Goal: Task Accomplishment & Management: Manage account settings

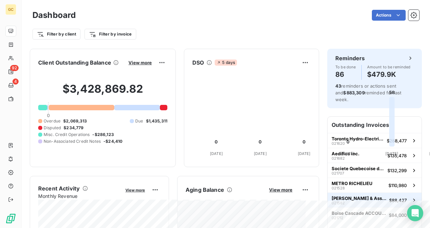
click at [341, 196] on span "[PERSON_NAME] & Associates Ltd" at bounding box center [359, 198] width 55 height 5
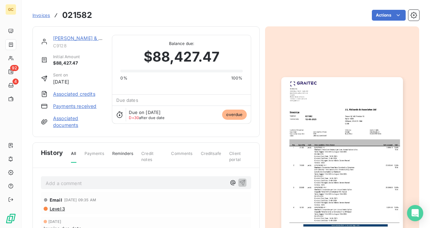
click at [80, 38] on link "[PERSON_NAME] & Associates Ltd" at bounding box center [92, 38] width 79 height 6
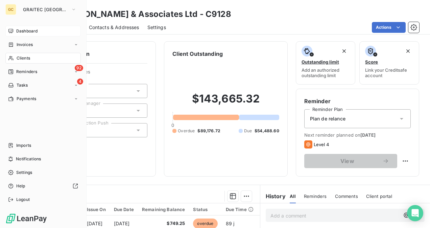
click at [14, 32] on div "Dashboard" at bounding box center [42, 31] width 75 height 11
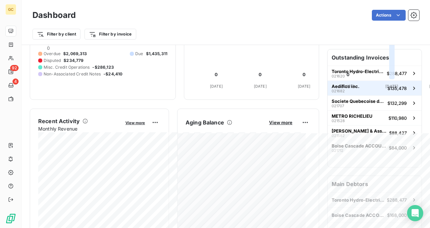
scroll to position [68, 0]
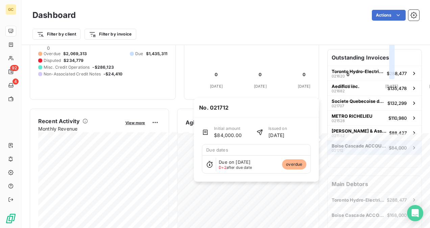
click at [351, 144] on button "Boise Cascade ACCOUNT PAYABLE 021712 $84,000" at bounding box center [375, 147] width 94 height 15
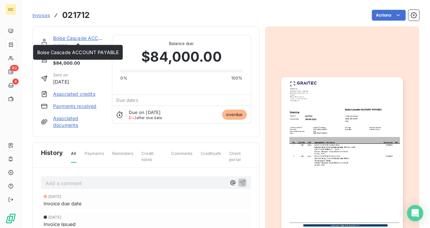
click at [85, 37] on link "Boise Cascade ACCOUNT PAYABLE" at bounding box center [94, 38] width 82 height 6
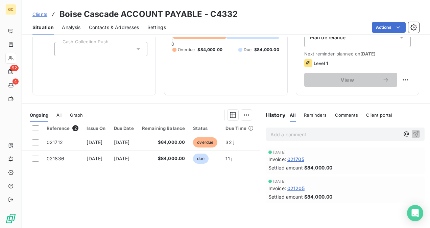
scroll to position [126, 0]
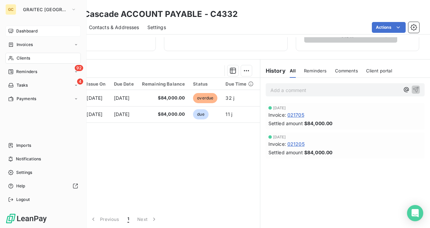
click at [25, 32] on span "Dashboard" at bounding box center [26, 31] width 21 height 6
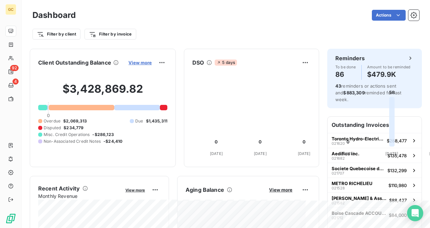
click at [152, 64] on span "View more" at bounding box center [140, 62] width 23 height 5
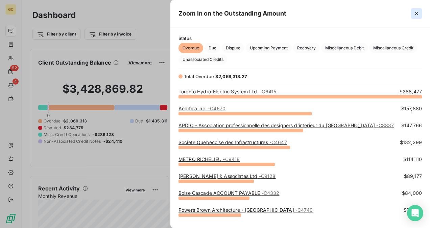
click at [416, 14] on icon "button" at bounding box center [417, 13] width 7 height 7
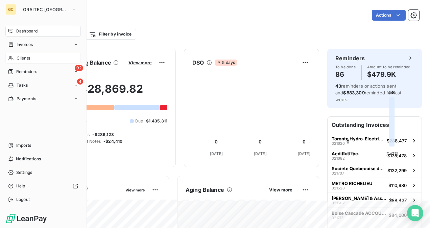
click at [22, 59] on span "Clients" at bounding box center [24, 58] width 14 height 6
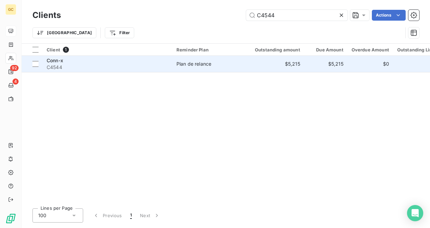
type input "C4544"
click at [187, 65] on div "Plan de relance" at bounding box center [194, 64] width 35 height 7
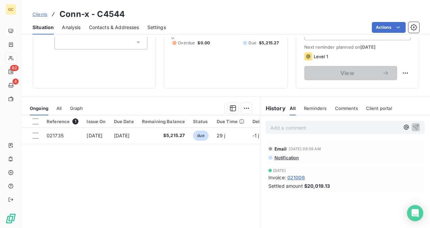
scroll to position [126, 0]
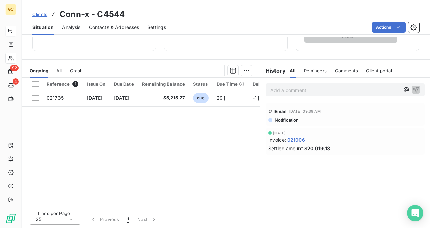
click at [275, 93] on p "Add a comment ﻿" at bounding box center [335, 90] width 129 height 8
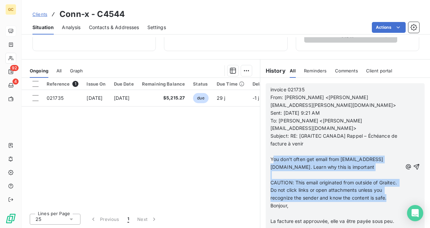
drag, startPoint x: 279, startPoint y: 152, endPoint x: 302, endPoint y: 203, distance: 55.9
click at [303, 206] on div "invoice 021735 From: [PERSON_NAME] <[PERSON_NAME][EMAIL_ADDRESS][PERSON_NAME][D…" at bounding box center [337, 167] width 132 height 162
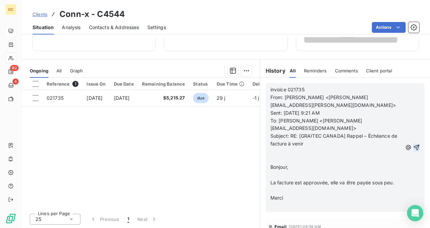
click at [414, 146] on icon "button" at bounding box center [417, 147] width 7 height 7
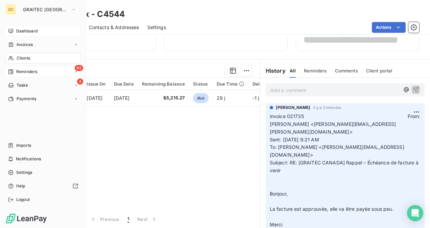
click at [29, 74] on span "Reminders" at bounding box center [26, 72] width 21 height 6
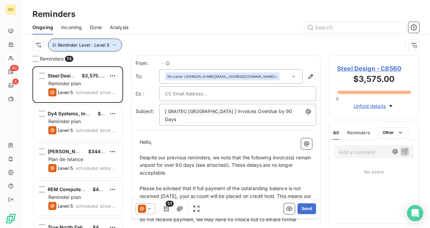
scroll to position [156, 85]
click at [107, 49] on button "Reminder Level : Level 5" at bounding box center [85, 45] width 74 height 13
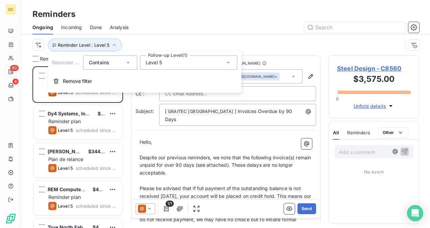
click at [186, 58] on div "Level 5" at bounding box center [188, 62] width 97 height 14
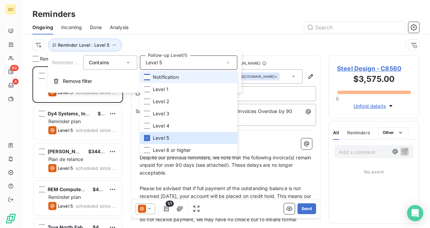
click at [148, 79] on div at bounding box center [147, 77] width 6 height 6
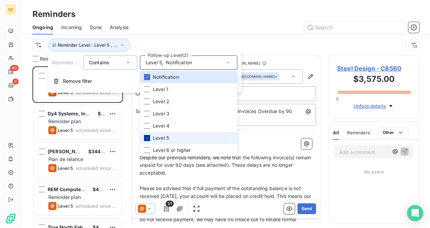
click at [150, 139] on div at bounding box center [147, 138] width 6 height 6
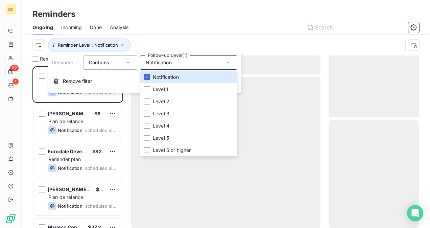
scroll to position [156, 85]
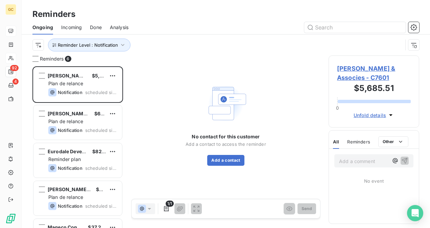
click at [269, 25] on div at bounding box center [278, 27] width 283 height 11
click at [232, 161] on button "Add a contact" at bounding box center [225, 160] width 37 height 11
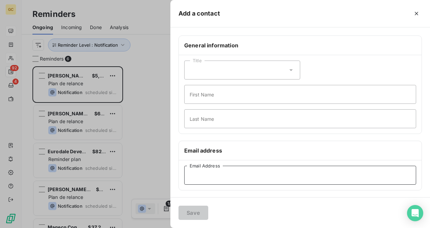
click at [216, 174] on input "Email Address" at bounding box center [300, 175] width 232 height 19
paste input "[EMAIL_ADDRESS][DOMAIN_NAME]"
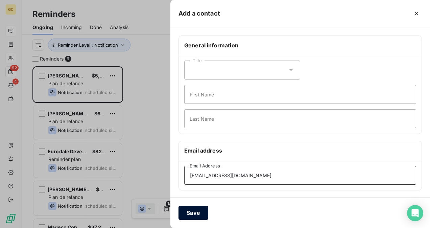
type input "[EMAIL_ADDRESS][DOMAIN_NAME]"
click at [199, 208] on button "Save" at bounding box center [194, 213] width 30 height 14
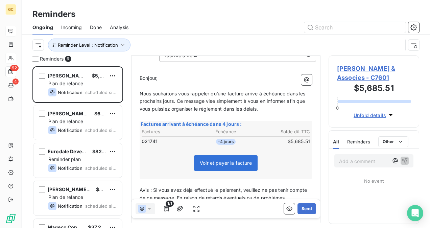
scroll to position [102, 0]
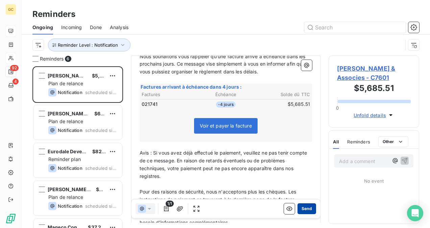
click at [302, 210] on button "Send" at bounding box center [307, 208] width 19 height 11
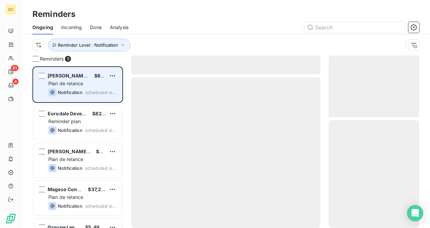
click at [82, 91] on span "Notification" at bounding box center [70, 92] width 25 height 5
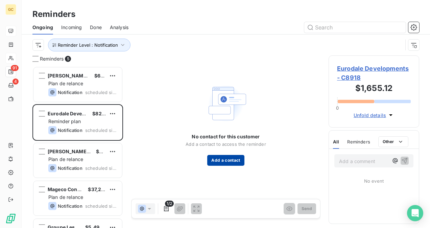
click at [216, 163] on button "Add a contact" at bounding box center [225, 160] width 37 height 11
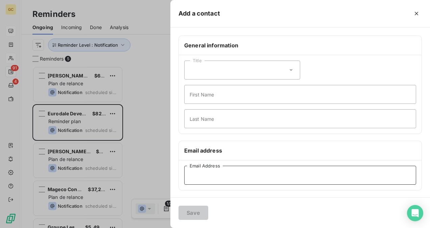
click at [222, 172] on input "Email Address" at bounding box center [300, 175] width 232 height 19
paste input "[PERSON_NAME][EMAIL_ADDRESS][DOMAIN_NAME]"
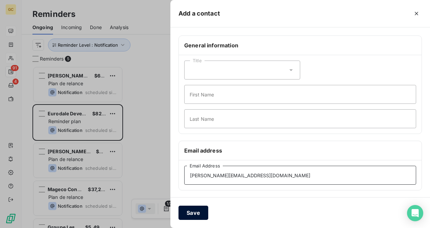
type input "[PERSON_NAME][EMAIL_ADDRESS][DOMAIN_NAME]"
click at [205, 210] on button "Save" at bounding box center [194, 213] width 30 height 14
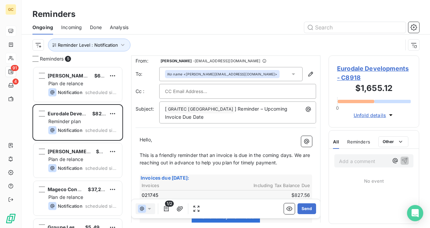
scroll to position [35, 0]
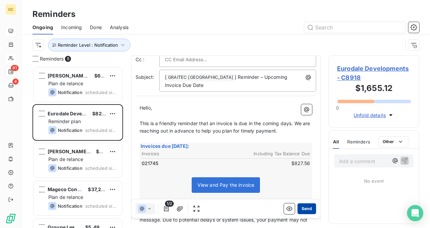
click at [308, 210] on button "Send" at bounding box center [307, 208] width 19 height 11
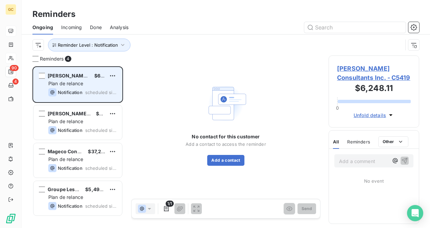
click at [90, 87] on div "[PERSON_NAME] Consultants Inc. $6,248.11 Plan de relance Notification scheduled…" at bounding box center [78, 84] width 89 height 35
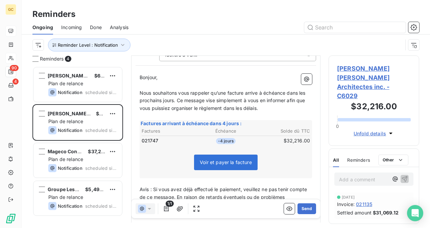
scroll to position [68, 0]
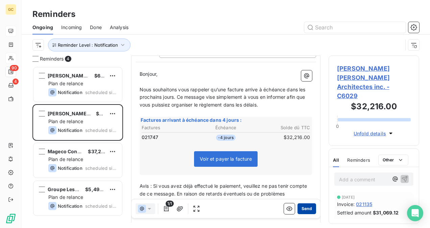
click at [303, 211] on button "Send" at bounding box center [307, 208] width 19 height 11
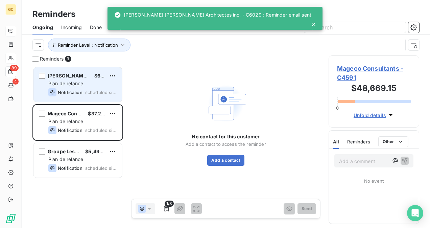
click at [87, 97] on div "[PERSON_NAME] Consultants Inc. $6,248.11 Plan de relance Notification scheduled…" at bounding box center [78, 84] width 89 height 35
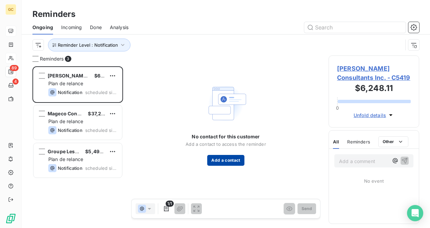
click at [232, 161] on button "Add a contact" at bounding box center [225, 160] width 37 height 11
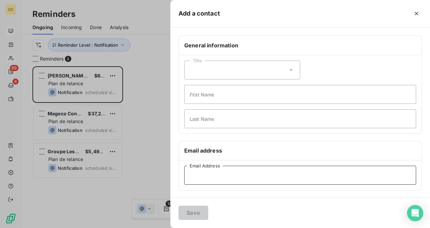
click at [221, 180] on input "Email Address" at bounding box center [300, 175] width 232 height 19
paste input "[PERSON_NAME][EMAIL_ADDRESS][DOMAIN_NAME]"
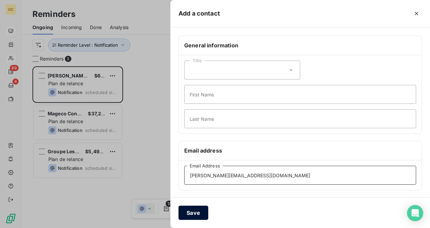
type input "[PERSON_NAME][EMAIL_ADDRESS][DOMAIN_NAME]"
click at [197, 209] on button "Save" at bounding box center [194, 213] width 30 height 14
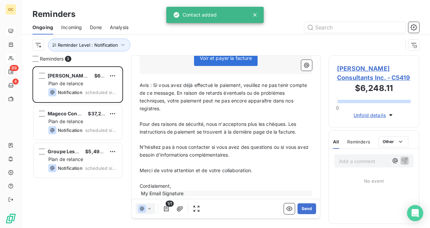
scroll to position [102, 0]
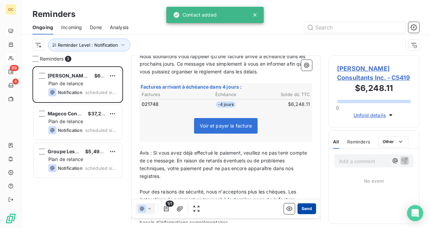
click at [308, 209] on button "Send" at bounding box center [307, 208] width 19 height 11
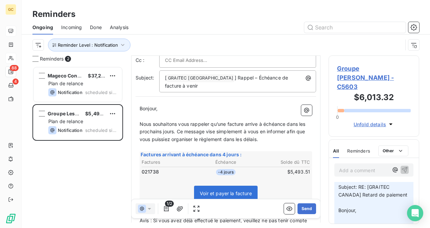
scroll to position [102, 0]
click at [361, 72] on span "Groupe [PERSON_NAME] - C5603" at bounding box center [374, 77] width 74 height 27
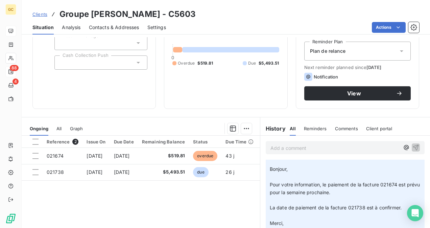
scroll to position [68, 0]
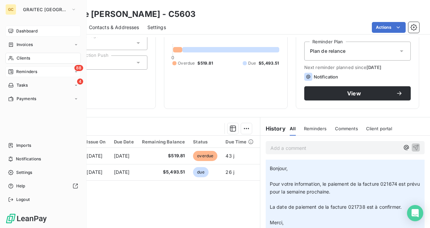
click at [20, 73] on span "Reminders" at bounding box center [26, 72] width 21 height 6
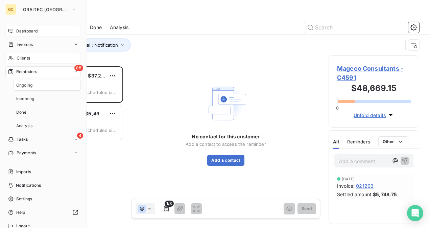
scroll to position [156, 85]
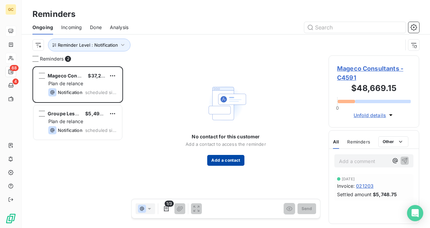
click at [240, 163] on button "Add a contact" at bounding box center [225, 160] width 37 height 11
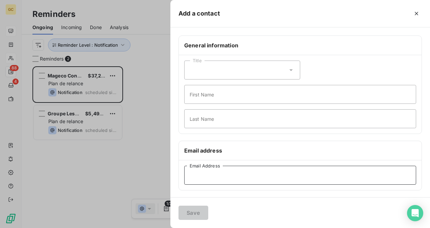
click at [199, 177] on input "Email Address" at bounding box center [300, 175] width 232 height 19
paste input "[EMAIL_ADDRESS][DOMAIN_NAME]"
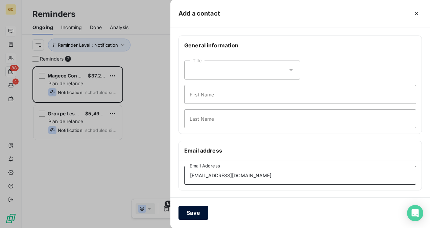
type input "[EMAIL_ADDRESS][DOMAIN_NAME]"
click at [200, 211] on button "Save" at bounding box center [194, 213] width 30 height 14
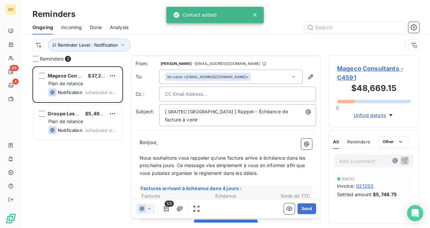
scroll to position [102, 0]
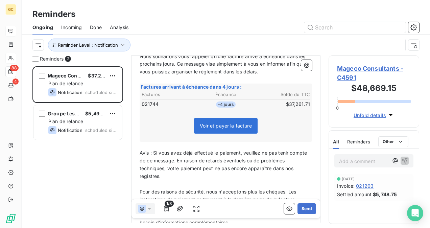
click at [349, 70] on span "Mageco Consultants - C4591" at bounding box center [374, 73] width 74 height 18
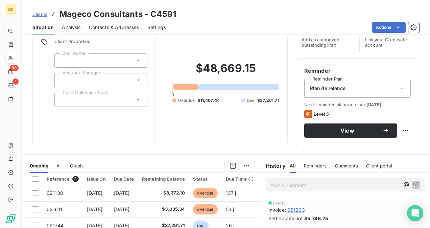
scroll to position [68, 0]
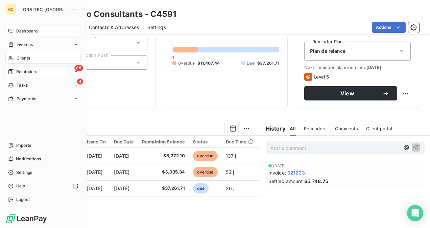
click at [26, 73] on span "Reminders" at bounding box center [26, 72] width 21 height 6
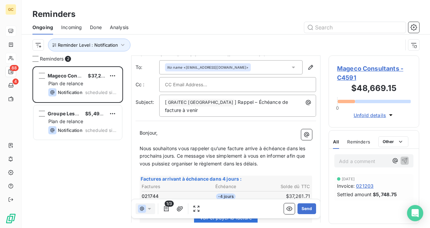
scroll to position [35, 0]
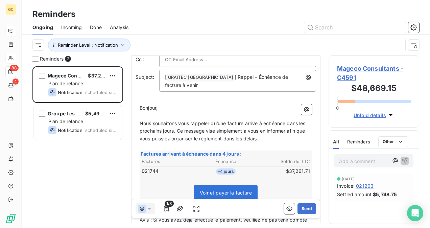
click at [364, 70] on span "Mageco Consultants - C4591" at bounding box center [374, 73] width 74 height 18
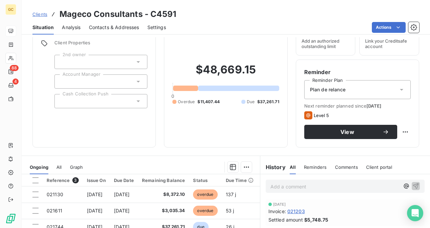
scroll to position [68, 0]
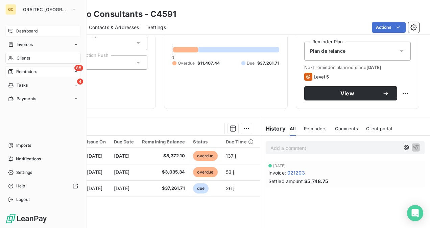
click at [32, 74] on span "Reminders" at bounding box center [26, 72] width 21 height 6
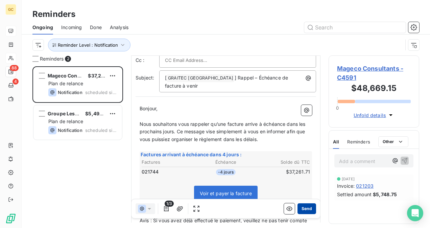
scroll to position [35, 0]
click at [304, 209] on button "Send" at bounding box center [307, 208] width 19 height 11
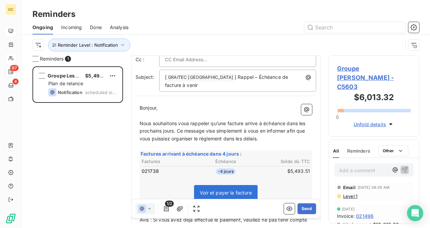
scroll to position [203, 0]
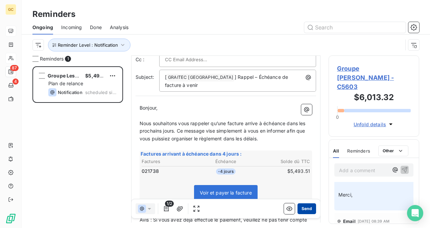
click at [303, 209] on button "Send" at bounding box center [307, 208] width 19 height 11
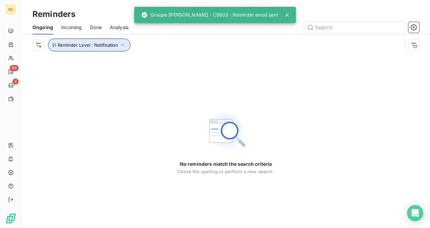
click at [116, 44] on span "Reminder Level : Notification" at bounding box center [88, 44] width 60 height 5
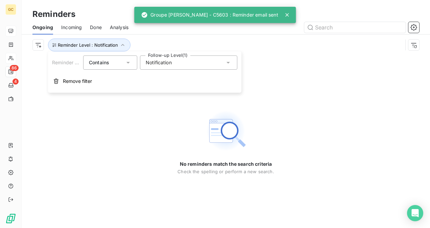
click at [161, 63] on span "Notification" at bounding box center [159, 62] width 26 height 7
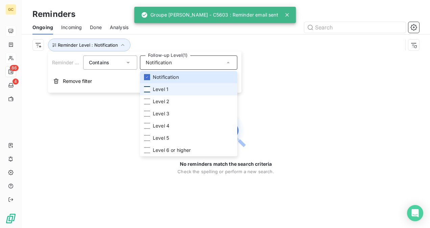
click at [148, 88] on div at bounding box center [147, 89] width 6 height 6
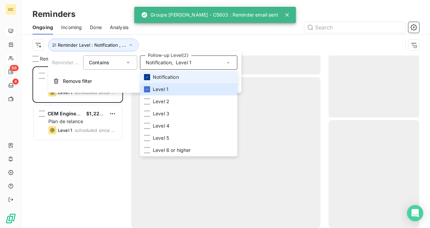
scroll to position [156, 85]
click at [147, 79] on icon at bounding box center [147, 77] width 4 height 4
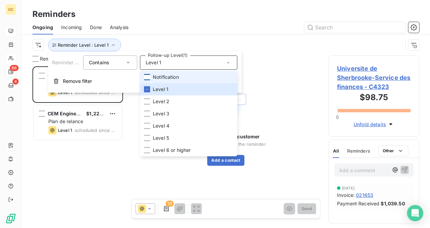
click at [278, 44] on div "Reminder Level : Level 1" at bounding box center [217, 45] width 371 height 13
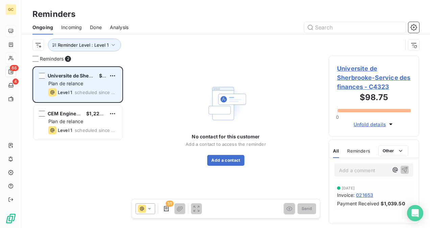
click at [104, 82] on div "Plan de relance" at bounding box center [82, 83] width 68 height 7
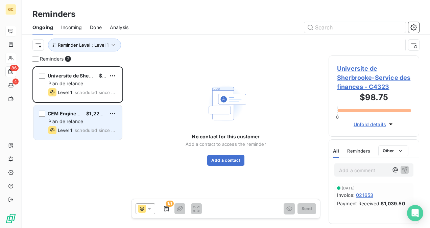
click at [91, 121] on div "Plan de relance" at bounding box center [82, 121] width 68 height 7
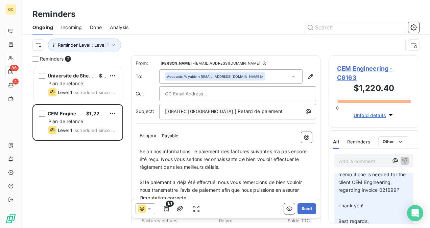
scroll to position [203, 0]
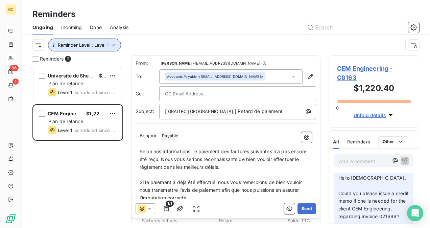
click at [105, 46] on span "Reminder Level : Level 1" at bounding box center [83, 44] width 51 height 5
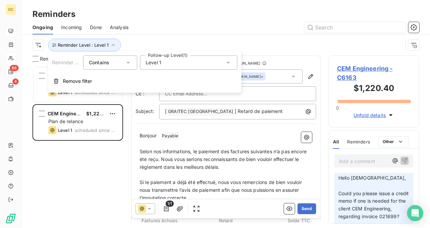
click at [160, 60] on span "Level 1" at bounding box center [154, 62] width 16 height 7
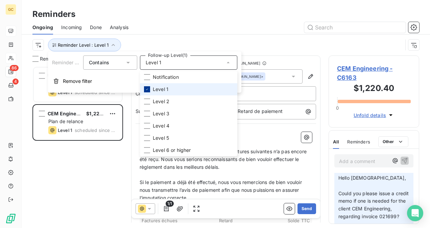
click at [150, 91] on div at bounding box center [147, 89] width 6 height 6
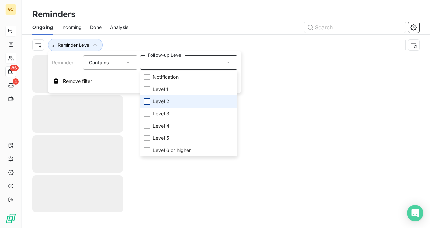
click at [148, 99] on div at bounding box center [147, 101] width 6 height 6
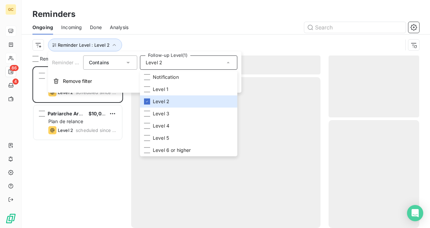
scroll to position [156, 85]
click at [255, 32] on div "Ongoing Incoming Done Analysis" at bounding box center [226, 27] width 409 height 14
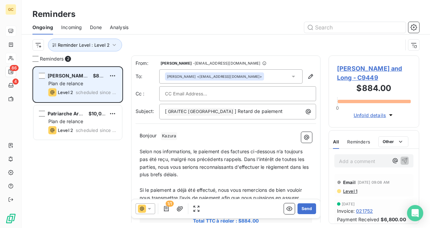
click at [76, 90] on div "Level 2 scheduled since 4 days" at bounding box center [82, 92] width 68 height 8
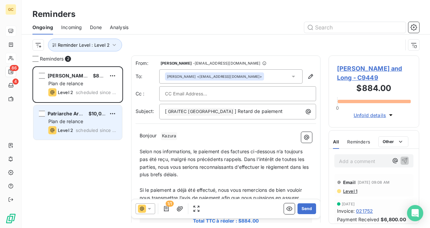
click at [71, 125] on div "Plan de relance" at bounding box center [82, 121] width 68 height 7
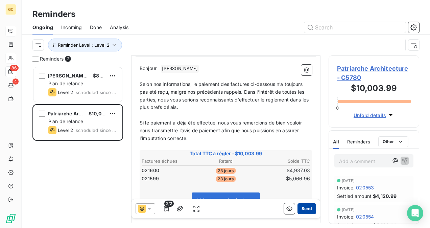
scroll to position [68, 0]
click at [305, 208] on button "Send" at bounding box center [307, 208] width 19 height 11
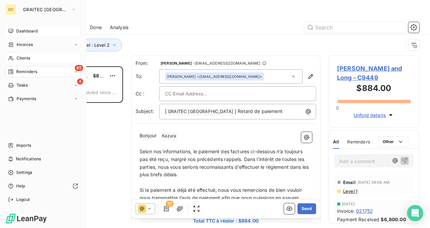
click at [19, 55] on span "Clients" at bounding box center [24, 58] width 14 height 6
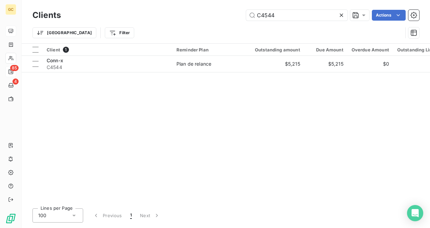
drag, startPoint x: 277, startPoint y: 14, endPoint x: 241, endPoint y: 18, distance: 36.5
click at [241, 18] on div "C4544 Actions" at bounding box center [244, 15] width 351 height 11
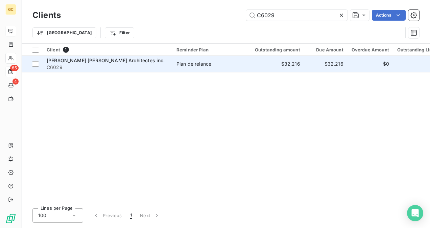
type input "C6029"
click at [159, 60] on div "[PERSON_NAME] [PERSON_NAME] Architectes inc." at bounding box center [108, 60] width 122 height 7
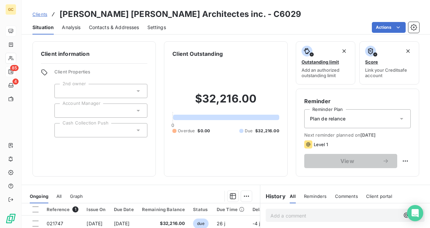
scroll to position [34, 0]
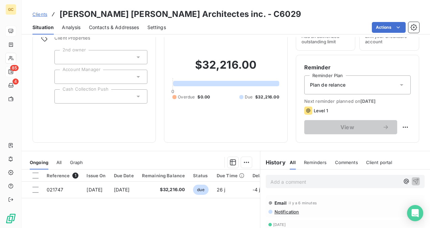
click at [112, 27] on span "Contacts & Addresses" at bounding box center [114, 27] width 50 height 7
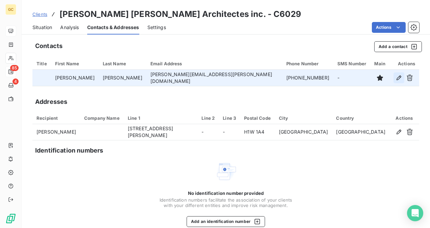
click at [396, 81] on icon "button" at bounding box center [399, 77] width 7 height 7
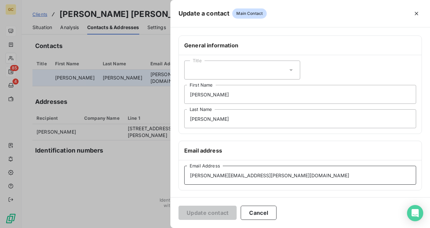
drag, startPoint x: 261, startPoint y: 177, endPoint x: 183, endPoint y: 182, distance: 78.0
click at [184, 181] on input "[PERSON_NAME][EMAIL_ADDRESS][PERSON_NAME][DOMAIN_NAME]" at bounding box center [300, 175] width 232 height 19
paste input "[EMAIL_ADDRESS][DOMAIN_NAME]."
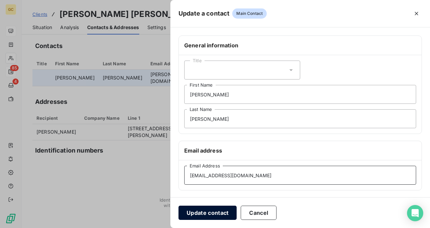
type input "[EMAIL_ADDRESS][DOMAIN_NAME]"
click at [199, 219] on button "Update contact" at bounding box center [208, 213] width 58 height 14
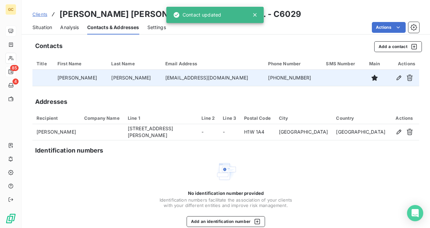
click at [258, 16] on icon at bounding box center [255, 15] width 7 height 7
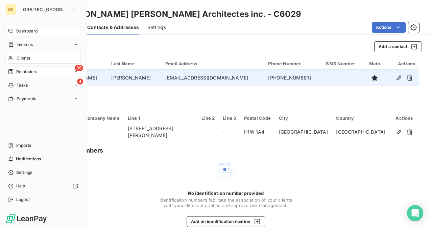
click at [25, 76] on div "85 Reminders" at bounding box center [42, 71] width 75 height 11
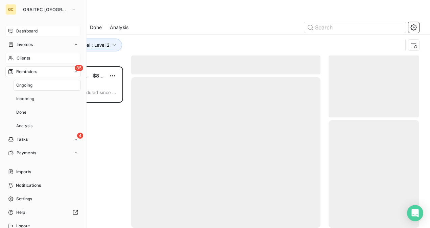
scroll to position [156, 85]
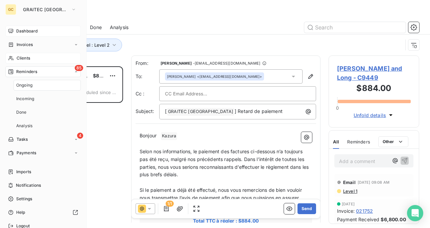
click at [47, 31] on div "Dashboard" at bounding box center [42, 31] width 75 height 11
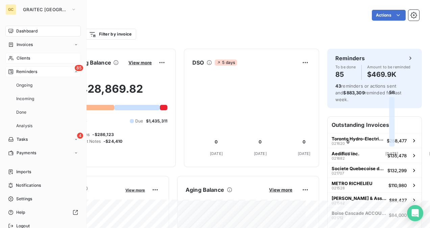
click at [38, 73] on div "85 Reminders" at bounding box center [42, 71] width 75 height 11
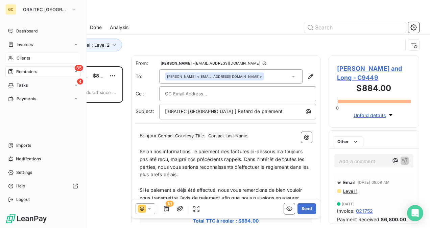
scroll to position [156, 85]
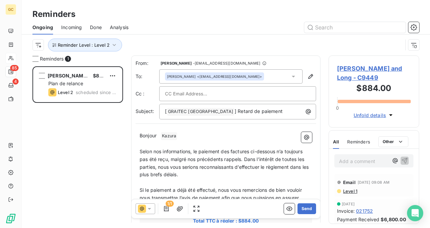
click at [102, 52] on div "Reminder Level : Level 2" at bounding box center [225, 45] width 387 height 21
click at [107, 50] on button "Reminder Level : Level 2" at bounding box center [85, 45] width 74 height 13
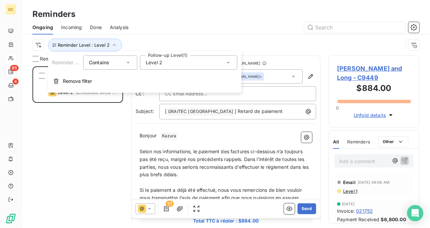
click at [170, 63] on div "Level 2" at bounding box center [188, 62] width 97 height 14
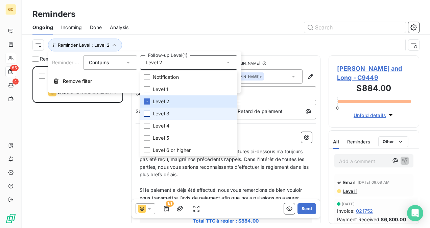
click at [149, 112] on div at bounding box center [147, 114] width 6 height 6
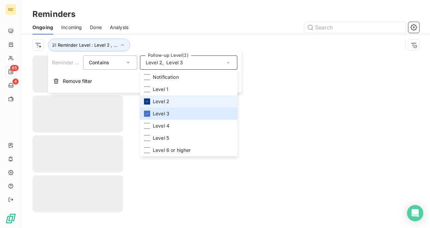
click at [150, 102] on div at bounding box center [147, 101] width 6 height 6
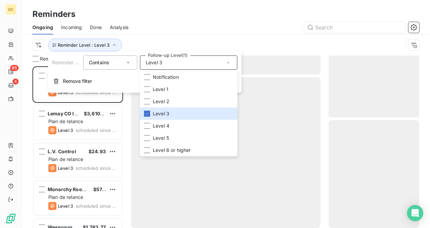
click at [304, 77] on div at bounding box center [226, 141] width 190 height 173
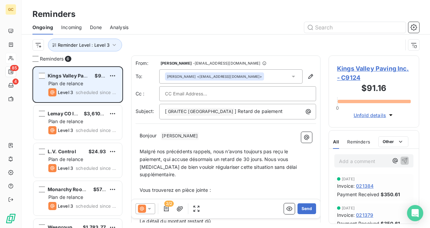
click at [83, 98] on div "Kings Valley Paving Inc. $91.16 Plan de relance Level 3 scheduled since 29 days" at bounding box center [78, 84] width 89 height 35
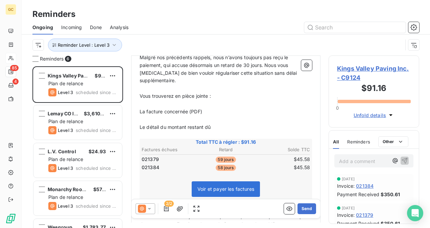
scroll to position [102, 0]
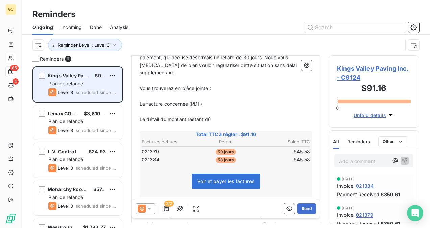
click at [111, 87] on div "Kings Valley Paving Inc. $91.16 Plan de relance Level 3 scheduled since 29 days" at bounding box center [78, 84] width 89 height 35
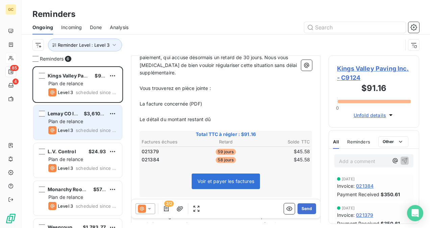
click at [80, 123] on span "Plan de relance" at bounding box center [65, 121] width 35 height 6
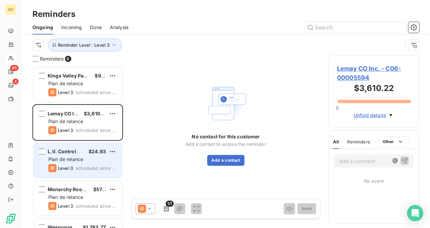
click at [64, 153] on span "L.V. Control" at bounding box center [62, 152] width 28 height 6
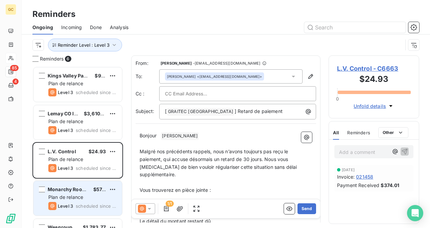
click at [80, 202] on div "Monarchy Roofing Inc $57.85 Plan de relance Level 3 scheduled since 12 days" at bounding box center [78, 198] width 89 height 35
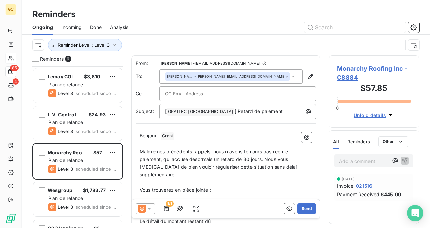
scroll to position [66, 0]
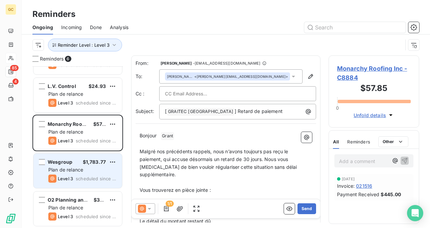
click at [88, 175] on div "Level 3 scheduled since 12 days" at bounding box center [82, 179] width 68 height 8
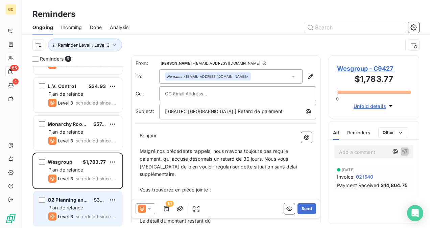
click at [86, 194] on div "O2 Planning and Design $32.50 Plan de relance Level 3 scheduled since 8 days" at bounding box center [78, 209] width 89 height 35
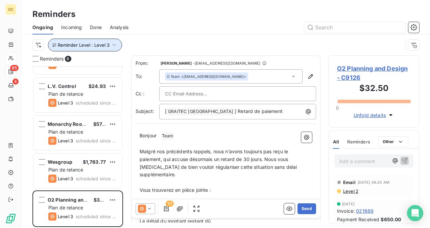
click at [112, 47] on icon "button" at bounding box center [114, 45] width 7 height 7
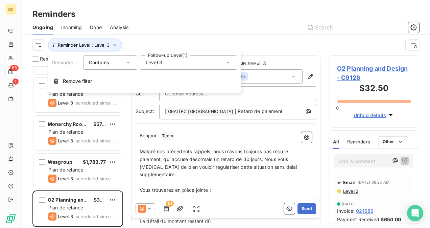
click at [162, 64] on div "Level 3" at bounding box center [188, 62] width 97 height 14
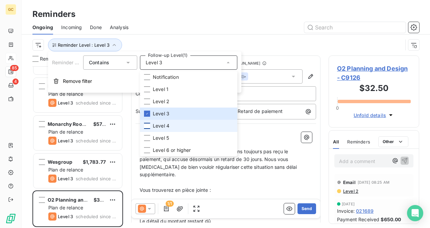
click at [147, 124] on div at bounding box center [147, 126] width 6 height 6
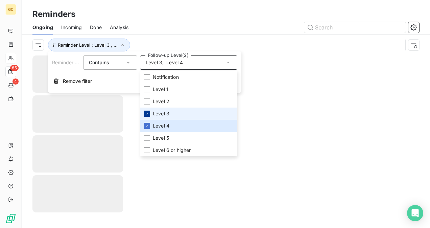
click at [147, 113] on icon at bounding box center [147, 114] width 4 height 4
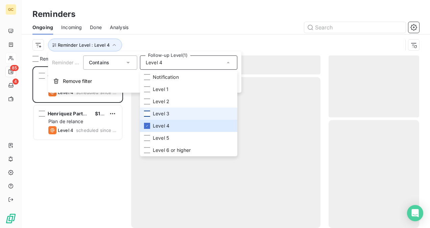
scroll to position [156, 85]
click at [279, 93] on div at bounding box center [226, 152] width 190 height 151
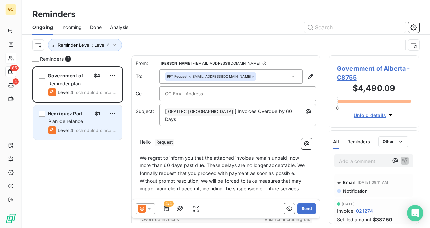
click at [86, 118] on div "Plan de relance" at bounding box center [82, 121] width 68 height 7
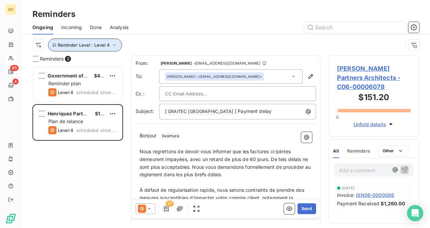
click at [116, 42] on button "Reminder Level : Level 4" at bounding box center [85, 45] width 74 height 13
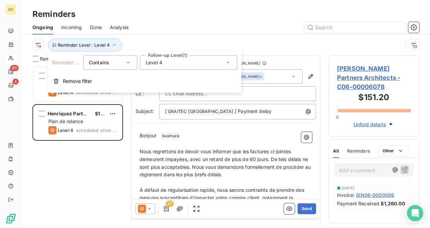
click at [153, 66] on div "Level 4" at bounding box center [188, 62] width 97 height 14
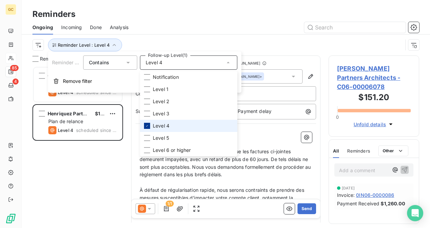
click at [148, 125] on icon at bounding box center [147, 125] width 2 height 1
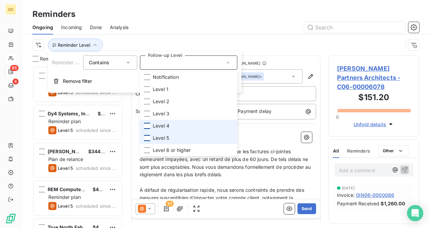
scroll to position [156, 85]
click at [148, 140] on div at bounding box center [147, 138] width 6 height 6
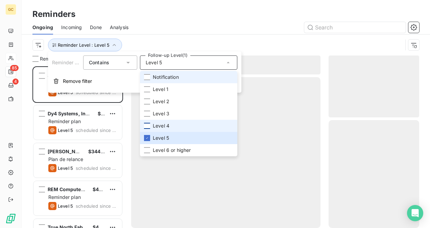
scroll to position [156, 85]
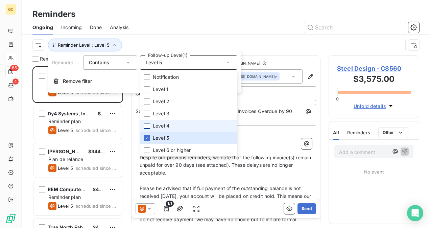
click at [225, 39] on div "Reminder Level : Level 5" at bounding box center [217, 45] width 371 height 13
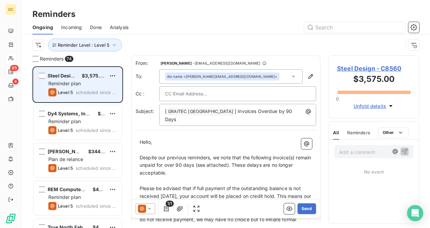
click at [93, 82] on div "Reminder plan" at bounding box center [82, 83] width 68 height 7
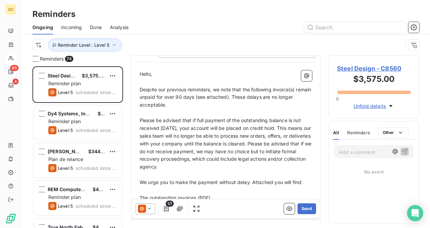
scroll to position [0, 0]
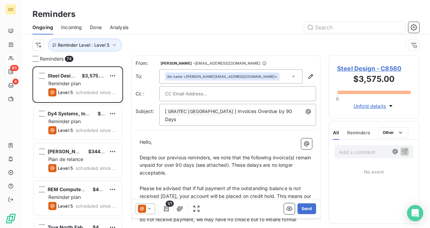
click at [350, 154] on p "Add a comment ﻿" at bounding box center [363, 152] width 49 height 8
click at [338, 152] on div "Different amount in QB in USD in LP in CAD" at bounding box center [374, 155] width 79 height 20
drag, startPoint x: 339, startPoint y: 152, endPoint x: 345, endPoint y: 152, distance: 5.8
click at [345, 152] on div "Different amount in QB in USD in LP in CAD" at bounding box center [374, 155] width 79 height 20
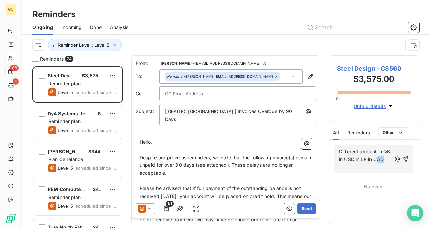
click at [386, 160] on p "Different amount in QB in USD in LP in CAD" at bounding box center [365, 156] width 52 height 16
click at [387, 159] on p "Different amount in QB in USD in LP in CAD" at bounding box center [365, 156] width 52 height 16
drag, startPoint x: 387, startPoint y: 159, endPoint x: 342, endPoint y: 148, distance: 46.3
click at [344, 150] on p "Different amount in QB in USD in LP in CAD" at bounding box center [365, 156] width 52 height 16
click at [341, 148] on p "Different amount in QB in USD in LP in CAD" at bounding box center [365, 156] width 52 height 16
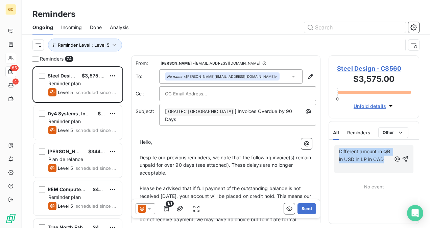
copy span "Different amount in QB in USD in LP in CAD"
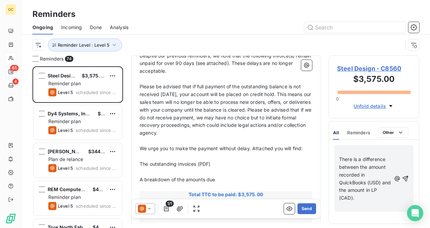
scroll to position [204, 0]
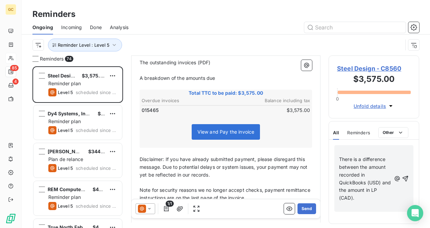
click at [340, 153] on p "﻿" at bounding box center [365, 152] width 52 height 8
click at [340, 158] on span "There is a difference between the amount recorded in QuickBooks (USD) and the a…" at bounding box center [365, 178] width 53 height 44
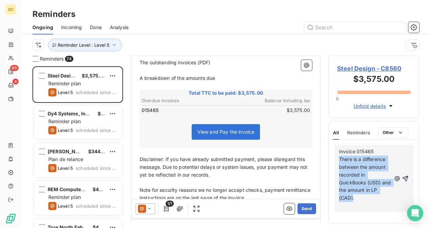
drag, startPoint x: 340, startPoint y: 158, endPoint x: 357, endPoint y: 207, distance: 51.3
click at [357, 201] on span "There is a difference between the amount recorded in QuickBooks (USD) and the a…" at bounding box center [365, 178] width 53 height 44
copy span "There is a difference between the amount recorded in QuickBooks (USD) and the a…"
click at [402, 181] on icon "button" at bounding box center [405, 178] width 7 height 7
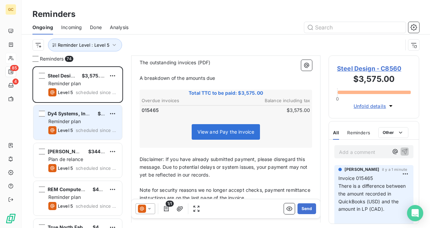
click at [83, 122] on div "Reminder plan" at bounding box center [82, 121] width 68 height 7
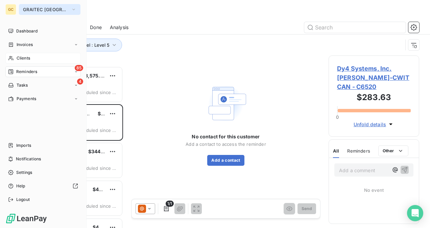
click at [35, 9] on span "GRAITEC [GEOGRAPHIC_DATA]" at bounding box center [45, 9] width 45 height 5
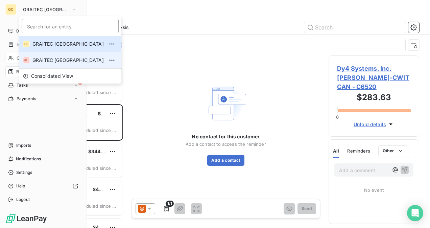
click at [43, 59] on span "GRAITEC [GEOGRAPHIC_DATA]" at bounding box center [67, 60] width 71 height 7
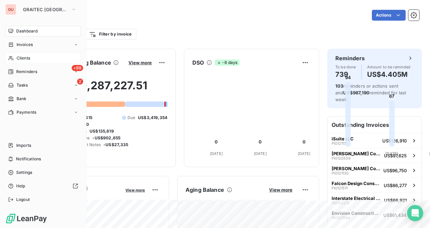
click at [47, 59] on div "Clients" at bounding box center [42, 58] width 75 height 11
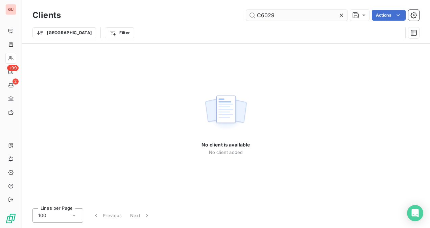
drag, startPoint x: 281, startPoint y: 17, endPoint x: 248, endPoint y: 14, distance: 32.9
click at [248, 14] on input "C6029" at bounding box center [297, 15] width 102 height 11
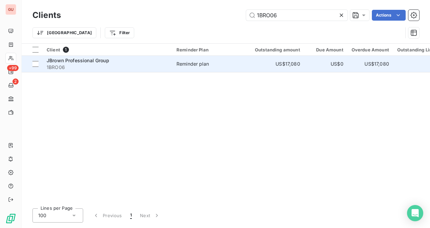
type input "1BRO06"
click at [133, 65] on span "1BRO06" at bounding box center [108, 67] width 122 height 7
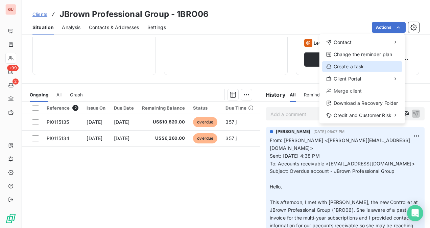
click at [364, 67] on div "Create a task" at bounding box center [362, 66] width 80 height 11
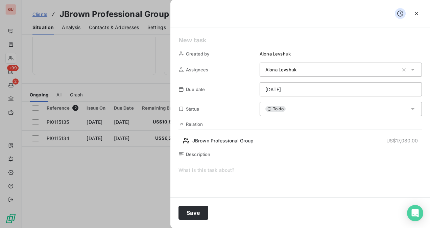
click at [378, 89] on html "GU +99 2 Clients JBrown Professional Group - 1BRO06 Situation Analysis Contacts…" at bounding box center [215, 114] width 430 height 228
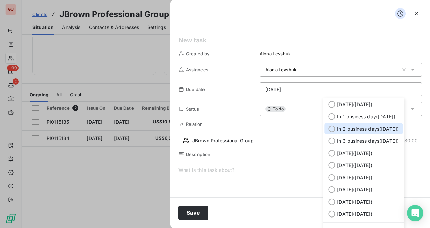
click at [333, 131] on div at bounding box center [332, 129] width 7 height 7
type input "[DATE]"
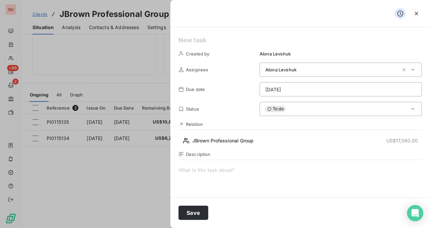
click at [198, 174] on span at bounding box center [301, 232] width 244 height 130
drag, startPoint x: 228, startPoint y: 173, endPoint x: 187, endPoint y: 169, distance: 41.9
click at [177, 164] on div "Created by [PERSON_NAME] Assignees Alona Levshuk Due date [DATE] Status To do R…" at bounding box center [301, 112] width 260 height 170
copy span "Reach out with Kri"
click at [418, 14] on icon "button" at bounding box center [416, 13] width 3 height 3
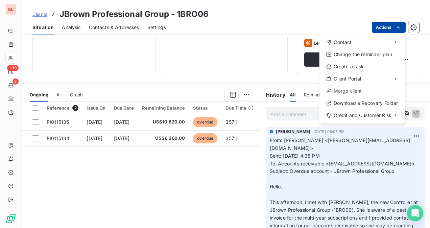
click at [393, 28] on html "GU +99 2 Clients JBrown Professional Group - 1BRO06 Situation Analysis Contacts…" at bounding box center [215, 114] width 430 height 228
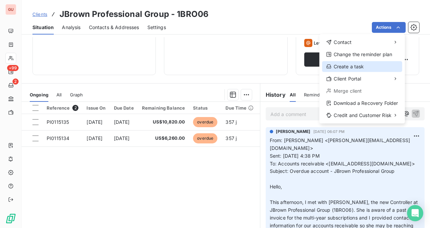
click at [369, 66] on div "Create a task" at bounding box center [362, 66] width 80 height 11
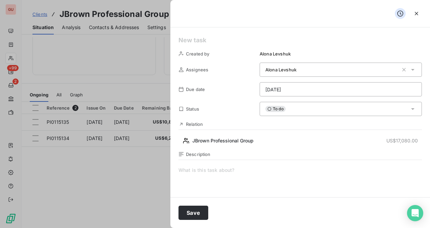
click at [315, 93] on html "GU +99 2 Clients JBrown Professional Group - 1BRO06 Situation Analysis Contacts…" at bounding box center [215, 114] width 430 height 228
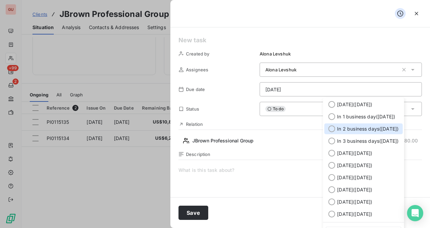
click at [333, 133] on div "In 2 business days ( [DATE] )" at bounding box center [364, 129] width 79 height 11
type input "[DATE]"
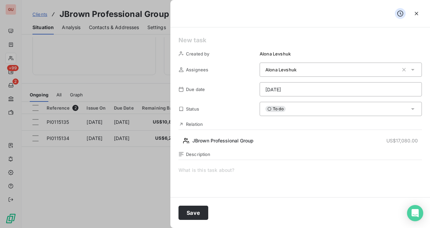
click at [205, 166] on div "Description" at bounding box center [301, 224] width 244 height 145
paste span
drag, startPoint x: 224, startPoint y: 171, endPoint x: 172, endPoint y: 168, distance: 51.5
click at [172, 168] on div "Created by [PERSON_NAME] Assignees Alona Levshuk Due date [DATE] Status To do R…" at bounding box center [301, 112] width 260 height 170
drag, startPoint x: 234, startPoint y: 172, endPoint x: 180, endPoint y: 165, distance: 54.9
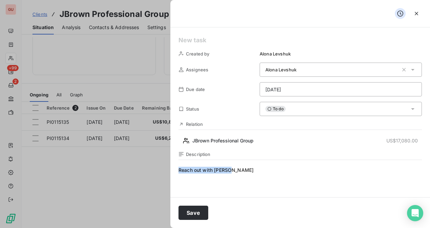
click at [180, 165] on div "Description Reach out with [PERSON_NAME]" at bounding box center [301, 224] width 244 height 145
copy span "Reach out with [PERSON_NAME]"
click at [198, 212] on button "Save" at bounding box center [194, 213] width 30 height 14
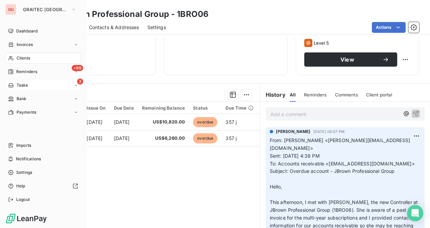
click at [16, 89] on div "3 Tasks" at bounding box center [42, 85] width 75 height 11
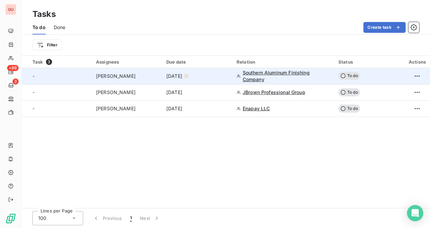
click at [133, 79] on td "[PERSON_NAME]" at bounding box center [127, 76] width 70 height 16
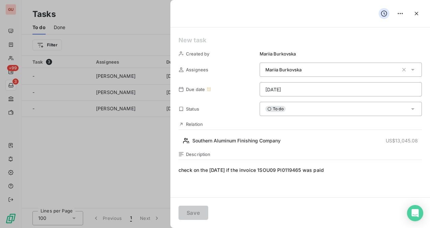
click at [327, 91] on html "GU +99 3 Tasks To do Done Create task Filter Task 3 Assignees Due date Relation…" at bounding box center [215, 114] width 430 height 228
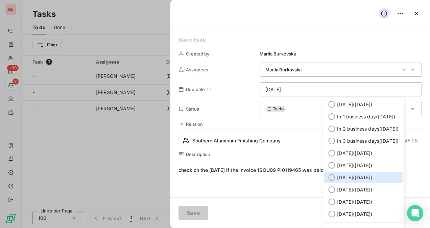
click at [332, 179] on div at bounding box center [332, 177] width 7 height 7
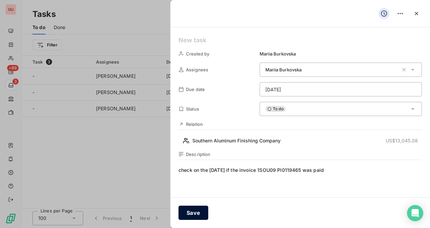
click at [203, 210] on button "Save" at bounding box center [194, 213] width 30 height 14
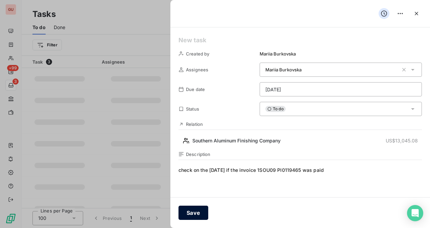
type input "[DATE]"
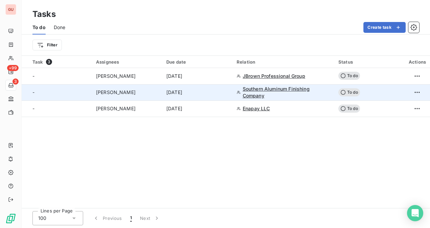
click at [142, 93] on div "[PERSON_NAME]" at bounding box center [127, 92] width 62 height 7
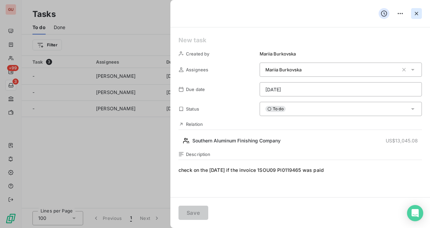
click at [420, 14] on icon "button" at bounding box center [417, 13] width 7 height 7
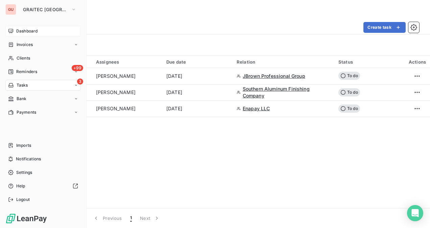
click at [15, 32] on div "Dashboard" at bounding box center [42, 31] width 75 height 11
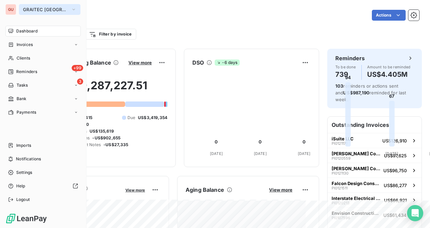
click at [25, 8] on span "GRAITEC [GEOGRAPHIC_DATA]" at bounding box center [45, 9] width 45 height 5
drag, startPoint x: 20, startPoint y: 58, endPoint x: 41, endPoint y: 60, distance: 20.4
click at [20, 58] on span "Clients" at bounding box center [24, 58] width 14 height 6
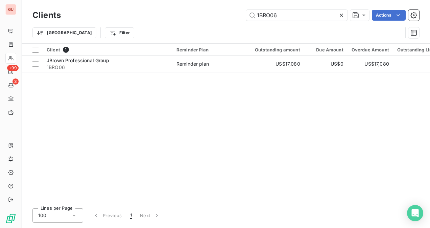
drag, startPoint x: 289, startPoint y: 16, endPoint x: 231, endPoint y: 17, distance: 57.9
click at [231, 17] on div "1BRO06 Actions" at bounding box center [244, 15] width 351 height 11
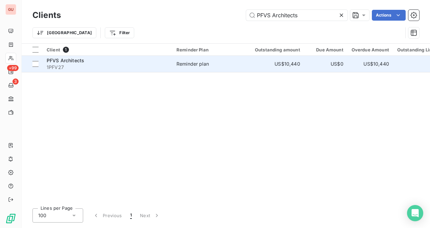
type input "PFVS Architects"
click at [143, 66] on span "1PFV27" at bounding box center [108, 67] width 122 height 7
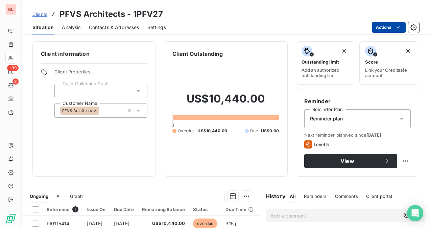
click at [388, 23] on html "GU +99 3 Clients PFVS Architects - 1PFV27 Situation Analysis Contacts & Address…" at bounding box center [215, 114] width 430 height 228
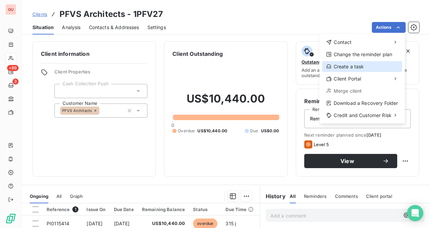
click at [360, 69] on div "Create a task" at bounding box center [362, 66] width 80 height 11
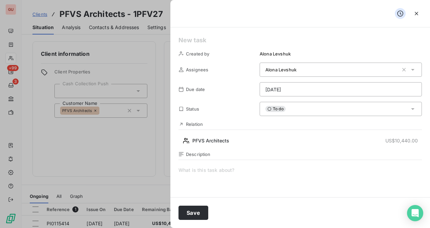
click at [367, 87] on html "GU +99 3 Clients PFVS Architects - 1PFV27 Situation Analysis Contacts & Address…" at bounding box center [215, 114] width 430 height 228
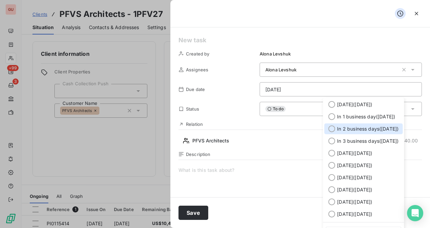
click at [359, 128] on span "In 2 business days ( [DATE] )" at bounding box center [368, 129] width 62 height 7
type input "[DATE]"
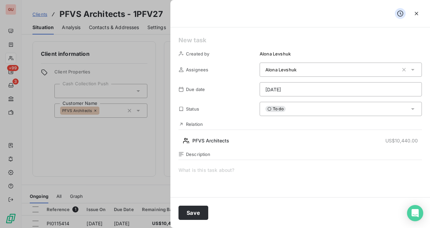
click at [212, 172] on span at bounding box center [301, 232] width 244 height 130
drag, startPoint x: 180, startPoint y: 167, endPoint x: 286, endPoint y: 171, distance: 106.7
click at [286, 171] on span "Ask [PERSON_NAME] to reach out to PFVS Architects" at bounding box center [301, 232] width 244 height 130
copy span "Ask [PERSON_NAME] to reach out to PFVS Architects"
drag, startPoint x: 309, startPoint y: 171, endPoint x: 190, endPoint y: 171, distance: 119.1
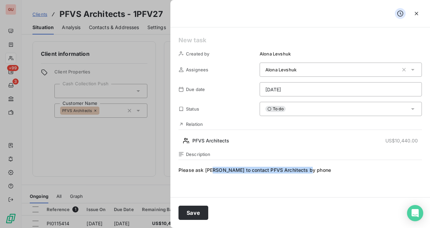
click at [202, 173] on span "Please ask [PERSON_NAME] to contact PFVS Architects by phone" at bounding box center [301, 232] width 244 height 130
drag, startPoint x: 190, startPoint y: 171, endPoint x: 178, endPoint y: 169, distance: 12.8
click at [178, 169] on div "Created by [PERSON_NAME] Assignees [PERSON_NAME] Due date [DATE] Status To do R…" at bounding box center [301, 112] width 260 height 170
click at [184, 179] on span "Please ask [PERSON_NAME] to contact PFVS Architects by phone" at bounding box center [301, 232] width 244 height 130
drag, startPoint x: 178, startPoint y: 170, endPoint x: 323, endPoint y: 171, distance: 144.8
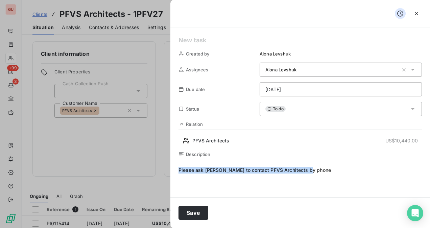
click at [323, 171] on div "Created by [PERSON_NAME] Assignees [PERSON_NAME] Due date [DATE] Status To do R…" at bounding box center [301, 112] width 260 height 170
copy span "Please ask [PERSON_NAME] to contact PFVS Architects by phone"
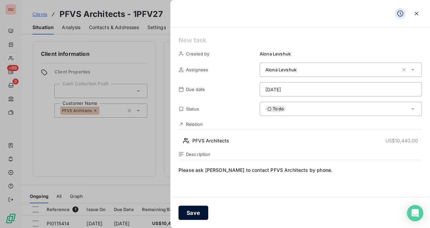
click at [198, 210] on button "Save" at bounding box center [194, 213] width 30 height 14
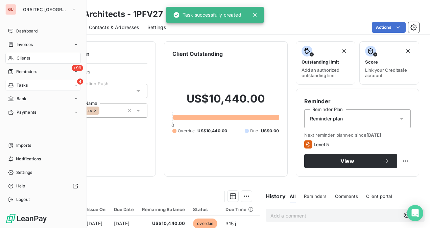
click at [14, 85] on div "Tasks" at bounding box center [18, 85] width 20 height 6
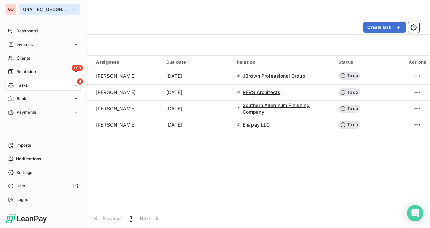
click at [35, 13] on button "GRAITEC [GEOGRAPHIC_DATA]" at bounding box center [50, 9] width 62 height 11
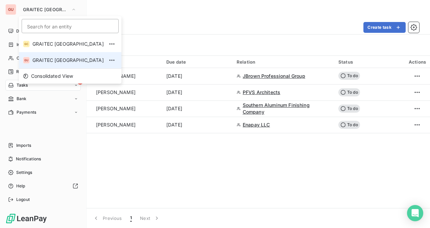
click at [53, 62] on span "GRAITEC [GEOGRAPHIC_DATA]" at bounding box center [67, 60] width 71 height 7
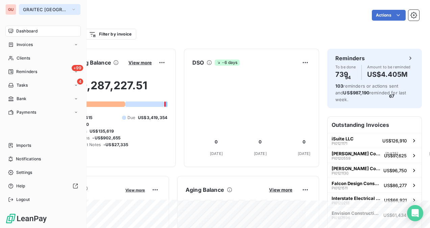
click at [24, 10] on span "GRAITEC [GEOGRAPHIC_DATA]" at bounding box center [45, 9] width 45 height 5
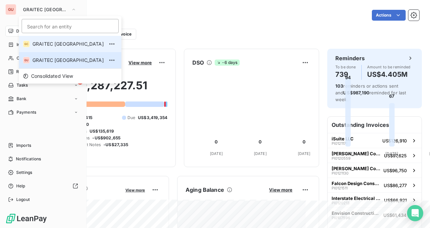
click at [56, 43] on span "GRAITEC [GEOGRAPHIC_DATA]" at bounding box center [67, 44] width 71 height 7
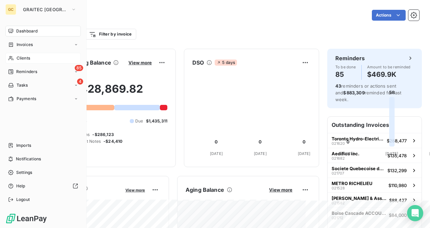
click at [31, 57] on div "Clients" at bounding box center [42, 58] width 75 height 11
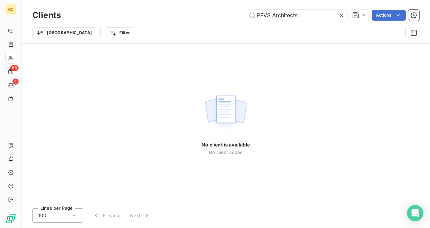
drag, startPoint x: 311, startPoint y: 13, endPoint x: 231, endPoint y: 18, distance: 79.7
click at [238, 18] on div "PFVS Architects Actions" at bounding box center [244, 15] width 351 height 11
click at [227, 18] on div "PFVS Architects Actions" at bounding box center [244, 15] width 351 height 11
drag, startPoint x: 310, startPoint y: 16, endPoint x: 262, endPoint y: 14, distance: 48.1
click at [263, 14] on input "PFVS Architects" at bounding box center [297, 15] width 102 height 11
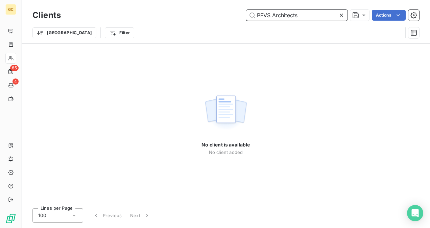
click at [254, 14] on input "PFVS Architects" at bounding box center [297, 15] width 102 height 11
drag, startPoint x: 254, startPoint y: 14, endPoint x: 258, endPoint y: 15, distance: 3.7
click at [257, 14] on input "PFVS Architects" at bounding box center [297, 15] width 102 height 11
click at [307, 17] on input "PFVS Architects" at bounding box center [297, 15] width 102 height 11
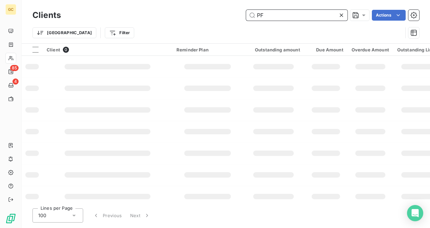
type input "P"
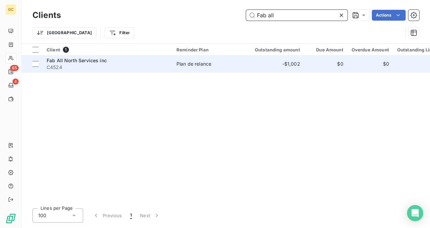
type input "Fab all"
click at [125, 60] on div "Fab All North Services inc" at bounding box center [108, 60] width 122 height 7
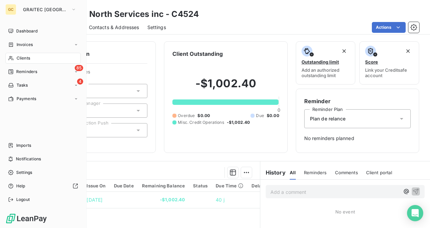
click at [21, 73] on span "Reminders" at bounding box center [26, 72] width 21 height 6
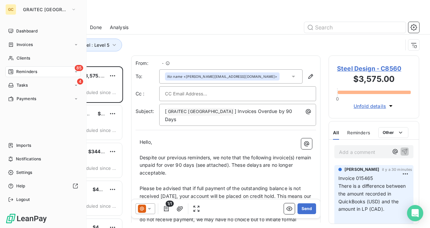
scroll to position [156, 85]
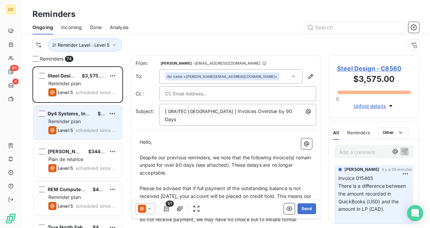
click at [80, 121] on span "Reminder plan" at bounding box center [64, 121] width 32 height 6
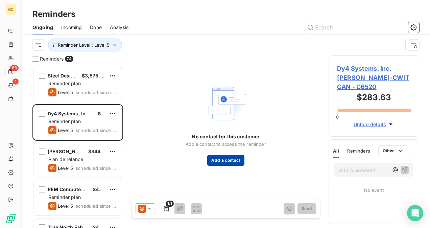
click at [235, 159] on button "Add a contact" at bounding box center [225, 160] width 37 height 11
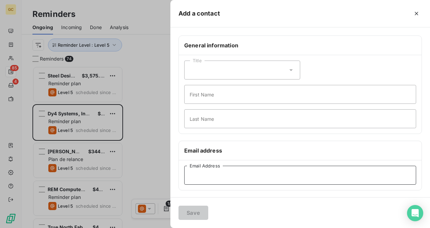
click at [220, 177] on input "Email Address" at bounding box center [300, 175] width 232 height 19
paste input "[PERSON_NAME][EMAIL_ADDRESS][PERSON_NAME][DOMAIN_NAME]"
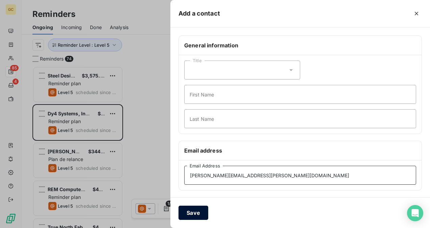
type input "[PERSON_NAME][EMAIL_ADDRESS][PERSON_NAME][DOMAIN_NAME]"
click at [202, 212] on button "Save" at bounding box center [194, 213] width 30 height 14
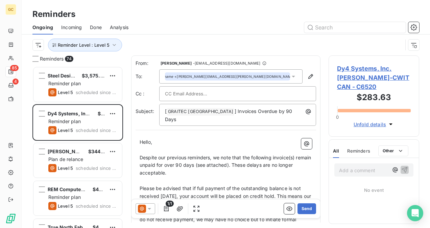
click at [350, 76] on span "Dy4 Systems, Inc. [PERSON_NAME]-CWIT CAN - C6520" at bounding box center [374, 77] width 74 height 27
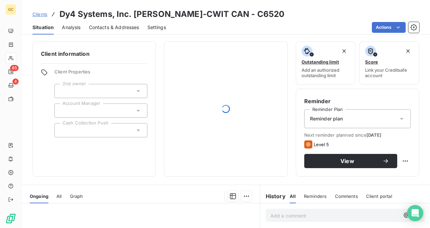
click at [58, 13] on div "Clients Dy4 Systems, Inc. [PERSON_NAME]-CWIT CAN - C6520" at bounding box center [158, 14] width 252 height 12
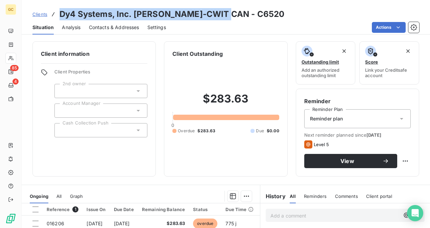
drag, startPoint x: 59, startPoint y: 13, endPoint x: 217, endPoint y: 15, distance: 158.7
click at [217, 15] on div "Clients Dy4 Systems, Inc. [PERSON_NAME]-CWIT CAN - C6520" at bounding box center [158, 14] width 252 height 12
copy h3 "Dy4 Systems, Inc. [PERSON_NAME]-CWIT"
click at [117, 29] on span "Contacts & Addresses" at bounding box center [114, 27] width 50 height 7
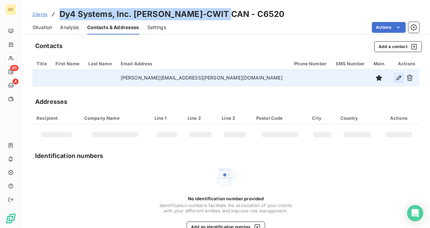
click at [403, 79] on button "button" at bounding box center [399, 77] width 11 height 11
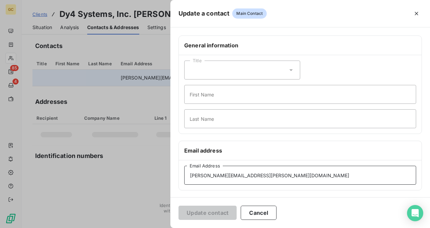
drag, startPoint x: 281, startPoint y: 177, endPoint x: 169, endPoint y: 178, distance: 112.3
click at [177, 176] on div "General information Title First Name Last Name Email address [PERSON_NAME][EMAI…" at bounding box center [301, 186] width 260 height 300
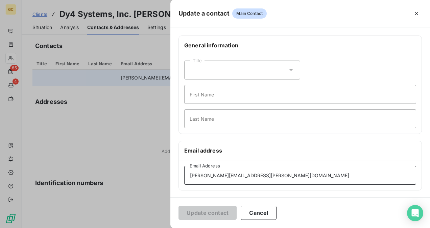
paste input "cwright.CWITCAN@metasource"
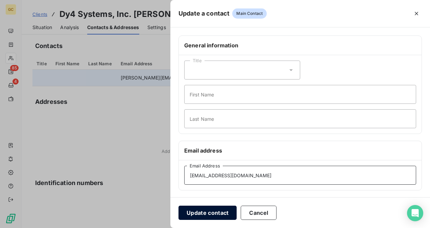
type input "[EMAIL_ADDRESS][DOMAIN_NAME]"
click at [204, 212] on button "Update contact" at bounding box center [208, 213] width 58 height 14
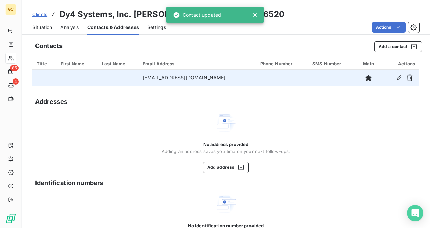
click at [257, 14] on icon at bounding box center [255, 15] width 7 height 7
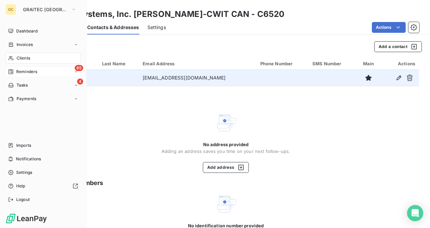
click at [35, 74] on span "Reminders" at bounding box center [26, 72] width 21 height 6
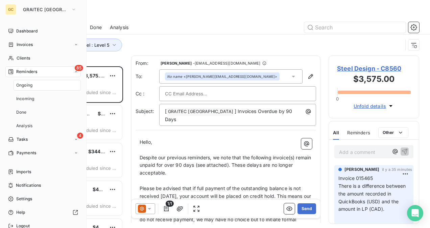
scroll to position [156, 85]
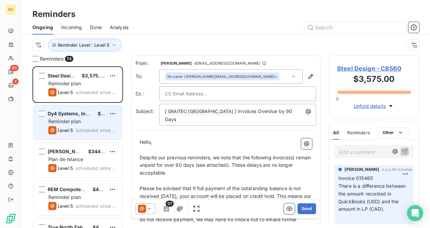
click at [92, 120] on div "Reminder plan" at bounding box center [82, 121] width 68 height 7
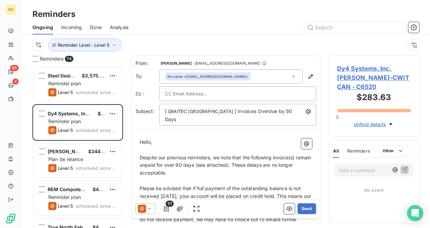
click at [324, 202] on div "Reminders 74 Steel Design $3,575.00 Reminder plan Level 5 scheduled since 738 d…" at bounding box center [226, 141] width 409 height 173
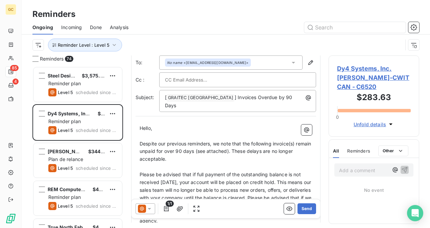
scroll to position [35, 0]
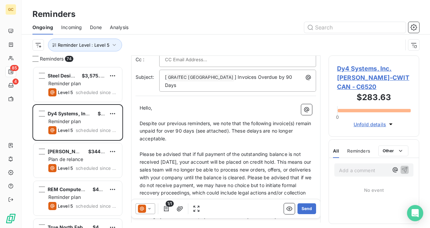
click at [140, 120] on span "Despite our previous reminders, we note that the following invoice(s) remain un…" at bounding box center [226, 130] width 173 height 21
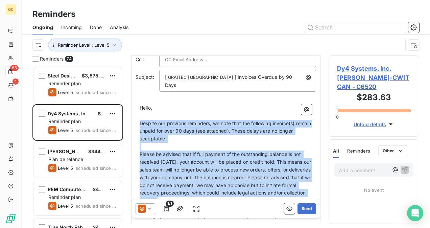
drag, startPoint x: 154, startPoint y: 131, endPoint x: 233, endPoint y: 190, distance: 98.9
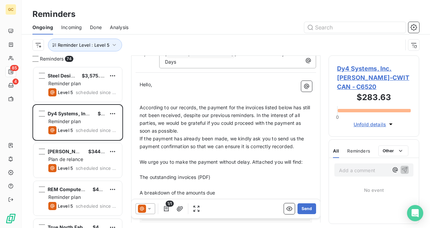
scroll to position [68, 0]
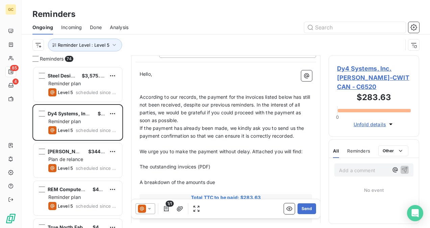
click at [141, 149] on span "We urge you to make the payment without delay. Attached you will find:" at bounding box center [221, 152] width 163 height 6
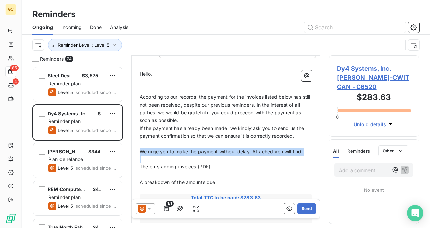
drag, startPoint x: 141, startPoint y: 142, endPoint x: 162, endPoint y: 153, distance: 23.5
click at [157, 151] on div "Hello, ﻿ ﻿ According to our records, the payment for the invoices listed below …" at bounding box center [226, 207] width 173 height 274
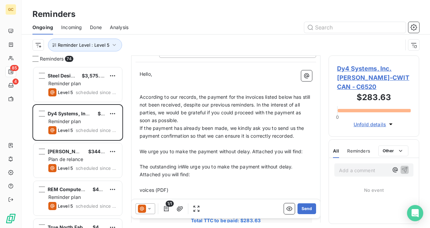
drag, startPoint x: 165, startPoint y: 154, endPoint x: 214, endPoint y: 172, distance: 52.0
click at [214, 172] on div "Hello, ﻿ ﻿ According to our records, the payment for the invoices listed below …" at bounding box center [226, 218] width 173 height 297
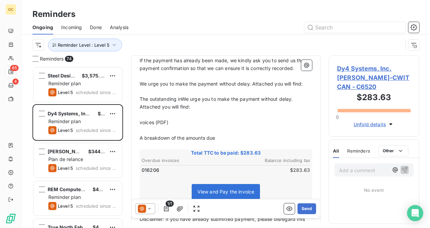
scroll to position [102, 0]
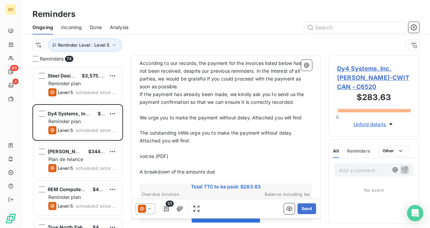
drag, startPoint x: 220, startPoint y: 164, endPoint x: 189, endPoint y: 158, distance: 31.7
click at [216, 168] on p "A breakdown of the amounts due" at bounding box center [226, 172] width 173 height 8
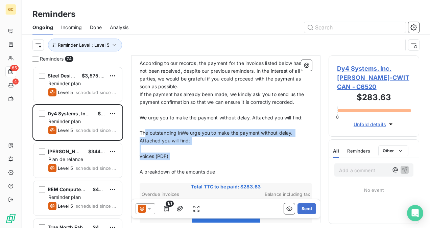
drag, startPoint x: 189, startPoint y: 158, endPoint x: 146, endPoint y: 125, distance: 54.5
click at [146, 125] on div "Hello, ﻿ ﻿ According to our records, the payment for the invoices listed below …" at bounding box center [226, 185] width 173 height 297
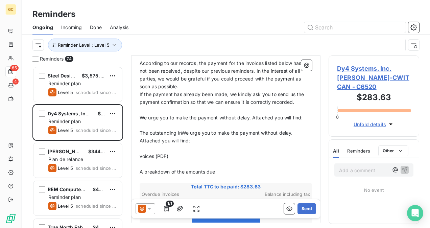
click at [139, 108] on div "Hello, ﻿ ﻿ According to our records, the payment for the invoices listed below …" at bounding box center [226, 184] width 181 height 305
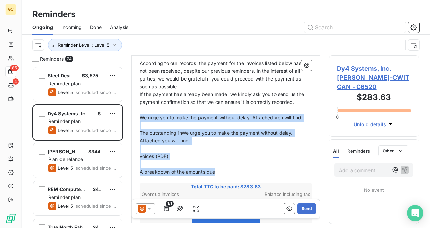
drag, startPoint x: 140, startPoint y: 109, endPoint x: 225, endPoint y: 165, distance: 101.3
click at [225, 167] on div "Hello, ﻿ ﻿ According to our records, the payment for the invoices listed below …" at bounding box center [226, 185] width 173 height 297
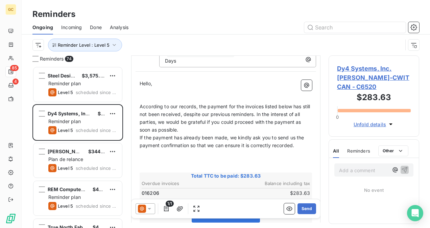
scroll to position [35, 0]
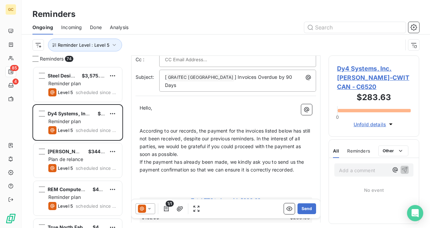
click at [191, 147] on p "According to our records, the payment for the invoices listed below has still n…" at bounding box center [226, 142] width 173 height 31
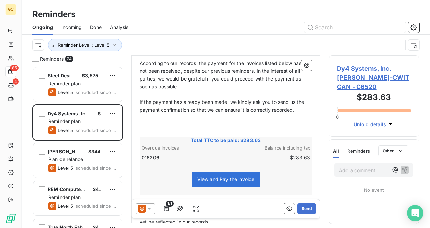
scroll to position [170, 0]
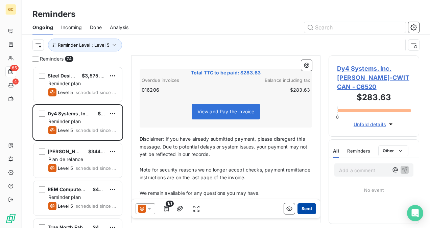
click at [300, 210] on button "Send" at bounding box center [307, 208] width 19 height 11
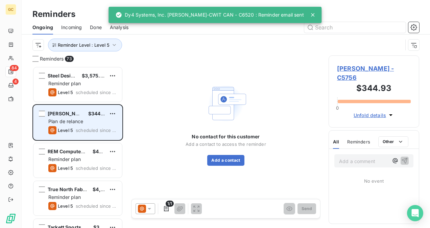
click at [59, 123] on span "Plan de relance" at bounding box center [65, 121] width 35 height 6
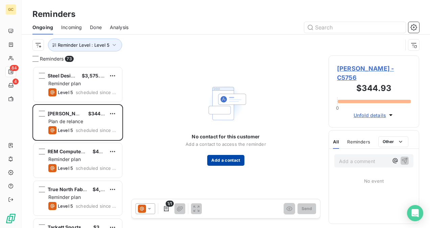
click at [233, 160] on button "Add a contact" at bounding box center [225, 160] width 37 height 11
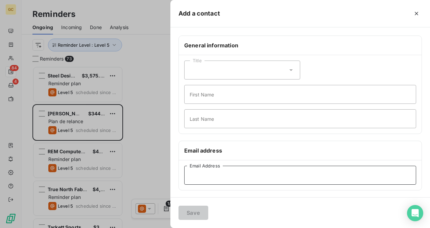
click at [209, 171] on input "Email Address" at bounding box center [300, 175] width 232 height 19
paste input "[PERSON_NAME][EMAIL_ADDRESS][PERSON_NAME][DOMAIN_NAME]"
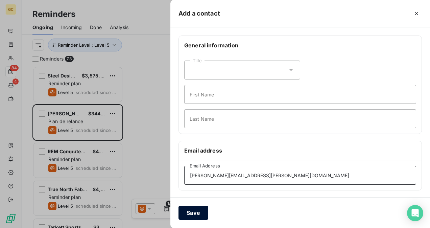
type input "[PERSON_NAME][EMAIL_ADDRESS][PERSON_NAME][DOMAIN_NAME]"
click at [194, 211] on button "Save" at bounding box center [194, 213] width 30 height 14
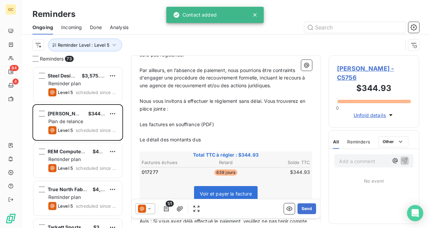
scroll to position [169, 0]
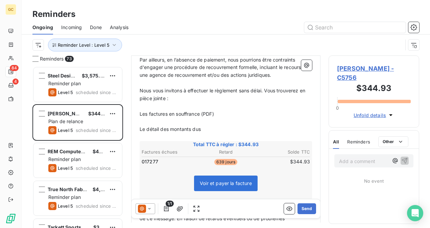
click at [26, 28] on div "Ongoing Incoming Done Analysis" at bounding box center [226, 27] width 409 height 14
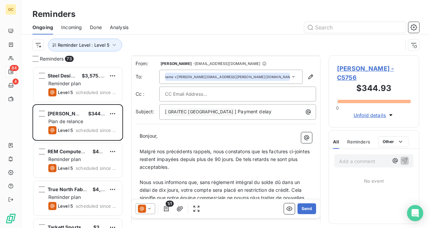
scroll to position [68, 0]
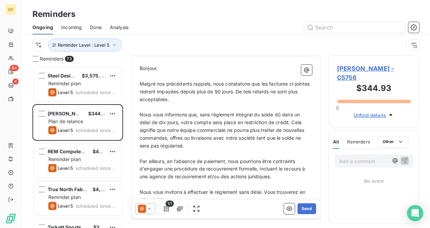
click at [140, 83] on span "Malgré nos précédents rappels, nous constatons que les factures ci-jointes rest…" at bounding box center [226, 91] width 172 height 21
drag, startPoint x: 140, startPoint y: 83, endPoint x: 157, endPoint y: 95, distance: 21.6
click at [150, 89] on span "Malgré nos précédents rappels, nous constatons que les factures ci-jointes rest…" at bounding box center [226, 91] width 172 height 21
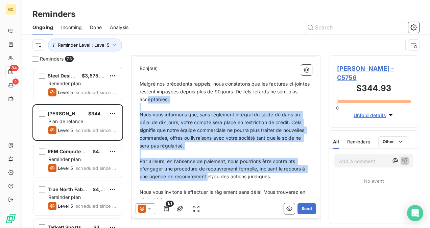
drag, startPoint x: 157, startPoint y: 95, endPoint x: 209, endPoint y: 167, distance: 88.7
click at [212, 176] on div "Bonjour, ﻿ Malgré nos précédents rappels, nous constatons que les factures ci-j…" at bounding box center [226, 233] width 173 height 336
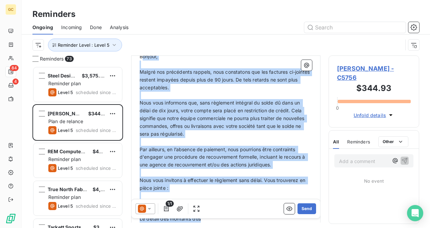
scroll to position [44, 0]
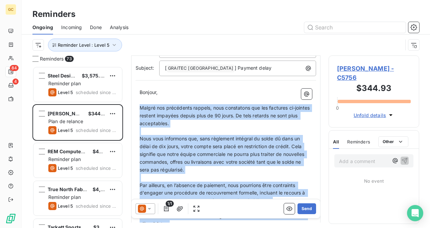
drag, startPoint x: 209, startPoint y: 162, endPoint x: 141, endPoint y: 110, distance: 85.7
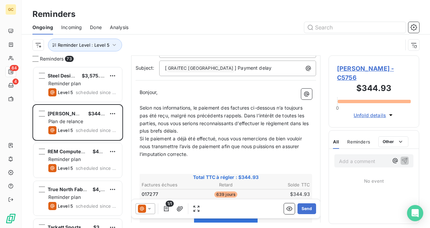
click at [206, 132] on p "Selon nos informations, le paiement des factures ci-dessous n’a toujours pas ét…" at bounding box center [226, 119] width 173 height 31
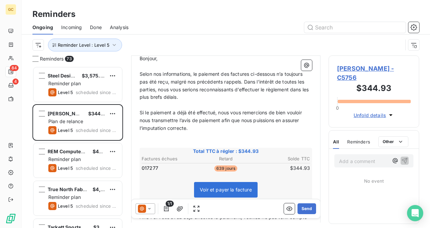
scroll to position [145, 0]
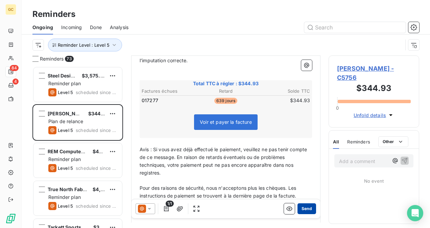
click at [304, 212] on button "Send" at bounding box center [307, 208] width 19 height 11
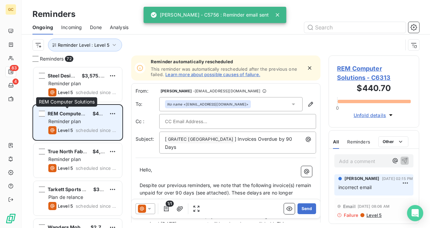
click at [70, 114] on span "REM Computer Solutions" at bounding box center [77, 114] width 59 height 6
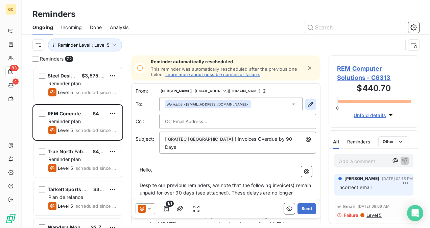
click at [308, 106] on icon "button" at bounding box center [311, 104] width 7 height 7
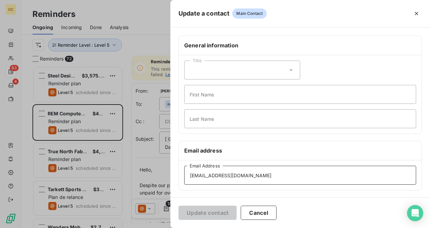
drag, startPoint x: 244, startPoint y: 178, endPoint x: 179, endPoint y: 177, distance: 65.7
click at [179, 177] on div "[EMAIL_ADDRESS][DOMAIN_NAME] Email Address" at bounding box center [300, 175] width 243 height 30
paste input "[DOMAIN_NAME]"
type input "[EMAIL_ADDRESS][DOMAIN_NAME]"
click at [207, 213] on button "Update contact" at bounding box center [208, 213] width 58 height 14
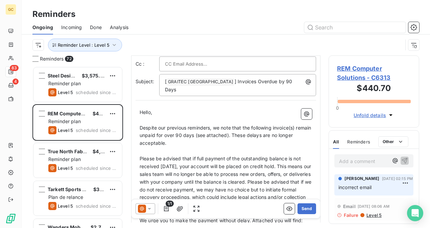
scroll to position [68, 0]
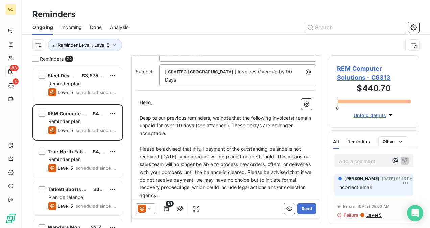
click at [140, 115] on span "Despite our previous reminders, we note that the following invoice(s) remain un…" at bounding box center [226, 125] width 173 height 21
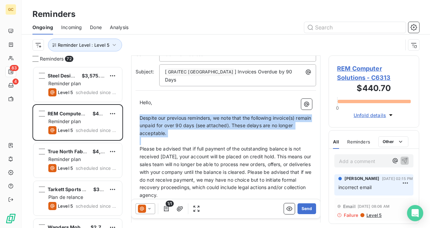
drag, startPoint x: 144, startPoint y: 120, endPoint x: 160, endPoint y: 145, distance: 30.0
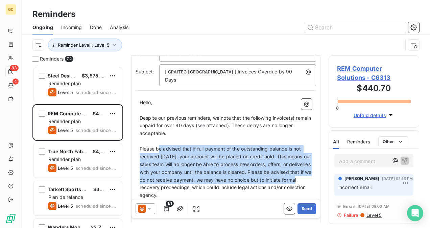
drag, startPoint x: 160, startPoint y: 145, endPoint x: 192, endPoint y: 199, distance: 62.6
click at [186, 191] on p "Please be advised that if full payment of the outstanding balance is not receiv…" at bounding box center [226, 172] width 173 height 54
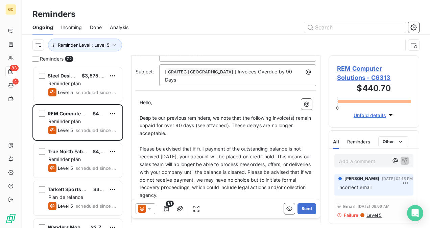
click at [191, 155] on div "Reminder automatically rescheduled This reminder was automatically rescheduled …" at bounding box center [226, 71] width 190 height 167
click at [192, 199] on div "1/1 Send" at bounding box center [226, 208] width 189 height 19
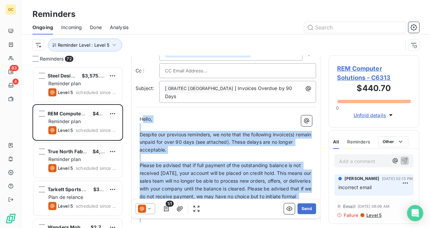
scroll to position [0, 0]
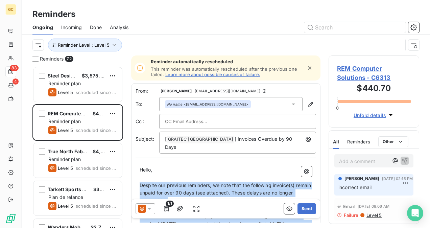
drag, startPoint x: 218, startPoint y: 166, endPoint x: 139, endPoint y: 180, distance: 79.7
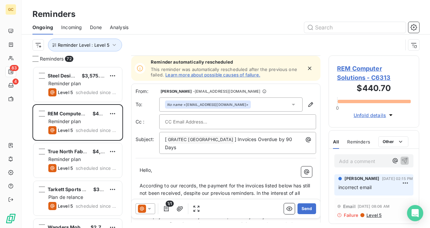
scroll to position [68, 0]
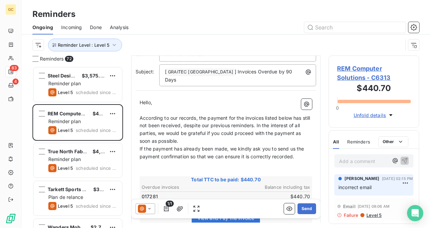
click at [201, 133] on p "According to our records, the payment for the invoices listed below has still n…" at bounding box center [226, 129] width 173 height 31
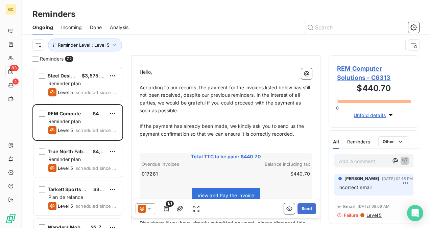
scroll to position [135, 0]
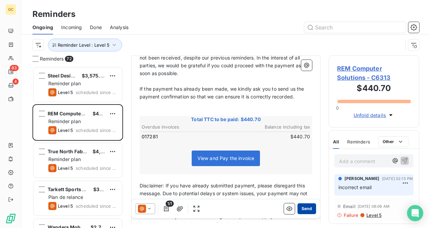
click at [308, 205] on button "Send" at bounding box center [307, 208] width 19 height 11
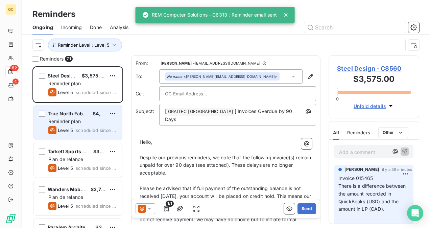
click at [85, 128] on span "scheduled since 542 days" at bounding box center [96, 130] width 41 height 5
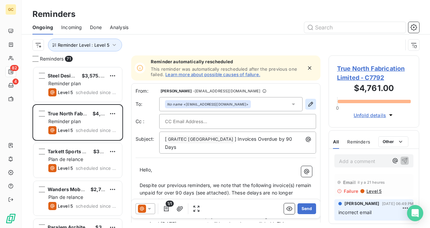
click at [308, 105] on icon "button" at bounding box center [311, 104] width 7 height 7
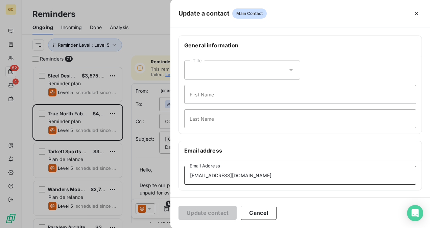
drag, startPoint x: 233, startPoint y: 177, endPoint x: 179, endPoint y: 174, distance: 53.6
click at [179, 174] on div "[EMAIL_ADDRESS][DOMAIN_NAME] Email Address" at bounding box center [300, 175] width 243 height 30
paste input "engineering"
type input "[EMAIL_ADDRESS][DOMAIN_NAME]"
click at [211, 215] on button "Update contact" at bounding box center [208, 213] width 58 height 14
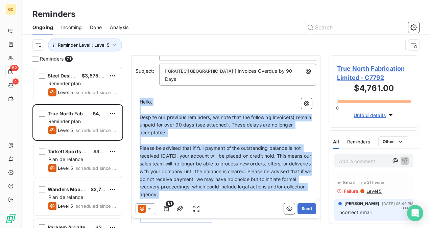
scroll to position [44, 0]
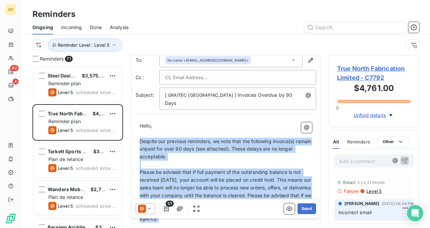
drag, startPoint x: 222, startPoint y: 166, endPoint x: 155, endPoint y: 146, distance: 69.2
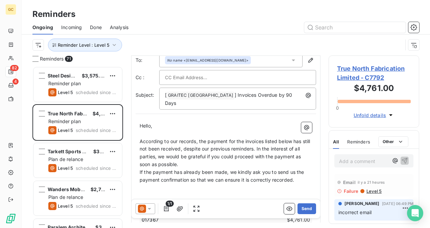
click at [224, 156] on p "According to our records, the payment for the invoices listed below has still n…" at bounding box center [226, 153] width 173 height 31
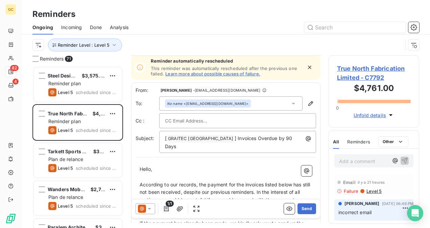
scroll to position [0, 0]
click at [308, 105] on icon "button" at bounding box center [311, 104] width 7 height 7
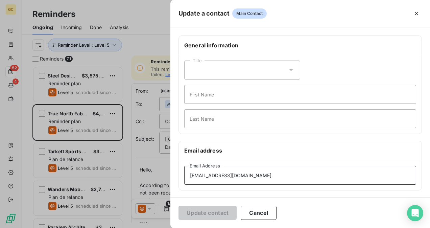
drag, startPoint x: 243, startPoint y: 176, endPoint x: 171, endPoint y: 172, distance: 71.9
click at [171, 172] on div "General information Title First Name Last Name Email address [PERSON_NAME][EMAI…" at bounding box center [301, 186] width 260 height 300
paste input "engineering"
type input "[EMAIL_ADDRESS][DOMAIN_NAME]"
click at [192, 212] on button "Update contact" at bounding box center [208, 213] width 58 height 14
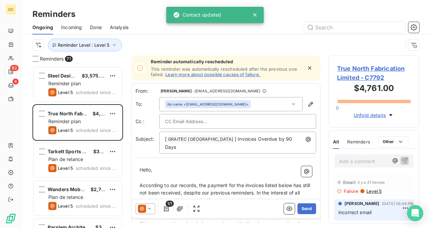
click at [292, 105] on div "No name <[EMAIL_ADDRESS][DOMAIN_NAME]>" at bounding box center [230, 104] width 143 height 14
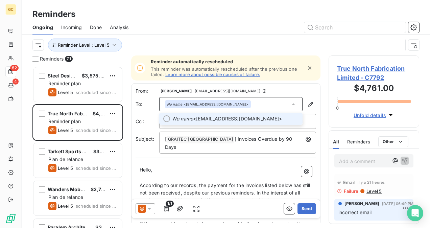
click at [265, 115] on span "No name <[EMAIL_ADDRESS][DOMAIN_NAME]>" at bounding box center [236, 118] width 126 height 7
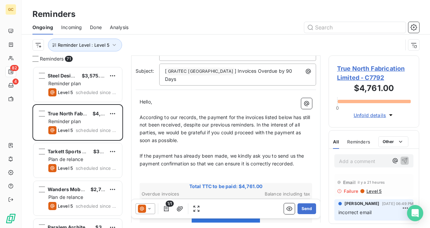
scroll to position [136, 0]
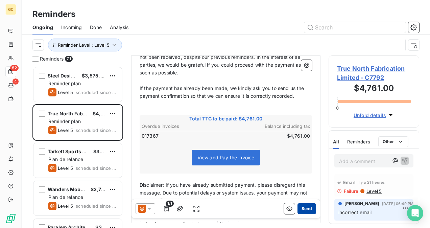
click at [301, 210] on button "Send" at bounding box center [307, 208] width 19 height 11
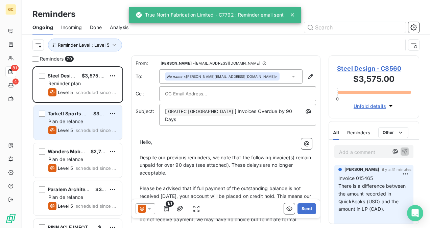
click at [74, 122] on span "Plan de relance" at bounding box center [65, 121] width 35 height 6
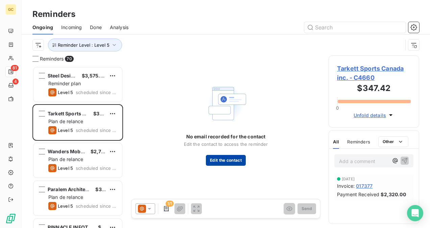
click at [235, 163] on button "Edit the contact" at bounding box center [226, 160] width 40 height 11
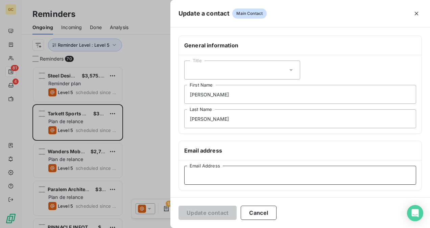
click at [216, 173] on input "Email Address" at bounding box center [300, 175] width 232 height 19
paste input "[PERSON_NAME][EMAIL_ADDRESS][PERSON_NAME][DOMAIN_NAME]"
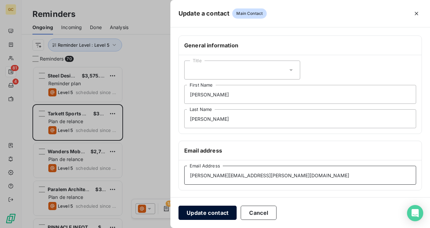
type input "[PERSON_NAME][EMAIL_ADDRESS][PERSON_NAME][DOMAIN_NAME]"
click at [204, 210] on button "Update contact" at bounding box center [208, 213] width 58 height 14
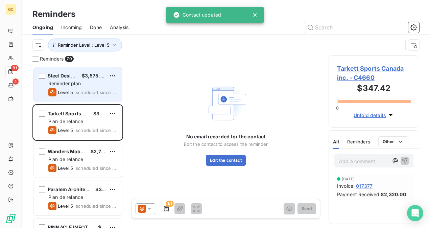
click at [76, 87] on div "Steel Design $3,575.00 Reminder plan Level 5 scheduled since 738 days" at bounding box center [78, 84] width 89 height 35
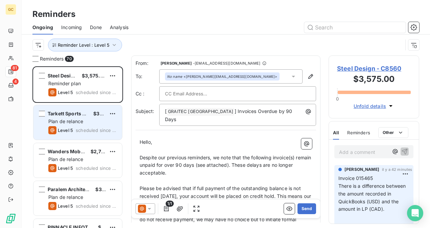
click at [76, 121] on span "Plan de relance" at bounding box center [65, 121] width 35 height 6
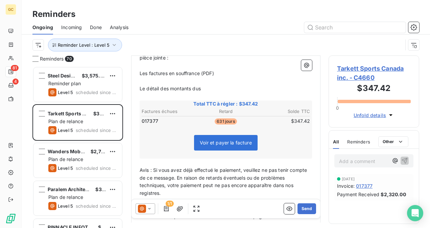
scroll to position [238, 0]
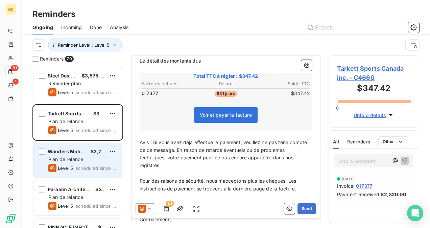
click at [81, 164] on div "Level 5 scheduled since 534 days" at bounding box center [82, 168] width 68 height 8
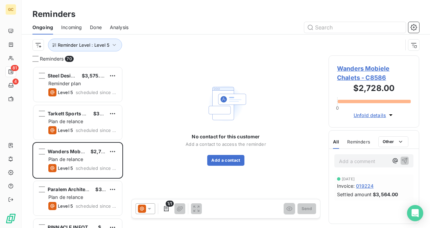
click at [382, 163] on p "Add a comment ﻿" at bounding box center [363, 161] width 49 height 8
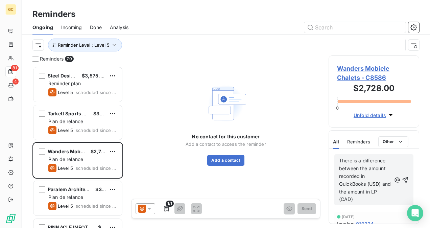
click at [380, 192] on span "There is a difference between the amount recorded in QuickBooks (USD) and the a…" at bounding box center [365, 180] width 53 height 44
click at [402, 183] on icon "button" at bounding box center [405, 180] width 7 height 7
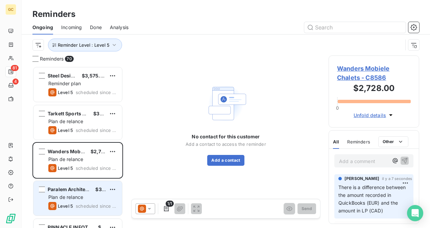
click at [66, 196] on span "Plan de relance" at bounding box center [65, 197] width 35 height 6
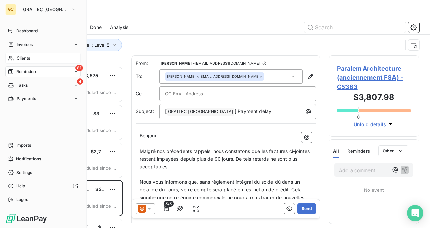
click at [27, 58] on span "Clients" at bounding box center [24, 58] width 14 height 6
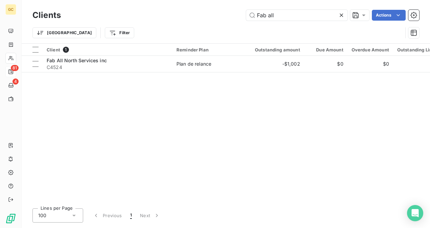
drag, startPoint x: 282, startPoint y: 16, endPoint x: 227, endPoint y: 19, distance: 54.9
click at [229, 18] on div "Fab all Actions" at bounding box center [244, 15] width 351 height 11
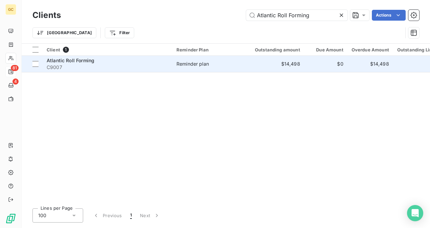
type input "Atlantic Roll Forming"
click at [239, 65] on td "Reminder plan" at bounding box center [208, 64] width 70 height 16
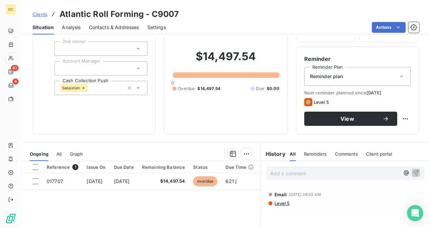
scroll to position [34, 0]
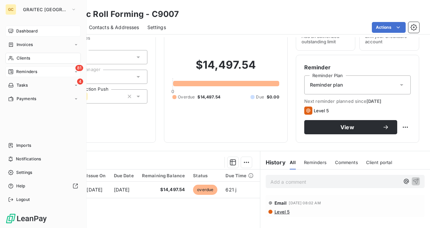
click at [21, 30] on span "Dashboard" at bounding box center [26, 31] width 21 height 6
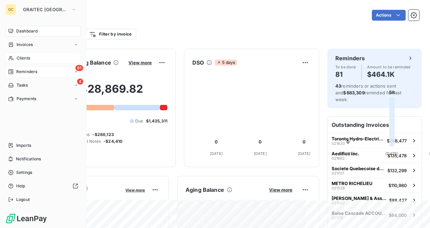
click at [22, 56] on span "Clients" at bounding box center [24, 58] width 14 height 6
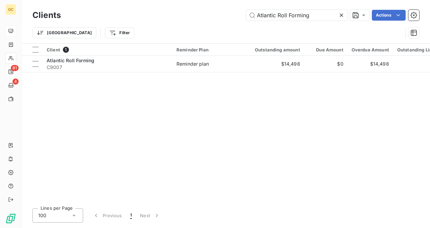
drag, startPoint x: 314, startPoint y: 14, endPoint x: 219, endPoint y: 8, distance: 94.9
click at [221, 10] on div "Atlantic Roll Forming Actions" at bounding box center [244, 15] width 351 height 11
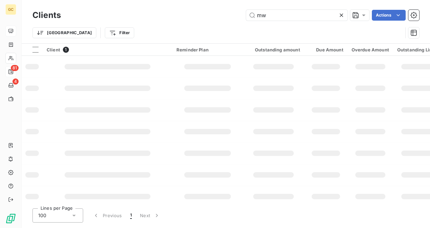
type input "m"
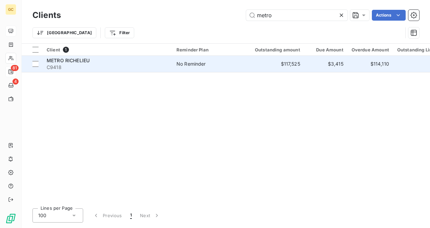
type input "metro"
click at [182, 66] on div "No Reminder" at bounding box center [191, 64] width 29 height 7
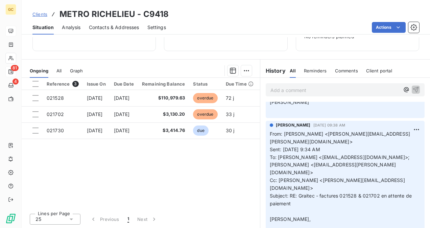
scroll to position [305, 0]
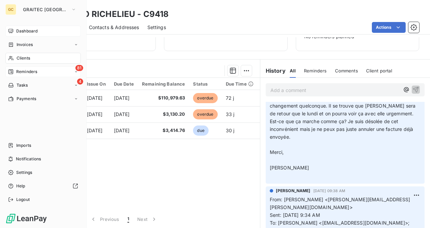
click at [30, 26] on div "Dashboard" at bounding box center [42, 31] width 75 height 11
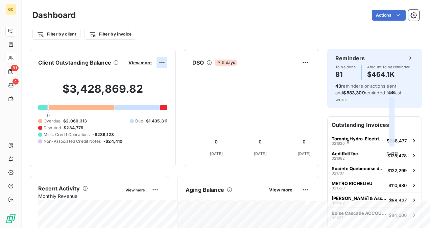
click at [301, 64] on html "GC 81 4 Dashboard Actions Filter by client Filter by invoice Client Outstanding…" at bounding box center [215, 114] width 430 height 228
click at [282, 75] on div "Export" at bounding box center [284, 77] width 38 height 11
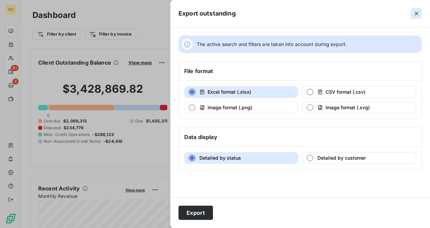
click at [414, 16] on icon "button" at bounding box center [417, 13] width 7 height 7
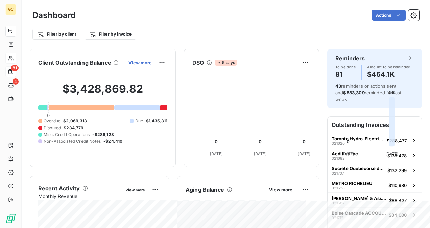
click at [152, 61] on span "View more" at bounding box center [140, 62] width 23 height 5
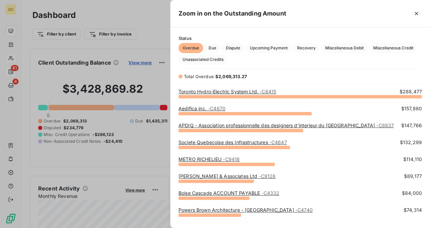
scroll to position [127, 254]
click at [224, 91] on link "Toronto Hydro-Electric System Ltd. - C6415" at bounding box center [228, 92] width 98 height 6
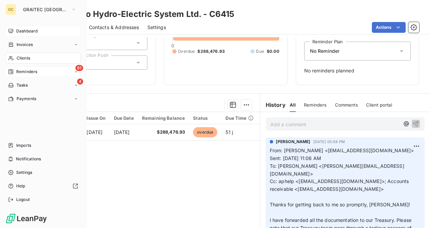
drag, startPoint x: 31, startPoint y: 28, endPoint x: 55, endPoint y: 36, distance: 24.9
click at [31, 28] on div "Dashboard" at bounding box center [42, 31] width 75 height 11
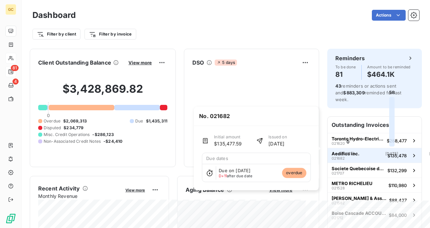
click at [358, 152] on button "Aedifica inc. 021682 $135,478" at bounding box center [375, 155] width 94 height 15
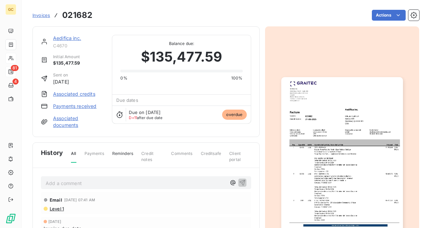
click at [76, 36] on link "Aedifica inc." at bounding box center [67, 38] width 28 height 6
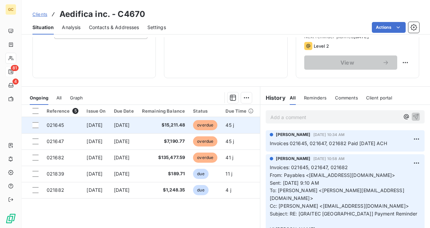
scroll to position [126, 0]
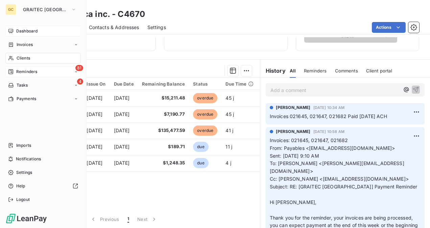
click at [29, 29] on span "Dashboard" at bounding box center [26, 31] width 21 height 6
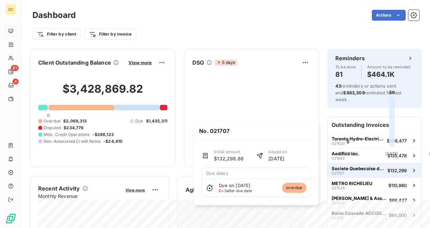
click at [375, 166] on span "Societe Quebecoise des Infrastructures" at bounding box center [358, 168] width 53 height 5
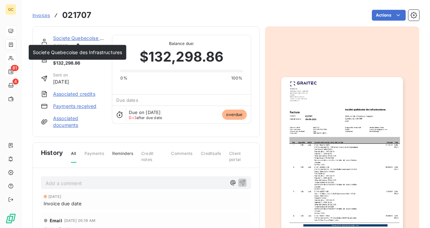
click at [87, 39] on link "Societe Quebecoise des Infrastructures" at bounding box center [98, 38] width 90 height 6
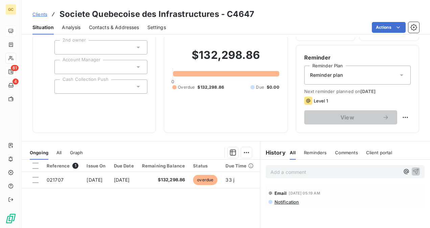
scroll to position [68, 0]
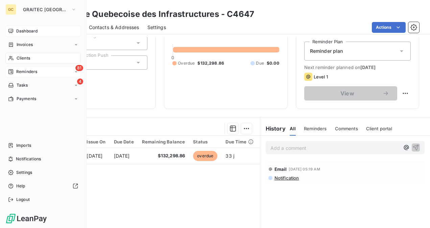
click at [31, 30] on span "Dashboard" at bounding box center [26, 31] width 21 height 6
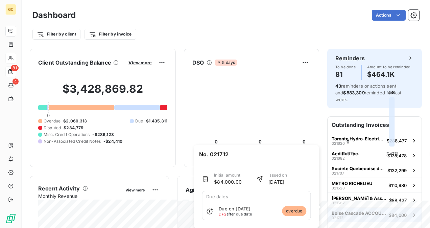
click at [357, 210] on div "Boise Cascade ACCOUNT PAYABLE 021712" at bounding box center [359, 214] width 54 height 9
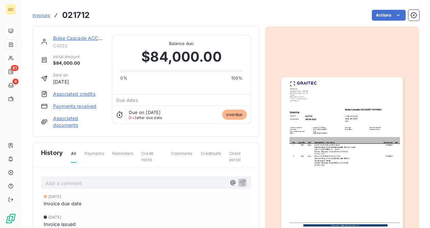
click at [72, 37] on link "Boise Cascade ACCOUNT PAYABLE" at bounding box center [94, 38] width 82 height 6
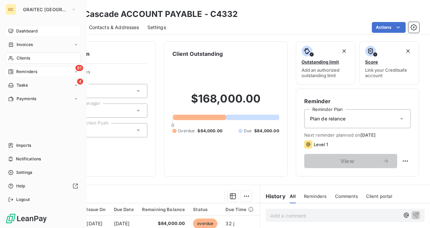
click at [27, 33] on span "Dashboard" at bounding box center [26, 31] width 21 height 6
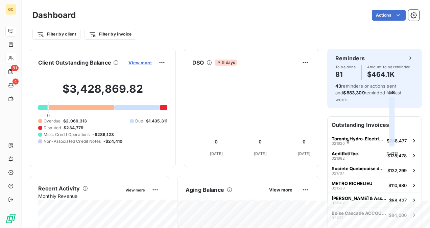
click at [152, 64] on span "View more" at bounding box center [140, 62] width 23 height 5
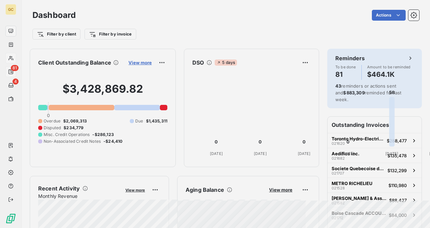
scroll to position [5, 5]
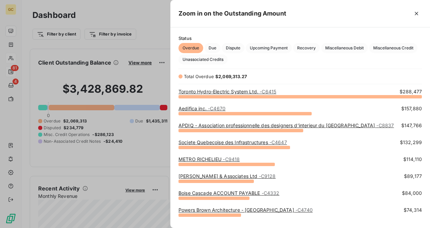
click at [229, 126] on link "APDIQ - Association professionnelle des designers d’interieur du Quebec - C8837" at bounding box center [287, 125] width 216 height 6
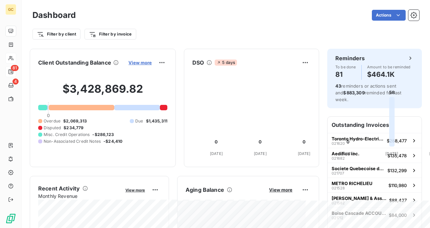
click at [152, 63] on span "View more" at bounding box center [140, 62] width 23 height 5
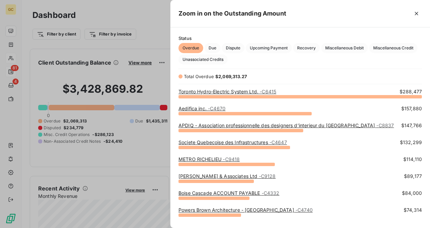
scroll to position [34, 0]
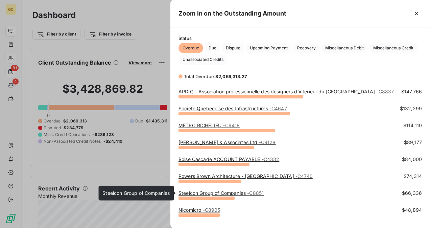
click at [210, 193] on link "Steelcon Group of Companies - C8851" at bounding box center [221, 193] width 85 height 6
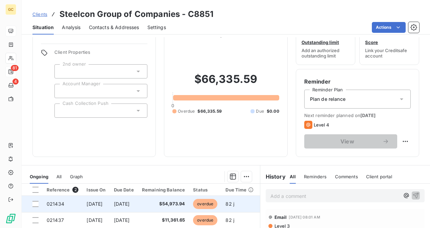
scroll to position [68, 0]
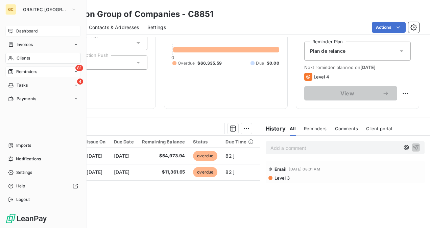
click at [14, 25] on div "GC GRAITEC CANADA Dashboard Invoices Clients 81 Reminders 4 Tasks Payments Impo…" at bounding box center [43, 114] width 87 height 228
click at [20, 30] on span "Dashboard" at bounding box center [26, 31] width 21 height 6
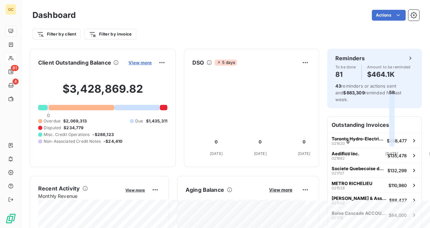
click at [152, 63] on span "View more" at bounding box center [140, 62] width 23 height 5
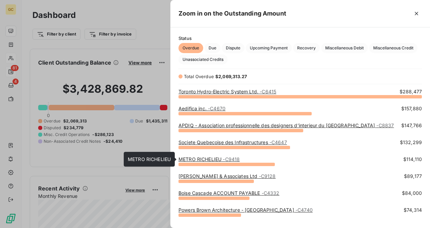
scroll to position [34, 0]
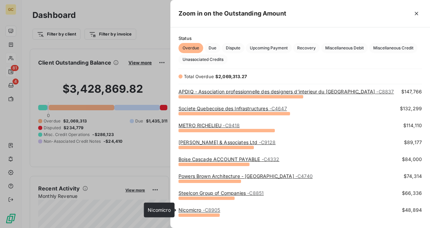
click at [197, 209] on link "Nicomicro - C8905" at bounding box center [200, 210] width 42 height 6
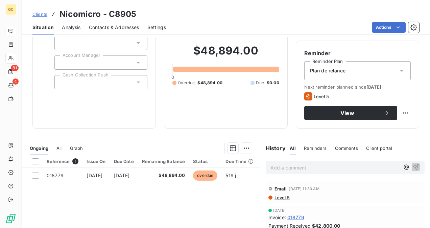
scroll to position [126, 0]
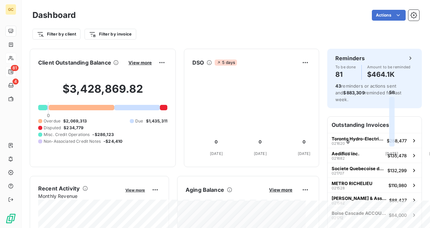
click at [168, 66] on div "View more" at bounding box center [147, 62] width 41 height 11
click at [152, 64] on span "View more" at bounding box center [140, 62] width 23 height 5
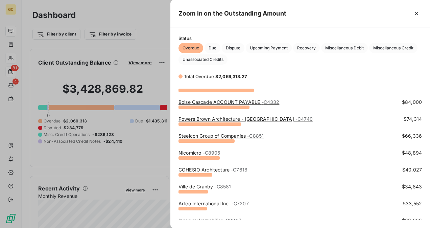
scroll to position [102, 0]
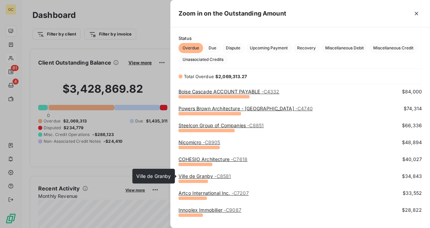
click at [201, 176] on link "Ville de Granby - C8581" at bounding box center [205, 176] width 52 height 6
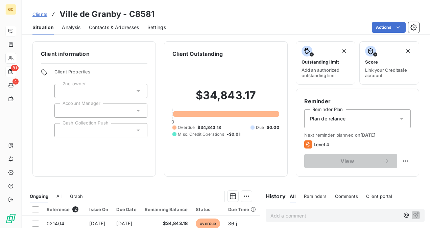
scroll to position [68, 0]
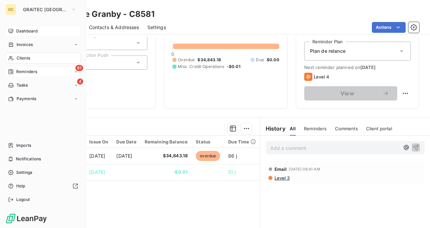
click at [38, 28] on span "Dashboard" at bounding box center [26, 31] width 21 height 6
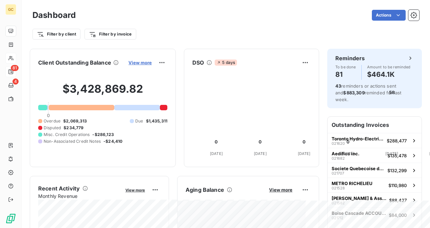
click at [152, 61] on span "View more" at bounding box center [140, 62] width 23 height 5
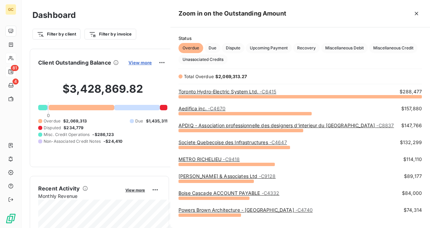
scroll to position [223, 254]
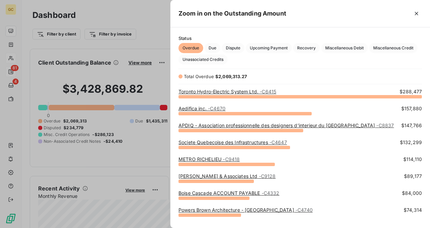
click at [67, 81] on div at bounding box center [215, 114] width 430 height 228
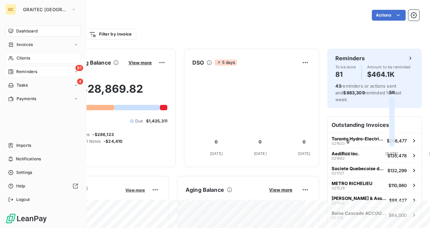
click at [30, 34] on span "Dashboard" at bounding box center [26, 31] width 21 height 6
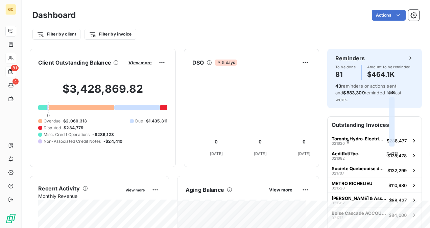
click at [154, 60] on button "View more" at bounding box center [140, 63] width 27 height 6
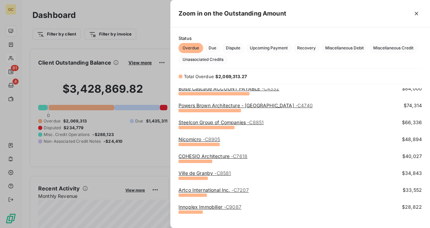
scroll to position [135, 0]
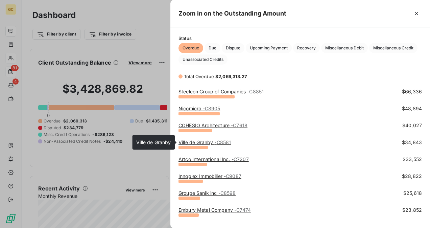
click at [206, 141] on link "Ville de Granby - C8581" at bounding box center [205, 142] width 52 height 6
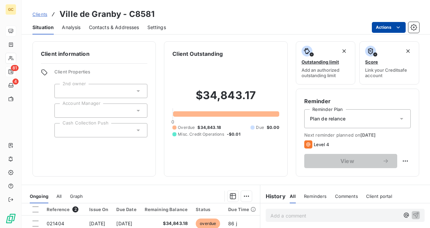
click at [391, 29] on html "GC 81 4 Clients [GEOGRAPHIC_DATA] - C8581 Situation Analysis Contacts & Address…" at bounding box center [215, 114] width 430 height 228
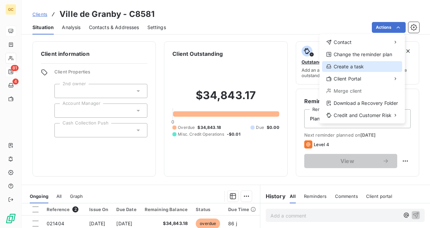
click at [359, 68] on div "Create a task" at bounding box center [362, 66] width 80 height 11
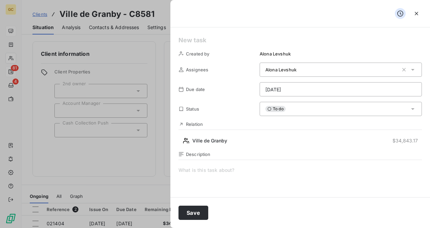
click at [352, 90] on html "GC 81 4 Clients [GEOGRAPHIC_DATA] - C8581 Situation Analysis Contacts & Address…" at bounding box center [215, 114] width 430 height 228
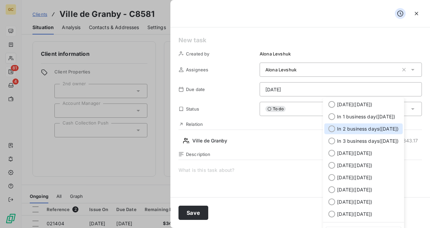
click at [333, 128] on div at bounding box center [332, 129] width 7 height 7
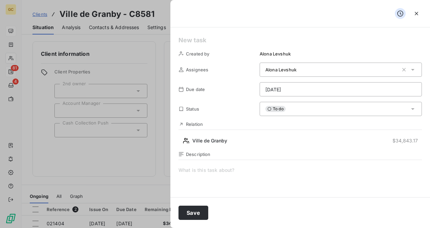
click at [371, 89] on html "GC 81 4 Clients [GEOGRAPHIC_DATA] - C8581 Situation Analysis Contacts & Address…" at bounding box center [215, 114] width 430 height 228
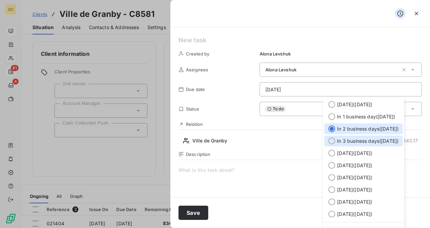
click at [345, 138] on span "In 3 business days ( [DATE] )" at bounding box center [368, 141] width 62 height 7
type input "[DATE]"
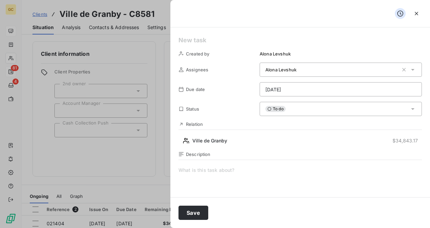
click at [345, 93] on html "GC 81 4 Clients [GEOGRAPHIC_DATA] - C8581 Situation Analysis Contacts & Address…" at bounding box center [215, 114] width 430 height 228
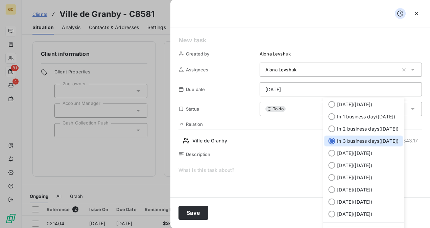
click at [329, 140] on div at bounding box center [332, 141] width 7 height 7
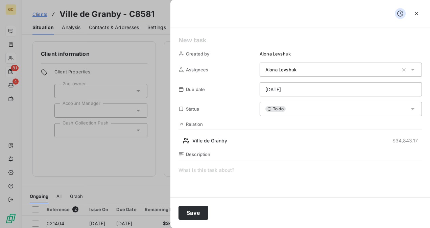
click at [217, 175] on span at bounding box center [301, 232] width 244 height 130
click at [193, 212] on button "Save" at bounding box center [194, 213] width 30 height 14
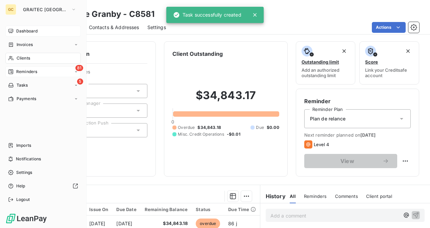
click at [29, 31] on span "Dashboard" at bounding box center [26, 31] width 21 height 6
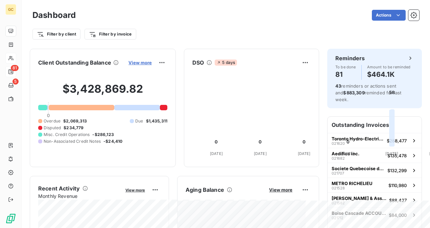
click at [152, 62] on span "View more" at bounding box center [140, 62] width 23 height 5
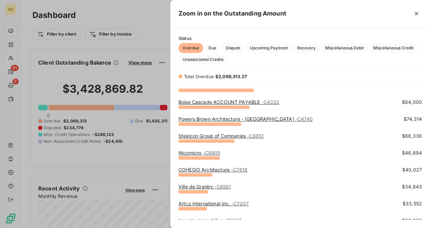
scroll to position [102, 0]
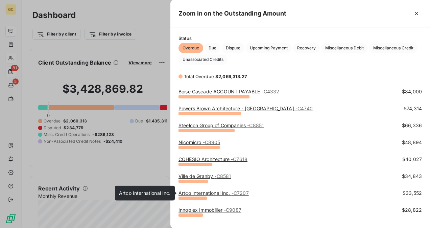
click at [203, 193] on link "Artco International Inc. - C7207" at bounding box center [214, 193] width 70 height 6
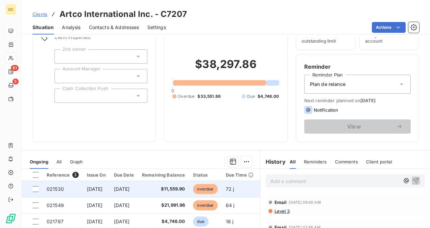
scroll to position [68, 0]
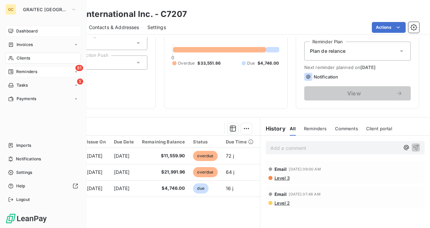
click at [35, 30] on span "Dashboard" at bounding box center [26, 31] width 21 height 6
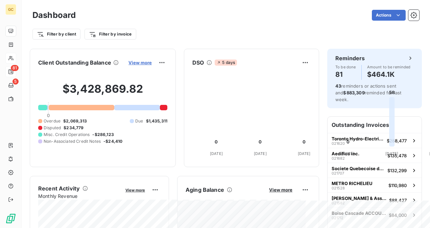
click at [152, 62] on span "View more" at bounding box center [140, 62] width 23 height 5
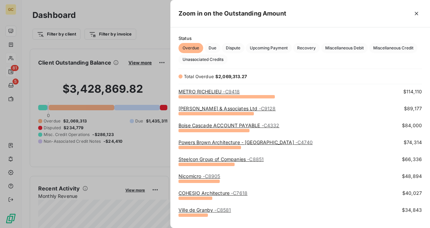
scroll to position [102, 0]
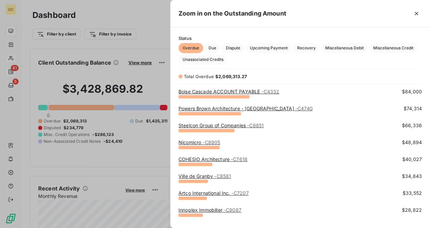
click at [209, 210] on link "Innoplex Immobilier - C9087" at bounding box center [210, 210] width 63 height 6
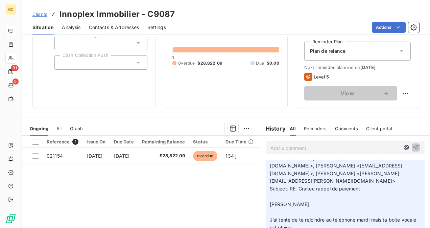
scroll to position [102, 0]
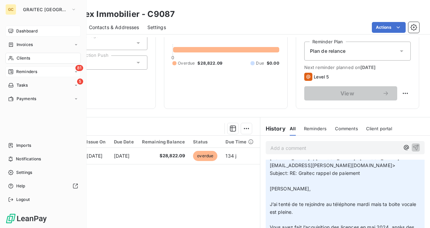
click at [21, 29] on span "Dashboard" at bounding box center [26, 31] width 21 height 6
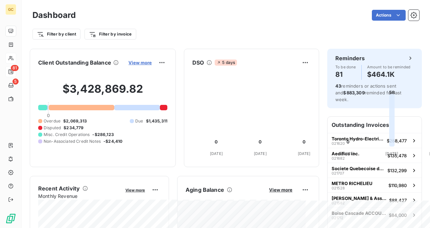
click at [152, 64] on span "View more" at bounding box center [140, 62] width 23 height 5
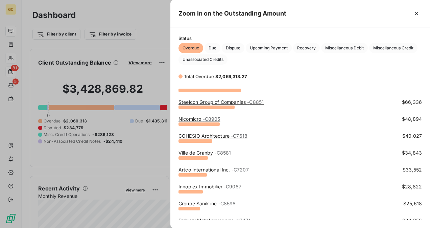
scroll to position [135, 0]
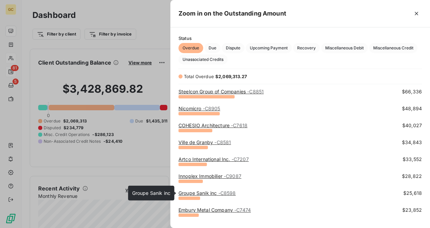
click at [205, 195] on link "Groupe Sanik inc - C8598" at bounding box center [207, 193] width 57 height 6
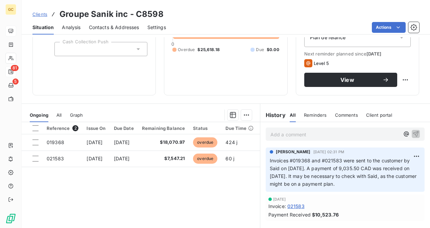
scroll to position [102, 0]
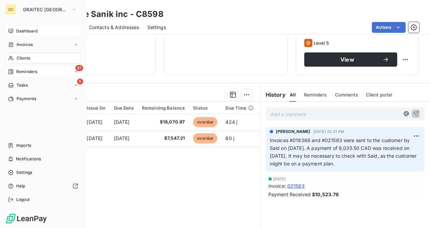
click at [32, 34] on span "Dashboard" at bounding box center [26, 31] width 21 height 6
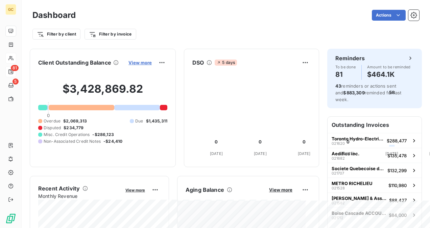
click at [152, 62] on span "View more" at bounding box center [140, 62] width 23 height 5
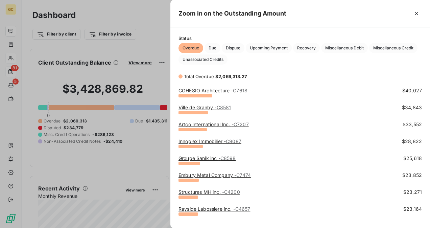
scroll to position [169, 0]
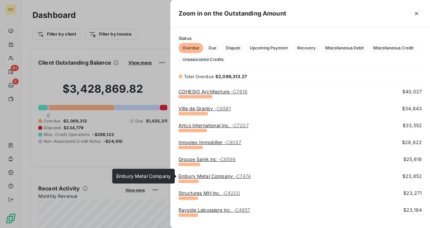
click at [204, 177] on link "[PERSON_NAME] Metal Company - C7474" at bounding box center [215, 176] width 72 height 6
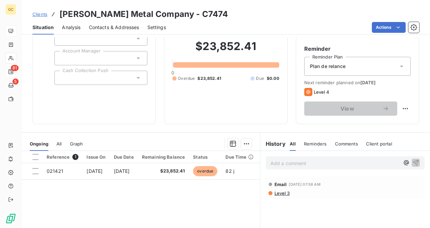
scroll to position [68, 0]
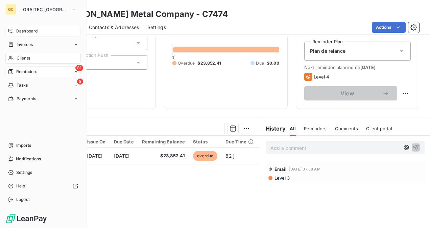
click at [18, 32] on span "Dashboard" at bounding box center [26, 31] width 21 height 6
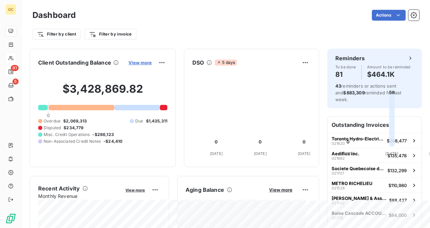
click at [152, 61] on span "View more" at bounding box center [140, 62] width 23 height 5
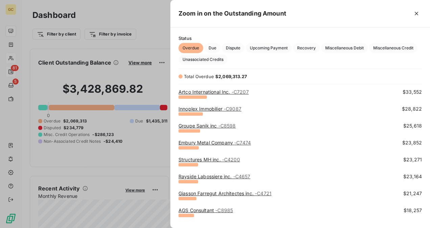
scroll to position [203, 0]
click at [199, 161] on link "Structures MH inc. - C4200" at bounding box center [210, 159] width 62 height 6
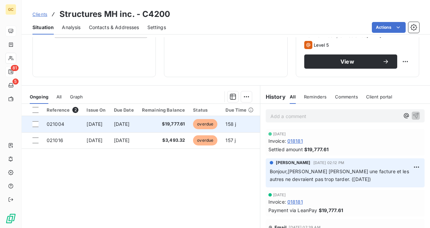
scroll to position [126, 0]
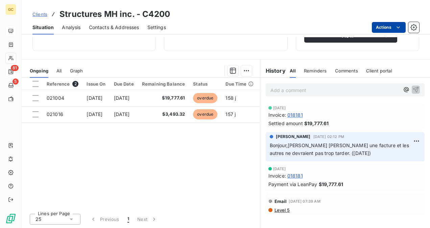
click at [389, 26] on html "GC 81 5 Clients Structures MH inc. - C4200 Situation Analysis Contacts & Addres…" at bounding box center [215, 114] width 430 height 228
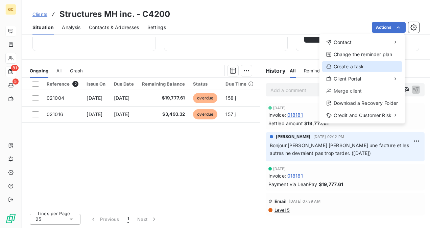
click at [363, 67] on div "Create a task" at bounding box center [362, 66] width 80 height 11
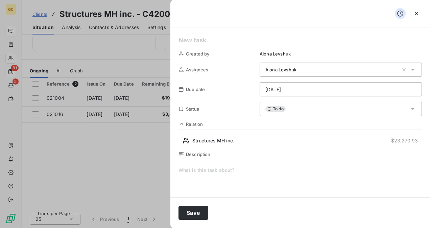
click at [388, 88] on html "GC 81 5 Clients Structures MH inc. - C4200 Situation Analysis Contacts & Addres…" at bounding box center [215, 114] width 430 height 228
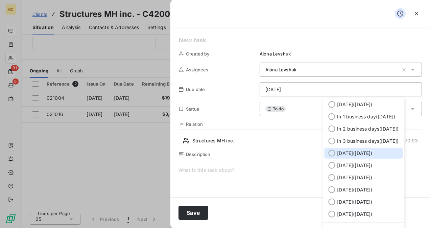
click at [334, 154] on div at bounding box center [332, 153] width 7 height 7
type input "[DATE]"
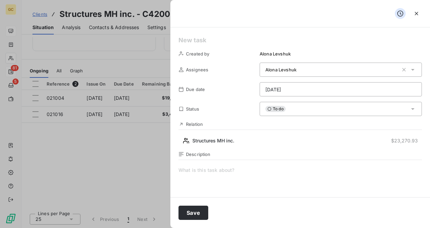
click at [220, 172] on span at bounding box center [301, 232] width 244 height 130
click at [194, 216] on button "Save" at bounding box center [194, 213] width 30 height 14
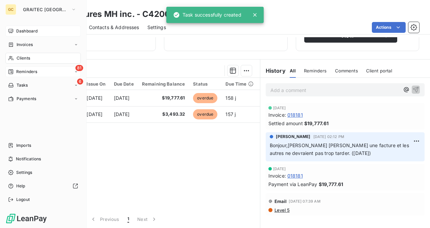
click at [23, 29] on span "Dashboard" at bounding box center [26, 31] width 21 height 6
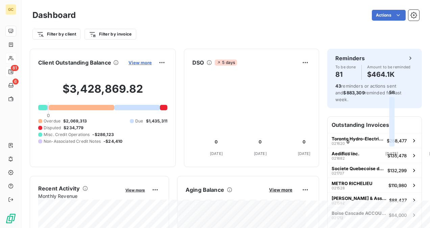
click at [152, 63] on span "View more" at bounding box center [140, 62] width 23 height 5
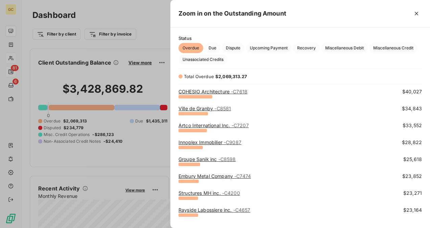
scroll to position [203, 0]
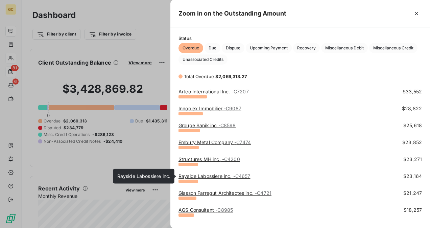
click at [190, 177] on link "Rayside [PERSON_NAME] inc. - C4657" at bounding box center [215, 176] width 72 height 6
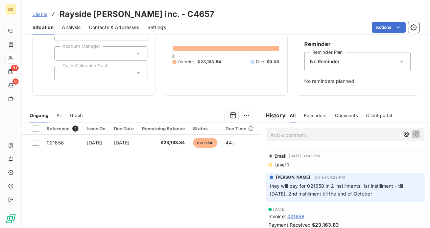
scroll to position [68, 0]
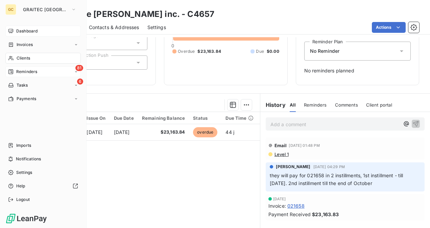
click at [43, 58] on div "Clients" at bounding box center [42, 58] width 75 height 11
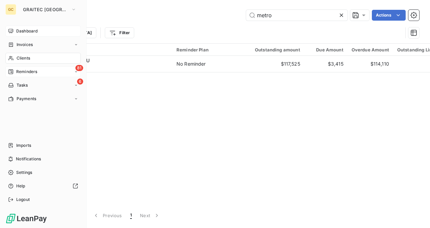
click at [35, 60] on div "Clients" at bounding box center [42, 58] width 75 height 11
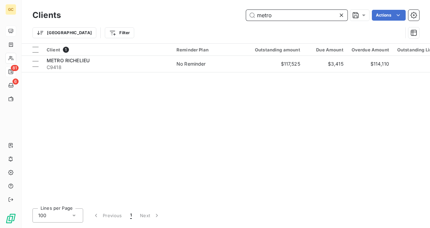
drag, startPoint x: 283, startPoint y: 14, endPoint x: 175, endPoint y: 34, distance: 109.4
click at [175, 34] on div "Clients metro Actions Trier Filter" at bounding box center [225, 25] width 387 height 35
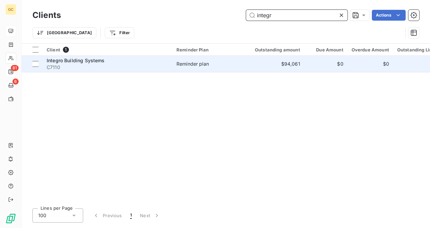
type input "integr"
click at [96, 65] on span "C7110" at bounding box center [108, 67] width 122 height 7
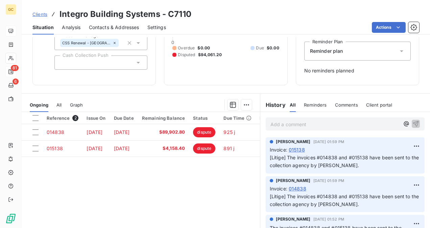
click at [296, 123] on p "Add a comment ﻿" at bounding box center [335, 124] width 129 height 8
click at [413, 124] on icon "button" at bounding box center [416, 123] width 7 height 7
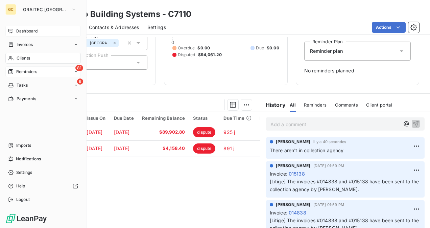
click at [26, 62] on div "Clients" at bounding box center [42, 58] width 75 height 11
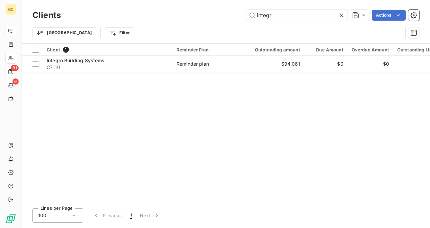
drag, startPoint x: 280, startPoint y: 15, endPoint x: 244, endPoint y: 20, distance: 36.9
click at [244, 20] on div "integr Actions" at bounding box center [244, 15] width 351 height 11
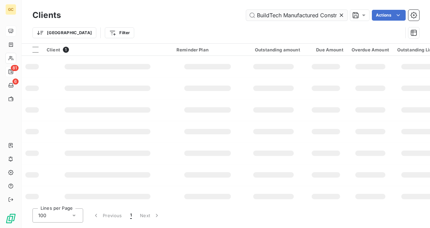
scroll to position [0, 46]
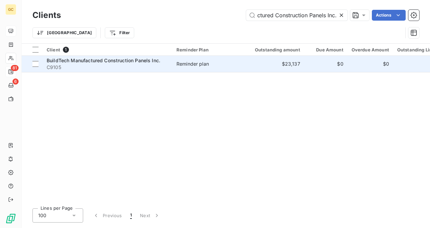
type input "BuildTech Manufactured Construction Panels Inc."
click at [154, 62] on span "BuildTech Manufactured Construction Panels Inc." at bounding box center [104, 61] width 114 height 6
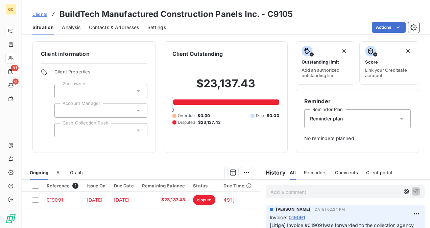
click at [290, 192] on p "Add a comment ﻿" at bounding box center [335, 192] width 129 height 8
click at [413, 193] on icon "button" at bounding box center [416, 191] width 7 height 7
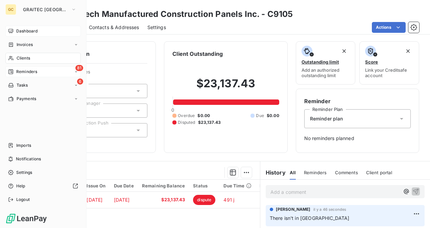
click at [17, 33] on span "Dashboard" at bounding box center [26, 31] width 21 height 6
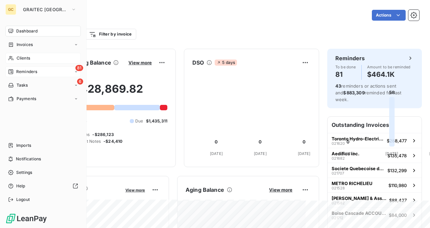
click at [28, 58] on span "Clients" at bounding box center [24, 58] width 14 height 6
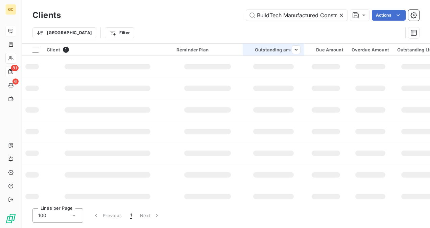
scroll to position [0, 46]
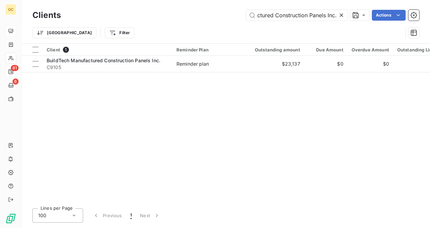
drag, startPoint x: 341, startPoint y: 14, endPoint x: 299, endPoint y: 21, distance: 42.8
click at [339, 15] on icon at bounding box center [341, 15] width 7 height 7
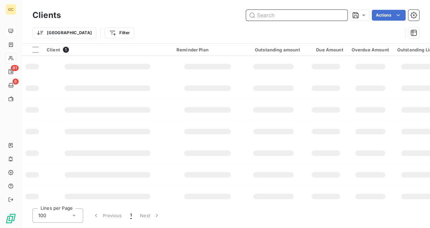
click at [295, 18] on input "text" at bounding box center [297, 15] width 102 height 11
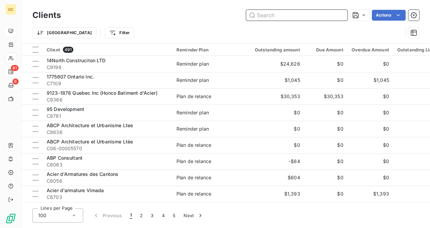
paste input "Le Groupe LGR"
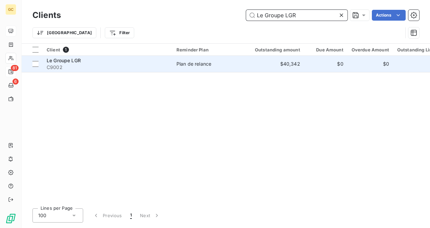
type input "Le Groupe LGR"
click at [245, 70] on td "$40,342" at bounding box center [274, 64] width 62 height 16
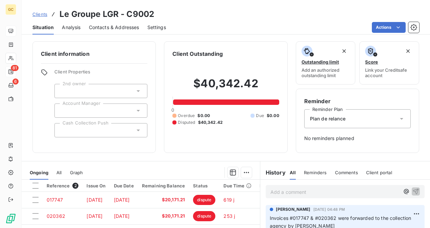
click at [298, 192] on p "Add a comment ﻿" at bounding box center [335, 192] width 129 height 8
click at [413, 192] on icon "button" at bounding box center [416, 191] width 7 height 7
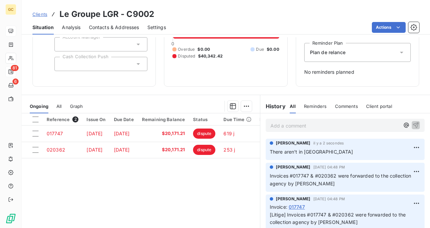
scroll to position [68, 0]
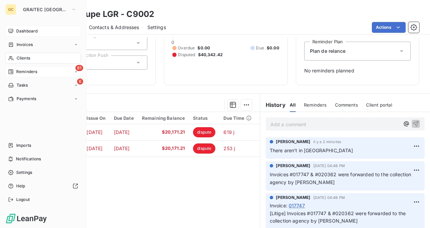
click at [24, 35] on div "Dashboard" at bounding box center [42, 31] width 75 height 11
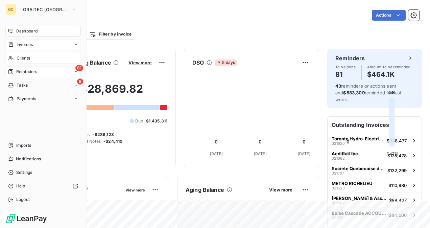
click at [23, 47] on span "Invoices" at bounding box center [25, 45] width 16 height 6
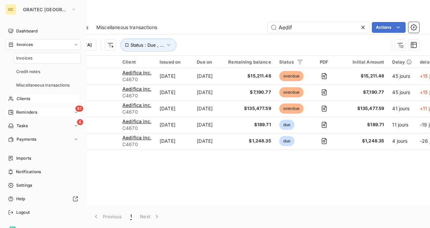
drag, startPoint x: 30, startPoint y: 99, endPoint x: 49, endPoint y: 101, distance: 19.1
click at [29, 99] on span "Clients" at bounding box center [24, 99] width 14 height 6
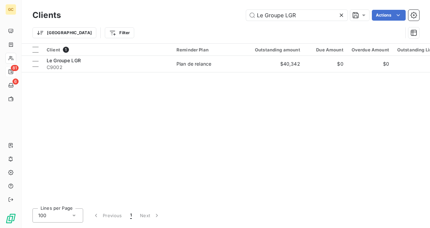
drag, startPoint x: 306, startPoint y: 14, endPoint x: 225, endPoint y: 17, distance: 80.6
click at [225, 17] on div "Le Groupe LGR Actions" at bounding box center [244, 15] width 351 height 11
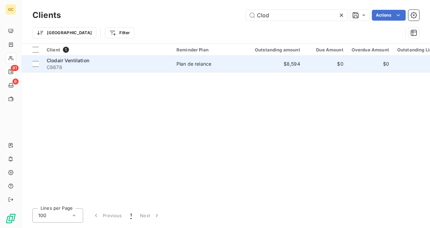
type input "Clod"
click at [113, 63] on div "Clodair Ventilation" at bounding box center [108, 60] width 122 height 7
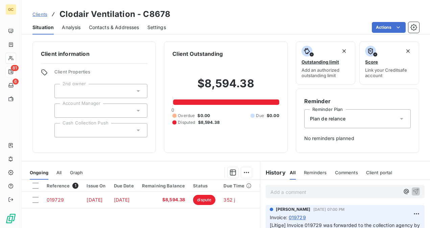
click at [299, 190] on p "Add a comment ﻿" at bounding box center [335, 192] width 129 height 8
click at [414, 192] on icon "button" at bounding box center [416, 191] width 7 height 7
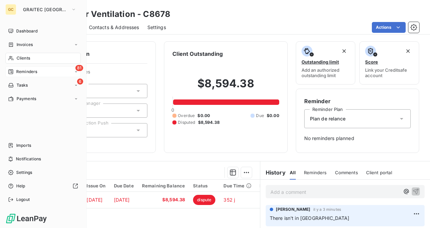
click at [27, 60] on span "Clients" at bounding box center [24, 58] width 14 height 6
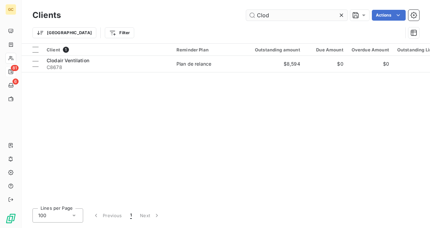
drag, startPoint x: 270, startPoint y: 16, endPoint x: 253, endPoint y: 19, distance: 16.8
click at [253, 19] on input "Clod" at bounding box center [297, 15] width 102 height 11
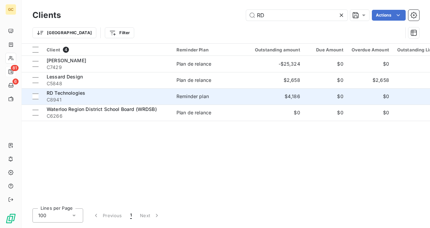
type input "RD"
click at [104, 93] on div "RD Technologies" at bounding box center [108, 93] width 122 height 7
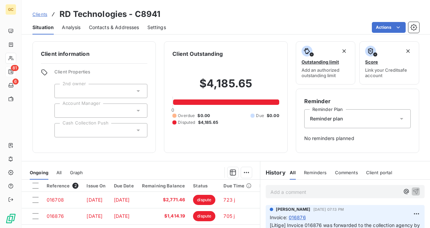
click at [286, 194] on p "Add a comment ﻿" at bounding box center [335, 192] width 129 height 8
click at [413, 192] on icon "button" at bounding box center [416, 191] width 7 height 7
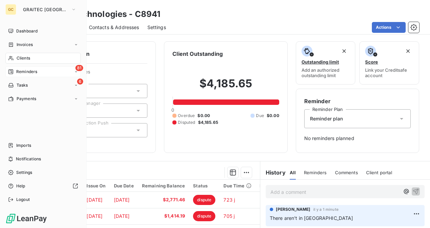
click at [26, 58] on span "Clients" at bounding box center [24, 58] width 14 height 6
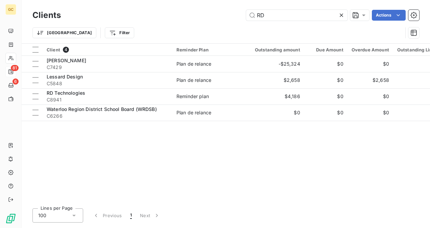
drag, startPoint x: 294, startPoint y: 13, endPoint x: 190, endPoint y: -1, distance: 105.2
click at [190, 0] on html "GC 81 6 Clients RD Actions [GEOGRAPHIC_DATA] Filter Client 4 Reminder Plan Outs…" at bounding box center [215, 114] width 430 height 228
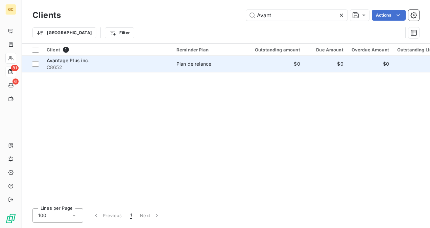
type input "Avant"
click at [146, 64] on span "C8652" at bounding box center [108, 67] width 122 height 7
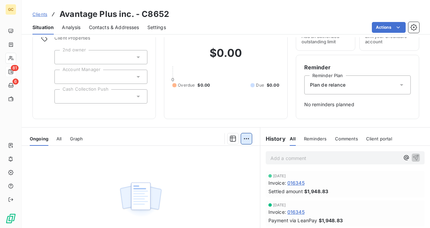
scroll to position [68, 0]
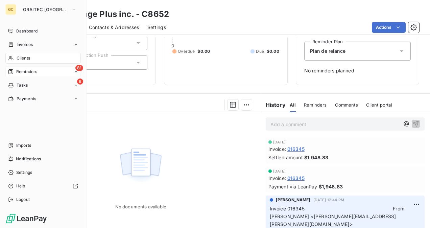
click at [29, 56] on span "Clients" at bounding box center [24, 58] width 14 height 6
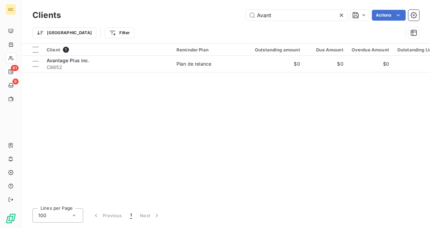
drag, startPoint x: 279, startPoint y: 14, endPoint x: 223, endPoint y: 14, distance: 56.5
click at [223, 14] on div "Avant Actions" at bounding box center [244, 15] width 351 height 11
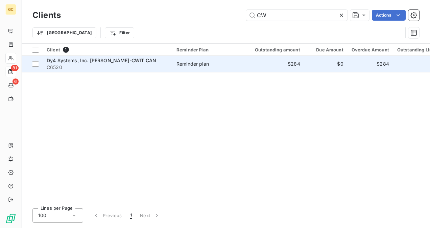
type input "CW"
click at [133, 61] on span "Dy4 Systems, Inc. [PERSON_NAME]-CWIT CAN" at bounding box center [102, 61] width 110 height 6
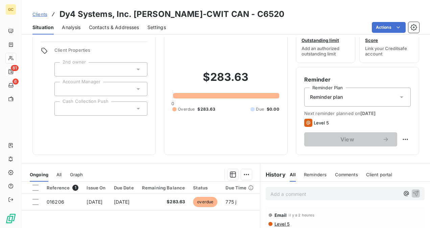
scroll to position [68, 0]
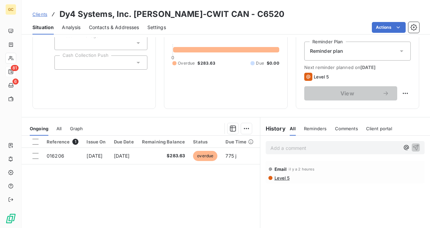
click at [270, 169] on div "Email il y a 2 heures" at bounding box center [346, 169] width 154 height 11
click at [269, 169] on icon at bounding box center [270, 169] width 3 height 3
click at [274, 179] on span "Level 5" at bounding box center [282, 177] width 16 height 5
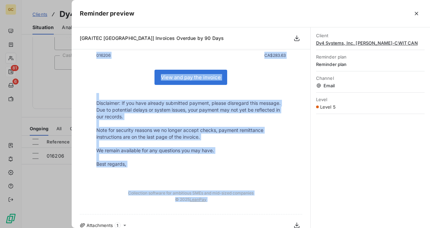
scroll to position [153, 0]
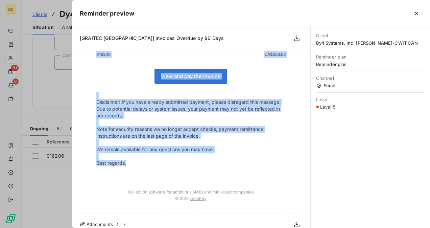
drag, startPoint x: 94, startPoint y: 100, endPoint x: 247, endPoint y: 166, distance: 166.9
click at [247, 166] on tbody "Hello, According to our records, the payment for the invoices listed below has …" at bounding box center [191, 59] width 203 height 233
copy tbody "Hello, According to our records, the payment for the invoices listed below has …"
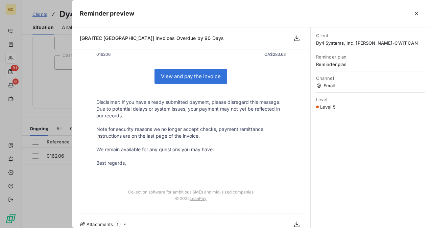
click at [39, 95] on div at bounding box center [215, 114] width 430 height 228
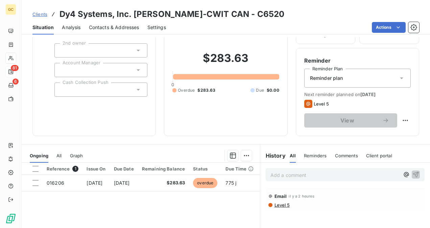
scroll to position [0, 0]
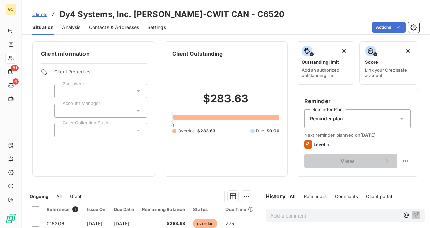
click at [111, 31] on div "Contacts & Addresses" at bounding box center [114, 27] width 50 height 14
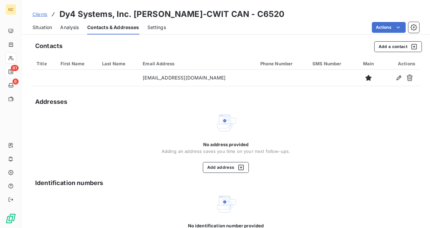
drag, startPoint x: 41, startPoint y: 28, endPoint x: 41, endPoint y: 33, distance: 5.4
click at [41, 28] on span "Situation" at bounding box center [42, 27] width 20 height 7
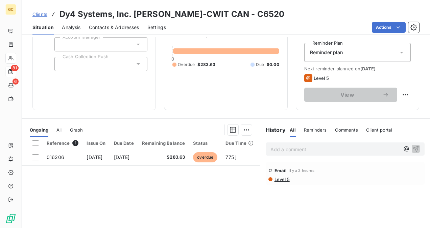
scroll to position [68, 0]
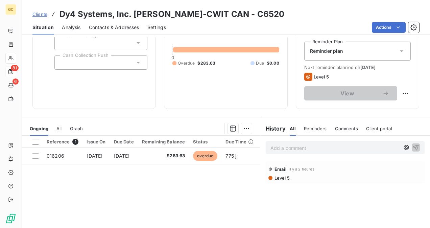
click at [276, 178] on span "Level 5" at bounding box center [282, 177] width 16 height 5
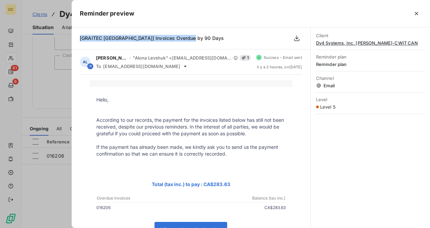
drag, startPoint x: 78, startPoint y: 38, endPoint x: 201, endPoint y: 35, distance: 122.9
click at [201, 35] on div "[GRAITEC [GEOGRAPHIC_DATA]] Invoices Overdue by 90 Days" at bounding box center [191, 38] width 239 height 22
copy span "[GRAITEC [GEOGRAPHIC_DATA]] Invoices Overdue by 90 Days"
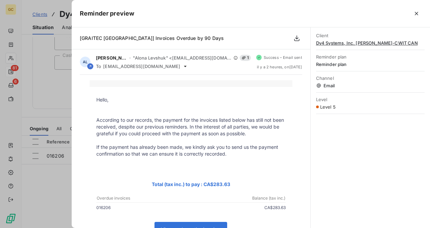
click at [55, 44] on div at bounding box center [215, 114] width 430 height 228
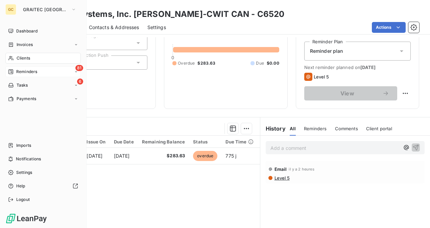
click at [19, 58] on span "Clients" at bounding box center [24, 58] width 14 height 6
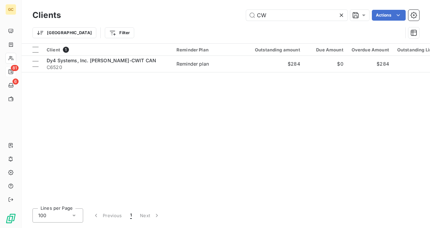
drag, startPoint x: 272, startPoint y: 18, endPoint x: 217, endPoint y: 21, distance: 54.9
click at [217, 21] on div "Clients CW Actions" at bounding box center [225, 15] width 387 height 14
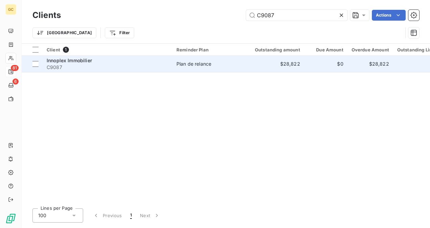
type input "C9087"
click at [127, 60] on div "Innoplex Immobilier" at bounding box center [108, 60] width 122 height 7
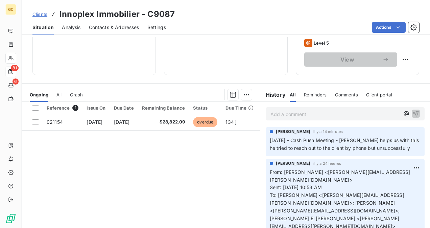
click at [284, 114] on p "Add a comment ﻿" at bounding box center [335, 114] width 129 height 8
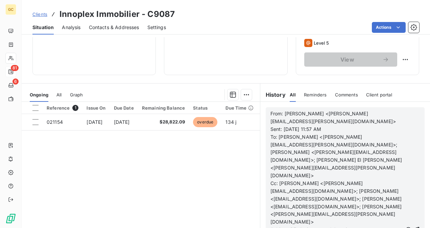
scroll to position [271, 0]
click at [414, 227] on icon "button" at bounding box center [417, 230] width 6 height 6
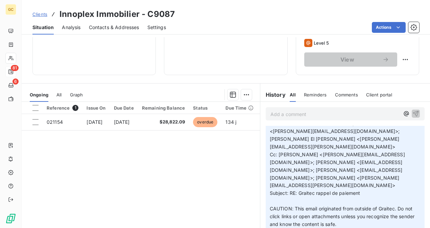
scroll to position [0, 0]
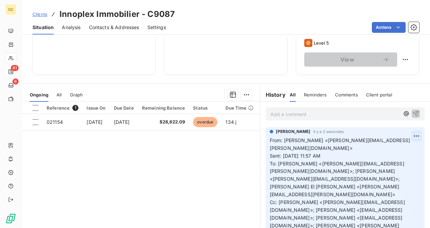
click at [405, 136] on html "GC 81 6 Clients Innoplex Immobilier - C9087 Situation Analysis Contacts & Addre…" at bounding box center [215, 114] width 430 height 228
click at [380, 149] on div "Edit" at bounding box center [390, 150] width 38 height 11
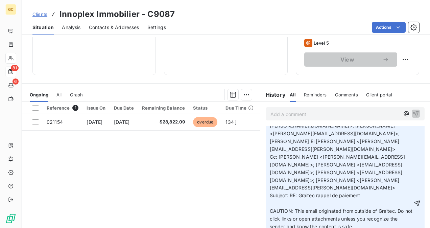
scroll to position [68, 0]
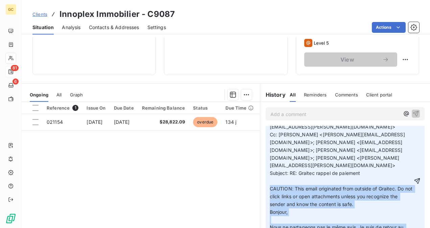
drag, startPoint x: 268, startPoint y: 164, endPoint x: 330, endPoint y: 212, distance: 78.7
click at [330, 212] on p "From: [PERSON_NAME] <[PERSON_NAME][EMAIL_ADDRESS][PERSON_NAME][DOMAIN_NAME]> Se…" at bounding box center [341, 181] width 143 height 224
click at [295, 192] on p "From: [PERSON_NAME] <[PERSON_NAME][EMAIL_ADDRESS][PERSON_NAME][DOMAIN_NAME]> Se…" at bounding box center [341, 181] width 143 height 224
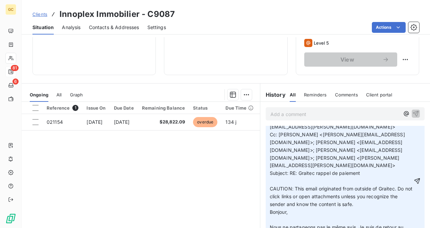
click at [270, 186] on span "CAUTION: This email originated from outside of Graitec. Do not click links or o…" at bounding box center [342, 196] width 144 height 21
click at [270, 170] on p "From: [PERSON_NAME] <[PERSON_NAME][EMAIL_ADDRESS][PERSON_NAME][DOMAIN_NAME]> Se…" at bounding box center [341, 181] width 143 height 224
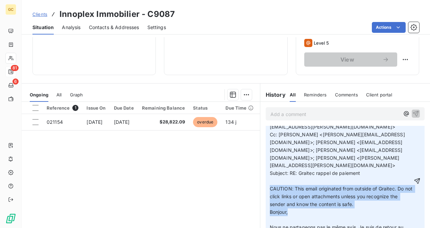
drag, startPoint x: 267, startPoint y: 165, endPoint x: 300, endPoint y: 191, distance: 41.8
click at [299, 190] on p "From: [PERSON_NAME] <[PERSON_NAME][EMAIL_ADDRESS][PERSON_NAME][DOMAIN_NAME]> Se…" at bounding box center [341, 181] width 143 height 224
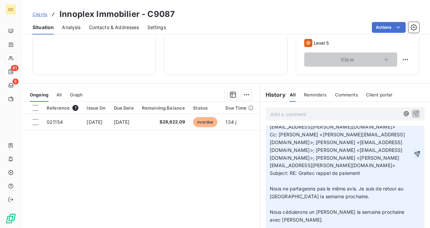
click at [415, 151] on icon "button" at bounding box center [418, 154] width 6 height 6
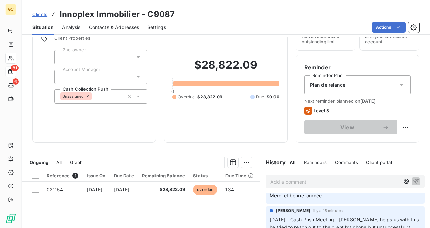
scroll to position [203, 0]
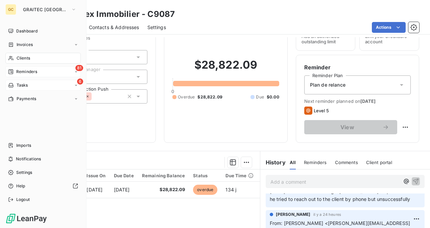
click at [23, 87] on span "Tasks" at bounding box center [23, 85] width 12 height 6
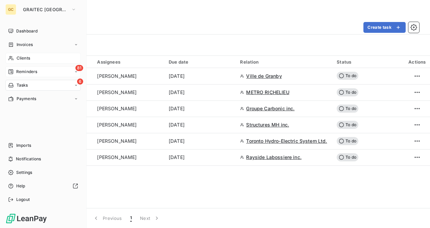
click at [13, 72] on icon at bounding box center [10, 71] width 5 height 5
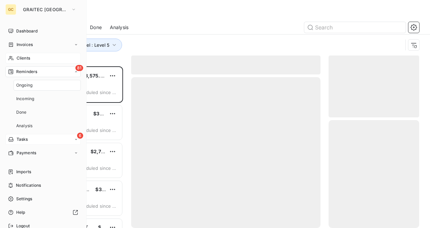
scroll to position [156, 85]
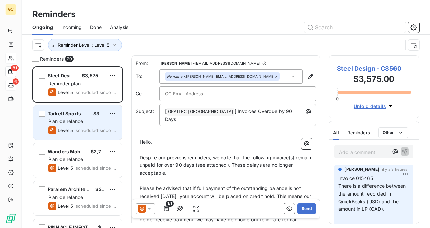
click at [94, 122] on div "Plan de relance" at bounding box center [82, 121] width 68 height 7
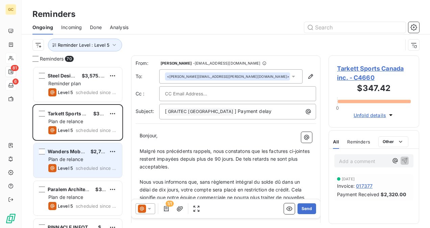
click at [71, 164] on div "Level 5" at bounding box center [60, 168] width 25 height 8
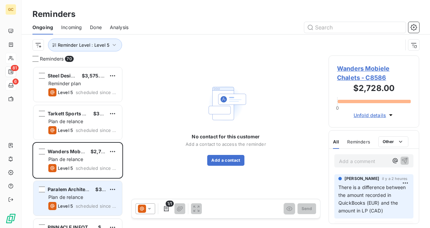
click at [75, 202] on div "Level 5 scheduled since 449 days" at bounding box center [82, 206] width 68 height 8
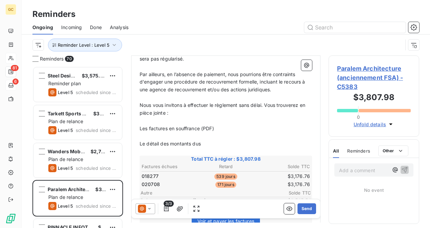
scroll to position [204, 0]
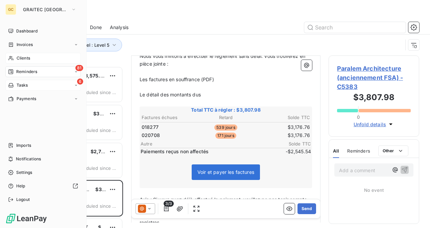
click at [33, 57] on div "Clients" at bounding box center [42, 58] width 75 height 11
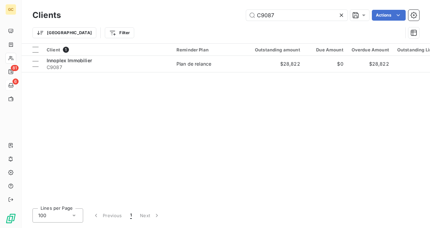
drag, startPoint x: 285, startPoint y: 9, endPoint x: 260, endPoint y: 8, distance: 25.1
click at [256, 7] on div "Clients C9087 Actions Trier Filter" at bounding box center [226, 21] width 409 height 43
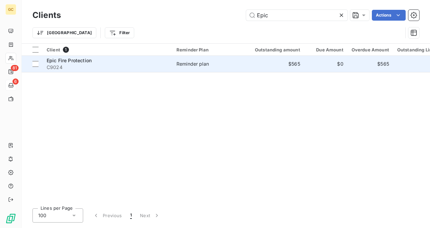
type input "Epic"
click at [128, 64] on span "C9024" at bounding box center [108, 67] width 122 height 7
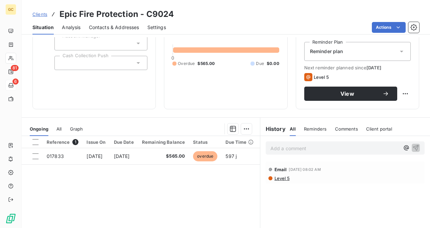
scroll to position [68, 0]
click at [306, 147] on p "Add a comment ﻿" at bounding box center [335, 148] width 129 height 8
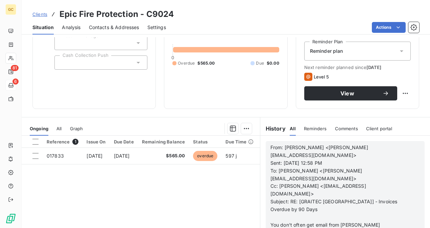
click at [271, 148] on span "From: [PERSON_NAME] <[PERSON_NAME][EMAIL_ADDRESS][DOMAIN_NAME]>" at bounding box center [320, 151] width 98 height 14
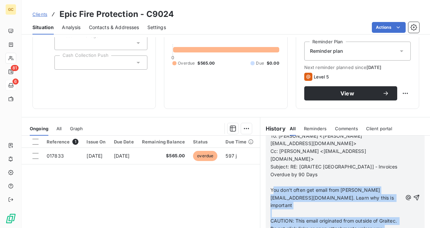
scroll to position [70, 0]
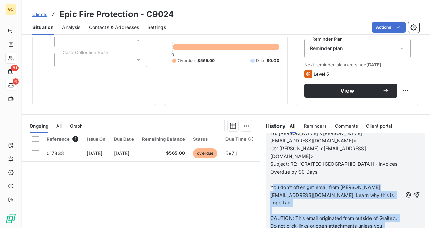
drag, startPoint x: 280, startPoint y: 173, endPoint x: 286, endPoint y: 225, distance: 53.1
click at [286, 225] on div "Invoice 017833 From: [PERSON_NAME] <[PERSON_NAME][EMAIL_ADDRESS][DOMAIN_NAME]> …" at bounding box center [337, 195] width 132 height 194
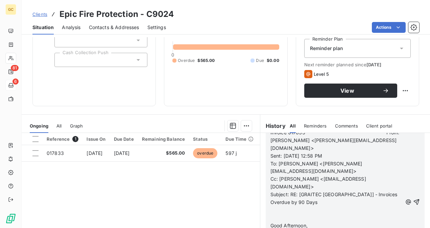
scroll to position [14, 0]
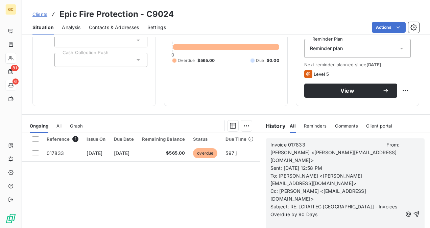
click at [314, 144] on span "Invoice 017833 From: [PERSON_NAME] <[PERSON_NAME][EMAIL_ADDRESS][DOMAIN_NAME]>" at bounding box center [336, 152] width 131 height 21
click at [313, 141] on p "Invoice 017833 From: [PERSON_NAME] <[PERSON_NAME][EMAIL_ADDRESS][DOMAIN_NAME]>" at bounding box center [337, 152] width 132 height 23
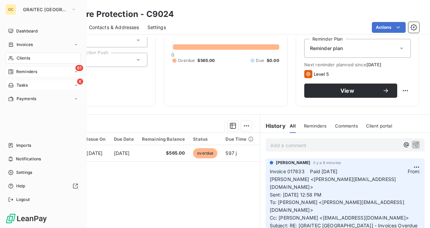
click at [15, 70] on div "Reminders" at bounding box center [22, 72] width 29 height 6
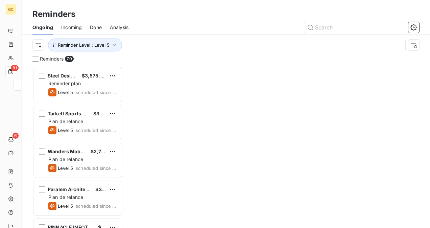
scroll to position [156, 85]
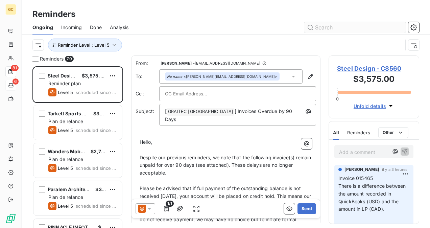
click at [348, 25] on input "text" at bounding box center [356, 27] width 102 height 11
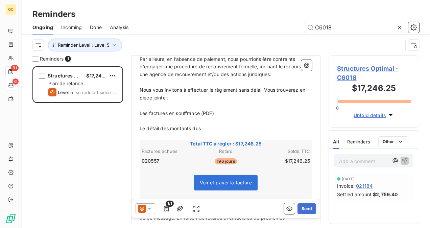
scroll to position [204, 0]
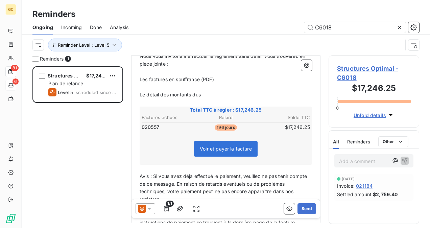
type input "C6018"
drag, startPoint x: 392, startPoint y: 44, endPoint x: 368, endPoint y: 50, distance: 24.9
click at [392, 44] on div "Reminder Level : Level 5" at bounding box center [217, 45] width 371 height 13
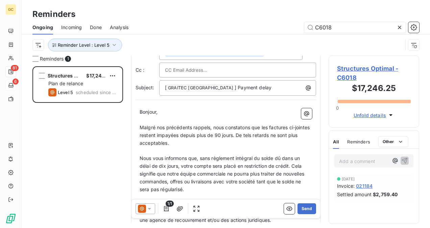
scroll to position [0, 0]
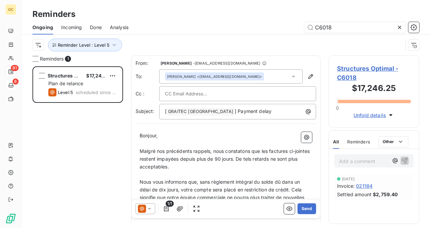
drag, startPoint x: 139, startPoint y: 150, endPoint x: 149, endPoint y: 156, distance: 11.8
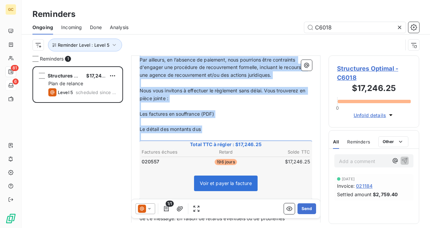
scroll to position [169, 0]
drag, startPoint x: 141, startPoint y: 150, endPoint x: 206, endPoint y: 132, distance: 68.1
click at [206, 132] on div "Bonjour, ﻿ Malgré nos précédents rappels, nous constatons que les factures ci-j…" at bounding box center [226, 131] width 173 height 336
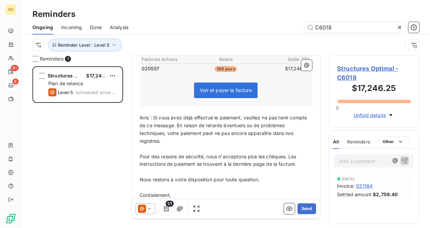
scroll to position [76, 0]
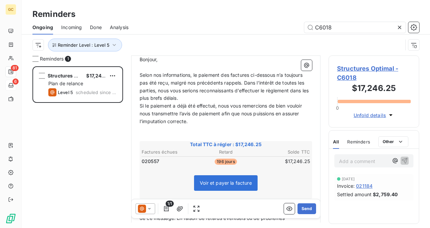
click at [200, 99] on p "Selon nos informations, le paiement des factures ci-dessous n’a toujours pas ét…" at bounding box center [226, 86] width 173 height 31
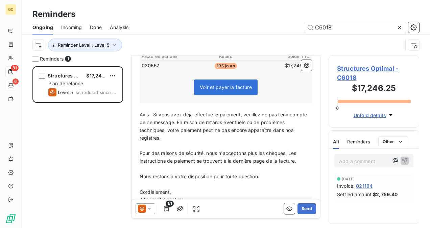
scroll to position [195, 0]
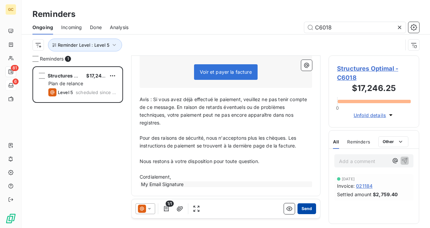
click at [300, 209] on button "Send" at bounding box center [307, 208] width 19 height 11
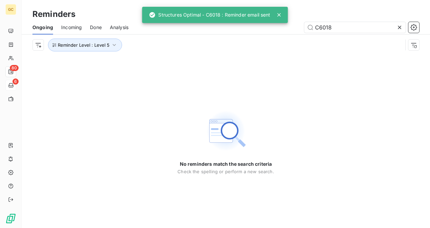
click at [401, 23] on div at bounding box center [401, 27] width 9 height 11
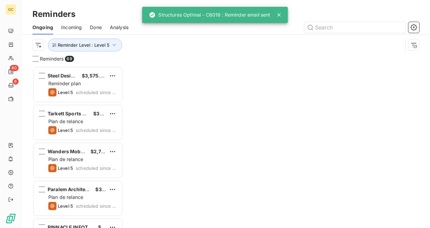
scroll to position [156, 85]
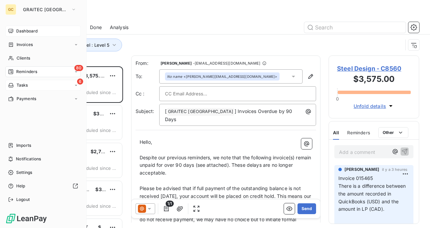
click at [26, 35] on div "Dashboard" at bounding box center [42, 31] width 75 height 11
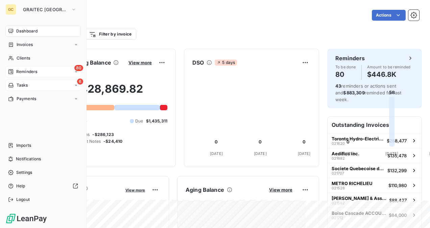
click at [31, 72] on span "Reminders" at bounding box center [26, 72] width 21 height 6
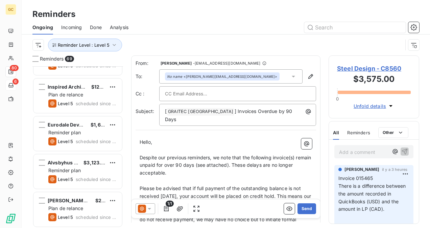
scroll to position [474, 0]
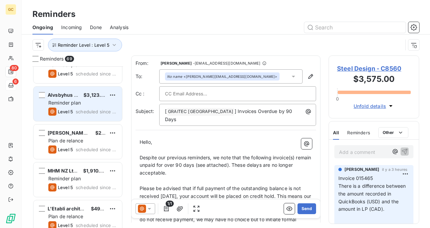
click at [71, 110] on span "Level 5" at bounding box center [65, 111] width 15 height 5
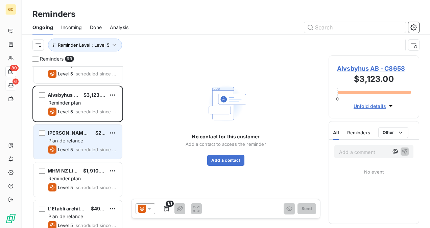
click at [87, 151] on span "scheduled since 260 days" at bounding box center [96, 149] width 41 height 5
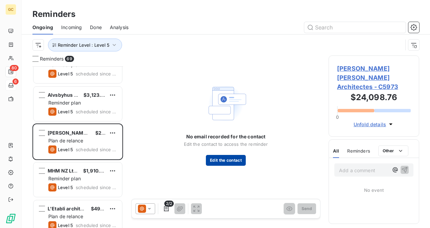
click at [237, 165] on button "Edit the contact" at bounding box center [226, 160] width 40 height 11
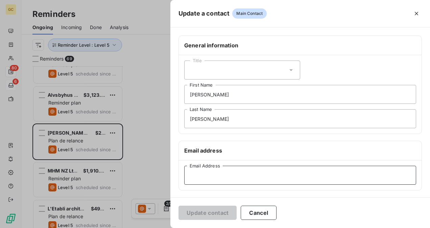
click at [230, 174] on input "Email Address" at bounding box center [300, 175] width 232 height 19
paste input "[EMAIL_ADDRESS][DOMAIN_NAME]"
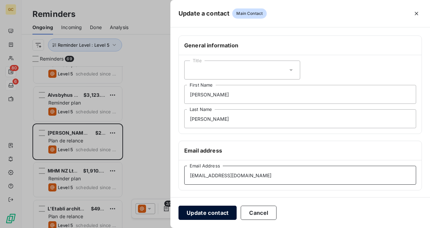
type input "[EMAIL_ADDRESS][DOMAIN_NAME]"
click at [222, 209] on button "Update contact" at bounding box center [208, 213] width 58 height 14
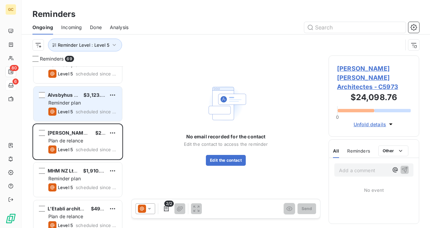
click at [86, 108] on div "Level 5 scheduled since 273 days" at bounding box center [82, 112] width 68 height 8
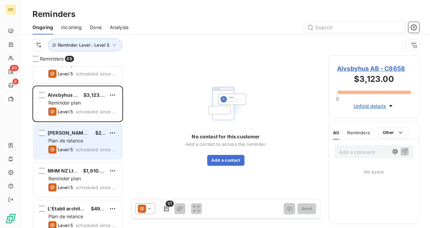
click at [78, 135] on div "[PERSON_NAME] [PERSON_NAME] Architectes" at bounding box center [69, 133] width 42 height 7
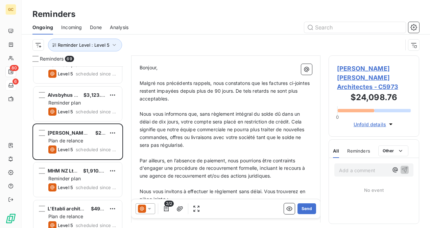
scroll to position [204, 0]
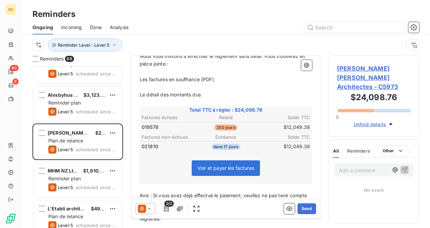
drag, startPoint x: 417, startPoint y: 126, endPoint x: 318, endPoint y: 146, distance: 101.3
click at [417, 126] on div "[PERSON_NAME] [PERSON_NAME] Architectes - C5973 $24,098.76 0 Unfold details" at bounding box center [374, 95] width 91 height 81
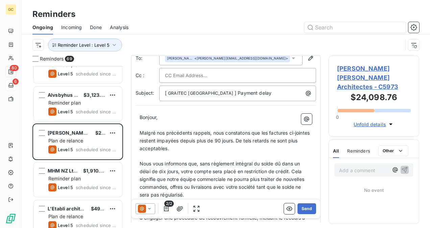
scroll to position [34, 0]
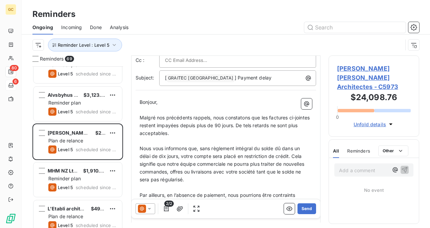
drag, startPoint x: 141, startPoint y: 114, endPoint x: 150, endPoint y: 125, distance: 14.1
click at [141, 114] on p "Malgré nos précédents rappels, nous constatons que les factures ci-jointes rest…" at bounding box center [226, 125] width 173 height 23
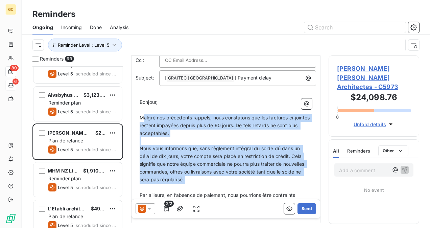
drag, startPoint x: 150, startPoint y: 125, endPoint x: 183, endPoint y: 178, distance: 62.5
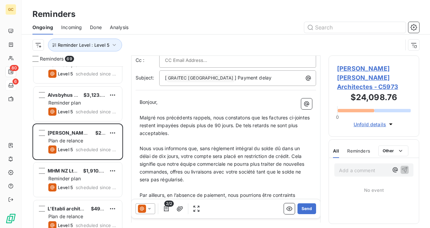
click at [140, 118] on span "Malgré nos précédents rappels, nous constatons que les factures ci-jointes rest…" at bounding box center [226, 125] width 172 height 21
click at [163, 114] on p "Malgré nos précédents rappels, nous constatons que les factures ci-jointes rest…" at bounding box center [226, 125] width 173 height 23
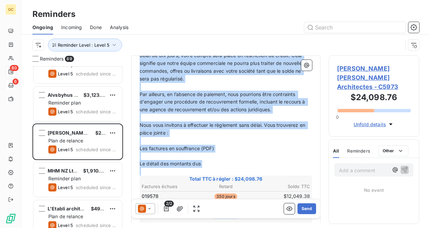
scroll to position [135, 0]
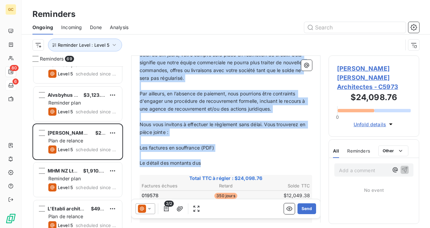
drag, startPoint x: 139, startPoint y: 116, endPoint x: 212, endPoint y: 165, distance: 87.7
click at [212, 165] on div "Bonjour, ﻿ Malgré nos précédents rappels, nous constatons que les factures ci-j…" at bounding box center [226, 174] width 173 height 355
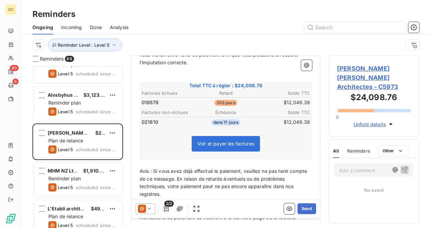
scroll to position [43, 0]
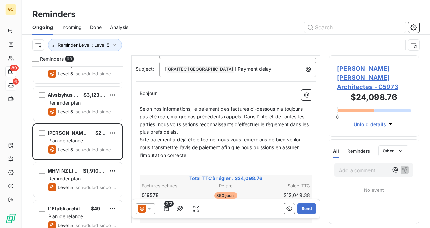
click at [200, 127] on p "Selon nos informations, le paiement des factures ci-dessous n’a toujours pas ét…" at bounding box center [226, 120] width 173 height 31
click at [199, 128] on p "Selon nos informations, le paiement des factures ci-dessous n’a toujours pas ét…" at bounding box center [226, 120] width 173 height 31
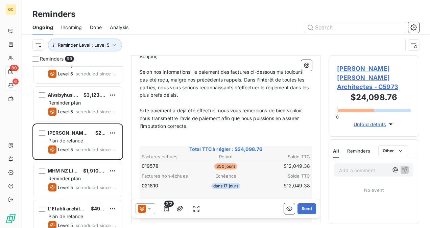
scroll to position [113, 0]
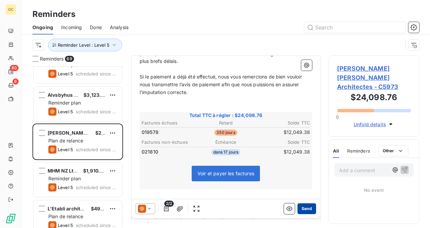
click at [309, 210] on button "Send" at bounding box center [307, 208] width 19 height 11
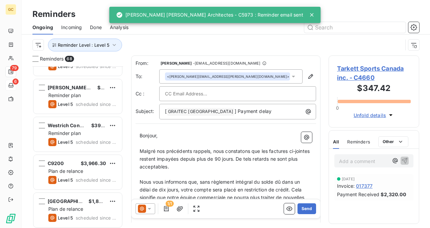
scroll to position [677, 0]
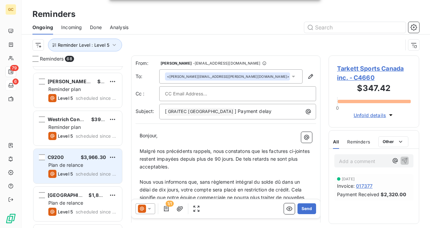
click at [69, 174] on span "Level 5" at bounding box center [65, 173] width 15 height 5
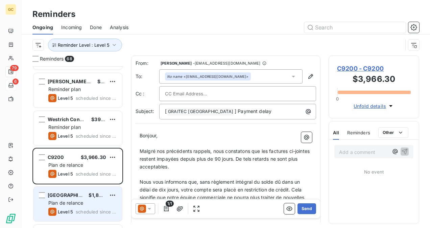
click at [71, 196] on span "[GEOGRAPHIC_DATA]" at bounding box center [73, 195] width 50 height 6
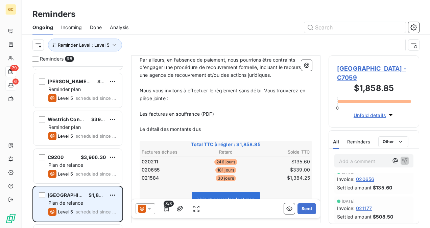
scroll to position [812, 0]
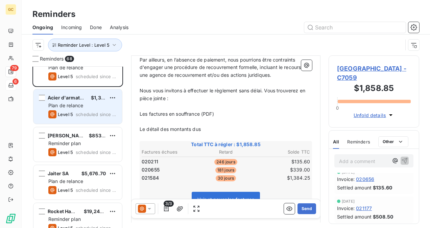
click at [82, 106] on span "Plan de relance" at bounding box center [65, 106] width 35 height 6
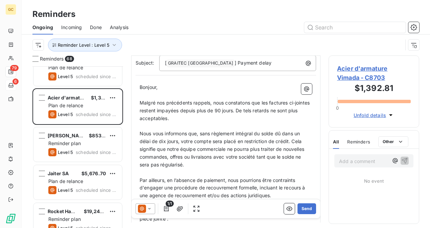
scroll to position [34, 0]
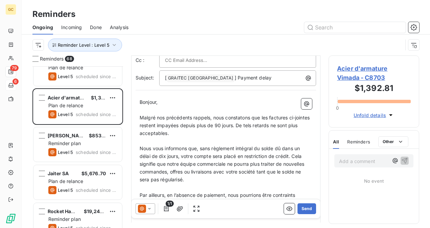
click at [141, 101] on span "Bonjour," at bounding box center [149, 102] width 18 height 6
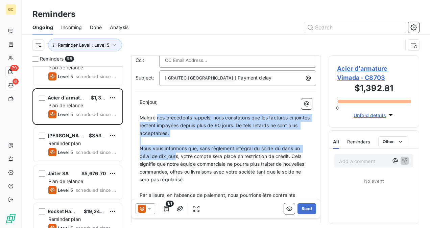
drag, startPoint x: 165, startPoint y: 131, endPoint x: 177, endPoint y: 159, distance: 30.8
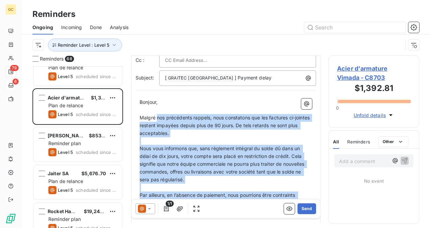
drag, startPoint x: 183, startPoint y: 178, endPoint x: 190, endPoint y: 208, distance: 31.3
click at [190, 189] on div "From: [PERSON_NAME] - [PERSON_NAME][EMAIL_ADDRESS][DOMAIN_NAME] To: [PERSON_NAM…" at bounding box center [226, 105] width 190 height 167
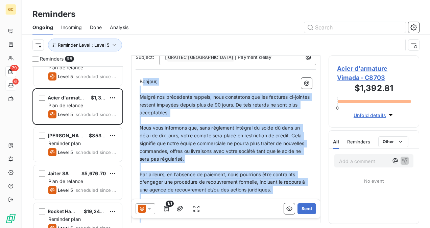
scroll to position [40, 0]
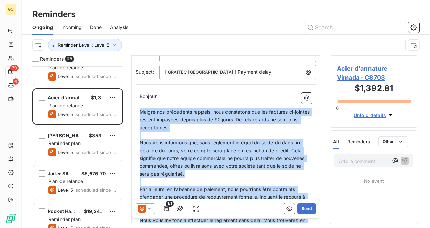
drag, startPoint x: 208, startPoint y: 129, endPoint x: 137, endPoint y: 113, distance: 73.6
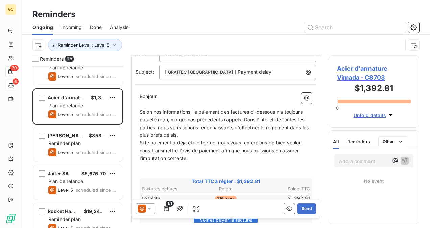
click at [189, 135] on p "Selon nos informations, le paiement des factures ci-dessous n’a toujours pas ét…" at bounding box center [226, 123] width 173 height 31
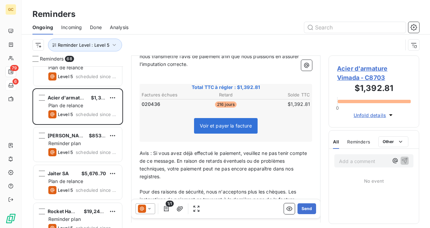
scroll to position [175, 0]
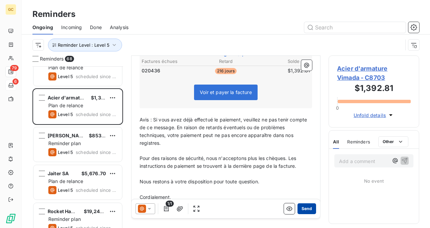
click at [302, 210] on button "Send" at bounding box center [307, 208] width 19 height 11
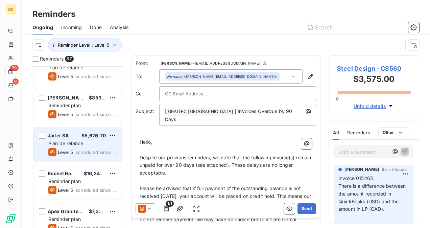
click at [97, 146] on div "Plan de relance" at bounding box center [82, 143] width 68 height 7
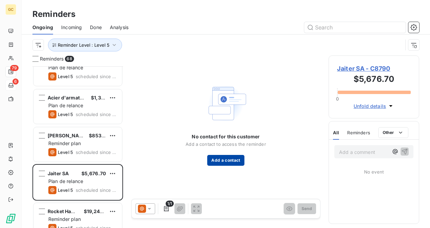
click at [220, 164] on button "Add a contact" at bounding box center [225, 160] width 37 height 11
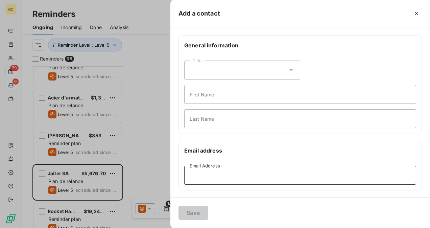
click at [200, 174] on input "Email Address" at bounding box center [300, 175] width 232 height 19
paste input "[EMAIL_ADDRESS][DOMAIN_NAME]"
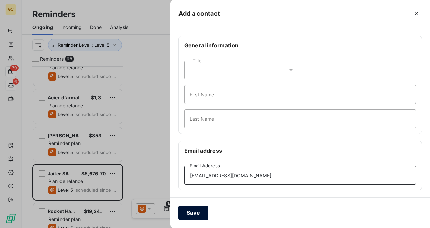
type input "[EMAIL_ADDRESS][DOMAIN_NAME]"
click at [202, 211] on button "Save" at bounding box center [194, 213] width 30 height 14
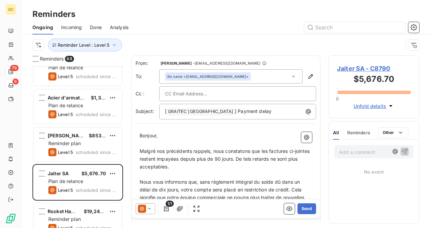
scroll to position [34, 0]
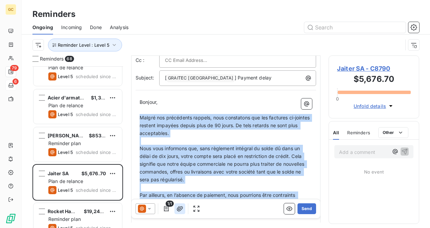
drag, startPoint x: 140, startPoint y: 115, endPoint x: 179, endPoint y: 205, distance: 98.1
click at [176, 189] on div "From: [PERSON_NAME] - [PERSON_NAME][EMAIL_ADDRESS][DOMAIN_NAME] To: No name <[E…" at bounding box center [226, 105] width 190 height 167
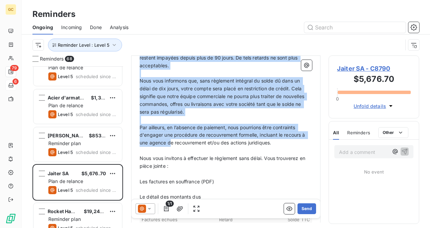
scroll to position [135, 0]
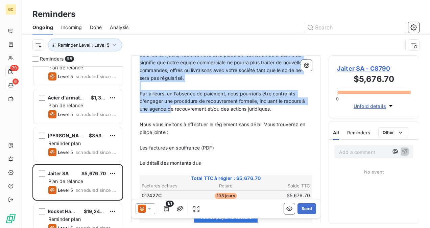
drag, startPoint x: 179, startPoint y: 205, endPoint x: 205, endPoint y: 163, distance: 49.8
click at [205, 87] on div "From: [PERSON_NAME] - [PERSON_NAME][EMAIL_ADDRESS][DOMAIN_NAME] To: No name <[E…" at bounding box center [226, 3] width 190 height 167
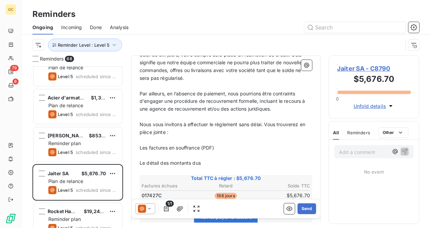
click at [205, 163] on p "Le détail des montants dus" at bounding box center [226, 163] width 173 height 8
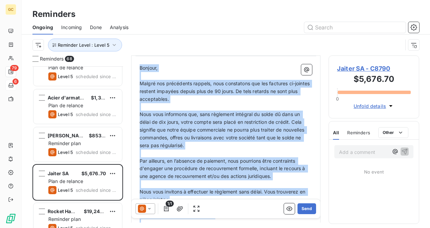
scroll to position [66, 0]
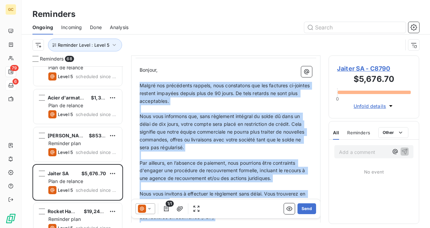
drag, startPoint x: 205, startPoint y: 163, endPoint x: 152, endPoint y: 82, distance: 97.0
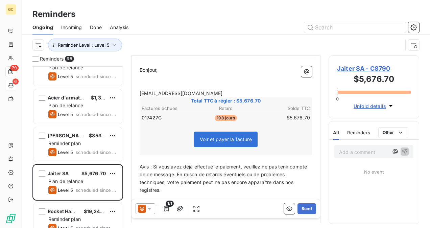
scroll to position [0, 0]
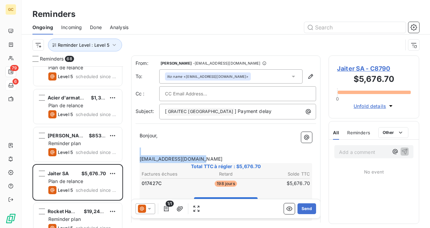
drag, startPoint x: 200, startPoint y: 159, endPoint x: 138, endPoint y: 154, distance: 62.5
click at [138, 154] on div "Bonjour, ﻿ ﻿ [EMAIL_ADDRESS][DOMAIN_NAME] Total TTC à régler : $5,676.70 Factur…" at bounding box center [226, 226] width 181 height 197
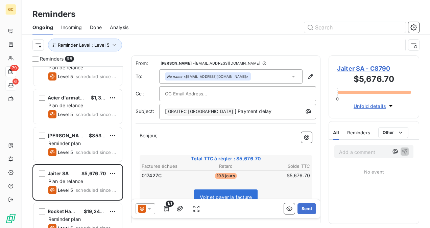
click at [154, 143] on p "﻿" at bounding box center [226, 144] width 173 height 8
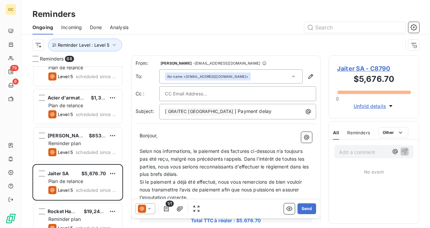
click at [197, 170] on p "Selon nos informations, le paiement des factures ci-dessous n’a toujours pas ét…" at bounding box center [226, 163] width 173 height 31
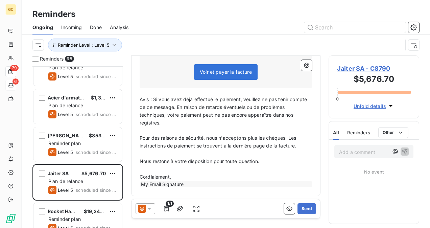
scroll to position [94, 0]
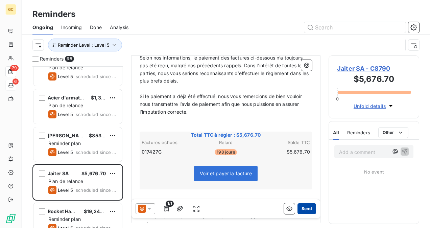
click at [307, 206] on button "Send" at bounding box center [307, 208] width 19 height 11
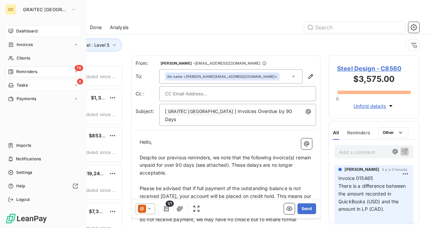
click at [15, 31] on div "Dashboard" at bounding box center [42, 31] width 75 height 11
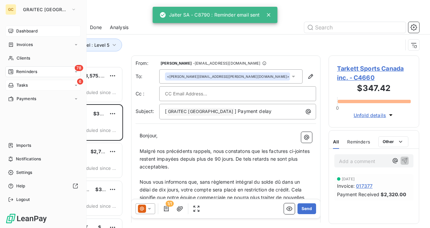
scroll to position [156, 85]
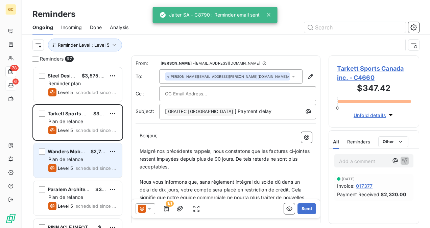
click at [74, 160] on span "Plan de relance" at bounding box center [65, 159] width 35 height 6
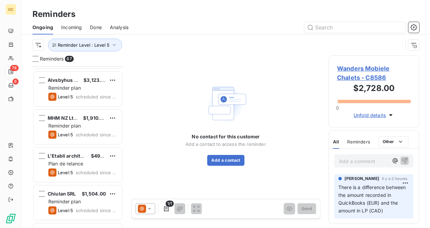
scroll to position [541, 0]
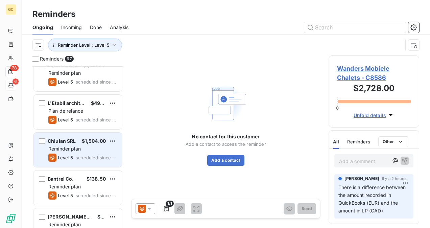
click at [83, 158] on span "scheduled since 214 days" at bounding box center [96, 157] width 41 height 5
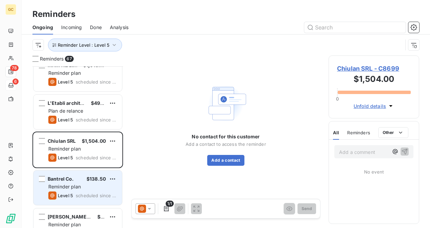
click at [77, 187] on span "Reminder plan" at bounding box center [64, 187] width 32 height 6
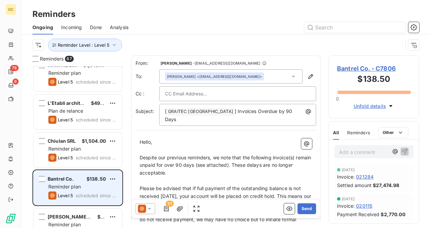
scroll to position [609, 0]
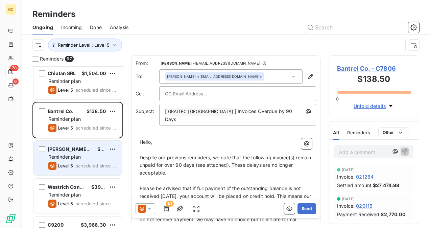
click at [87, 166] on span "scheduled since 172 days" at bounding box center [96, 165] width 41 height 5
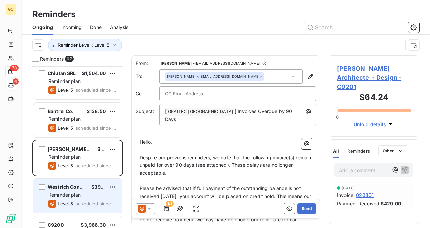
click at [80, 192] on span "Reminder plan" at bounding box center [64, 195] width 32 height 6
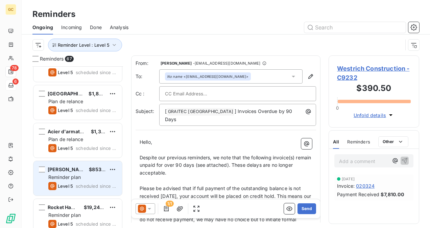
scroll to position [812, 0]
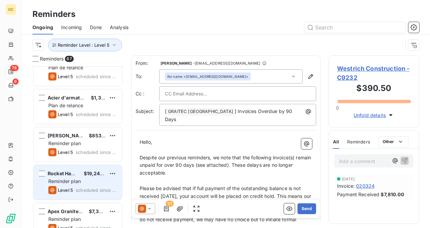
click at [67, 187] on span "Level 5" at bounding box center [65, 189] width 15 height 5
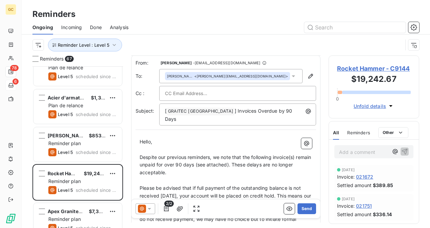
scroll to position [68, 0]
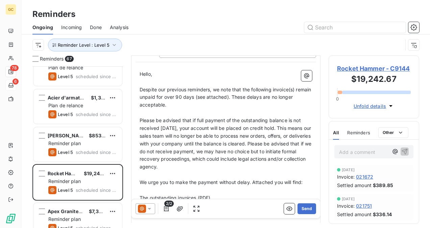
click at [28, 198] on div "Reminders 67 C9200 $3,966.30 Plan de relance Level 5 scheduled since 165 days […" at bounding box center [226, 141] width 409 height 173
drag, startPoint x: 139, startPoint y: 82, endPoint x: 161, endPoint y: 94, distance: 25.3
click at [180, 104] on div "Hello, ﻿ Despite our previous reminders, we note that the following invoice(s) …" at bounding box center [226, 232] width 181 height 332
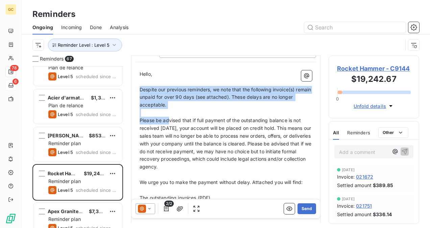
drag, startPoint x: 139, startPoint y: 81, endPoint x: 184, endPoint y: 142, distance: 75.3
click at [174, 125] on div "Hello, ﻿ Despite our previous reminders, we note that the following invoice(s) …" at bounding box center [226, 232] width 173 height 324
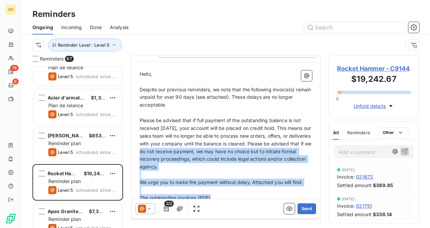
drag, startPoint x: 208, startPoint y: 170, endPoint x: 238, endPoint y: 189, distance: 35.6
click at [238, 189] on div "Hello, ﻿ Despite our previous reminders, we note that the following invoice(s) …" at bounding box center [226, 232] width 173 height 324
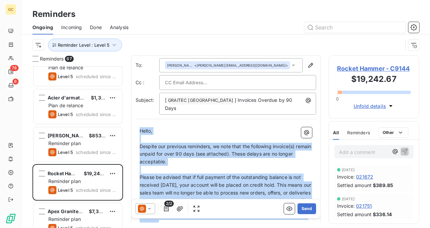
scroll to position [9, 0]
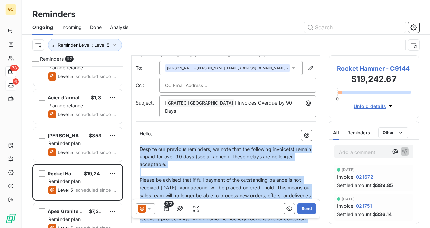
drag, startPoint x: 224, startPoint y: 140, endPoint x: 139, endPoint y: 140, distance: 84.6
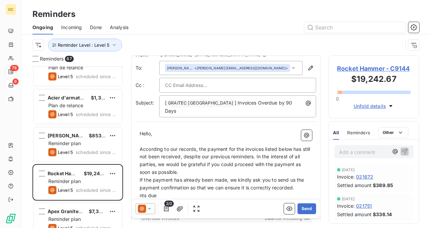
click at [195, 164] on p "According to our records, the payment for the invoices listed below has still n…" at bounding box center [226, 161] width 173 height 31
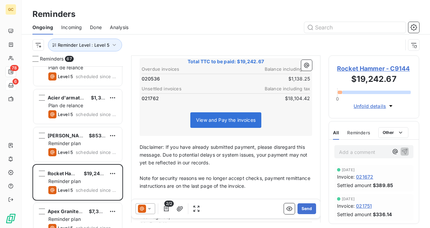
scroll to position [132, 0]
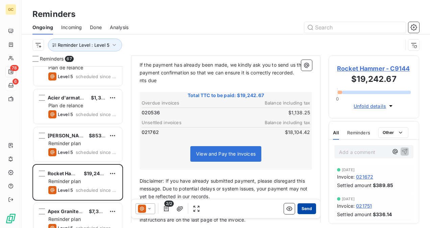
click at [305, 209] on button "Send" at bounding box center [307, 208] width 19 height 11
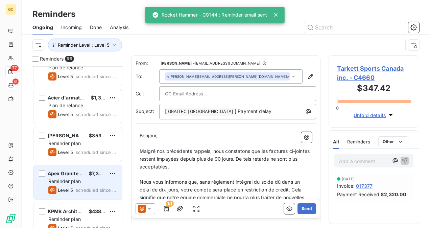
click at [73, 183] on span "Reminder plan" at bounding box center [64, 181] width 32 height 6
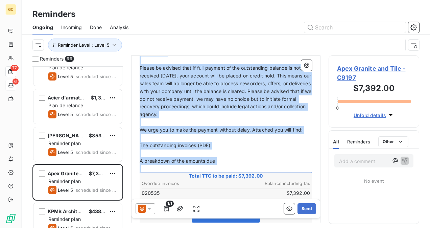
scroll to position [135, 0]
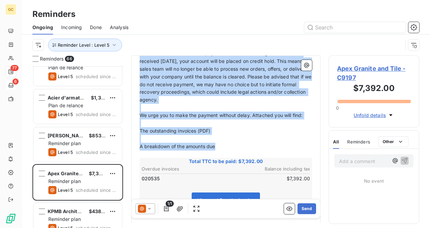
drag, startPoint x: 140, startPoint y: 150, endPoint x: 237, endPoint y: 140, distance: 97.2
click at [237, 140] on div "Hello, ﻿ Despite our previous reminders, we note that the following invoice(s) …" at bounding box center [226, 155] width 173 height 305
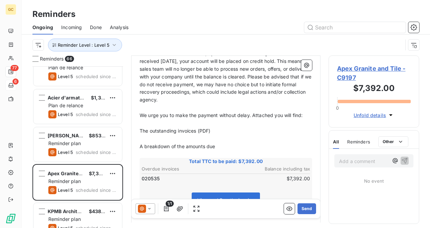
scroll to position [58, 0]
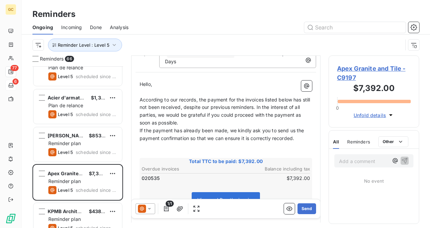
click at [205, 114] on p "According to our records, the payment for the invoices listed below has still n…" at bounding box center [226, 111] width 173 height 31
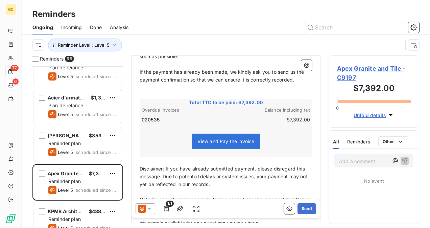
scroll to position [134, 0]
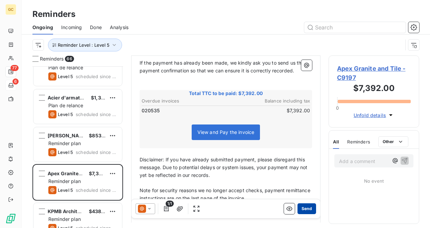
click at [305, 209] on button "Send" at bounding box center [307, 208] width 19 height 11
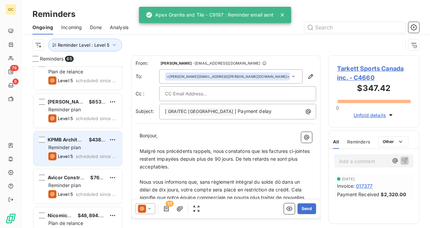
scroll to position [880, 0]
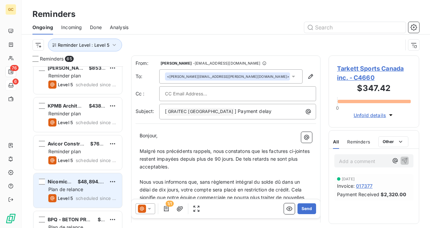
click at [89, 185] on div "Nicomicro $48,894.00 Plan de relance Level 5 scheduled since 93 days" at bounding box center [78, 190] width 89 height 35
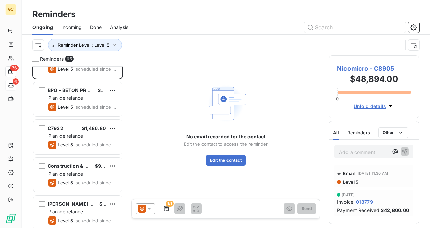
scroll to position [1015, 0]
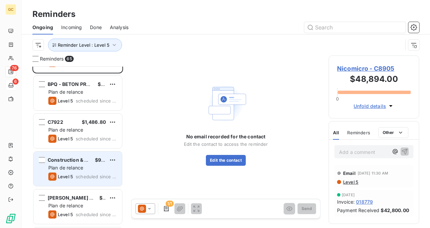
click at [91, 171] on div "Construction & Developpement Crie Ltee $9,532.86 Plan de relance Level 5 schedu…" at bounding box center [78, 169] width 89 height 35
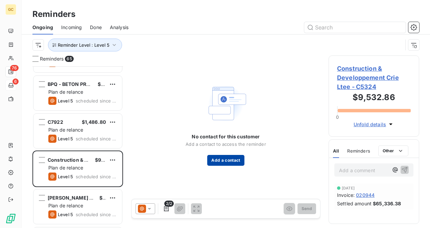
click at [222, 162] on button "Add a contact" at bounding box center [225, 160] width 37 height 11
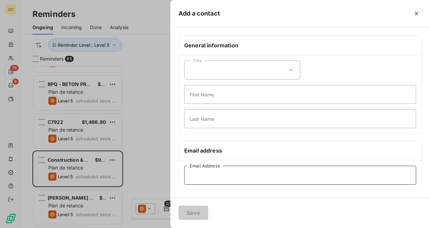
click at [215, 177] on input "Email Address" at bounding box center [300, 175] width 232 height 19
paste input "[EMAIL_ADDRESS][DOMAIN_NAME]"
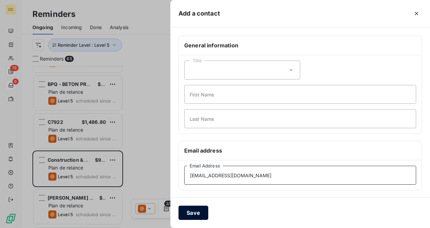
type input "[EMAIL_ADDRESS][DOMAIN_NAME]"
click at [202, 218] on button "Save" at bounding box center [194, 213] width 30 height 14
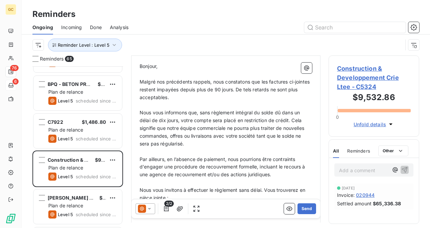
scroll to position [68, 0]
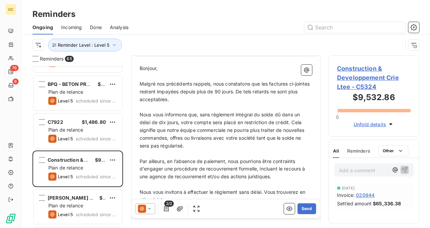
click at [140, 81] on span "Malgré nos précédents rappels, nous constatons que les factures ci-jointes rest…" at bounding box center [226, 91] width 172 height 21
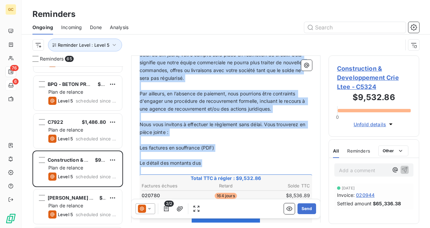
scroll to position [169, 0]
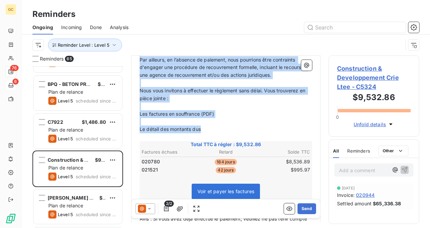
drag, startPoint x: 147, startPoint y: 92, endPoint x: 204, endPoint y: 128, distance: 67.7
click at [204, 128] on div "Bonjour, ﻿ Malgré nos précédents rappels, nous constatons que les factures ci-j…" at bounding box center [226, 135] width 173 height 344
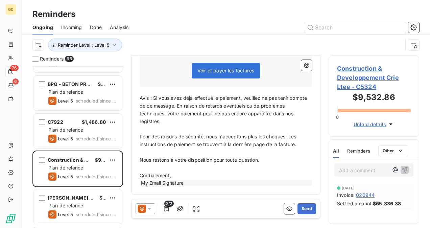
scroll to position [22, 0]
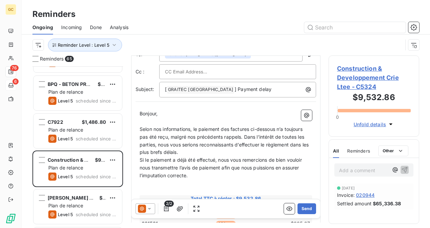
click at [196, 151] on p "Selon nos informations, le paiement des factures ci-dessous n’a toujours pas ét…" at bounding box center [226, 141] width 173 height 31
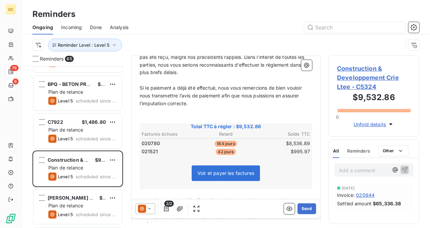
scroll to position [102, 0]
click at [306, 211] on button "Send" at bounding box center [307, 208] width 19 height 11
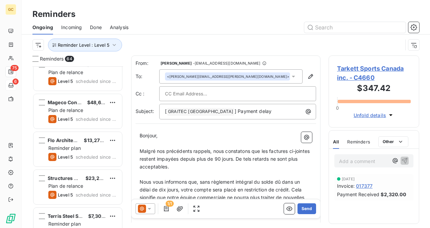
scroll to position [1320, 0]
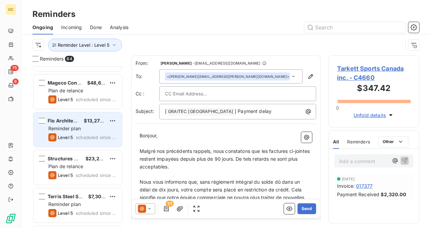
click at [80, 126] on span "Reminder plan" at bounding box center [64, 129] width 32 height 6
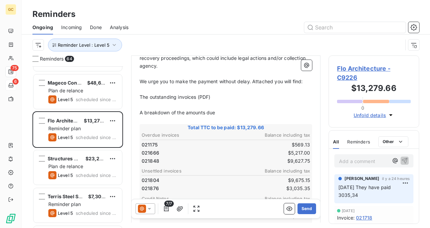
scroll to position [203, 0]
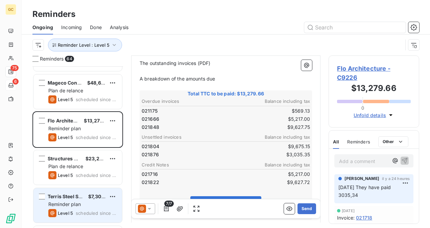
click at [87, 200] on div "Terris Steel Services $7,308.00 Reminder plan Level 5 scheduled since 8 days" at bounding box center [78, 205] width 89 height 35
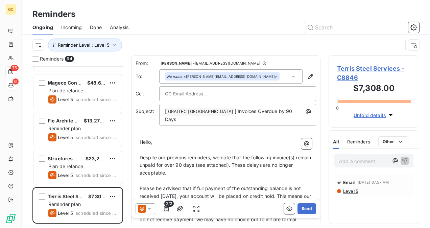
click at [339, 67] on span "Terris Steel Services - C8846" at bounding box center [374, 73] width 74 height 18
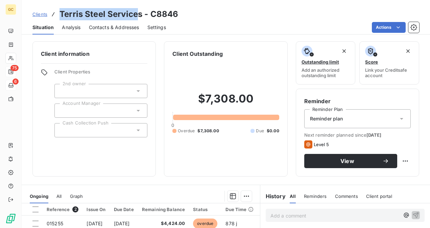
drag, startPoint x: 60, startPoint y: 13, endPoint x: 135, endPoint y: 9, distance: 74.5
click at [139, 8] on h3 "Terris Steel Services - C8846" at bounding box center [119, 14] width 119 height 12
click at [143, 14] on h3 "Terris Steel Services - C8846" at bounding box center [119, 14] width 119 height 12
drag, startPoint x: 143, startPoint y: 14, endPoint x: 66, endPoint y: 13, distance: 77.8
click at [66, 13] on h3 "Terris Steel Services - C8846" at bounding box center [119, 14] width 119 height 12
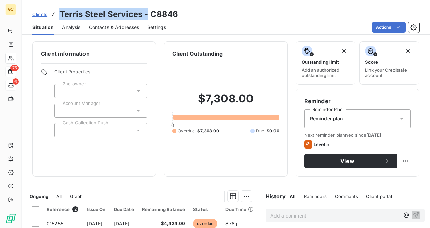
copy h3 "Terris Steel Services -"
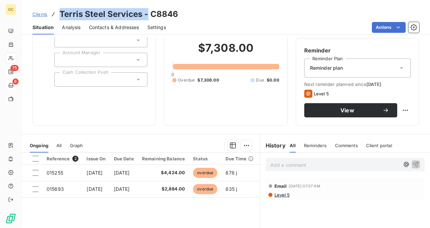
scroll to position [68, 0]
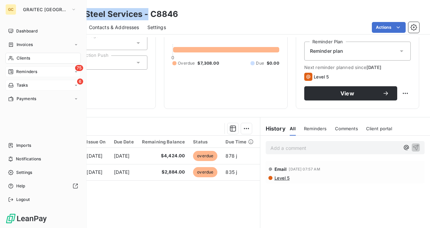
click at [22, 70] on span "Reminders" at bounding box center [26, 72] width 21 height 6
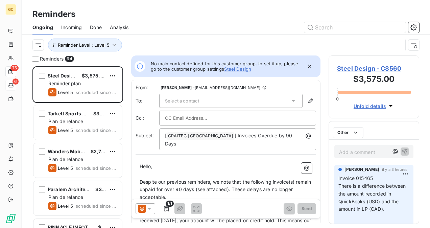
scroll to position [156, 85]
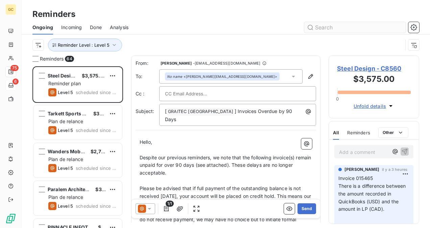
click at [327, 25] on input "text" at bounding box center [356, 27] width 102 height 11
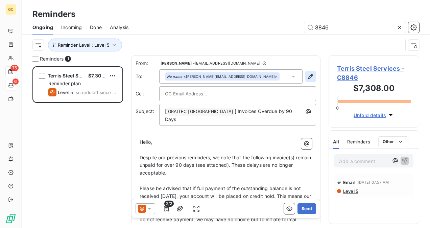
type input "8846"
click at [308, 77] on icon "button" at bounding box center [311, 76] width 7 height 7
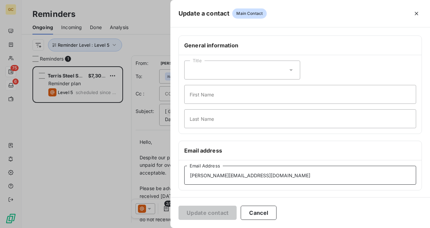
drag, startPoint x: 267, startPoint y: 176, endPoint x: 168, endPoint y: 181, distance: 99.3
click at [168, 228] on div "Update a contact Main Contact General information Title First Name Last Name Em…" at bounding box center [215, 228] width 430 height 0
click at [276, 182] on input "[PERSON_NAME][EMAIL_ADDRESS][DOMAIN_NAME]" at bounding box center [300, 175] width 232 height 19
type input "[PERSON_NAME][EMAIL_ADDRESS][DOMAIN_NAME]"
click at [190, 176] on input "[PERSON_NAME][EMAIL_ADDRESS][DOMAIN_NAME]" at bounding box center [300, 175] width 232 height 19
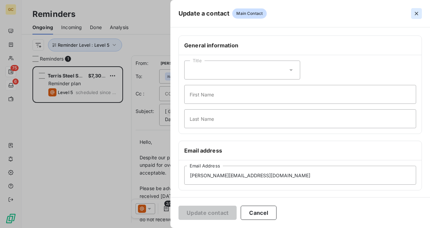
click at [417, 10] on button "button" at bounding box center [416, 13] width 11 height 11
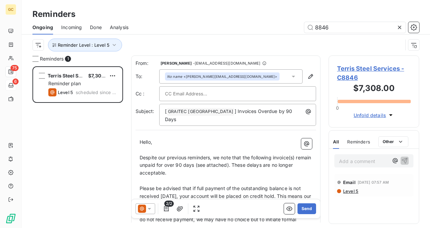
click at [367, 69] on span "Terris Steel Services - C8846" at bounding box center [374, 73] width 74 height 18
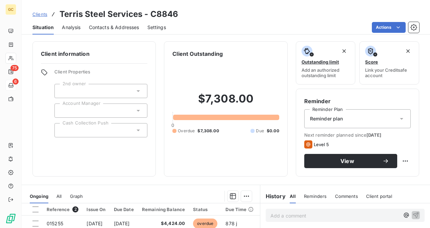
click at [121, 26] on span "Contacts & Addresses" at bounding box center [114, 27] width 50 height 7
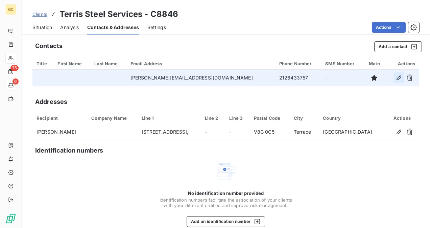
click at [394, 82] on button "button" at bounding box center [399, 77] width 11 height 11
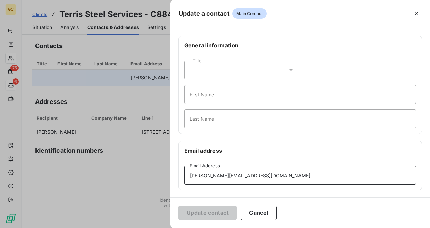
drag, startPoint x: 263, startPoint y: 177, endPoint x: 157, endPoint y: 179, distance: 105.9
click at [156, 228] on div "Update a contact Main Contact General information Title First Name Last Name Em…" at bounding box center [215, 228] width 430 height 0
click at [190, 173] on input "[PERSON_NAME][EMAIL_ADDRESS][DOMAIN_NAME]" at bounding box center [300, 175] width 232 height 19
click at [272, 209] on button "Cancel" at bounding box center [259, 213] width 36 height 14
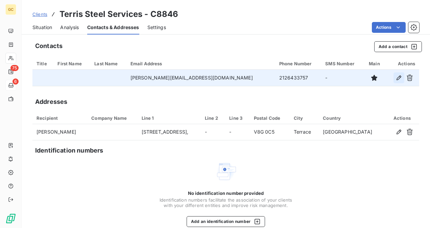
click at [396, 78] on icon "button" at bounding box center [399, 77] width 7 height 7
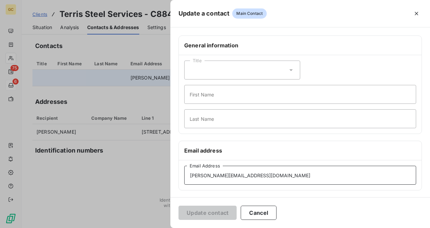
drag, startPoint x: 271, startPoint y: 179, endPoint x: 175, endPoint y: 183, distance: 95.9
click at [175, 183] on div "General information Title First Name Last Name Email address [PERSON_NAME][EMAI…" at bounding box center [301, 186] width 260 height 300
click at [264, 186] on div "[PERSON_NAME][EMAIL_ADDRESS][DOMAIN_NAME] Email Address" at bounding box center [300, 175] width 243 height 30
click at [238, 179] on input "[PERSON_NAME][EMAIL_ADDRESS][DOMAIN_NAME]" at bounding box center [300, 175] width 232 height 19
click at [244, 176] on input "[PERSON_NAME][EMAIL_ADDRESS][DOMAIN_NAME]" at bounding box center [300, 175] width 232 height 19
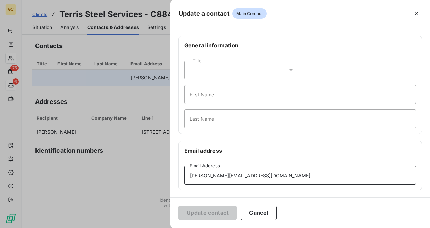
click at [245, 176] on input "[PERSON_NAME][EMAIL_ADDRESS][DOMAIN_NAME]" at bounding box center [300, 175] width 232 height 19
click at [206, 174] on input "[PERSON_NAME][EMAIL_ADDRESS][DOMAIN_NAME]" at bounding box center [300, 175] width 232 height 19
click at [192, 177] on input "[PERSON_NAME][EMAIL_ADDRESS][DOMAIN_NAME]" at bounding box center [300, 175] width 232 height 19
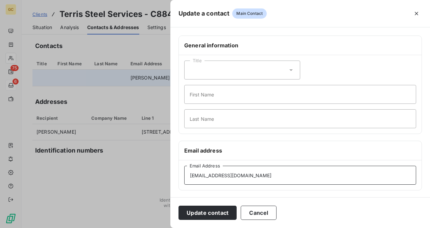
type input "[PERSON_NAME][EMAIL_ADDRESS][DOMAIN_NAME]"
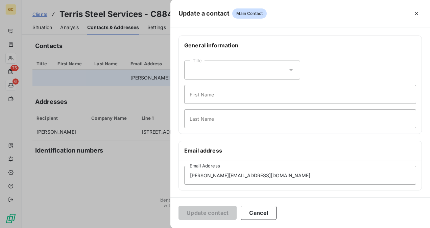
click at [272, 220] on div "Update contact Cancel" at bounding box center [301, 212] width 260 height 31
click at [267, 221] on div "Update contact Cancel" at bounding box center [301, 212] width 260 height 31
click at [264, 217] on button "Cancel" at bounding box center [259, 213] width 36 height 14
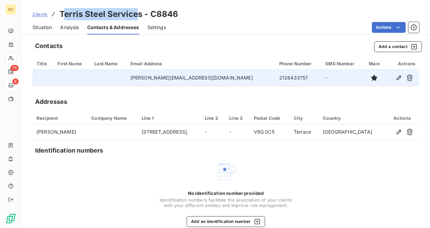
drag, startPoint x: 62, startPoint y: 12, endPoint x: 89, endPoint y: 21, distance: 28.4
click at [137, 10] on h3 "Terris Steel Services - C8846" at bounding box center [119, 14] width 119 height 12
drag, startPoint x: 60, startPoint y: 14, endPoint x: 136, endPoint y: 12, distance: 75.8
click at [141, 9] on h3 "Terris Steel Services - C8846" at bounding box center [119, 14] width 119 height 12
click at [397, 78] on icon "button" at bounding box center [399, 77] width 5 height 5
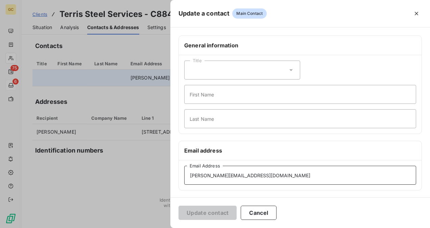
drag, startPoint x: 269, startPoint y: 175, endPoint x: 169, endPoint y: 186, distance: 101.5
click at [169, 228] on div "Update a contact Main Contact General information Title First Name Last Name Em…" at bounding box center [215, 228] width 430 height 0
click at [252, 184] on div "[PERSON_NAME][EMAIL_ADDRESS][DOMAIN_NAME] Email Address" at bounding box center [300, 175] width 243 height 30
click at [217, 177] on input "[PERSON_NAME][EMAIL_ADDRESS][DOMAIN_NAME]" at bounding box center [300, 175] width 232 height 19
click at [419, 12] on icon "button" at bounding box center [417, 13] width 7 height 7
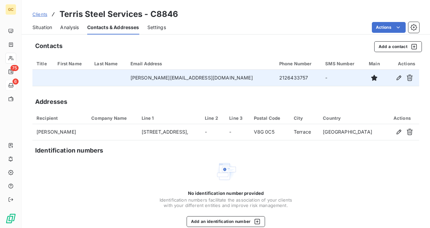
click at [169, 213] on div "No identification number provided Identification numbers facilitate the associa…" at bounding box center [225, 209] width 135 height 37
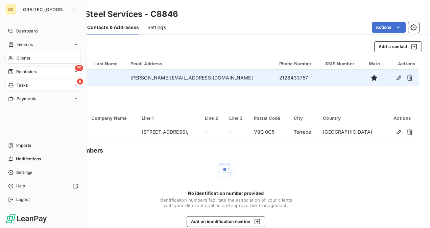
click at [30, 72] on span "Reminders" at bounding box center [26, 72] width 21 height 6
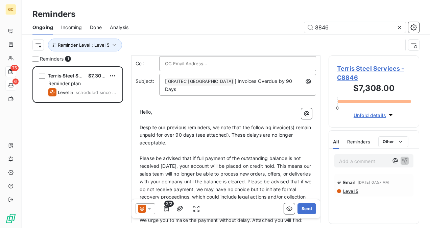
scroll to position [35, 0]
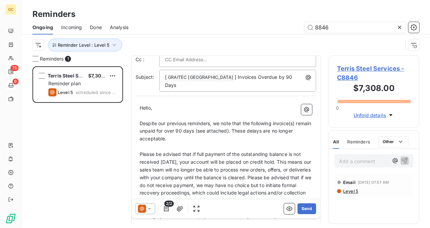
click at [40, 166] on div "Terris Steel Services $7,308.00 Reminder plan Level 5 scheduled since 8 days" at bounding box center [77, 147] width 91 height 162
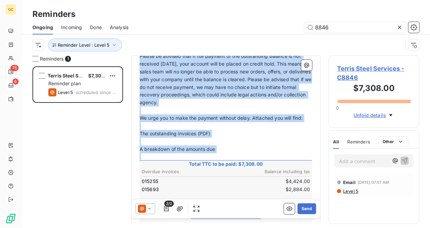
scroll to position [136, 0]
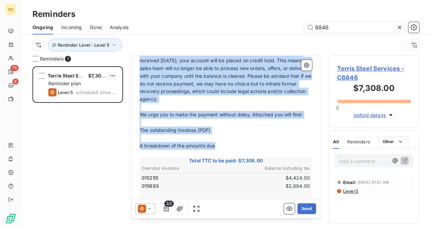
drag, startPoint x: 141, startPoint y: 114, endPoint x: 228, endPoint y: 140, distance: 91.1
click at [228, 140] on div "Hello, ﻿ Despite our previous reminders, we note that the following invoice(s) …" at bounding box center [226, 159] width 173 height 313
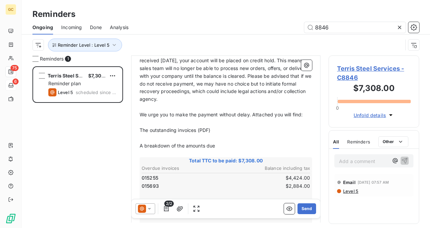
scroll to position [59, 0]
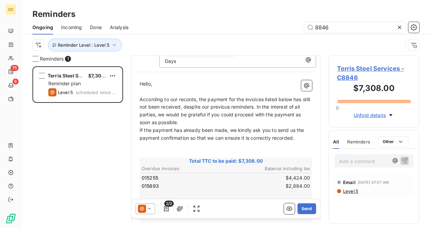
click at [217, 96] on span "According to our records, the payment for the invoices listed below has still n…" at bounding box center [226, 110] width 172 height 29
click at [191, 112] on p "According to our records, the payment for the invoices listed below has still n…" at bounding box center [226, 111] width 173 height 31
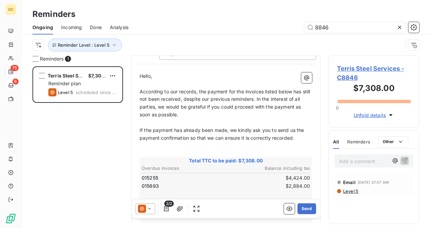
scroll to position [168, 0]
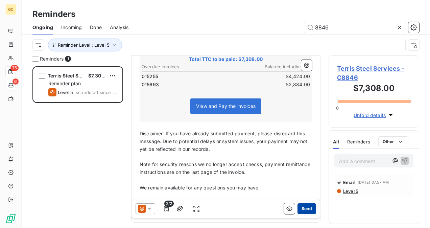
click at [306, 208] on button "Send" at bounding box center [307, 208] width 19 height 11
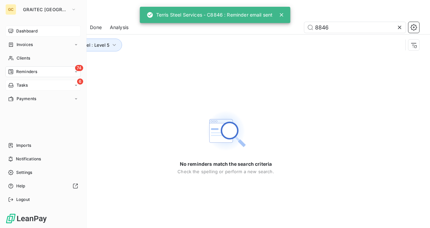
click at [27, 26] on div "Dashboard" at bounding box center [42, 31] width 75 height 11
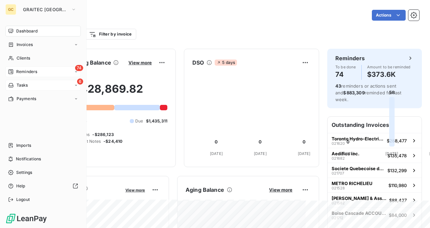
click at [29, 77] on div "74 Reminders" at bounding box center [42, 71] width 75 height 11
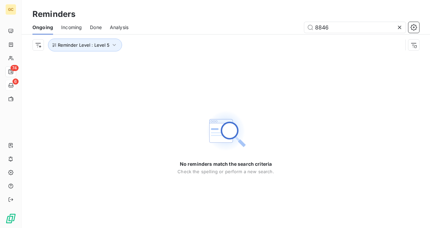
click at [399, 30] on icon at bounding box center [400, 27] width 7 height 7
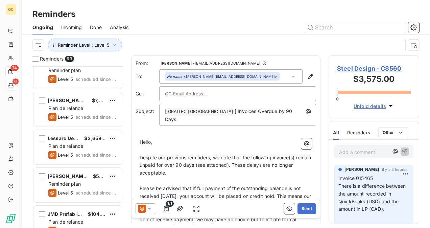
scroll to position [372, 0]
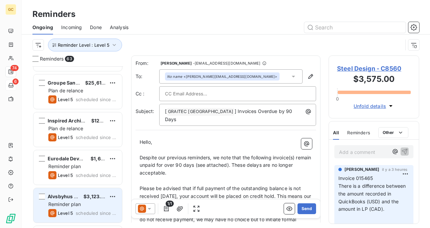
click at [87, 194] on span "$3,123.00" at bounding box center [96, 197] width 24 height 6
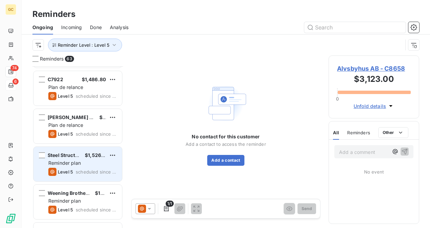
scroll to position [1083, 0]
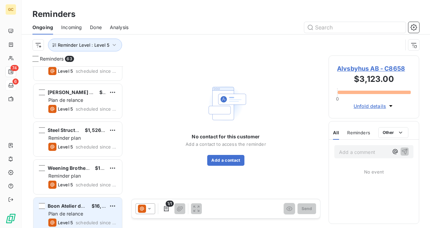
click at [84, 210] on div "Plan de relance" at bounding box center [82, 213] width 68 height 7
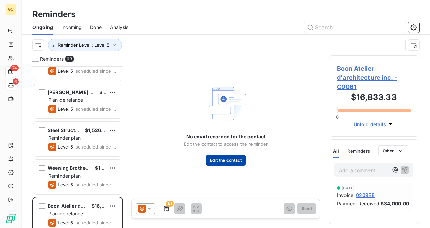
click at [237, 161] on button "Edit the contact" at bounding box center [226, 160] width 40 height 11
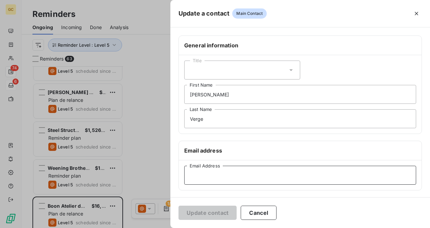
click at [221, 178] on input "Email Address" at bounding box center [300, 175] width 232 height 19
paste input "[EMAIL_ADDRESS][DOMAIN_NAME]"
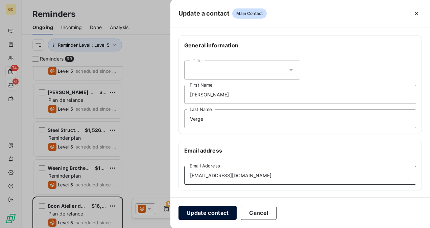
type input "[EMAIL_ADDRESS][DOMAIN_NAME]"
click at [209, 213] on button "Update contact" at bounding box center [208, 213] width 58 height 14
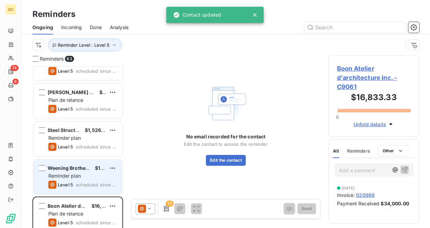
click at [88, 186] on span "scheduled since 49 days" at bounding box center [96, 184] width 41 height 5
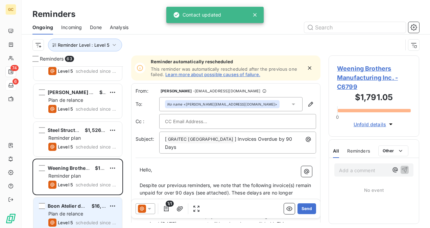
click at [81, 207] on span "Boon Atelier d'architecture inc." at bounding box center [85, 206] width 74 height 6
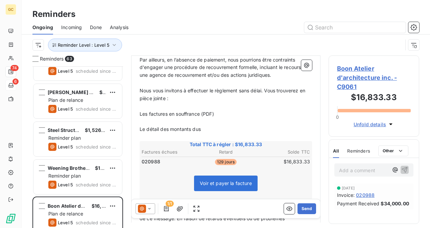
scroll to position [170, 0]
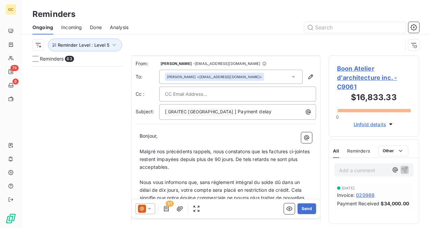
scroll to position [170, 0]
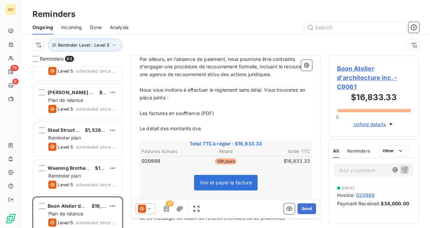
click at [240, 201] on div "1/1 Send" at bounding box center [226, 208] width 189 height 19
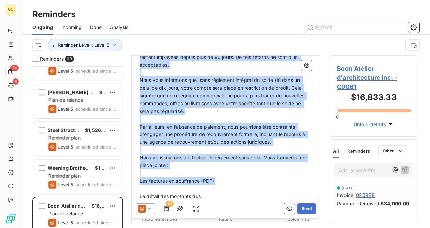
scroll to position [136, 0]
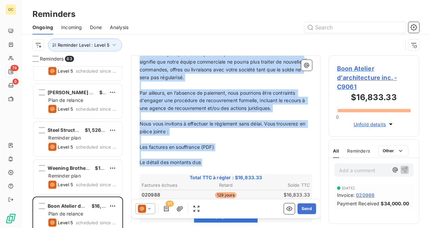
drag, startPoint x: 141, startPoint y: 83, endPoint x: 225, endPoint y: 169, distance: 121.1
click at [225, 169] on div "Bonjour, ﻿ Malgré nos précédents rappels, nous constatons que les factures ci-j…" at bounding box center [226, 164] width 173 height 336
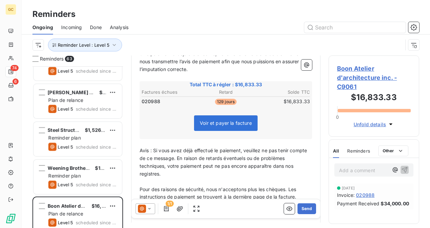
scroll to position [0, 0]
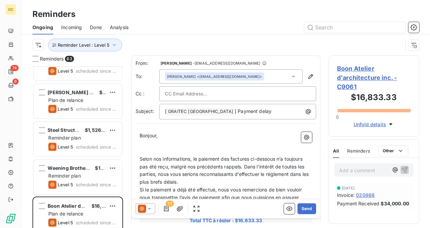
click at [209, 182] on p "Selon nos informations, le paiement des factures ci-dessous n’a toujours pas ét…" at bounding box center [226, 170] width 173 height 31
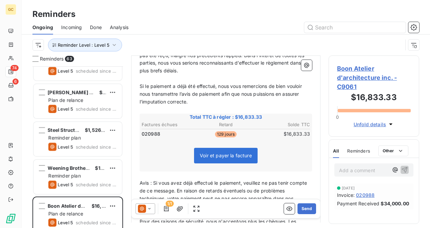
scroll to position [136, 0]
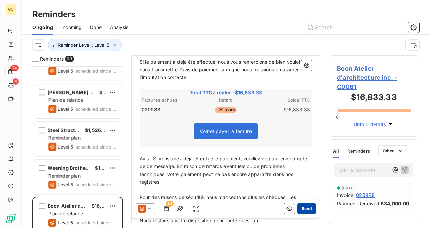
click at [305, 211] on button "Send" at bounding box center [307, 208] width 19 height 11
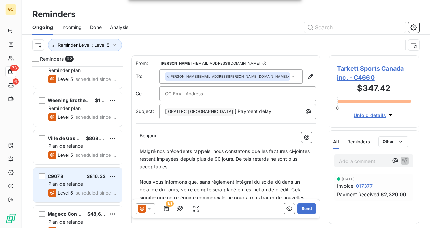
scroll to position [1184, 0]
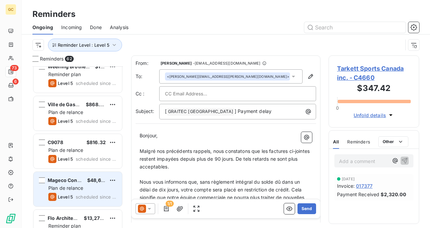
click at [80, 185] on span "Plan de relance" at bounding box center [65, 188] width 35 height 6
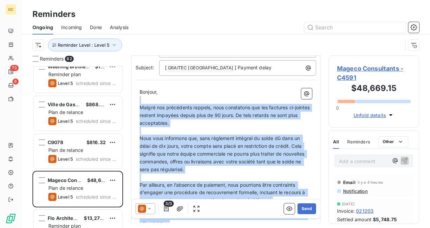
scroll to position [35, 0]
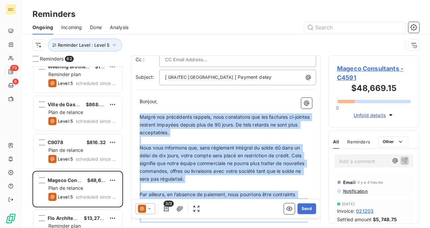
drag, startPoint x: 206, startPoint y: 160, endPoint x: 140, endPoint y: 115, distance: 80.0
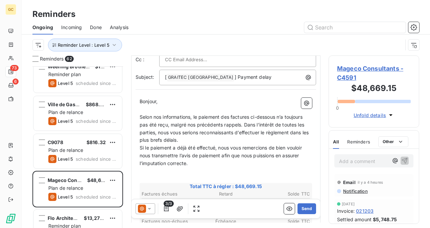
click at [202, 141] on p "Selon nos informations, le paiement des factures ci-dessous n’a toujours pas ét…" at bounding box center [226, 128] width 173 height 31
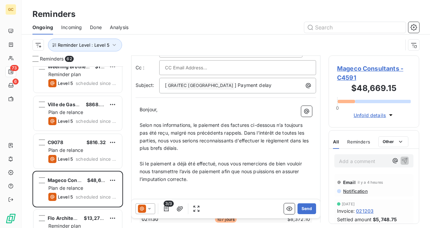
scroll to position [68, 0]
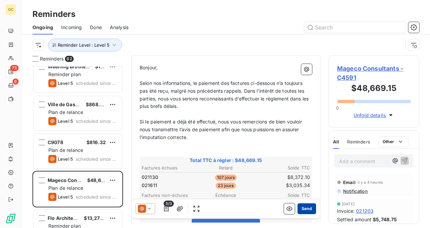
click at [303, 211] on button "Send" at bounding box center [307, 208] width 19 height 11
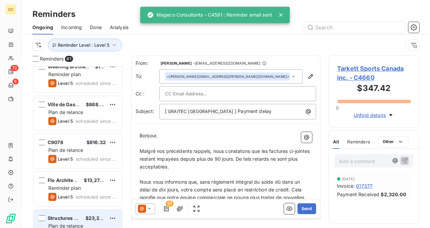
click at [74, 219] on span "Structures MH inc." at bounding box center [70, 218] width 44 height 6
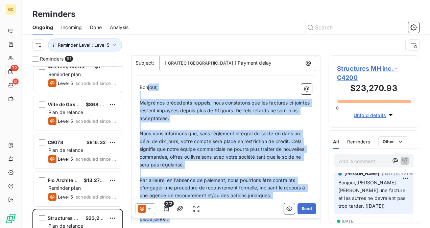
scroll to position [10, 0]
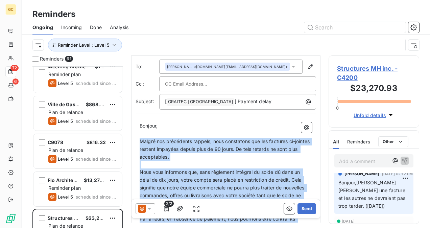
drag, startPoint x: 216, startPoint y: 166, endPoint x: 140, endPoint y: 137, distance: 81.1
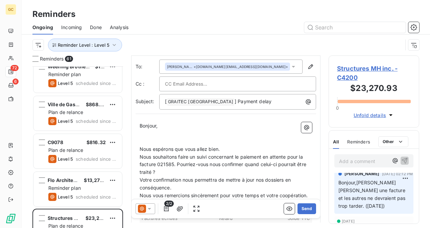
click at [171, 173] on p "Nous souhaitons faire un suivi concernant le paiement en attente pour la factur…" at bounding box center [226, 164] width 173 height 23
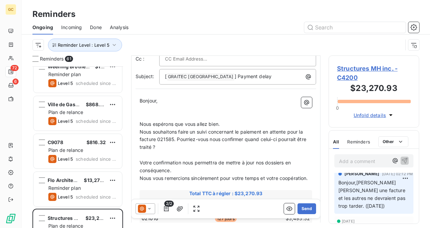
scroll to position [78, 0]
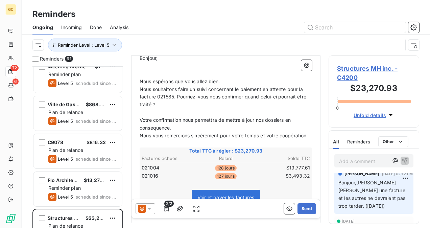
click at [173, 96] on span "Nous souhaitons faire un suivi concernant le paiement en attente pour la factur…" at bounding box center [224, 96] width 168 height 21
click at [155, 97] on span "Nous souhaitons faire un suivi concernant le paiement en attente pour la factur…" at bounding box center [222, 96] width 165 height 21
click at [304, 90] on span "Nous souhaitons faire un suivi concernant le paiement en attente pour la factur…" at bounding box center [223, 96] width 166 height 21
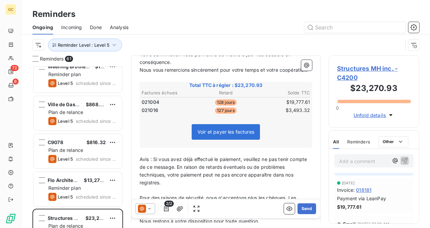
scroll to position [59, 0]
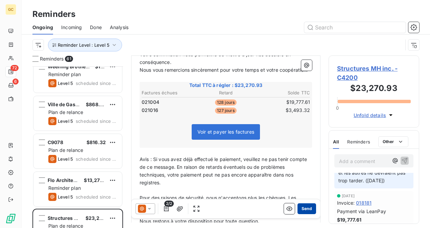
click at [305, 210] on button "Send" at bounding box center [307, 208] width 19 height 11
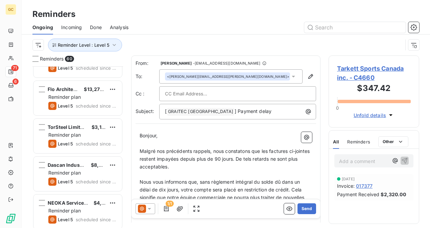
scroll to position [1286, 0]
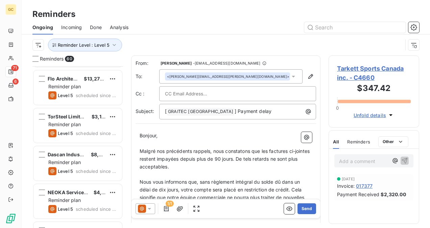
click at [85, 164] on div "Reminder plan" at bounding box center [82, 162] width 68 height 7
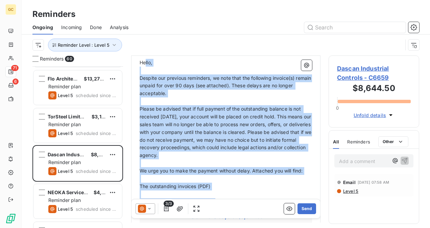
scroll to position [31, 0]
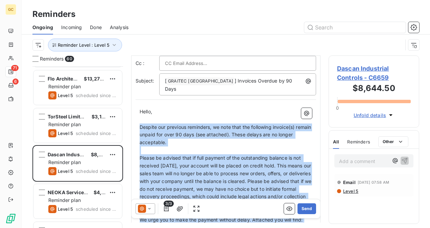
drag, startPoint x: 223, startPoint y: 141, endPoint x: 143, endPoint y: 120, distance: 82.7
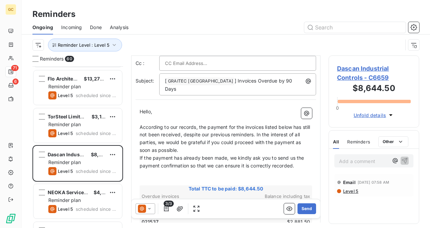
click at [193, 138] on span "According to our records, the payment for the invoices listed below has still n…" at bounding box center [226, 138] width 172 height 29
click at [194, 141] on p "According to our records, the payment for the invoices listed below has still n…" at bounding box center [226, 139] width 173 height 31
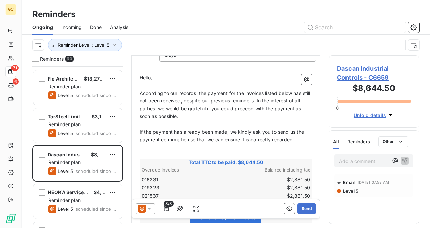
scroll to position [0, 0]
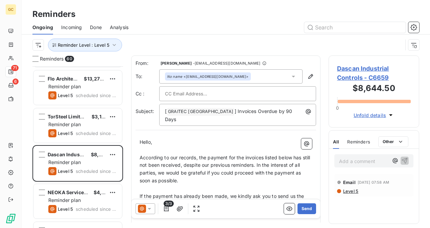
click at [357, 77] on span "Dascan Industrial Controls - C6659" at bounding box center [374, 73] width 74 height 18
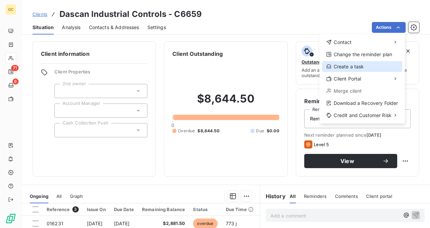
click at [367, 68] on div "Create a task" at bounding box center [362, 66] width 80 height 11
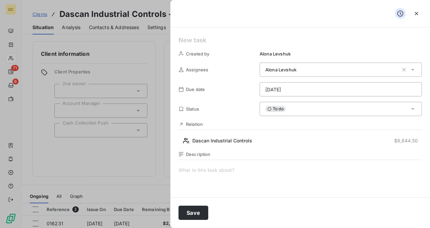
click at [318, 86] on html "GC 71 6 Clients Dascan Industrial Controls - C6659 Situation Analysis Contacts …" at bounding box center [215, 114] width 430 height 228
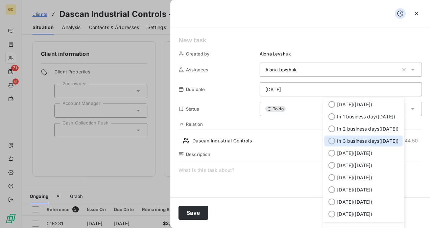
click at [378, 144] on div "In 3 business days ( [DATE] )" at bounding box center [364, 141] width 79 height 11
type input "[DATE]"
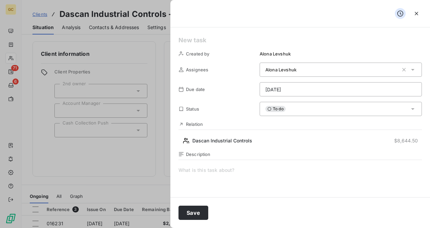
click at [213, 170] on span at bounding box center [301, 232] width 244 height 130
click at [189, 207] on button "Save" at bounding box center [194, 213] width 30 height 14
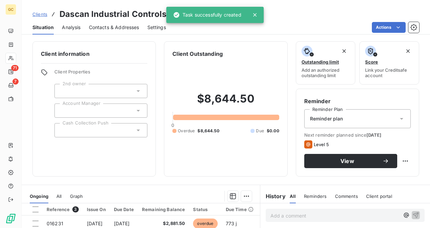
click at [257, 14] on icon at bounding box center [255, 15] width 7 height 7
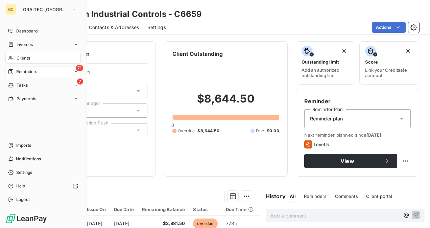
click at [21, 72] on span "Reminders" at bounding box center [26, 72] width 21 height 6
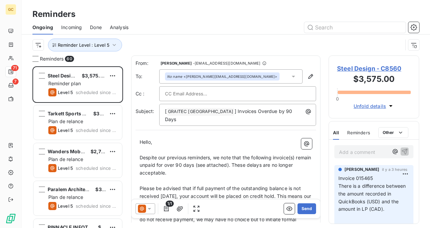
scroll to position [156, 85]
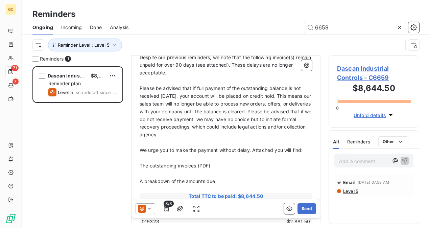
scroll to position [102, 0]
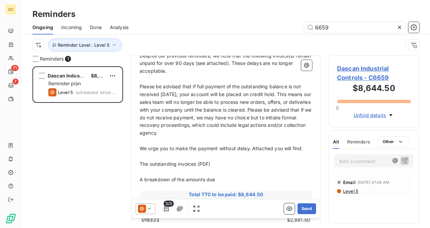
type input "6659"
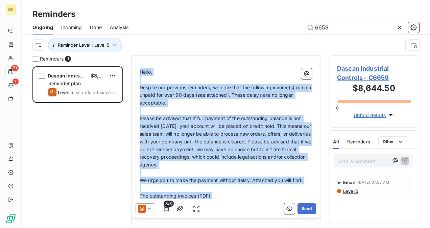
scroll to position [0, 0]
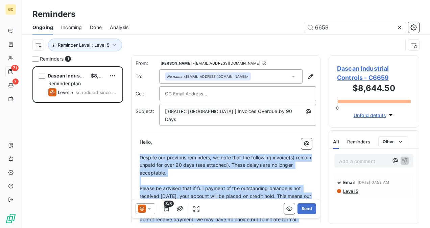
drag, startPoint x: 220, startPoint y: 171, endPoint x: 138, endPoint y: 153, distance: 84.2
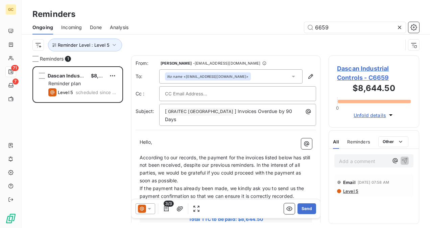
click at [195, 175] on p "According to our records, the payment for the invoices listed below has still n…" at bounding box center [226, 169] width 173 height 31
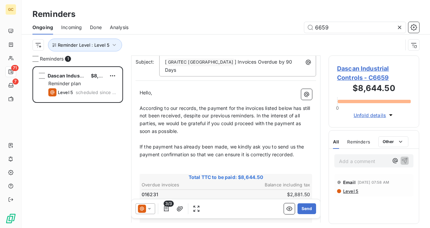
scroll to position [68, 0]
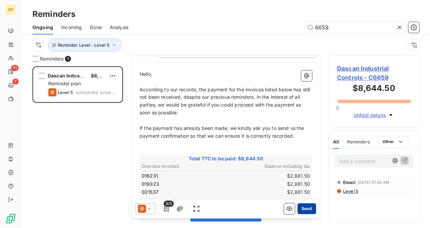
click at [304, 211] on button "Send" at bounding box center [307, 208] width 19 height 11
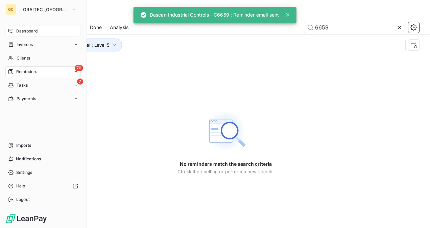
click at [18, 27] on div "Dashboard" at bounding box center [42, 31] width 75 height 11
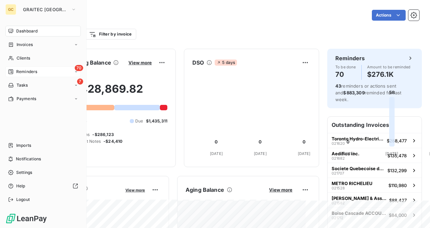
click at [32, 76] on div "70 Reminders" at bounding box center [42, 71] width 75 height 11
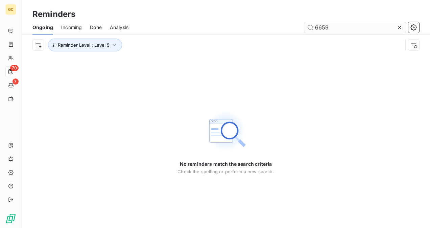
drag, startPoint x: 401, startPoint y: 27, endPoint x: 398, endPoint y: 30, distance: 5.0
click at [401, 27] on icon at bounding box center [400, 27] width 7 height 7
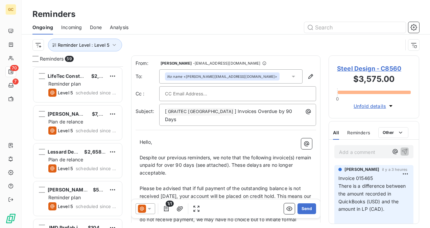
scroll to position [203, 0]
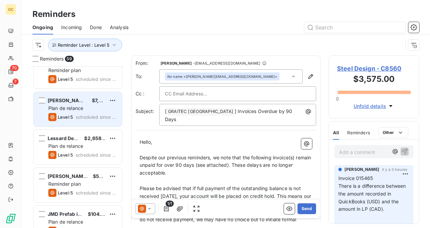
click at [90, 112] on div "Eric Champagne, Architecte $7,626.66 Plan de relance Level 5 scheduled since 39…" at bounding box center [78, 109] width 89 height 35
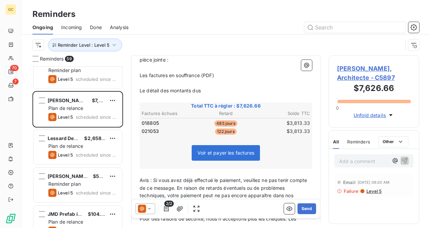
scroll to position [237, 0]
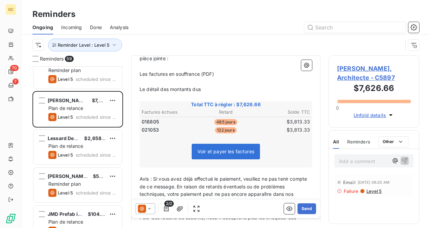
click at [338, 66] on span "Eric Champagne, Architecte - C5897" at bounding box center [374, 73] width 74 height 18
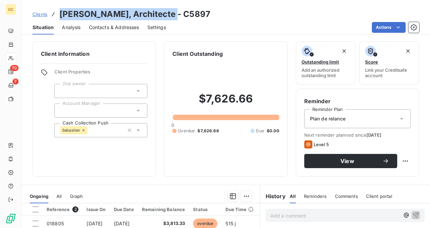
drag, startPoint x: 172, startPoint y: 15, endPoint x: 60, endPoint y: 15, distance: 112.0
click at [60, 15] on h3 "Eric Champagne, Architecte - C5897" at bounding box center [135, 14] width 151 height 12
copy h3 "[PERSON_NAME], Architecte"
click at [118, 27] on span "Contacts & Addresses" at bounding box center [114, 27] width 50 height 7
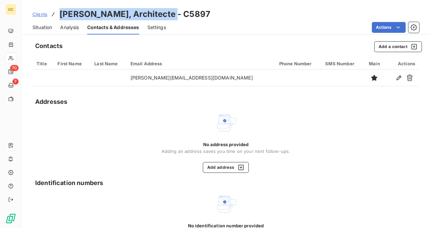
copy h3 "[PERSON_NAME], Architecte"
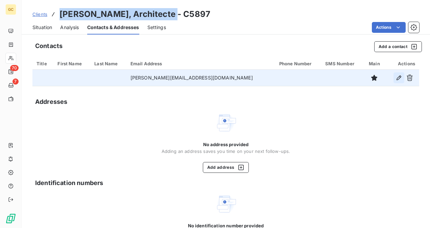
click at [396, 77] on icon "button" at bounding box center [399, 77] width 7 height 7
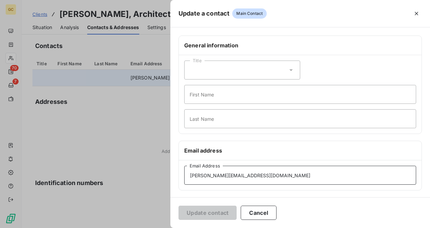
click at [275, 172] on input "eric@champagnearchitecte.co" at bounding box center [300, 175] width 232 height 19
drag, startPoint x: 275, startPoint y: 172, endPoint x: 177, endPoint y: 183, distance: 98.4
click at [177, 183] on div "General information Title First Name Last Name Email address eric@champagnearch…" at bounding box center [301, 186] width 260 height 300
click at [269, 180] on input "eric@champagnearchitecte.co" at bounding box center [300, 175] width 232 height 19
type input "eric@champagnearchitecte.com"
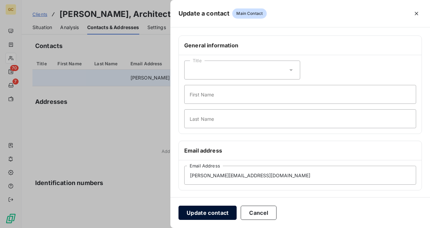
click at [227, 211] on button "Update contact" at bounding box center [208, 213] width 58 height 14
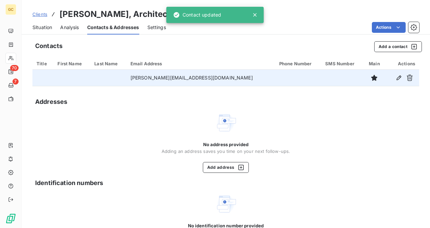
click at [254, 14] on icon at bounding box center [254, 14] width 3 height 3
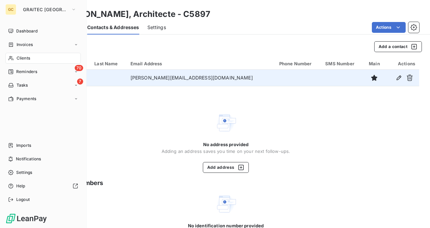
click at [27, 74] on span "Reminders" at bounding box center [26, 72] width 21 height 6
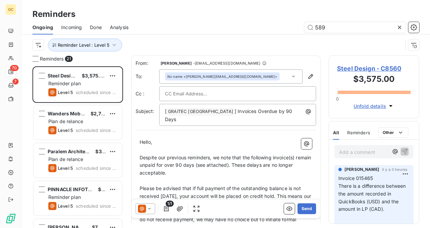
scroll to position [156, 85]
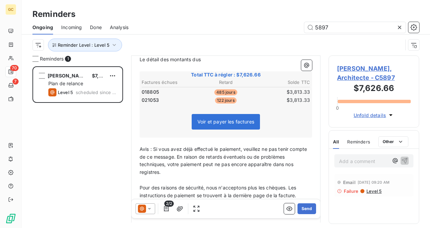
scroll to position [271, 0]
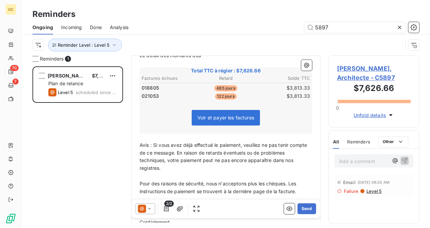
type input "5897"
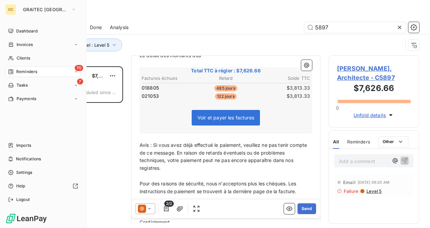
drag, startPoint x: 23, startPoint y: 131, endPoint x: 31, endPoint y: 134, distance: 8.8
click at [23, 131] on div "Dashboard Invoices Clients 70 Reminders 7 Tasks Payments Imports Notifications …" at bounding box center [42, 115] width 75 height 179
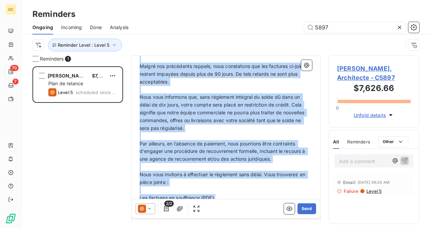
scroll to position [105, 0]
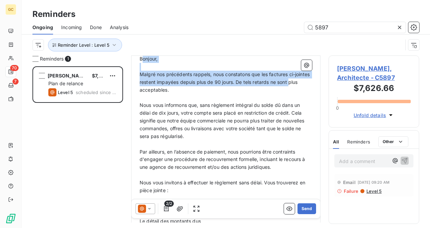
drag, startPoint x: 202, startPoint y: 158, endPoint x: 147, endPoint y: 99, distance: 80.7
click at [147, 99] on div "Bonjour, ﻿ Malgré nos précédents rappels, nous constatons que les factures ci-j…" at bounding box center [226, 227] width 173 height 344
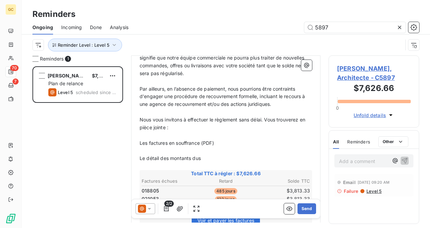
scroll to position [206, 0]
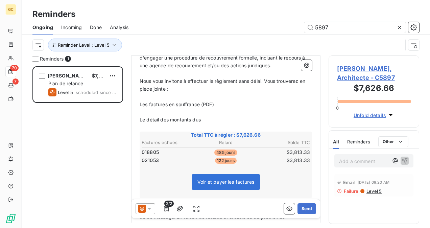
click at [207, 125] on p "﻿" at bounding box center [226, 128] width 173 height 8
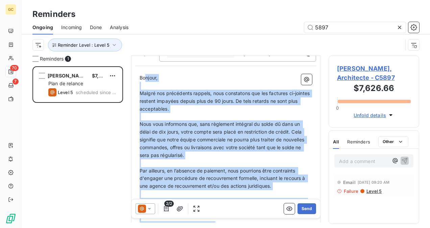
scroll to position [19, 0]
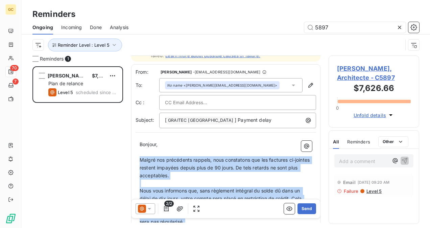
drag, startPoint x: 206, startPoint y: 119, endPoint x: 140, endPoint y: 157, distance: 76.2
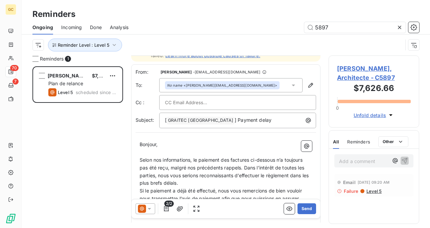
click at [200, 188] on span "Si le paiement a déjà été effectué, nous vous remercions de bien vouloir nous t…" at bounding box center [222, 198] width 164 height 21
click at [198, 183] on p "Selon nos informations, le paiement des factures ci-dessous n’a toujours pas ét…" at bounding box center [226, 171] width 173 height 31
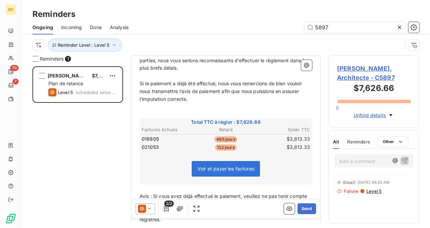
scroll to position [188, 0]
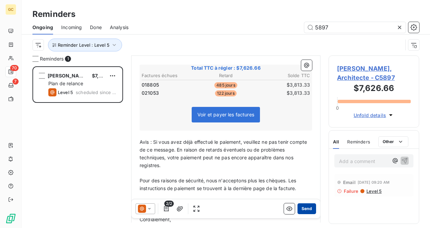
click at [303, 211] on button "Send" at bounding box center [307, 208] width 19 height 11
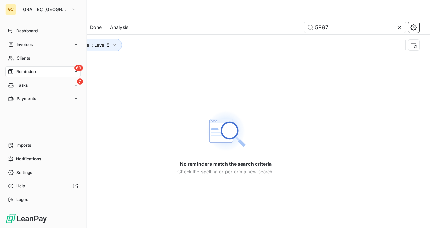
click at [26, 73] on span "Reminders" at bounding box center [26, 72] width 21 height 6
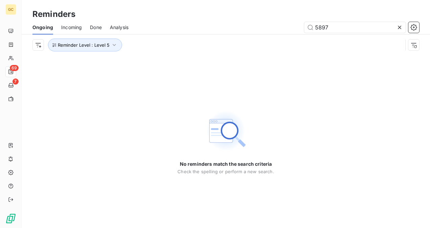
click at [403, 30] on icon at bounding box center [400, 27] width 7 height 7
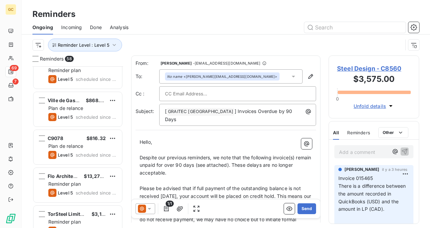
scroll to position [1218, 0]
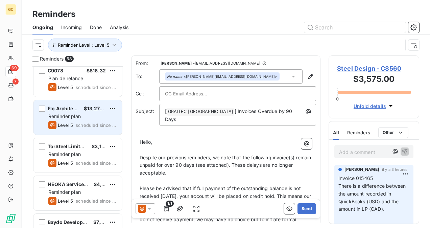
click at [95, 133] on div "Flo Architecture $13,279.66 Reminder plan Level 5 scheduled since 13 days" at bounding box center [78, 117] width 89 height 35
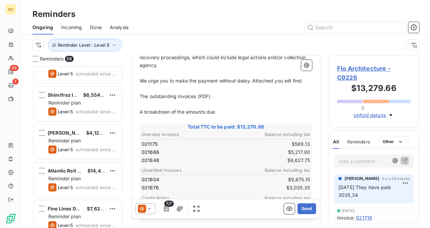
scroll to position [1455, 0]
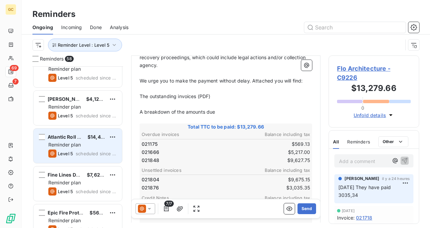
click at [81, 145] on span "Reminder plan" at bounding box center [64, 145] width 32 height 6
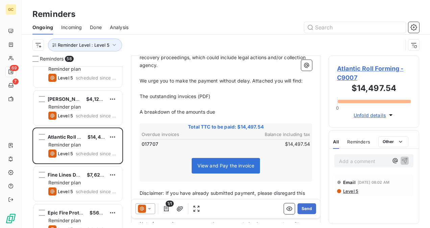
scroll to position [102, 0]
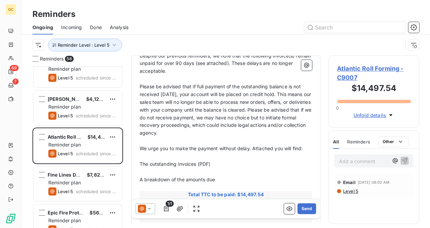
drag, startPoint x: 363, startPoint y: 221, endPoint x: 359, endPoint y: 222, distance: 4.5
click at [363, 221] on div "Add a comment ﻿ Email Sep 26, 2025, 08:02 AM Level 5" at bounding box center [374, 186] width 90 height 75
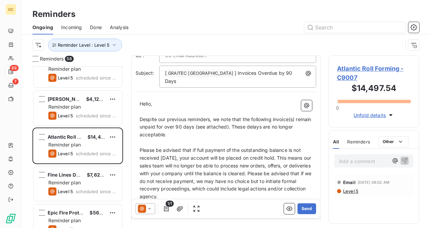
scroll to position [0, 0]
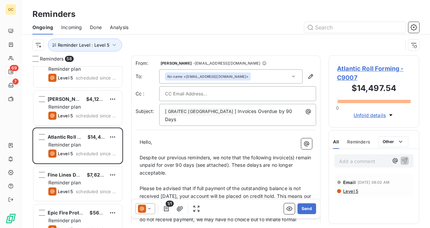
drag, startPoint x: 344, startPoint y: 208, endPoint x: 256, endPoint y: 179, distance: 92.8
click at [344, 208] on div "Add a comment ﻿ Email Sep 26, 2025, 08:02 AM Level 5" at bounding box center [374, 186] width 90 height 75
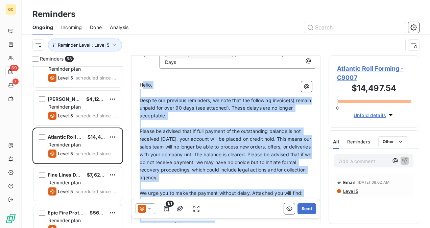
scroll to position [55, 0]
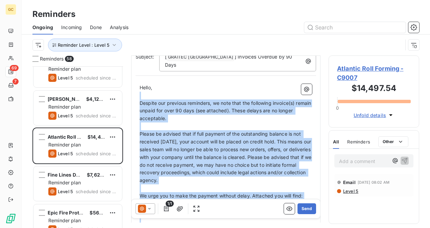
drag, startPoint x: 222, startPoint y: 136, endPoint x: 137, endPoint y: 91, distance: 96.4
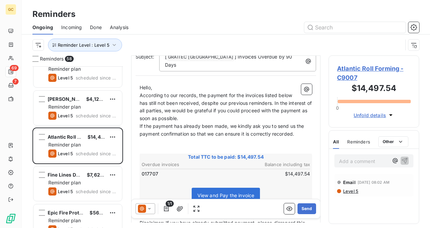
click at [226, 115] on p "According to our records, the payment for the invoices listed below has still n…" at bounding box center [226, 107] width 173 height 31
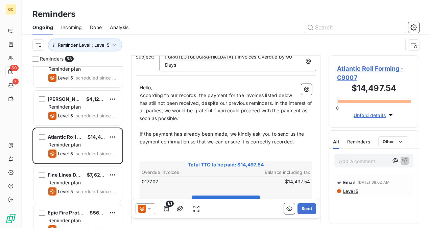
click at [174, 84] on p "Hello," at bounding box center [226, 88] width 173 height 8
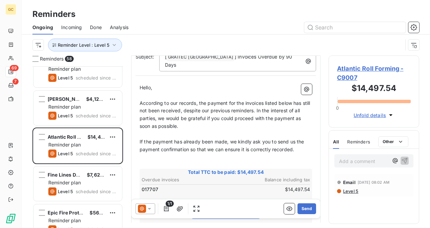
scroll to position [63, 0]
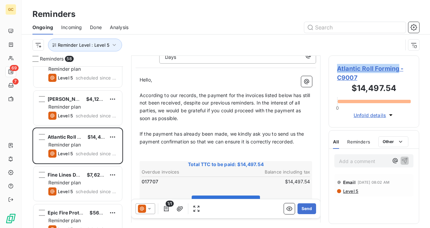
drag, startPoint x: 337, startPoint y: 67, endPoint x: 399, endPoint y: 62, distance: 62.5
click at [399, 62] on div "Atlantic Roll Forming - C9007 $14,497.54 0 Unfold details" at bounding box center [374, 91] width 91 height 72
copy span "Atlantic Roll Forming"
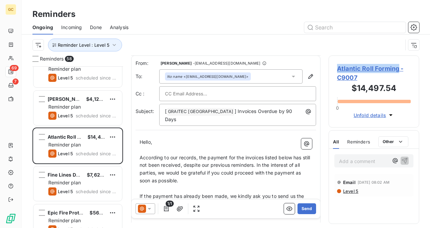
scroll to position [0, 0]
click at [308, 76] on icon "button" at bounding box center [311, 76] width 7 height 7
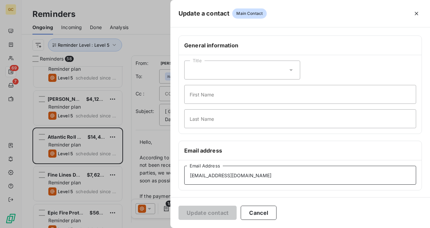
drag, startPoint x: 267, startPoint y: 178, endPoint x: 181, endPoint y: 190, distance: 86.7
click at [182, 190] on div "Email address info@atlanticrollforming.com Email Address" at bounding box center [301, 166] width 244 height 50
paste input "accounting"
type input "accounting@atlanticrollforming.com"
click at [210, 210] on button "Update contact" at bounding box center [208, 213] width 58 height 14
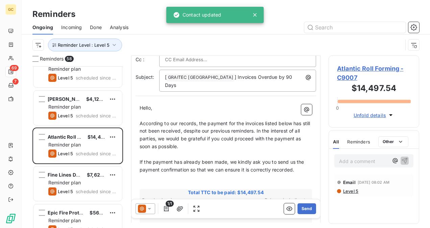
scroll to position [170, 0]
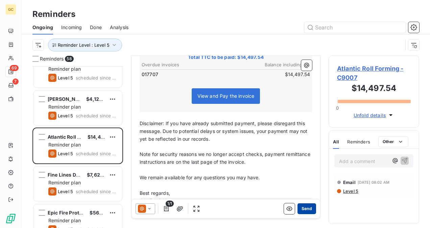
click at [304, 207] on button "Send" at bounding box center [307, 208] width 19 height 11
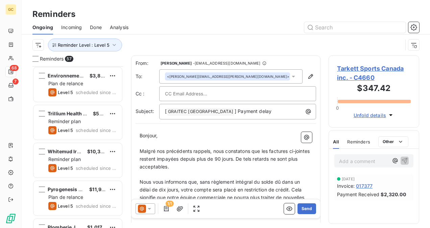
scroll to position [1999, 0]
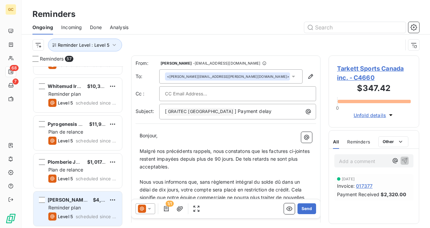
click at [77, 205] on span "Reminder plan" at bounding box center [64, 208] width 32 height 6
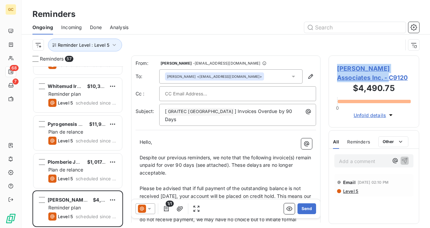
drag, startPoint x: 339, startPoint y: 68, endPoint x: 383, endPoint y: 76, distance: 45.4
click at [383, 76] on span "James C. Johnson Associates Inc. - C9120" at bounding box center [374, 73] width 74 height 18
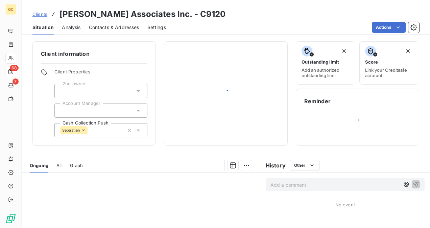
click at [370, 78] on button "Score Link your Creditsafe account" at bounding box center [390, 62] width 60 height 43
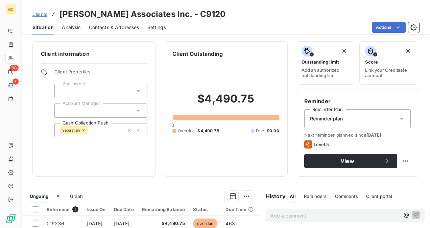
click at [195, 15] on h3 "James C. Johnson Associates Inc. - C9120" at bounding box center [143, 14] width 166 height 12
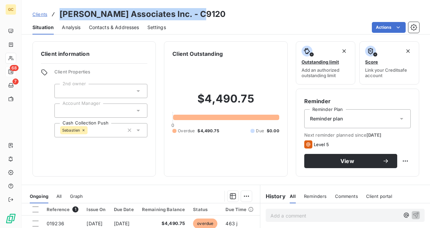
drag, startPoint x: 195, startPoint y: 15, endPoint x: 70, endPoint y: 10, distance: 124.9
click at [70, 11] on h3 "James C. Johnson Associates Inc. - C9120" at bounding box center [143, 14] width 166 height 12
copy h3 "[PERSON_NAME] Associates Inc."
click at [114, 28] on span "Contacts & Addresses" at bounding box center [114, 27] width 50 height 7
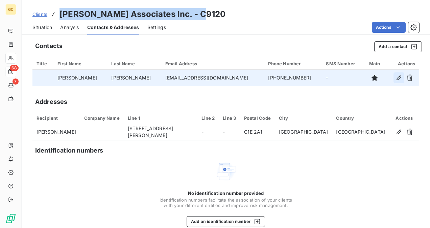
click at [396, 79] on icon "button" at bounding box center [399, 77] width 7 height 7
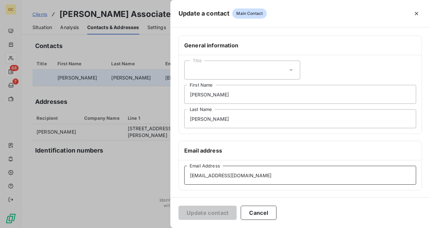
drag, startPoint x: 246, startPoint y: 178, endPoint x: 175, endPoint y: 183, distance: 71.6
click at [175, 183] on div "General information Title Mohamad First Name Abdulaziz Last Name Email address …" at bounding box center [301, 186] width 260 height 300
click at [162, 192] on div at bounding box center [215, 114] width 430 height 228
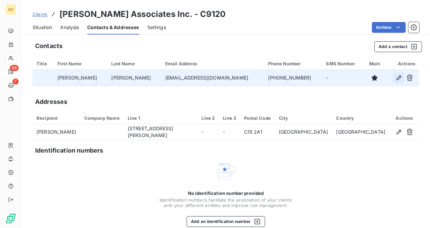
click at [396, 78] on icon "button" at bounding box center [399, 77] width 7 height 7
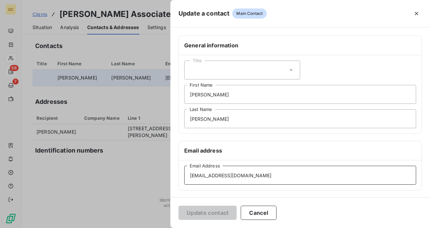
drag, startPoint x: 243, startPoint y: 176, endPoint x: 169, endPoint y: 180, distance: 74.9
click at [169, 228] on div "Update a contact Main Contact General information Title Mohamad First Name Abdu…" at bounding box center [215, 228] width 430 height 0
paste input "mohamadjcjinc@gmail.com"
type input "mohamadjcjinc@gmail.com"
click at [215, 211] on button "Update contact" at bounding box center [208, 213] width 58 height 14
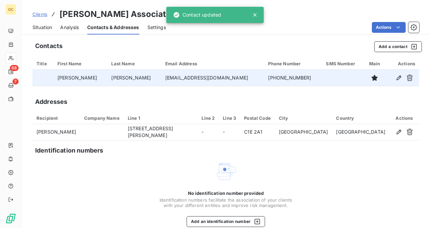
click at [259, 15] on div at bounding box center [256, 15] width 9 height 7
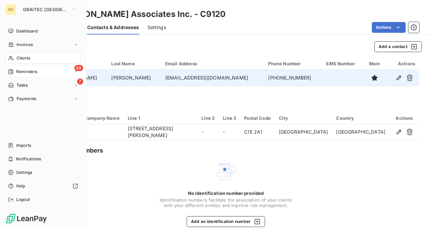
click at [20, 71] on span "Reminders" at bounding box center [26, 72] width 21 height 6
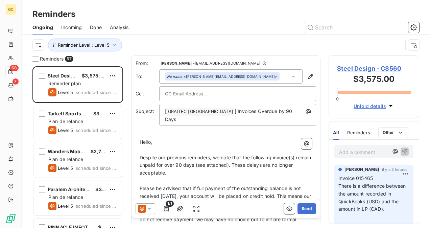
scroll to position [156, 85]
click at [353, 30] on input "text" at bounding box center [356, 27] width 102 height 11
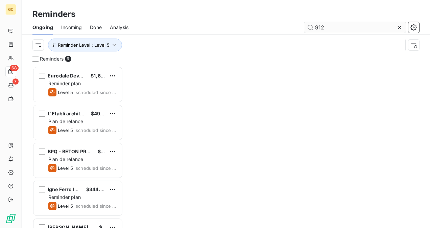
scroll to position [156, 85]
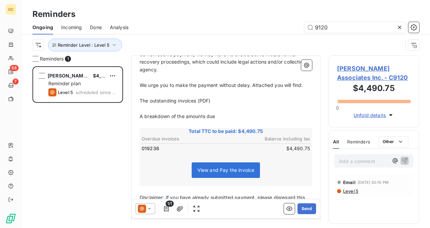
scroll to position [170, 0]
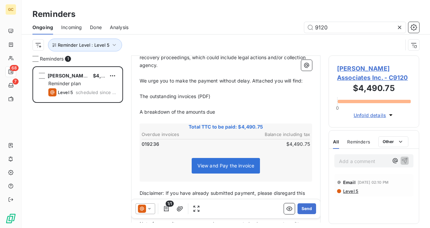
type input "9120"
click at [35, 155] on div "James C. Johnson Associates Inc. $4,490.75 Reminder plan Level 5 scheduled sinc…" at bounding box center [77, 147] width 91 height 162
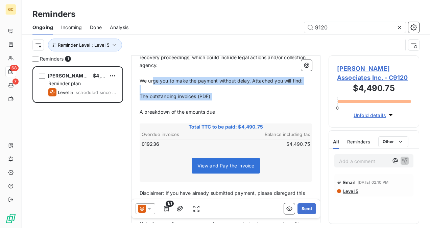
drag, startPoint x: 225, startPoint y: 107, endPoint x: 178, endPoint y: 90, distance: 49.8
click at [154, 70] on div "Hello, ﻿ Despite our previous reminders, we note that the following invoice(s) …" at bounding box center [226, 121] width 173 height 305
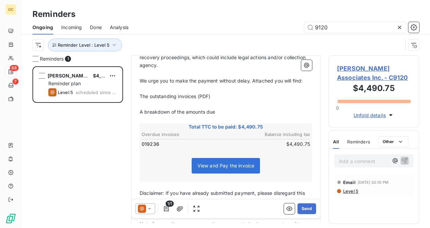
click at [218, 108] on p "A breakdown of the amounts due" at bounding box center [226, 112] width 173 height 8
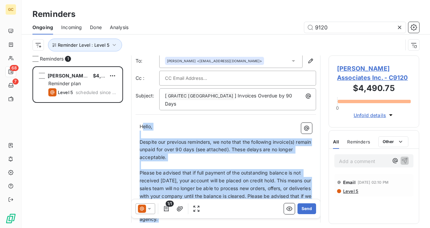
scroll to position [0, 0]
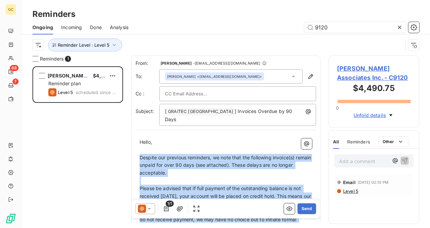
drag, startPoint x: 170, startPoint y: 108, endPoint x: 141, endPoint y: 153, distance: 54.0
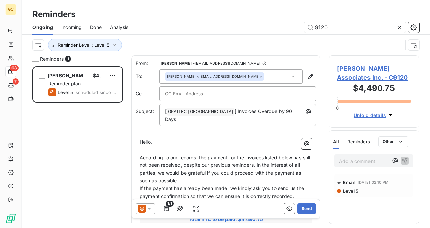
click at [202, 185] on p "If the payment has already been made, we kindly ask you to send us the payment …" at bounding box center [226, 193] width 173 height 16
click at [194, 185] on p "If the payment has already been made, we kindly ask you to send us the payment …" at bounding box center [226, 193] width 173 height 16
click at [192, 176] on p "According to our records, the payment for the invoices listed below has still n…" at bounding box center [226, 169] width 173 height 31
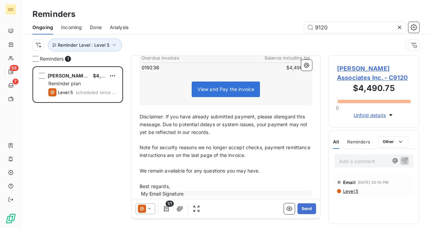
scroll to position [180, 0]
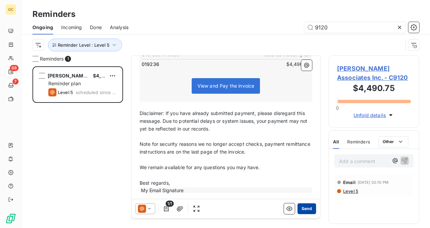
click at [300, 208] on button "Send" at bounding box center [307, 208] width 19 height 11
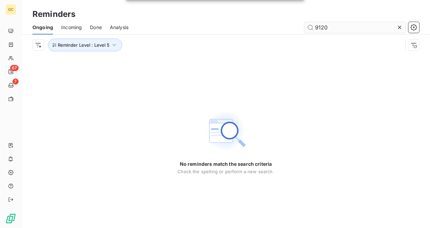
drag, startPoint x: 399, startPoint y: 27, endPoint x: 397, endPoint y: 30, distance: 3.6
click at [398, 29] on icon at bounding box center [400, 27] width 7 height 7
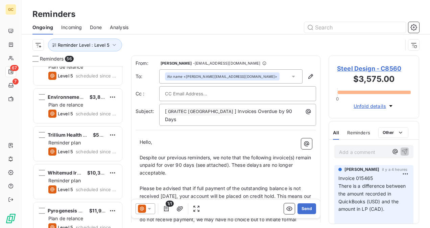
scroll to position [1961, 0]
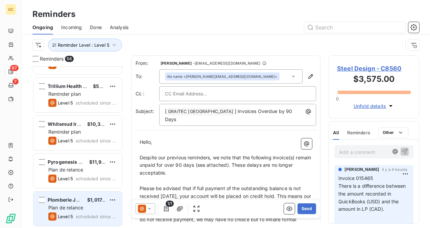
click at [88, 208] on div "Plan de relance" at bounding box center [82, 207] width 68 height 7
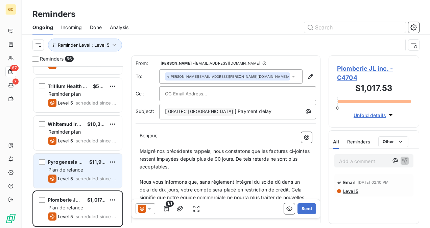
click at [73, 167] on span "Plan de relance" at bounding box center [65, 170] width 35 height 6
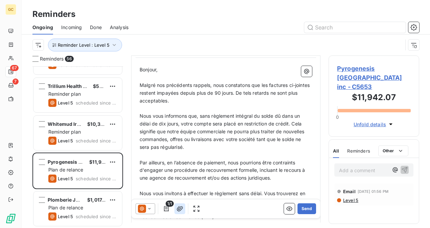
scroll to position [68, 0]
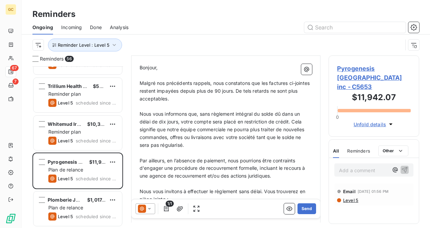
click at [359, 69] on span "Pyrogenesis Canada inc - C5653" at bounding box center [374, 77] width 74 height 27
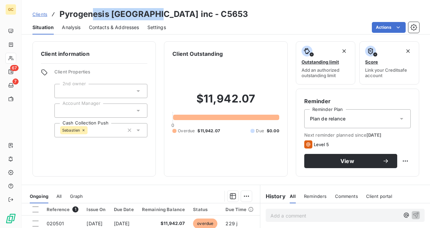
drag, startPoint x: 156, startPoint y: 16, endPoint x: 80, endPoint y: 17, distance: 76.5
click at [86, 17] on h3 "Pyrogenesis Canada inc - C5653" at bounding box center [154, 14] width 189 height 12
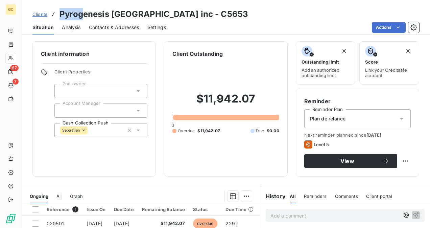
drag, startPoint x: 80, startPoint y: 17, endPoint x: 97, endPoint y: 28, distance: 20.1
click at [62, 14] on h3 "Pyrogenesis Canada inc - C5653" at bounding box center [154, 14] width 189 height 12
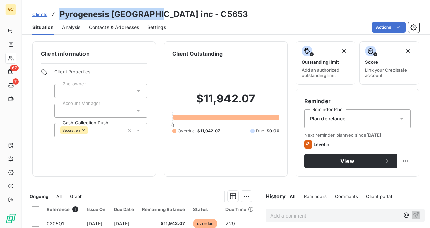
drag, startPoint x: 156, startPoint y: 16, endPoint x: 60, endPoint y: 14, distance: 96.8
click at [60, 14] on h3 "Pyrogenesis Canada inc - C5653" at bounding box center [154, 14] width 189 height 12
copy h3 "Pyrogenesis Canada inc"
click at [113, 30] on span "Contacts & Addresses" at bounding box center [114, 27] width 50 height 7
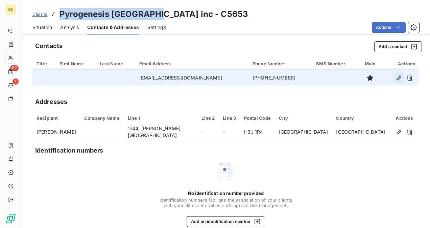
click at [396, 75] on icon "button" at bounding box center [399, 77] width 7 height 7
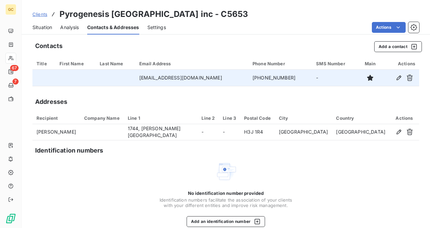
type input "rcoderre@pyrogenesis.com"
type input "(705) 730-0840"
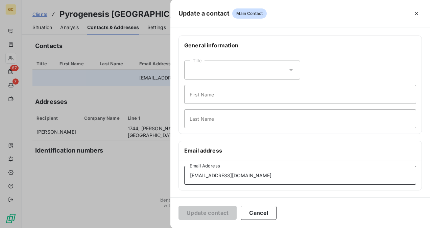
drag, startPoint x: 234, startPoint y: 175, endPoint x: 164, endPoint y: 180, distance: 70.2
click at [164, 228] on div "Update a contact Main Contact General information Title First Name Last Name Em…" at bounding box center [215, 228] width 430 height 0
paste input "pgoldman"
type input "pgoldman@pyrogenesis.com"
click at [208, 213] on button "Update contact" at bounding box center [208, 213] width 58 height 14
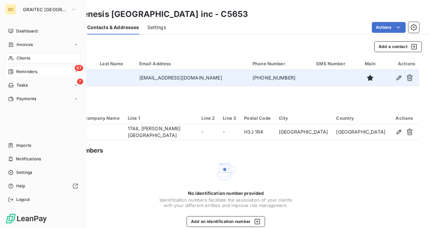
click at [27, 75] on div "67 Reminders" at bounding box center [42, 71] width 75 height 11
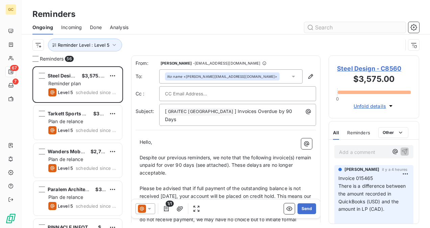
scroll to position [156, 85]
click at [344, 29] on input "text" at bounding box center [356, 27] width 102 height 11
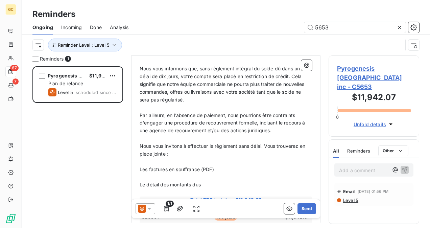
scroll to position [35, 0]
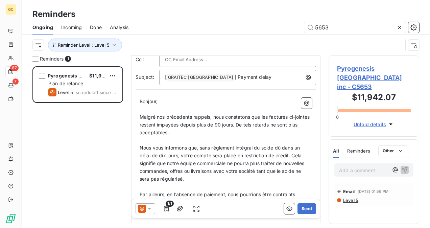
type input "5653"
click at [107, 202] on div "Pyrogenesis Canada inc $11,942.07 Plan de relance Level 5 scheduled since 2 days" at bounding box center [77, 147] width 91 height 162
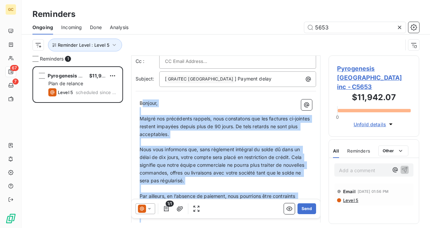
scroll to position [0, 0]
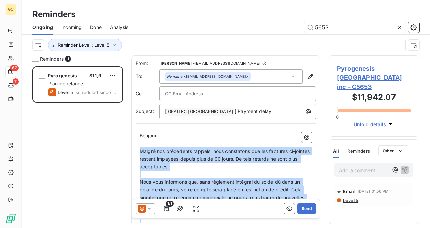
drag, startPoint x: 207, startPoint y: 162, endPoint x: 140, endPoint y: 151, distance: 67.5
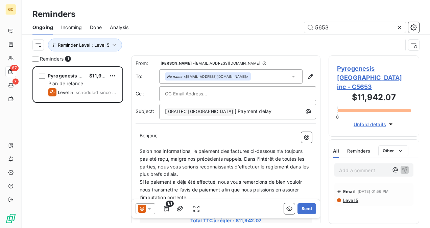
click at [207, 176] on p "Selon nos informations, le paiement des factures ci-dessous n’a toujours pas ét…" at bounding box center [226, 163] width 173 height 31
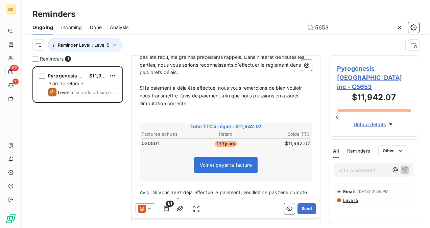
scroll to position [170, 0]
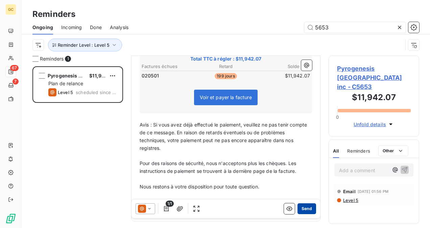
click at [300, 212] on button "Send" at bounding box center [307, 208] width 19 height 11
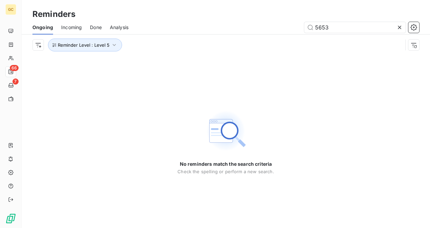
click at [400, 28] on icon at bounding box center [400, 27] width 7 height 7
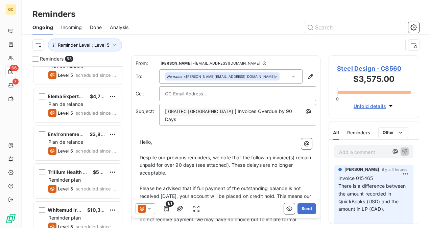
scroll to position [1923, 0]
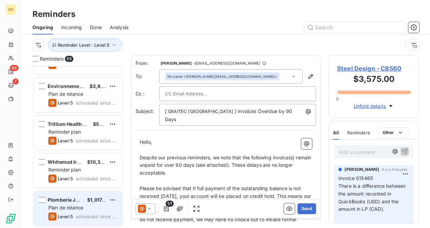
click at [89, 210] on div "Plan de relance" at bounding box center [82, 207] width 68 height 7
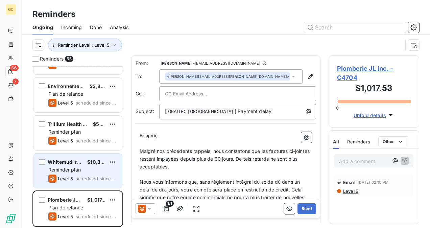
click at [76, 170] on span "Reminder plan" at bounding box center [64, 170] width 32 height 6
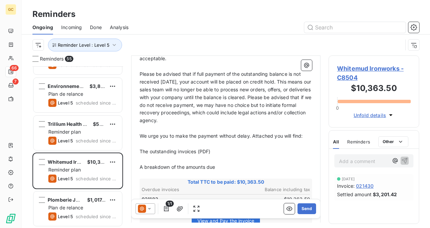
scroll to position [68, 0]
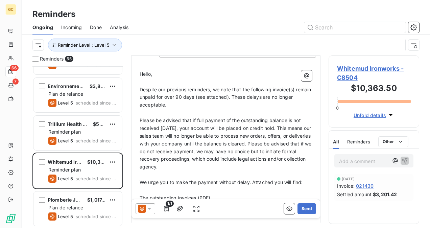
click at [246, 202] on p "﻿" at bounding box center [226, 206] width 173 height 8
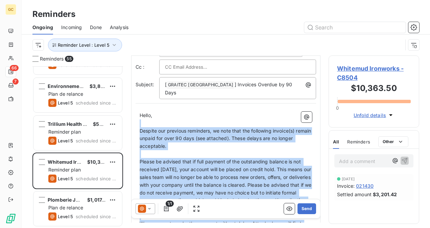
scroll to position [13, 0]
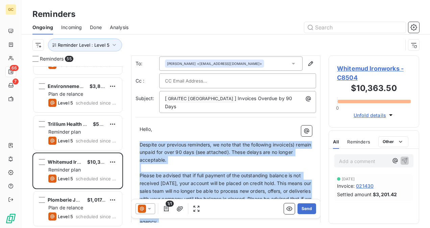
drag, startPoint x: 221, startPoint y: 173, endPoint x: 164, endPoint y: 145, distance: 63.9
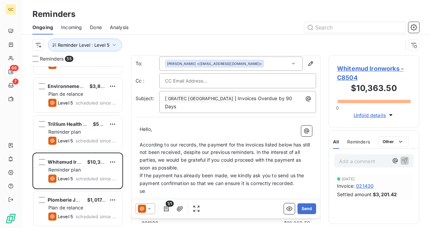
click at [227, 161] on p "According to our records, the payment for the invoices listed below has still n…" at bounding box center [226, 156] width 173 height 31
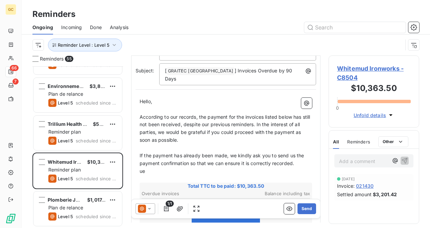
scroll to position [47, 0]
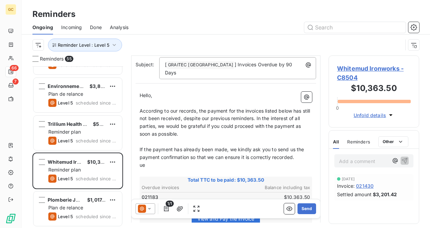
click at [155, 161] on p "ue" at bounding box center [226, 165] width 173 height 8
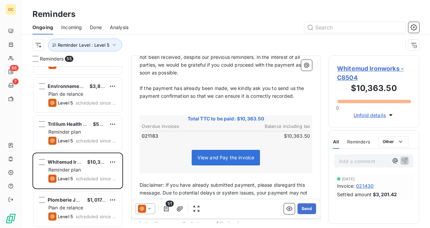
scroll to position [149, 0]
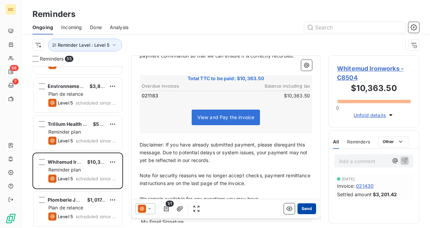
click at [308, 208] on button "Send" at bounding box center [307, 208] width 19 height 11
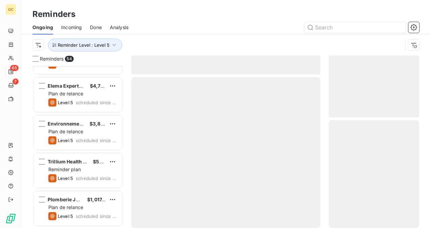
scroll to position [1885, 0]
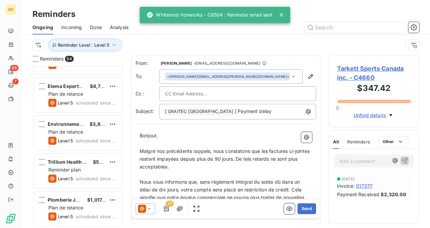
scroll to position [1885, 0]
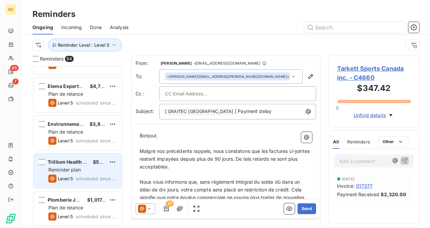
click at [79, 173] on div "Reminder plan" at bounding box center [82, 169] width 68 height 7
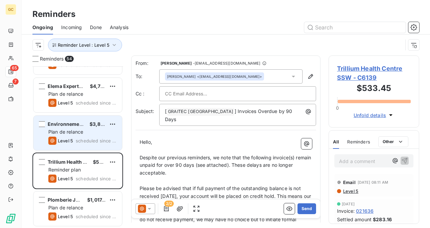
click at [95, 139] on span "scheduled since 8 days" at bounding box center [96, 140] width 41 height 5
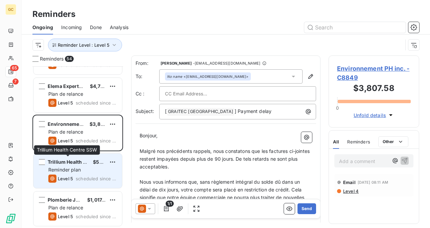
click at [82, 161] on span "Trillium Health Centre SSW" at bounding box center [80, 162] width 64 height 6
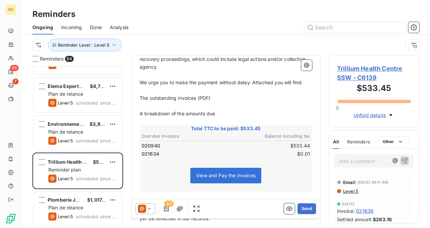
scroll to position [170, 0]
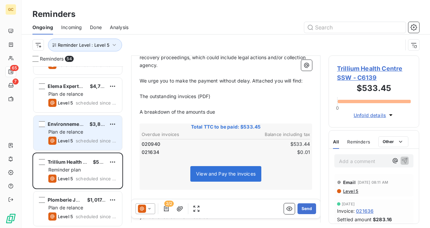
click at [114, 142] on span "scheduled since 8 days" at bounding box center [96, 140] width 41 height 5
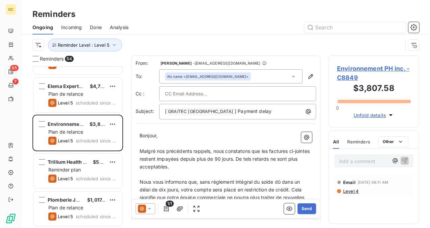
click at [340, 71] on span "Environnement PH inc. - C8849" at bounding box center [374, 73] width 74 height 18
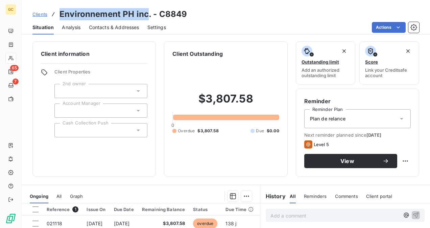
drag, startPoint x: 146, startPoint y: 14, endPoint x: 59, endPoint y: 14, distance: 87.3
click at [60, 14] on h3 "Environnement PH inc. - C8849" at bounding box center [124, 14] width 128 height 12
copy h3 "Environnement PH inc"
click at [115, 24] on span "Contacts & Addresses" at bounding box center [114, 27] width 50 height 7
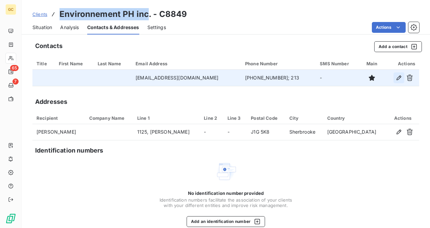
click at [397, 78] on icon "button" at bounding box center [399, 77] width 7 height 7
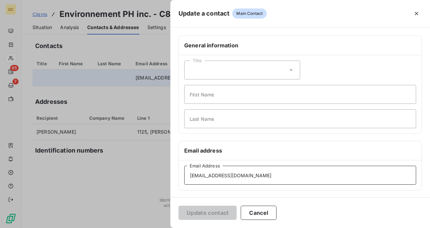
drag, startPoint x: 274, startPoint y: 175, endPoint x: 166, endPoint y: 181, distance: 107.8
click at [167, 228] on div "Update a contact Main Contact General information Title First Name Last Name Em…" at bounding box center [215, 228] width 430 height 0
paste input ".hardy@lclenvironnement"
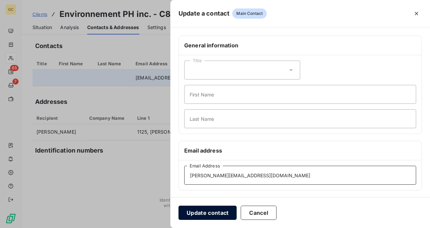
type input "p.hardy@lclenvironnement.com"
click at [207, 209] on button "Update contact" at bounding box center [208, 213] width 58 height 14
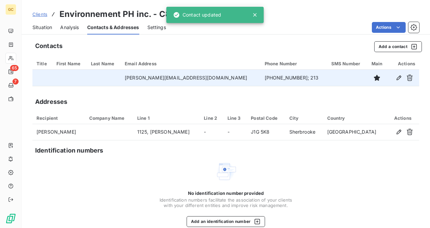
click at [254, 13] on icon at bounding box center [255, 15] width 7 height 7
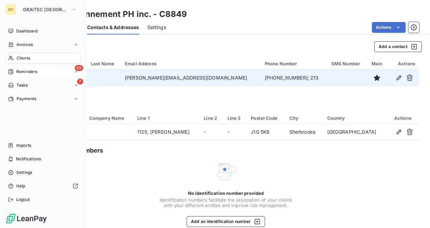
click at [22, 73] on span "Reminders" at bounding box center [26, 72] width 21 height 6
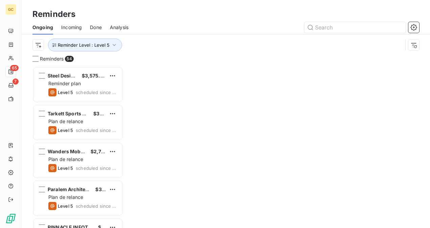
scroll to position [156, 85]
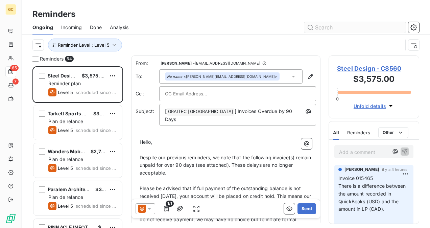
click at [355, 28] on input "text" at bounding box center [356, 27] width 102 height 11
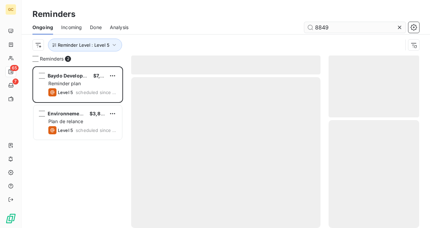
scroll to position [156, 85]
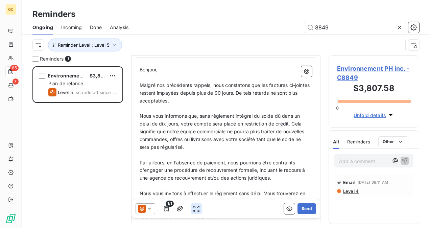
scroll to position [68, 0]
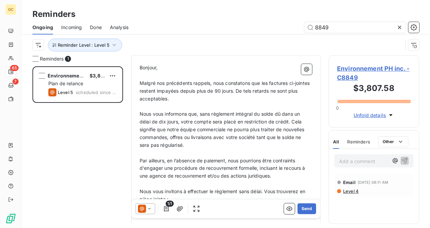
type input "8849"
drag, startPoint x: 308, startPoint y: 190, endPoint x: 304, endPoint y: 185, distance: 6.8
click at [308, 190] on div "Bonjour, ﻿ Malgré nos précédents rappels, nous constatons que les factures ci-j…" at bounding box center [226, 232] width 181 height 344
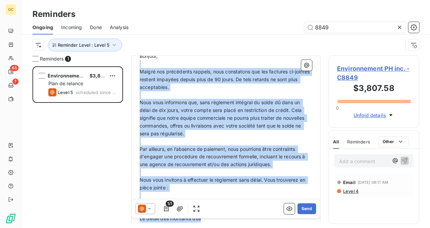
scroll to position [78, 0]
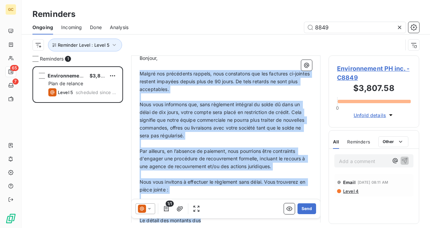
drag, startPoint x: 208, startPoint y: 161, endPoint x: 144, endPoint y: 74, distance: 108.5
click at [140, 72] on div "Bonjour, ﻿ Malgré nos précédents rappels, nous constatons que les factures ci-j…" at bounding box center [226, 222] width 173 height 336
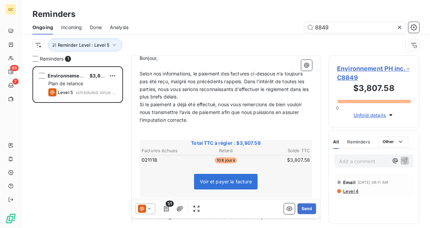
click at [194, 96] on p "Selon nos informations, le paiement des factures ci-dessous n’a toujours pas ét…" at bounding box center [226, 85] width 173 height 31
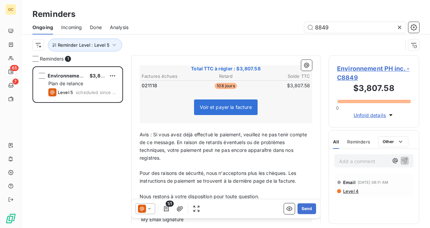
scroll to position [146, 0]
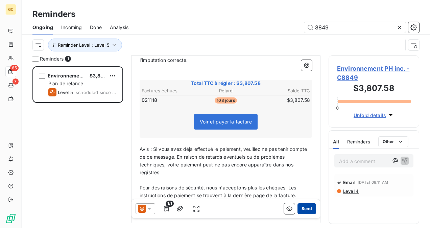
click at [298, 210] on button "Send" at bounding box center [307, 208] width 19 height 11
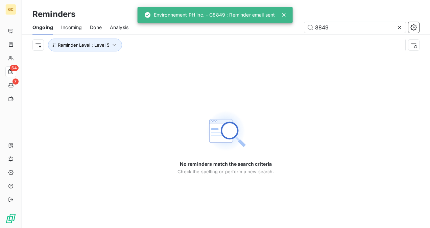
click at [401, 23] on div at bounding box center [401, 27] width 9 height 11
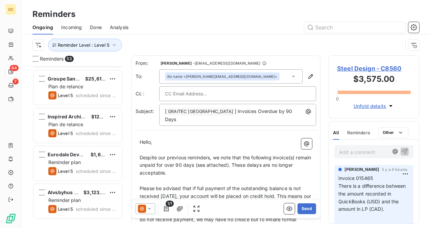
scroll to position [237, 0]
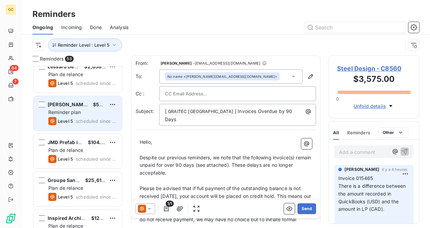
click at [77, 117] on div "Level 5 scheduled since 382 days" at bounding box center [82, 121] width 68 height 8
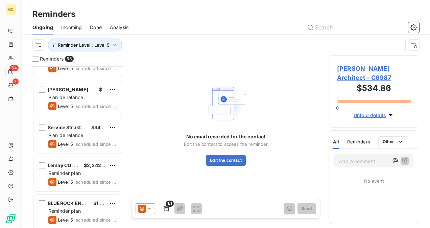
scroll to position [1847, 0]
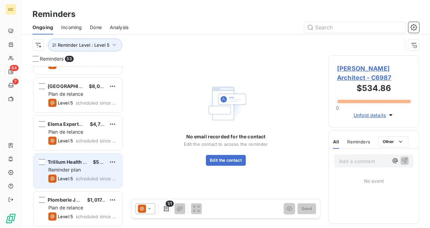
click at [99, 186] on div "Trillium Health Centre SSW $533.45 Reminder plan Level 5 scheduled since 8 days" at bounding box center [78, 171] width 89 height 35
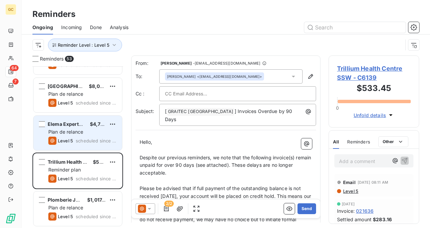
click at [80, 139] on span "scheduled since 8 days" at bounding box center [96, 140] width 41 height 5
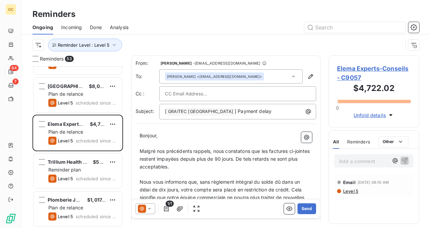
click at [338, 65] on span "Elema Experts-Conseils - C9057" at bounding box center [374, 73] width 74 height 18
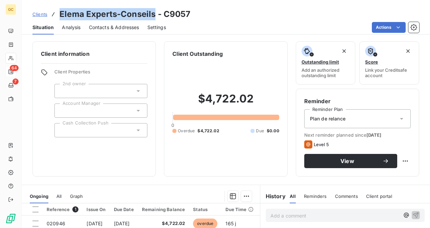
drag, startPoint x: 154, startPoint y: 10, endPoint x: 55, endPoint y: 14, distance: 98.2
click at [55, 14] on div "Clients Elema Experts-Conseils - C9057" at bounding box center [111, 14] width 158 height 12
copy h3 "Elema Experts-Conseils"
click at [107, 26] on span "Contacts & Addresses" at bounding box center [114, 27] width 50 height 7
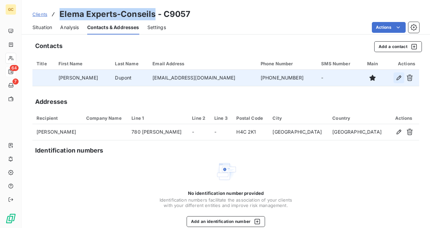
click at [396, 77] on icon "button" at bounding box center [399, 77] width 7 height 7
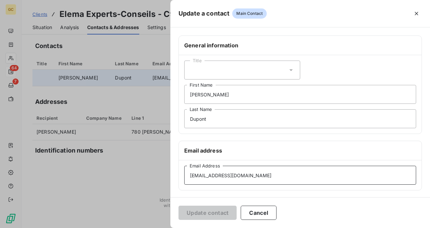
drag, startPoint x: 258, startPoint y: 173, endPoint x: 172, endPoint y: 183, distance: 86.9
click at [201, 181] on input "payables@elema-ing.com" at bounding box center [300, 175] width 232 height 19
drag, startPoint x: 172, startPoint y: 183, endPoint x: 168, endPoint y: 184, distance: 4.1
click at [168, 228] on div "Update a contact Main Contact General information Title Jasmine First Name Dupo…" at bounding box center [215, 228] width 430 height 0
click at [168, 184] on div at bounding box center [215, 114] width 430 height 228
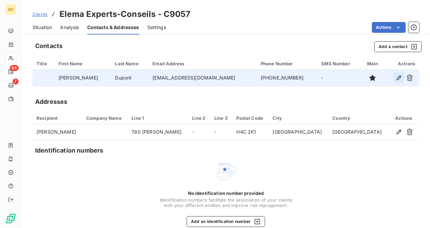
click at [396, 76] on icon "button" at bounding box center [399, 77] width 7 height 7
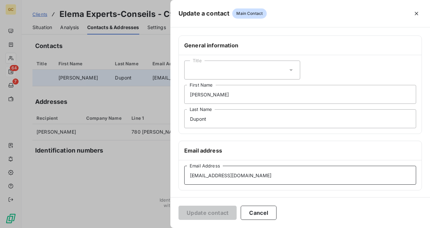
drag, startPoint x: 265, startPoint y: 174, endPoint x: 181, endPoint y: 184, distance: 84.8
click at [181, 184] on div "payables@elema-ing.com Email Address" at bounding box center [300, 175] width 243 height 30
paste input "jasmine.dupont"
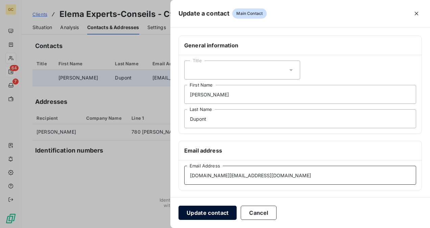
type input "jasmine.dupont@elema-ing.com"
click at [210, 210] on button "Update contact" at bounding box center [208, 213] width 58 height 14
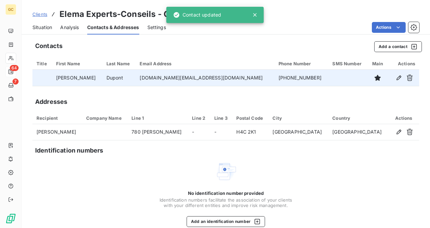
click at [255, 14] on icon at bounding box center [255, 15] width 7 height 7
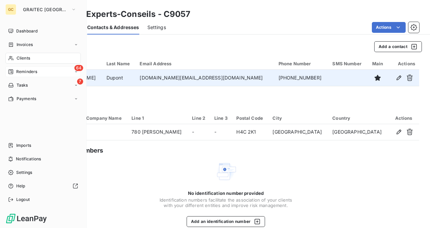
click at [29, 75] on div "64 Reminders" at bounding box center [42, 71] width 75 height 11
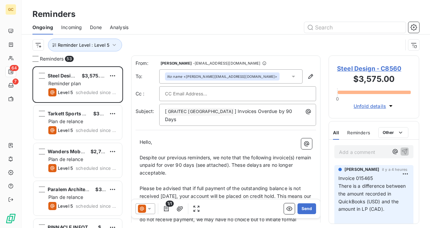
scroll to position [156, 85]
click at [358, 25] on input "text" at bounding box center [356, 27] width 102 height 11
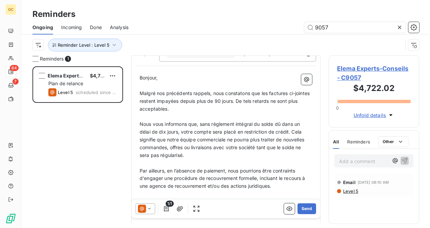
scroll to position [34, 0]
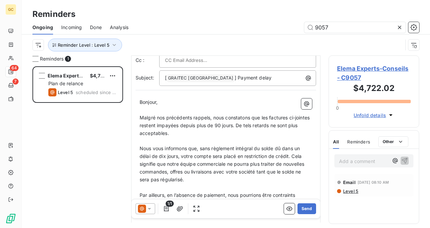
type input "9057"
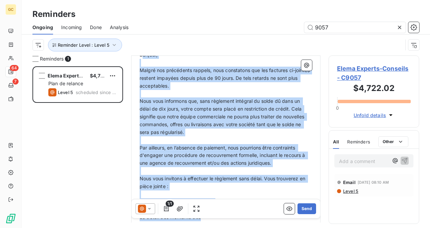
scroll to position [72, 0]
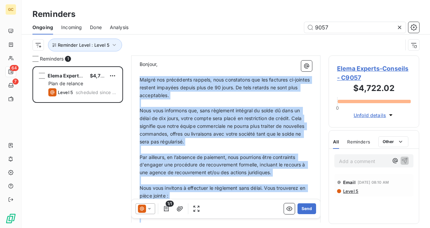
drag, startPoint x: 213, startPoint y: 163, endPoint x: 136, endPoint y: 80, distance: 113.5
click at [136, 80] on div "Bonjour, ﻿ Malgré nos précédents rappels, nous constatons que les factures ci-j…" at bounding box center [226, 229] width 181 height 344
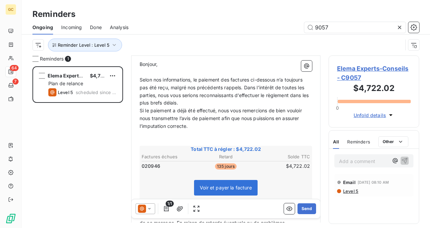
click at [200, 107] on p "Si le paiement a déjà été effectué, nous vous remercions de bien vouloir nous t…" at bounding box center [226, 118] width 173 height 23
click at [196, 104] on p "Selon nos informations, le paiement des factures ci-dessous n’a toujours pas ét…" at bounding box center [226, 91] width 173 height 31
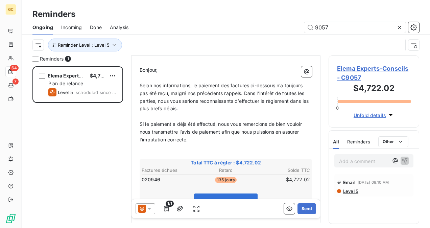
scroll to position [68, 0]
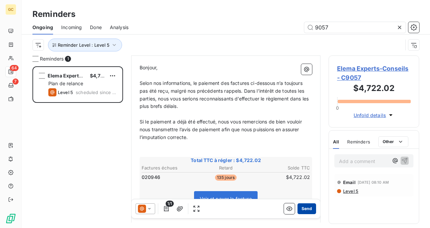
click at [305, 207] on button "Send" at bounding box center [307, 208] width 19 height 11
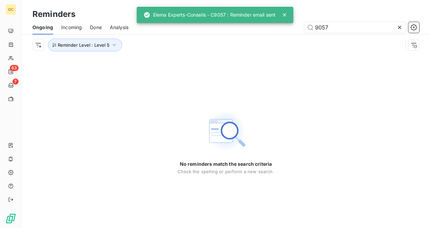
click at [399, 28] on icon at bounding box center [399, 27] width 3 height 3
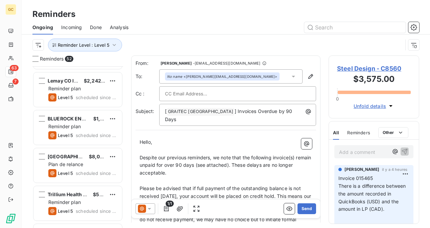
scroll to position [1809, 0]
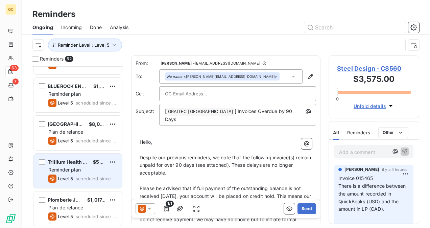
click at [100, 175] on div "Level 5 scheduled since 8 days" at bounding box center [82, 179] width 68 height 8
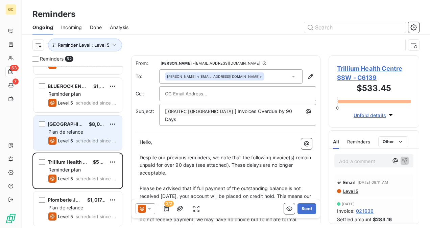
click at [97, 135] on div "Ville de Saint-Hyacinthe $8,077.22 Plan de relance Level 5 scheduled since 8 da…" at bounding box center [78, 133] width 89 height 35
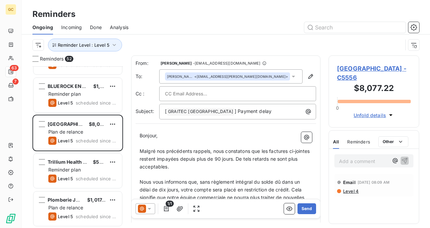
click at [359, 66] on span "Ville de Saint-Hyacinthe - C5556" at bounding box center [374, 73] width 74 height 18
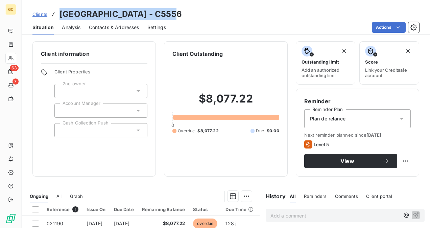
drag, startPoint x: 156, startPoint y: 15, endPoint x: 56, endPoint y: 16, distance: 100.2
click at [56, 16] on div "Clients Ville de Saint-Hyacinthe - C5556" at bounding box center [107, 14] width 150 height 12
copy h3 "[GEOGRAPHIC_DATA]"
click at [108, 27] on span "Contacts & Addresses" at bounding box center [114, 27] width 50 height 7
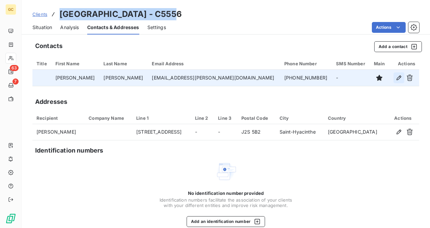
click at [396, 76] on icon "button" at bounding box center [399, 77] width 7 height 7
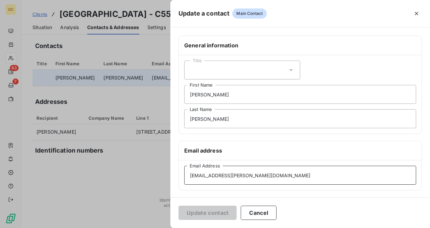
drag, startPoint x: 294, startPoint y: 172, endPoint x: 177, endPoint y: 182, distance: 117.2
click at [177, 182] on div "General information Title Jeffrey First Name Lafleur Last Name Email address fr…" at bounding box center [301, 186] width 260 height 300
paste input "jeffrey.lafleu"
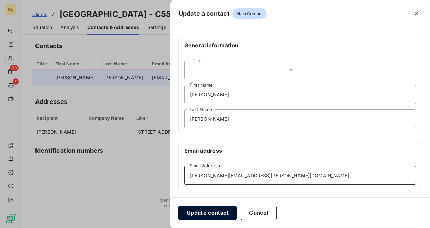
type input "jeffrey.lafleur@ville.st-hyacinthe.qc.ca"
click at [199, 209] on button "Update contact" at bounding box center [208, 213] width 58 height 14
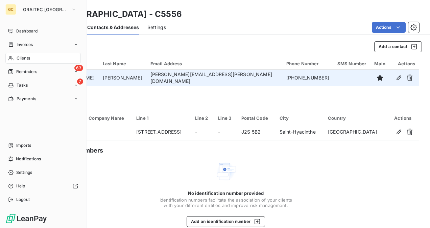
click at [22, 72] on span "Reminders" at bounding box center [26, 72] width 21 height 6
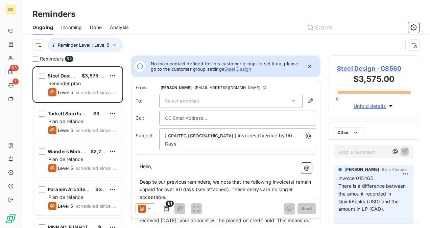
scroll to position [156, 85]
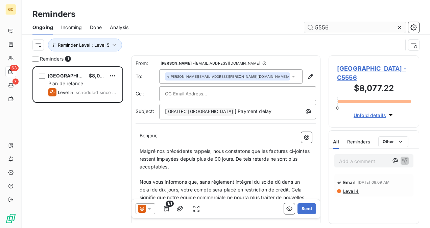
scroll to position [156, 85]
type input "5556"
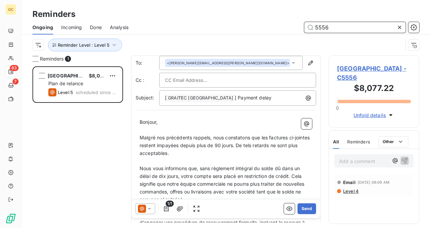
scroll to position [35, 0]
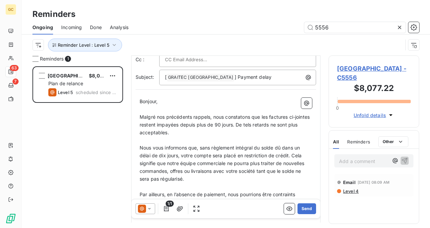
drag, startPoint x: 49, startPoint y: 198, endPoint x: 124, endPoint y: 173, distance: 79.0
click at [49, 198] on div "Ville de Saint-Hyacinthe $8,077.22 Plan de relance Level 5 scheduled since 8 da…" at bounding box center [77, 147] width 91 height 162
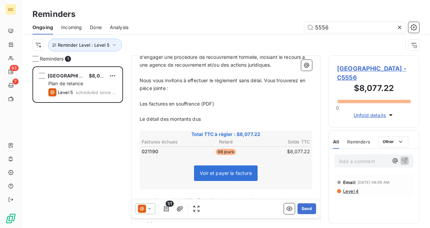
scroll to position [204, 0]
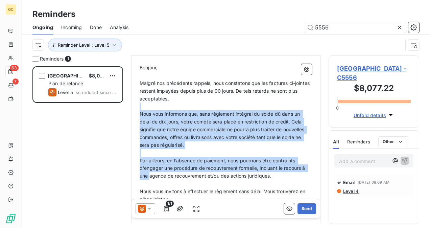
drag, startPoint x: 210, startPoint y: 95, endPoint x: 160, endPoint y: 120, distance: 56.3
click at [152, 108] on div "Bonjour, ﻿ Malgré nos précédents rappels, nous constatons que les factures ci-j…" at bounding box center [226, 232] width 173 height 336
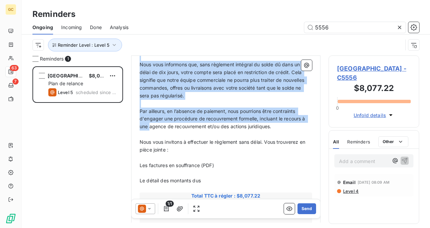
scroll to position [170, 0]
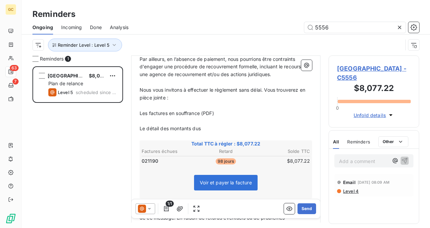
click at [204, 129] on p "Le détail des montants dus" at bounding box center [226, 129] width 173 height 8
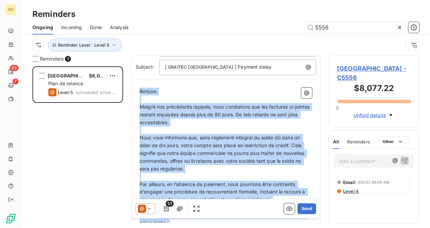
scroll to position [43, 0]
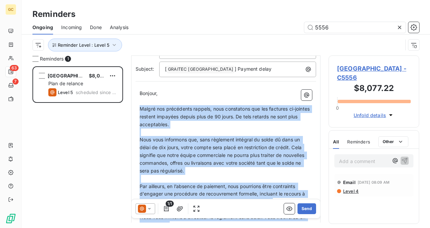
drag, startPoint x: 204, startPoint y: 129, endPoint x: 140, endPoint y: 106, distance: 68.0
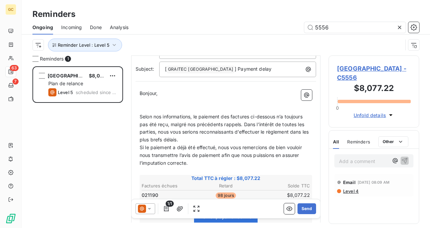
click at [198, 142] on p "Selon nos informations, le paiement des factures ci-dessous n’a toujours pas ét…" at bounding box center [226, 128] width 173 height 31
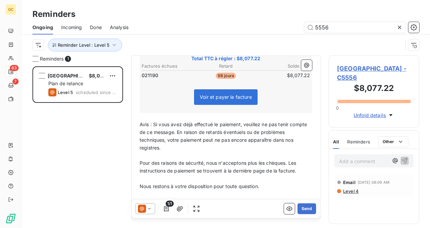
scroll to position [161, 0]
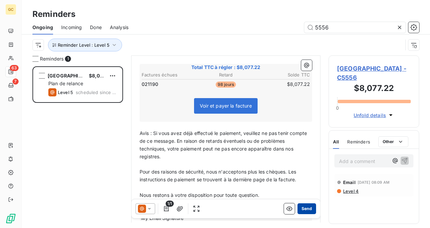
click at [299, 210] on button "Send" at bounding box center [307, 208] width 19 height 11
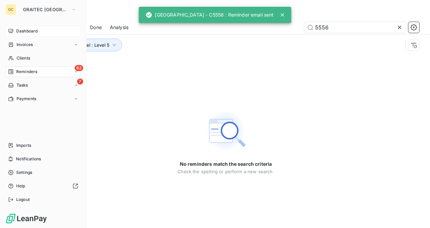
click at [27, 33] on span "Dashboard" at bounding box center [26, 31] width 21 height 6
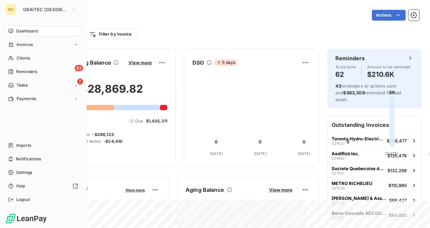
click at [27, 71] on span "Reminders" at bounding box center [26, 72] width 21 height 6
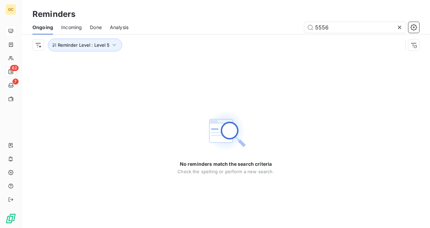
click at [401, 24] on div at bounding box center [401, 27] width 9 height 11
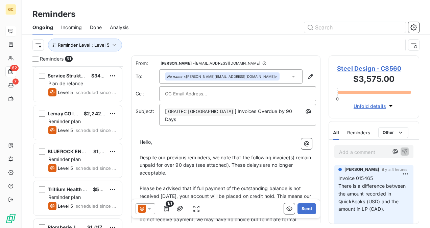
scroll to position [1771, 0]
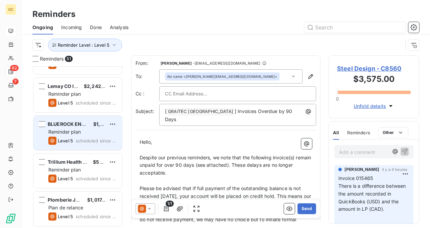
click at [90, 119] on div "BLUEROCK ENGINEERING LTD $1,747.20 Reminder plan Level 5 scheduled since 8 days" at bounding box center [78, 133] width 89 height 35
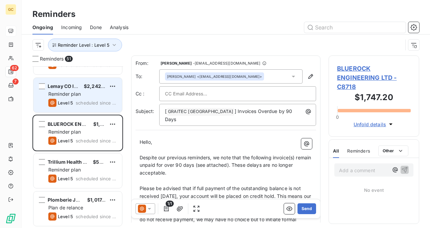
click at [91, 93] on div "Reminder plan" at bounding box center [82, 94] width 68 height 7
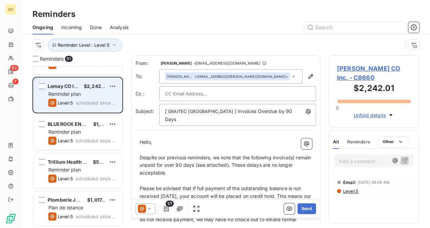
scroll to position [1737, 0]
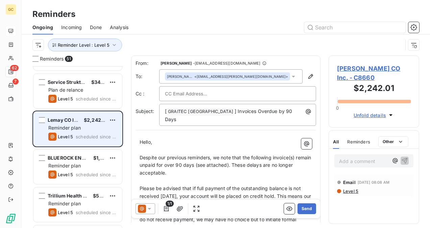
click at [81, 96] on span "scheduled since 8 days" at bounding box center [96, 98] width 41 height 5
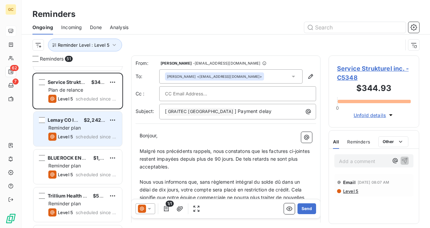
scroll to position [1703, 0]
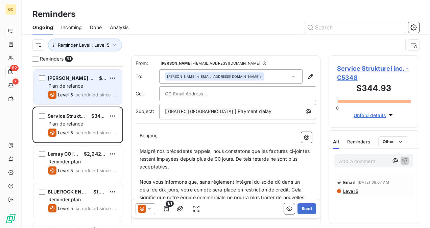
click at [81, 96] on span "scheduled since 8 days" at bounding box center [96, 94] width 41 height 5
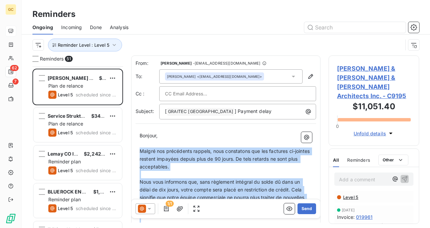
drag, startPoint x: 210, startPoint y: 162, endPoint x: 139, endPoint y: 151, distance: 72.4
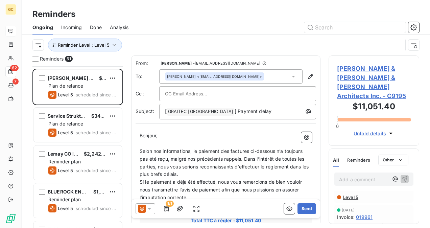
click at [205, 172] on p "Selon nos informations, le paiement des factures ci-dessous n’a toujours pas ét…" at bounding box center [226, 163] width 173 height 31
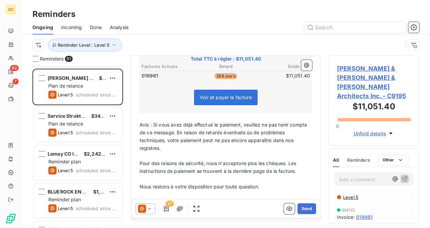
scroll to position [195, 0]
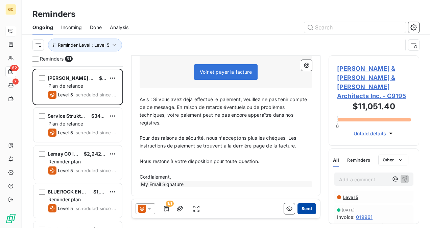
click at [302, 210] on button "Send" at bounding box center [307, 208] width 19 height 11
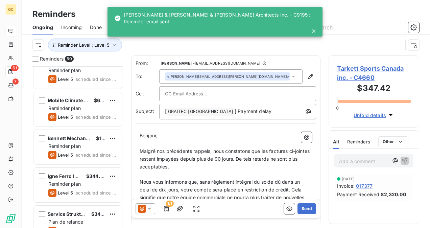
scroll to position [1534, 0]
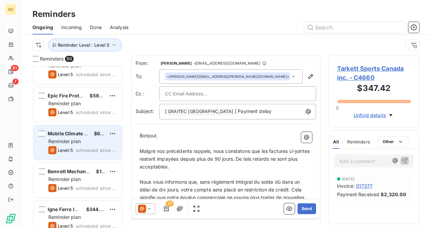
click at [96, 137] on div "Mobile Climate Control (MCC) $689.30 Reminder plan Level 5 scheduled since 8 da…" at bounding box center [78, 142] width 89 height 35
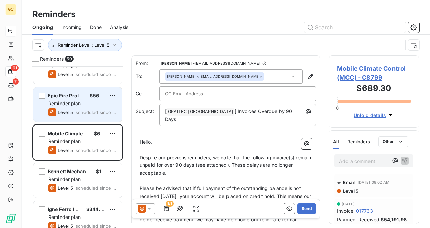
click at [91, 112] on span "scheduled since 8 days" at bounding box center [96, 112] width 41 height 5
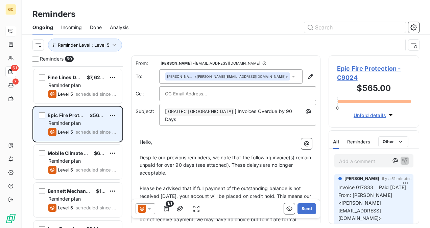
scroll to position [1500, 0]
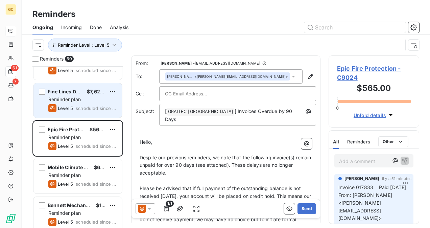
click at [93, 102] on div "Reminder plan" at bounding box center [82, 99] width 68 height 7
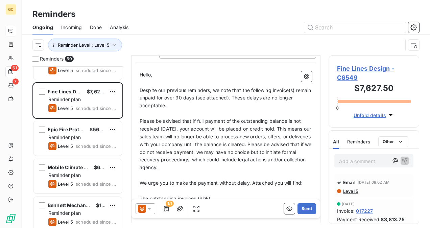
scroll to position [135, 0]
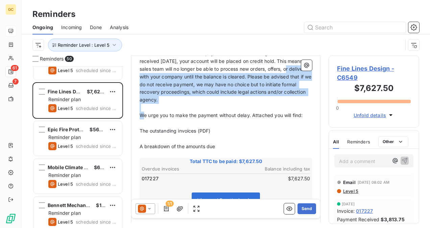
drag, startPoint x: 220, startPoint y: 141, endPoint x: 140, endPoint y: 67, distance: 108.7
click at [140, 67] on div "Hello, ﻿ Despite our previous reminders, we note that the following invoice(s) …" at bounding box center [226, 155] width 173 height 305
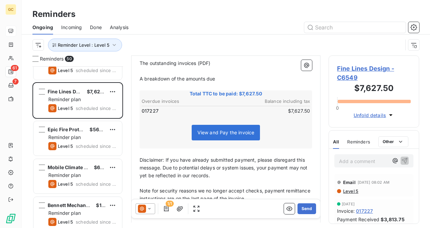
scroll to position [102, 0]
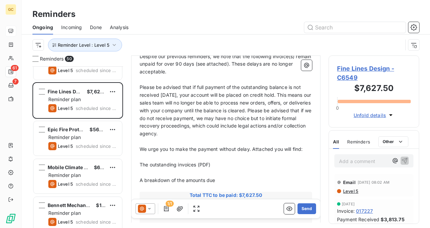
click at [358, 67] on span "Fine Lines Design - C6549" at bounding box center [374, 73] width 74 height 18
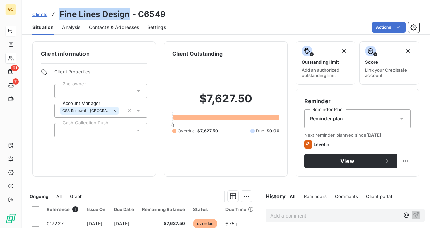
drag, startPoint x: 130, startPoint y: 17, endPoint x: 58, endPoint y: 15, distance: 72.5
click at [58, 15] on div "Clients Fine Lines Design - C6549" at bounding box center [98, 14] width 133 height 12
copy h3 "Fine Lines Design"
click at [105, 26] on span "Contacts & Addresses" at bounding box center [114, 27] width 50 height 7
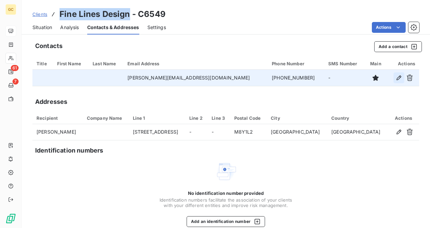
click at [396, 77] on icon "button" at bounding box center [399, 77] width 7 height 7
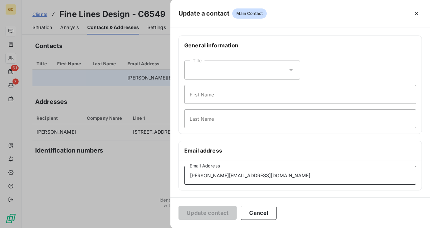
drag, startPoint x: 254, startPoint y: 174, endPoint x: 168, endPoint y: 184, distance: 86.9
click at [167, 228] on div "Update a contact Main Contact General information Title First Name Last Name Em…" at bounding box center [215, 228] width 430 height 0
paste input "josh"
type input "josh@finelinesdesign.ca"
click at [208, 210] on button "Update contact" at bounding box center [208, 213] width 58 height 14
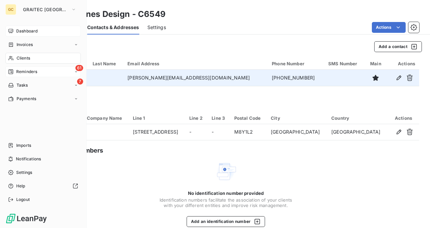
click at [37, 76] on div "61 Reminders" at bounding box center [42, 71] width 75 height 11
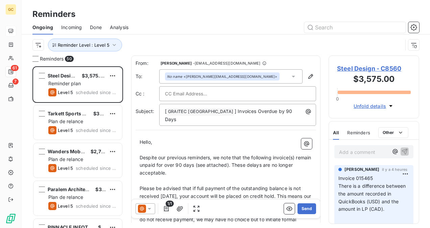
scroll to position [156, 85]
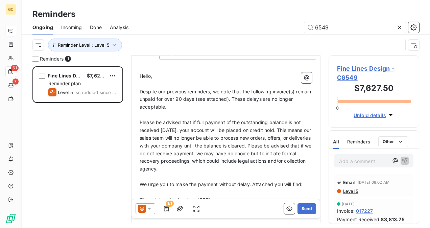
scroll to position [68, 0]
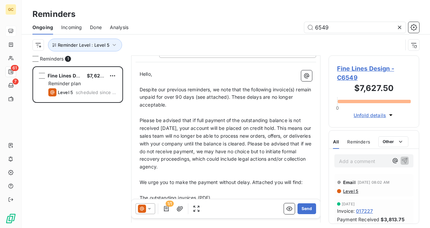
type input "6549"
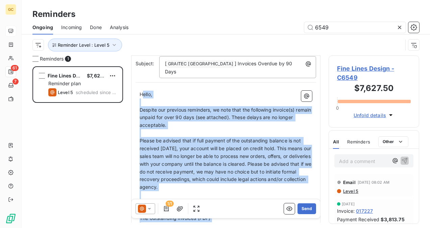
scroll to position [46, 0]
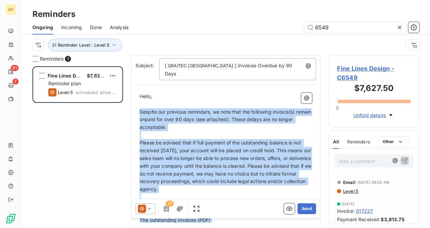
drag, startPoint x: 227, startPoint y: 108, endPoint x: 140, endPoint y: 107, distance: 86.6
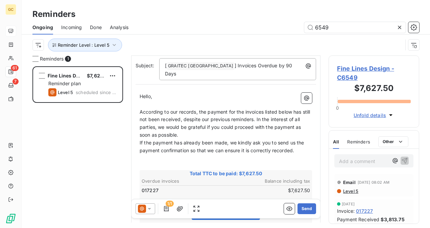
click at [200, 131] on p "According to our records, the payment for the invoices listed below has still n…" at bounding box center [226, 123] width 173 height 31
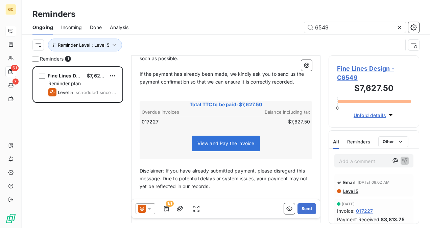
scroll to position [180, 0]
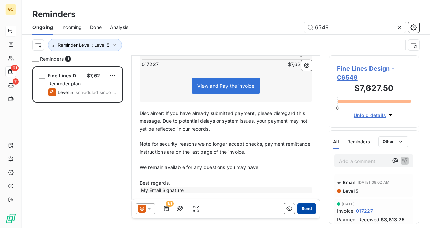
click at [298, 207] on button "Send" at bounding box center [307, 208] width 19 height 11
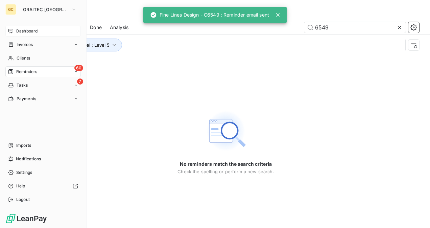
click at [34, 33] on span "Dashboard" at bounding box center [26, 31] width 21 height 6
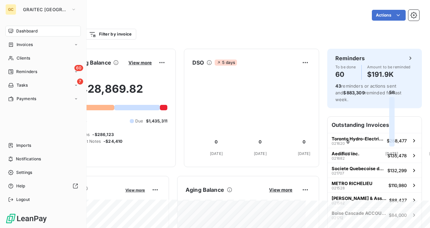
click at [23, 33] on span "Dashboard" at bounding box center [26, 31] width 21 height 6
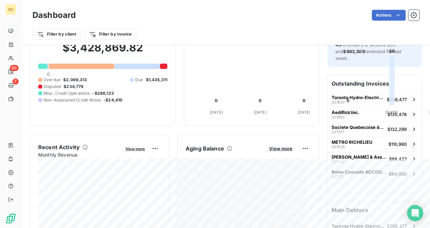
scroll to position [34, 0]
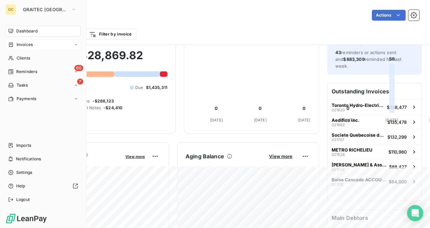
click at [28, 47] on span "Invoices" at bounding box center [25, 45] width 16 height 6
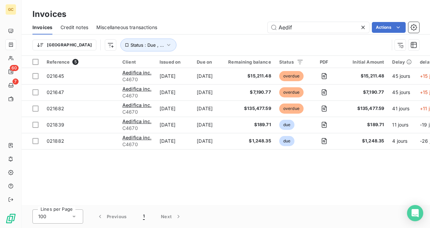
drag, startPoint x: 290, startPoint y: 30, endPoint x: 250, endPoint y: 37, distance: 41.1
click at [252, 36] on div "Invoices Credit notes Miscellaneous transactions Aedif Actions Trier Status : D…" at bounding box center [226, 37] width 409 height 35
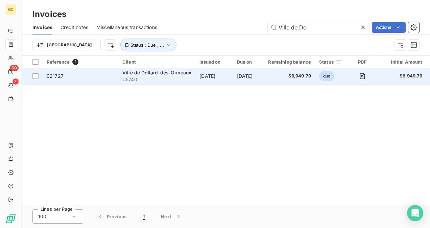
type input "Ville de Do"
click at [148, 77] on span "C5740" at bounding box center [156, 79] width 69 height 7
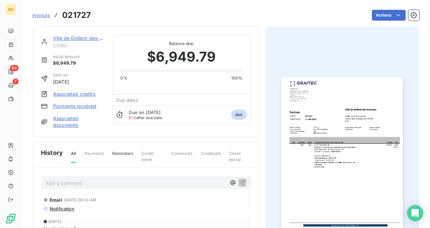
click at [86, 39] on link "Ville de Dollard-des-Ormeaux" at bounding box center [86, 38] width 67 height 6
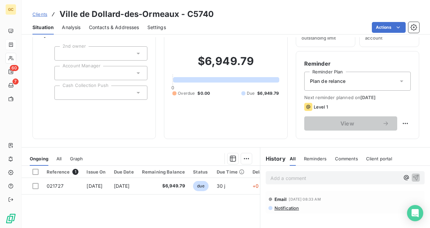
scroll to position [68, 0]
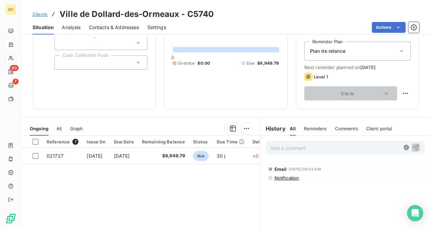
click at [277, 146] on p "Add a comment ﻿" at bounding box center [335, 148] width 129 height 8
drag, startPoint x: 340, startPoint y: 144, endPoint x: 268, endPoint y: 148, distance: 72.2
click at [271, 148] on p "Invoice will be paid 10/14/2025" at bounding box center [335, 148] width 129 height 8
copy span "Invoice will be paid 10/14/2025"
click at [311, 147] on span "Invoice will be paid 10/14/2025" at bounding box center [301, 147] width 61 height 6
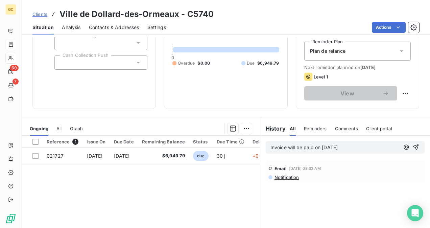
click at [358, 144] on p "Invoice will be paid on 10/14/2025" at bounding box center [335, 148] width 129 height 8
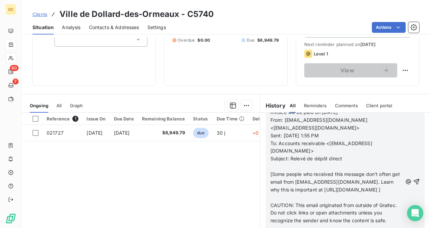
scroll to position [102, 0]
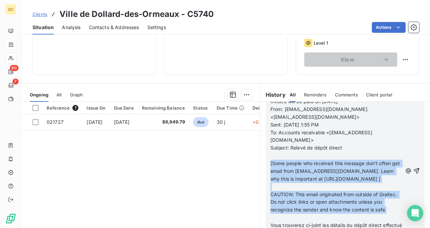
drag, startPoint x: 267, startPoint y: 147, endPoint x: 347, endPoint y: 209, distance: 100.9
click at [347, 209] on div "Invoice will be paid on 10/14/2025 From: comptespayables@DDO.qc.ca <comptespaya…" at bounding box center [337, 171] width 132 height 147
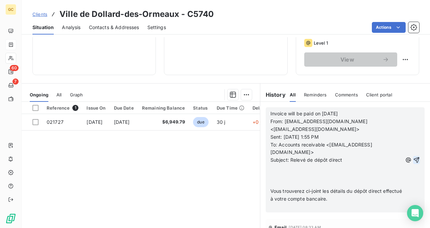
click at [414, 157] on icon "button" at bounding box center [417, 160] width 6 height 6
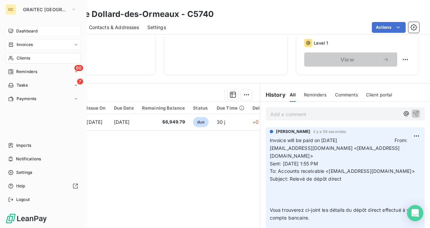
click at [17, 33] on span "Dashboard" at bounding box center [26, 31] width 21 height 6
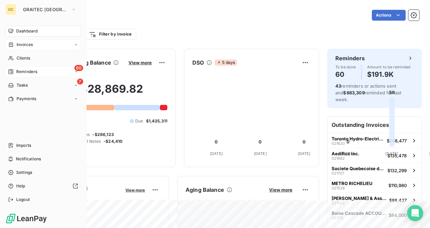
click at [35, 72] on span "Reminders" at bounding box center [26, 72] width 21 height 6
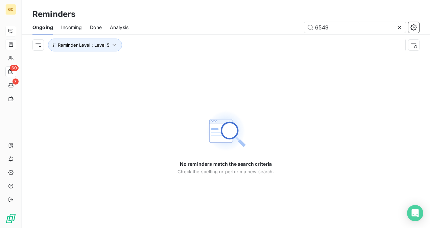
drag, startPoint x: 340, startPoint y: 26, endPoint x: 272, endPoint y: 38, distance: 69.0
click at [272, 38] on div "Ongoing Incoming Done Analysis 6549 Reminder Level : Level 5" at bounding box center [226, 37] width 409 height 35
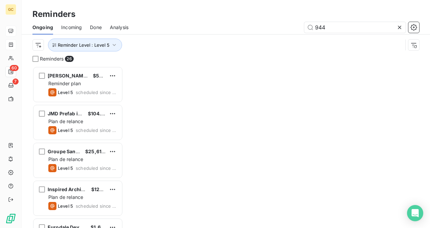
scroll to position [156, 85]
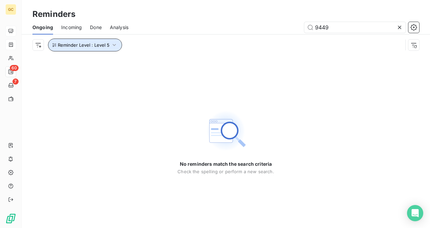
click at [111, 45] on icon "button" at bounding box center [114, 45] width 7 height 7
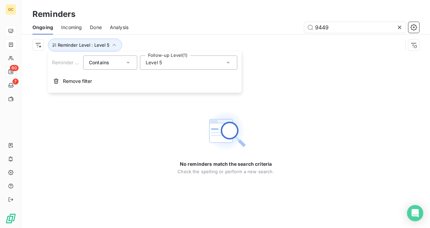
click at [192, 64] on div "Level 5" at bounding box center [188, 62] width 97 height 14
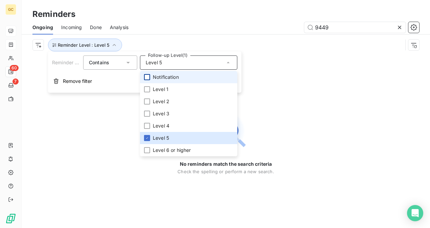
click at [148, 77] on div at bounding box center [147, 77] width 6 height 6
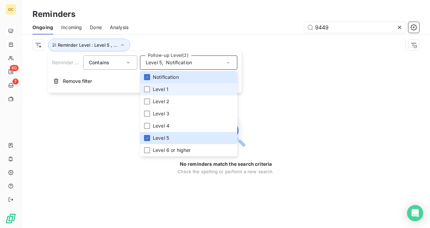
click at [151, 87] on li "Level 1" at bounding box center [188, 89] width 97 height 12
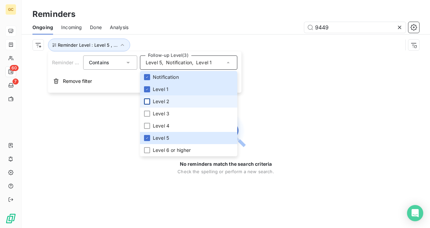
click at [148, 102] on div at bounding box center [147, 101] width 6 height 6
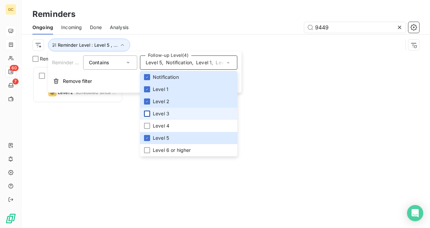
scroll to position [156, 85]
click at [150, 114] on div at bounding box center [147, 114] width 6 height 6
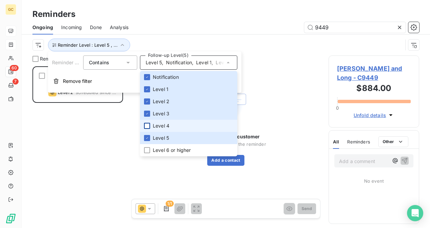
click at [147, 128] on div at bounding box center [147, 126] width 6 height 6
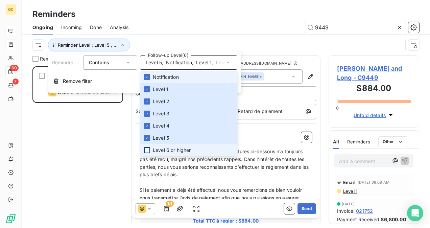
click at [150, 151] on div at bounding box center [147, 150] width 6 height 6
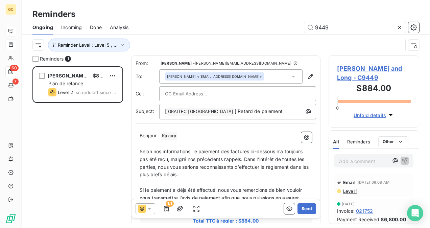
click at [267, 38] on div "Reminder Level : Level 5 , ..." at bounding box center [225, 45] width 387 height 21
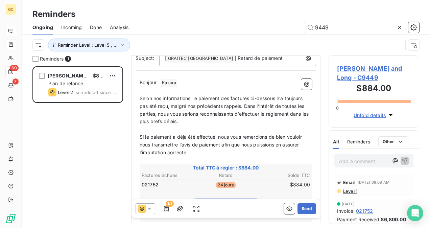
scroll to position [68, 0]
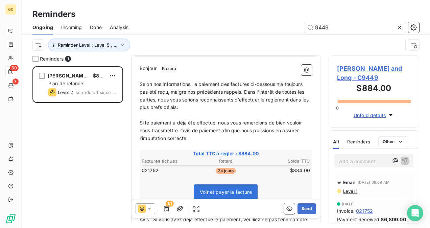
click at [140, 82] on span "Selon nos informations, le paiement des factures ci-dessous n’a toujours pas ét…" at bounding box center [225, 95] width 171 height 29
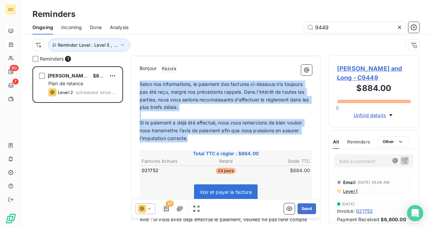
drag, startPoint x: 140, startPoint y: 82, endPoint x: 215, endPoint y: 138, distance: 94.0
click at [215, 138] on div "Bonjour ﻿ Kazura ﻿ ﻿ ﻿ Selon nos informations, le paiement des factures ci-dess…" at bounding box center [226, 194] width 173 height 259
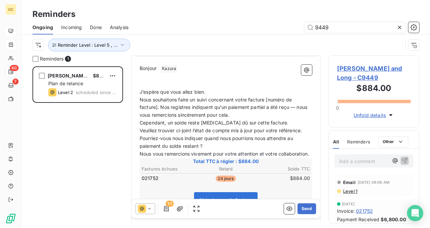
click at [209, 86] on p "﻿" at bounding box center [226, 85] width 173 height 8
click at [212, 89] on p "J’espère que vous allez bien." at bounding box center [226, 92] width 173 height 8
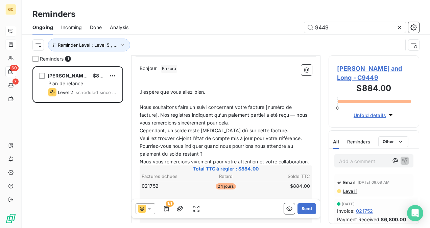
click at [251, 122] on p "Nous souhaitons faire un suivi concernant votre facture [numéro de facture]. No…" at bounding box center [226, 115] width 173 height 23
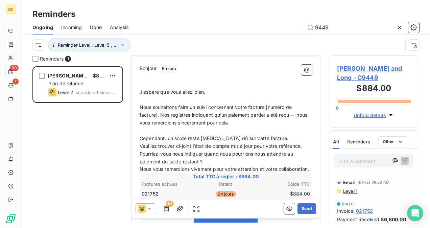
click at [271, 135] on p "Cependant, un solde reste encore dû sur cette facture." at bounding box center [226, 139] width 173 height 8
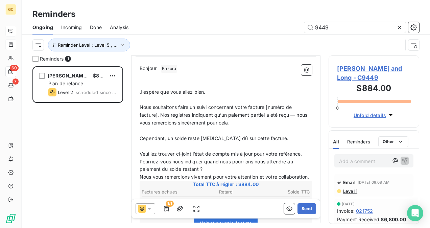
click at [213, 166] on p "Pourriez-vous nous indiquer quand nous pourrions nous attendre au paiement du s…" at bounding box center [226, 166] width 173 height 16
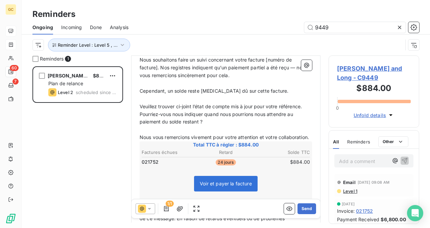
scroll to position [135, 0]
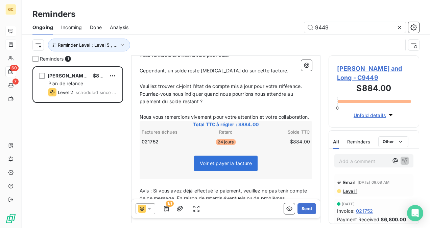
click at [192, 121] on p "Nous vous remercions vivement pour votre attention et votre collaboration." at bounding box center [226, 117] width 173 height 8
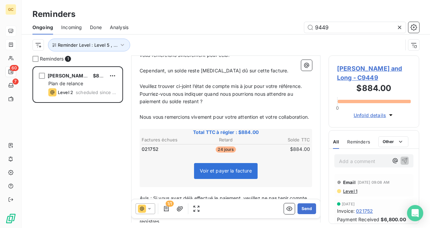
drag, startPoint x: 139, startPoint y: 116, endPoint x: 169, endPoint y: 118, distance: 29.8
click at [169, 118] on div "Bonjour ﻿ Kazura ﻿ ﻿ ﻿ ﻿ J’espère que vous allez bien. ﻿ Nous souhaitons faire …" at bounding box center [226, 149] width 181 height 313
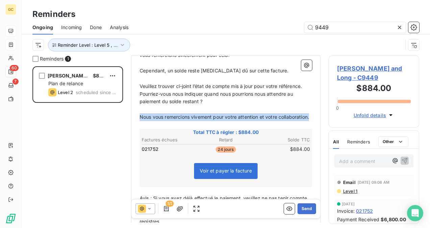
drag, startPoint x: 141, startPoint y: 115, endPoint x: 181, endPoint y: 123, distance: 40.8
click at [181, 121] on p "Nous vous remercions vivement pour votre attention et votre collaboration." at bounding box center [226, 117] width 173 height 8
copy span "Nous vous remercions vivement pour votre attention et votre collaboration."
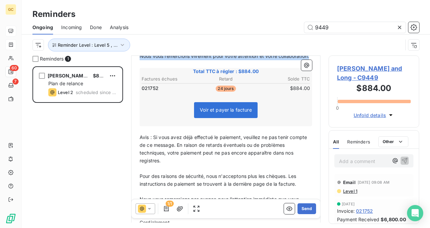
scroll to position [258, 0]
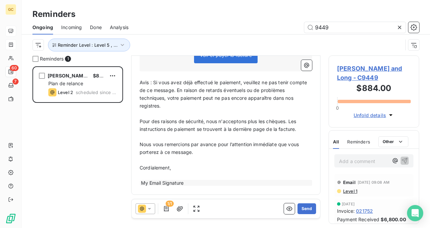
click at [141, 83] on span "Avis : Si vous avez déjà effectué le paiement, veuillez ne pas tenir compte de …" at bounding box center [224, 94] width 169 height 29
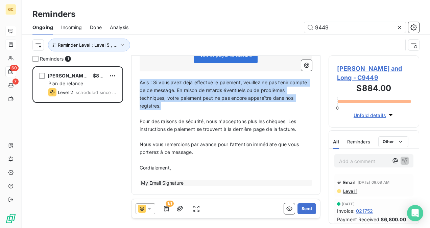
drag, startPoint x: 141, startPoint y: 83, endPoint x: 178, endPoint y: 105, distance: 43.5
click at [178, 105] on p "Avis : Si vous avez déjà effectué le paiement, veuillez ne pas tenir compte de …" at bounding box center [226, 94] width 173 height 31
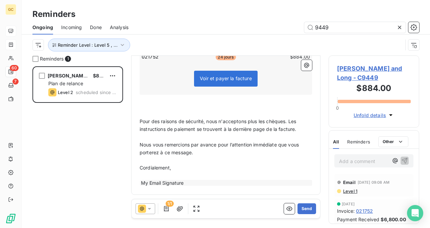
scroll to position [234, 0]
click at [140, 144] on span "Nous vous remercions par avance pour l’attention immédiate que vous porterez à …" at bounding box center [220, 149] width 161 height 14
click at [141, 144] on span "Nous vous remercions par avance pour l’attention immédiate que vous porterez à …" at bounding box center [220, 149] width 161 height 14
click at [138, 146] on div "Bonjour ﻿ Kazura ﻿ ﻿ ﻿ ﻿ J’espère que vous allez bien. ﻿ Nous souhaitons faire …" at bounding box center [226, 46] width 181 height 290
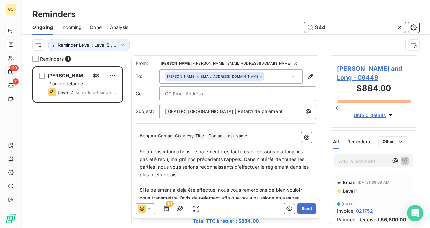
scroll to position [156, 85]
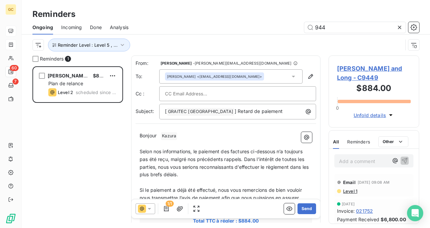
click at [191, 154] on p "Selon nos informations, le paiement des factures ci-dessous n’a toujours pas ét…" at bounding box center [226, 163] width 173 height 31
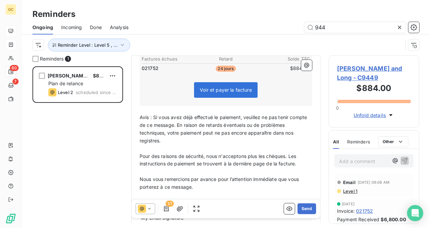
scroll to position [203, 0]
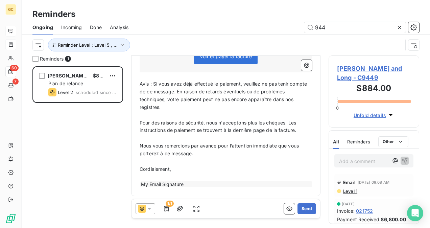
click at [138, 82] on div "Bonjour ﻿ Kazura ﻿ ﻿ ﻿ Selon nos informations, le paiement des factures ci-dess…" at bounding box center [226, 58] width 181 height 267
click at [140, 84] on span "Avis : Si vous avez déjà effectué le paiement, veuillez ne pas tenir compte de …" at bounding box center [224, 95] width 169 height 29
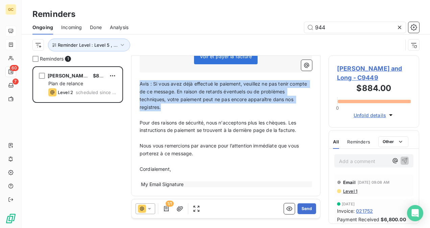
drag, startPoint x: 140, startPoint y: 84, endPoint x: 169, endPoint y: 108, distance: 38.2
click at [169, 108] on p "Avis : Si vous avez déjà effectué le paiement, veuillez ne pas tenir compte de …" at bounding box center [226, 95] width 173 height 31
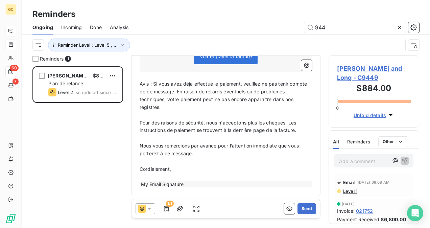
scroll to position [180, 0]
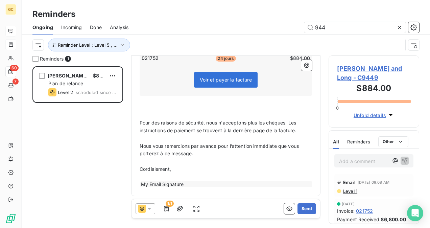
click at [140, 143] on span "Nous vous remercions par avance pour l’attention immédiate que vous porterez à …" at bounding box center [220, 150] width 161 height 14
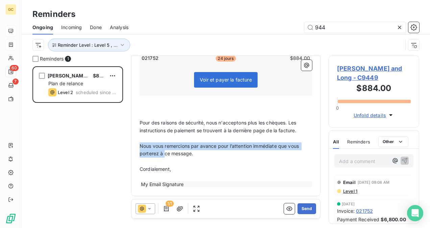
drag, startPoint x: 140, startPoint y: 143, endPoint x: 165, endPoint y: 151, distance: 26.1
click at [165, 151] on span "Nous vous remercions par avance pour l’attention immédiate que vous porterez à …" at bounding box center [220, 150] width 161 height 14
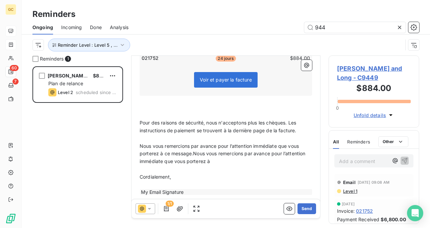
scroll to position [188, 0]
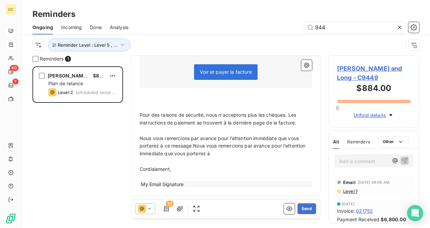
click at [141, 137] on div "Bonjour ﻿ Kazura ﻿ ﻿ ﻿ Selon nos informations, le paiement des factures ci-dess…" at bounding box center [226, 65] width 181 height 251
drag, startPoint x: 140, startPoint y: 137, endPoint x: 218, endPoint y: 151, distance: 78.7
click at [218, 151] on p "Nous vous remercions par avance pour l’attention immédiate que vous porterez à …" at bounding box center [226, 146] width 173 height 23
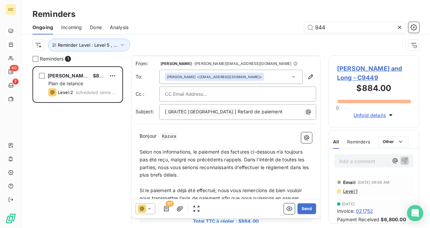
scroll to position [35, 0]
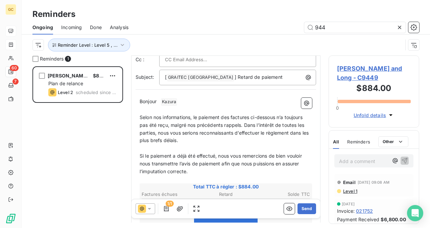
click at [140, 115] on span "Selon nos informations, le paiement des factures ci-dessous n’a toujours pas ét…" at bounding box center [225, 128] width 171 height 29
click at [191, 155] on div "Bonjour ﻿ Kazura ﻿ ﻿ ﻿ Selon nos informations, le paiement des factures ci-dess…" at bounding box center [226, 212] width 173 height 228
click at [200, 163] on span "Si le paiement a déjà été effectué, nous vous remercions de bien vouloir nous t…" at bounding box center [222, 163] width 164 height 21
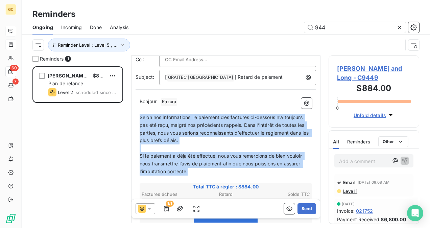
drag, startPoint x: 192, startPoint y: 171, endPoint x: 125, endPoint y: 113, distance: 87.8
click at [125, 113] on div "Reminders 1 Smith and Long $884.00 Plan de relance Level 2 scheduled since 4 da…" at bounding box center [226, 141] width 409 height 173
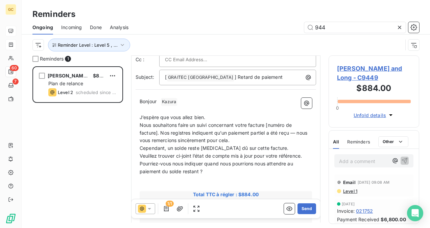
click at [229, 116] on p "J’espère que vous allez bien." at bounding box center [226, 118] width 173 height 8
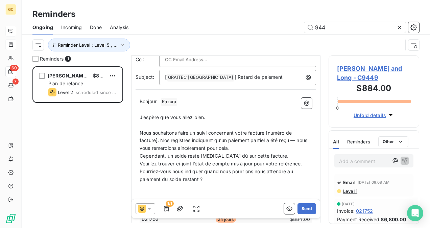
click at [263, 149] on p "Nous souhaitons faire un suivi concernant votre facture [numéro de facture]. No…" at bounding box center [226, 140] width 173 height 23
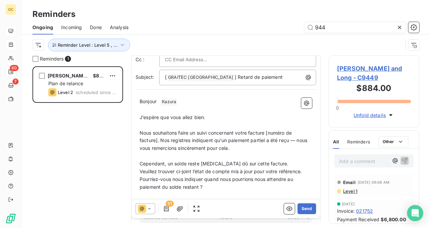
click at [276, 161] on p "Cependant, un solde reste encore dû sur cette facture." at bounding box center [226, 164] width 173 height 8
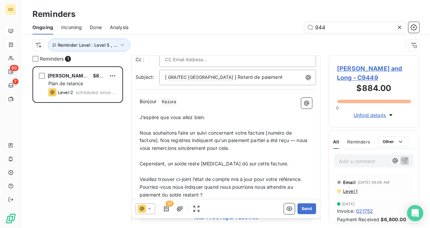
drag, startPoint x: 158, startPoint y: 139, endPoint x: 205, endPoint y: 153, distance: 48.7
click at [158, 139] on span "Nous souhaitons faire un suivi concernant votre facture [numéro de facture]. No…" at bounding box center [224, 140] width 169 height 21
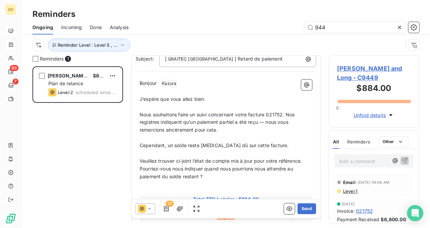
scroll to position [68, 0]
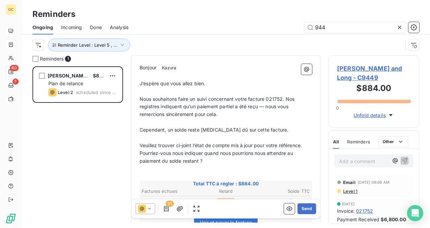
click at [307, 144] on p "Veuillez trouver ci-joint l’état de compte mis à jour pour votre référence." at bounding box center [226, 146] width 173 height 8
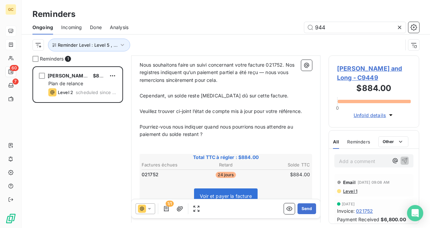
scroll to position [136, 0]
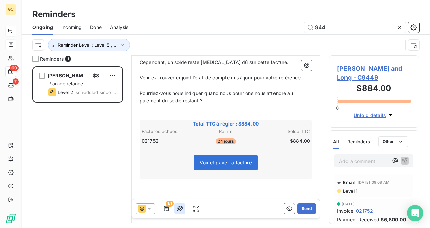
click at [183, 208] on icon "button" at bounding box center [180, 208] width 7 height 7
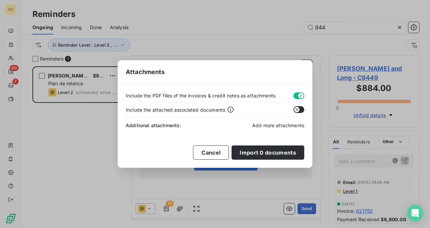
click at [271, 127] on span "Add more attachments" at bounding box center [278, 125] width 52 height 6
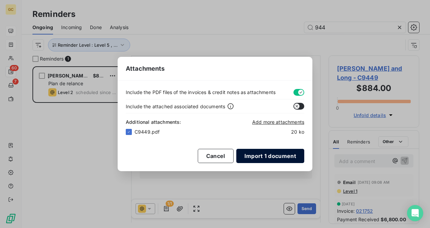
click at [261, 155] on button "Import 1 document" at bounding box center [271, 156] width 68 height 14
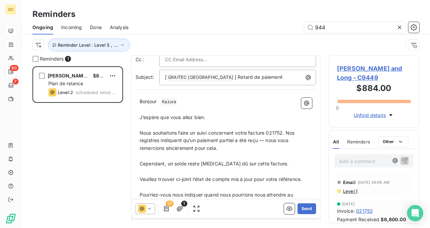
scroll to position [68, 0]
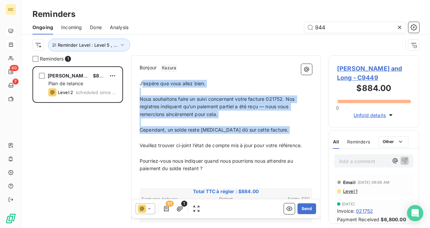
drag, startPoint x: 141, startPoint y: 83, endPoint x: 212, endPoint y: 140, distance: 91.6
click at [212, 140] on div "Bonjour ﻿ Kazura ﻿ ﻿ ﻿ J’espère que vous allez bien. ﻿ Nous souhaitons faire un…" at bounding box center [226, 197] width 173 height 266
click at [153, 94] on p "﻿" at bounding box center [226, 92] width 173 height 8
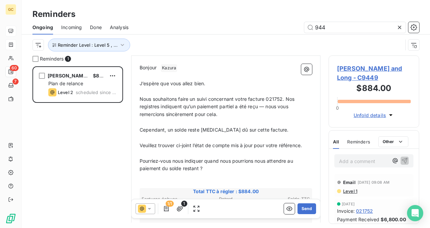
drag, startPoint x: 139, startPoint y: 83, endPoint x: 195, endPoint y: 116, distance: 64.5
click at [213, 133] on div "Bonjour ﻿ Kazura ﻿ ﻿ ﻿ J’espère que vous allez bien. ﻿ Nous souhaitons faire un…" at bounding box center [226, 197] width 181 height 274
click at [141, 83] on span "J’espère que vous allez bien." at bounding box center [173, 84] width 66 height 6
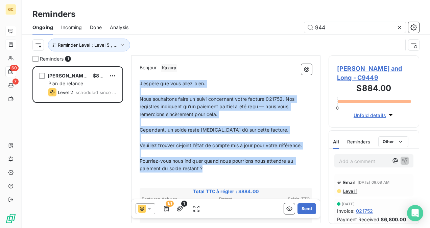
drag, startPoint x: 141, startPoint y: 82, endPoint x: 230, endPoint y: 168, distance: 124.2
click at [230, 168] on div "Bonjour ﻿ Kazura ﻿ ﻿ ﻿ J’espère que vous allez bien. ﻿ Nous souhaitons faire un…" at bounding box center [226, 197] width 173 height 266
copy div "J’espère que vous allez bien. ﻿ Nous souhaitons faire un suivi concernant votre…"
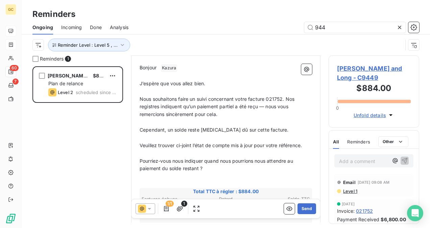
click at [112, 211] on div "Smith and Long $884.00 Plan de relance Level 2 scheduled since 4 days" at bounding box center [77, 147] width 91 height 162
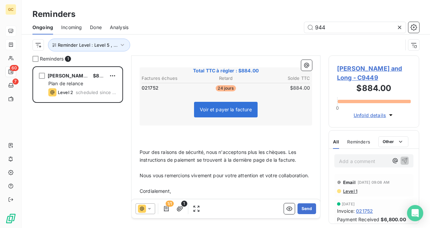
scroll to position [204, 0]
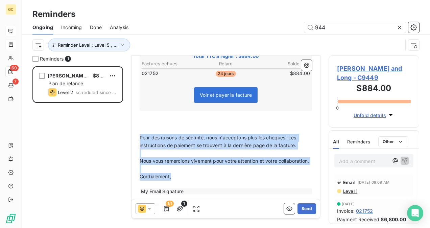
drag, startPoint x: 140, startPoint y: 136, endPoint x: 202, endPoint y: 181, distance: 77.0
click at [202, 181] on div "Bonjour ﻿ Kazura ﻿ ﻿ ﻿ J’espère que vous allez bien. ﻿ Nous souhaitons faire un…" at bounding box center [226, 62] width 173 height 266
click at [202, 181] on p "Cordialement," at bounding box center [226, 177] width 173 height 8
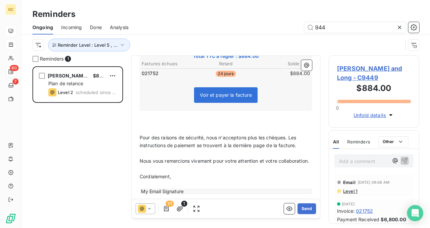
drag, startPoint x: 138, startPoint y: 133, endPoint x: 144, endPoint y: 137, distance: 7.0
click at [144, 137] on div "Bonjour ﻿ Kazura ﻿ ﻿ ﻿ J’espère que vous allez bien. ﻿ Nous souhaitons faire un…" at bounding box center [226, 62] width 181 height 274
click at [139, 136] on div "Bonjour ﻿ Kazura ﻿ ﻿ ﻿ J’espère que vous allez bien. ﻿ Nous souhaitons faire un…" at bounding box center [226, 62] width 181 height 274
click at [143, 137] on span "Pour des raisons de sécurité, nous n'acceptons plus les chèques. Les instructio…" at bounding box center [219, 142] width 158 height 14
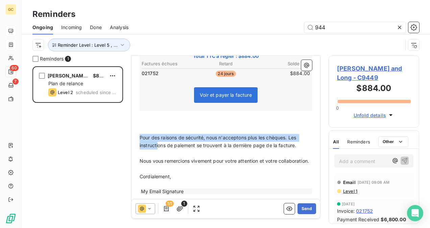
drag, startPoint x: 140, startPoint y: 136, endPoint x: 162, endPoint y: 146, distance: 23.5
click at [160, 145] on span "Pour des raisons de sécurité, nous n'acceptons plus les chèques. Les instructio…" at bounding box center [219, 142] width 158 height 14
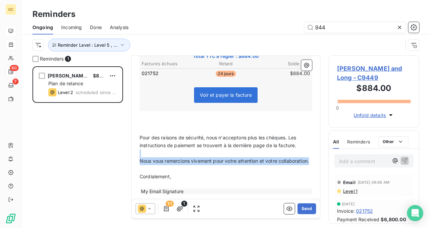
drag, startPoint x: 176, startPoint y: 157, endPoint x: 185, endPoint y: 169, distance: 15.4
click at [184, 167] on div "Bonjour ﻿ Kazura ﻿ ﻿ ﻿ J’espère que vous allez bien. ﻿ Nous souhaitons faire un…" at bounding box center [226, 62] width 173 height 266
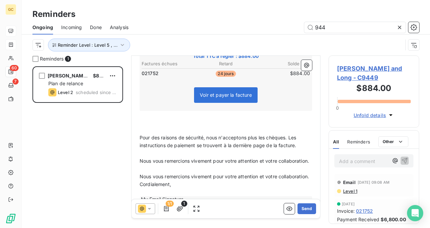
drag, startPoint x: 190, startPoint y: 174, endPoint x: 196, endPoint y: 173, distance: 6.8
click at [190, 173] on p "﻿" at bounding box center [226, 169] width 173 height 8
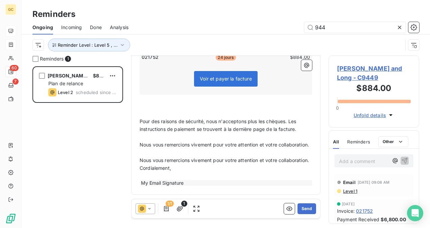
scroll to position [234, 0]
click at [174, 161] on p "Nous vous remercions vivement pour votre attention et votre collaboration." at bounding box center [226, 161] width 173 height 8
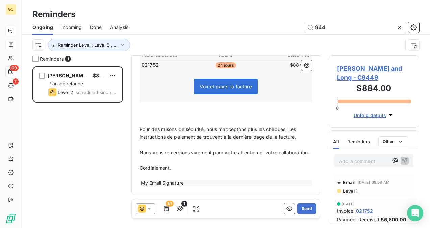
scroll to position [219, 0]
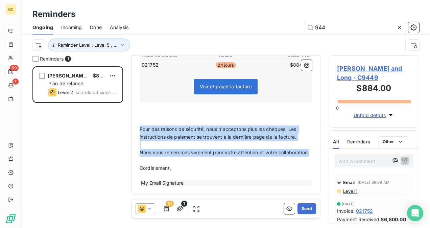
drag, startPoint x: 183, startPoint y: 155, endPoint x: 139, endPoint y: 121, distance: 55.7
click at [139, 121] on div "Bonjour ﻿ Kazura ﻿ ﻿ ﻿ J’espère que vous allez bien. ﻿ Nous souhaitons faire un…" at bounding box center [226, 53] width 181 height 274
copy div "Pour des raisons de sécurité, nous n'acceptons plus les chèques. Les instructio…"
click at [241, 199] on div "1/1 1 Send" at bounding box center [226, 209] width 190 height 20
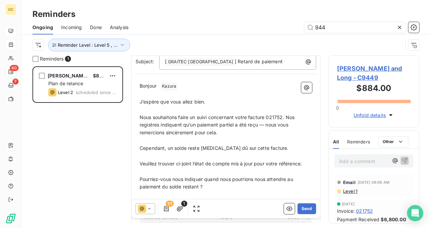
scroll to position [49, 0]
click at [299, 208] on button "Send" at bounding box center [307, 208] width 19 height 11
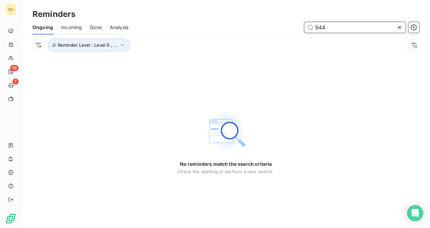
click at [332, 28] on input "944" at bounding box center [356, 27] width 102 height 11
type input "9"
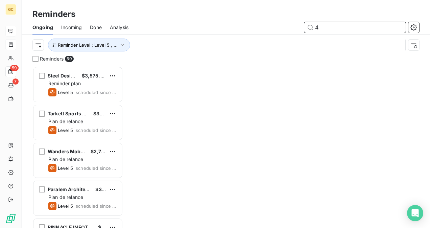
scroll to position [156, 85]
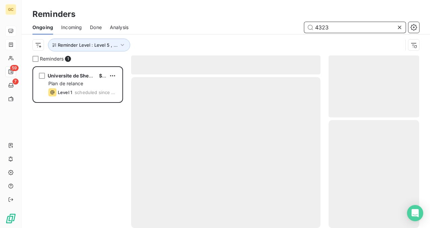
scroll to position [156, 85]
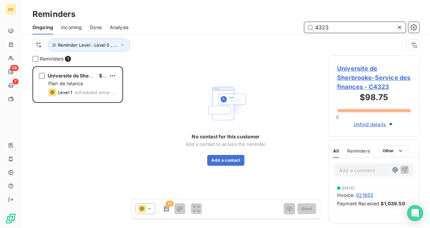
type input "4323"
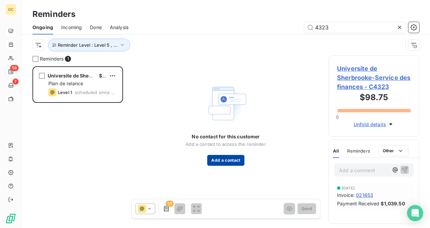
click at [214, 162] on button "Add a contact" at bounding box center [225, 160] width 37 height 11
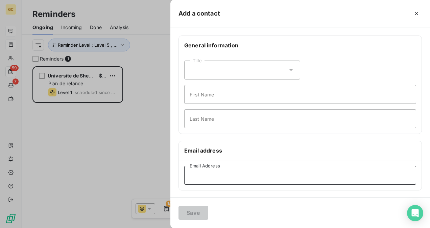
click at [219, 172] on input "Email Address" at bounding box center [300, 175] width 232 height 19
paste input "martin.trepanier@usherbrooke."
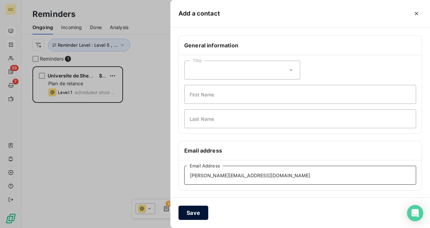
type input "martin.trepanier@usherbrooke.com"
click at [193, 217] on button "Save" at bounding box center [194, 213] width 30 height 14
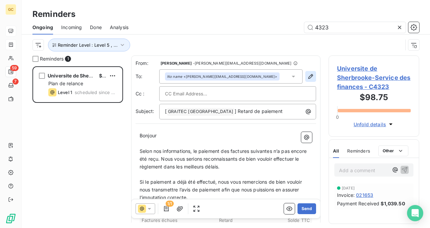
click at [306, 72] on button "button" at bounding box center [311, 76] width 11 height 11
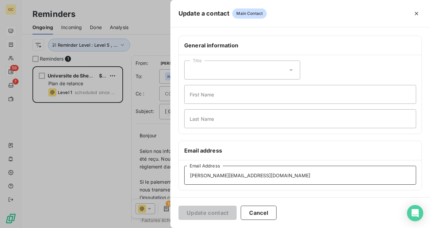
click at [280, 174] on input "martin.trepanier@usherbrooke.com" at bounding box center [300, 175] width 232 height 19
type input "martin.trepanier@usherbrooke.ca"
click at [228, 210] on button "Update contact" at bounding box center [208, 213] width 58 height 14
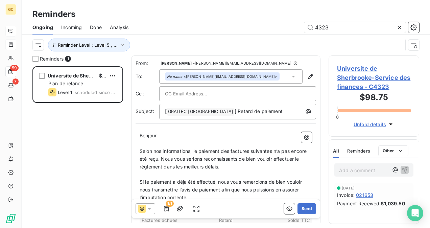
click at [36, 140] on div "Universite de Sherbrooke-Service des finances $98.75 Plan de relance Level 1 sc…" at bounding box center [77, 147] width 91 height 162
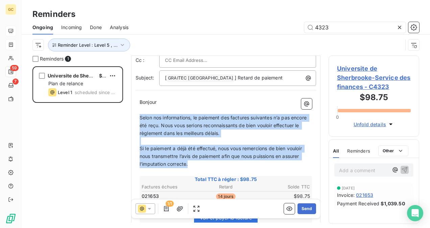
drag, startPoint x: 189, startPoint y: 162, endPoint x: 138, endPoint y: 116, distance: 68.8
click at [138, 116] on div "Bonjour ﻿ ﻿ ﻿ ﻿ Selon nos informations, le paiement des factures suivantes n’a …" at bounding box center [226, 215] width 181 height 243
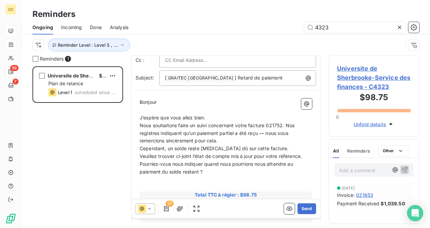
click at [224, 114] on p "J’espère que vous allez bien." at bounding box center [226, 118] width 173 height 8
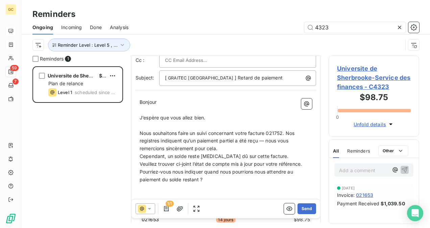
click at [228, 147] on p "Nous souhaitons faire un suivi concernant votre facture 021752. Nos registres i…" at bounding box center [226, 141] width 173 height 23
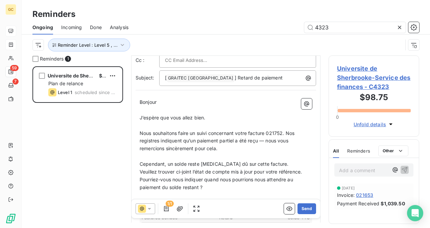
click at [266, 162] on p "Cependant, un solde reste encore dû sur cette facture." at bounding box center [226, 164] width 173 height 8
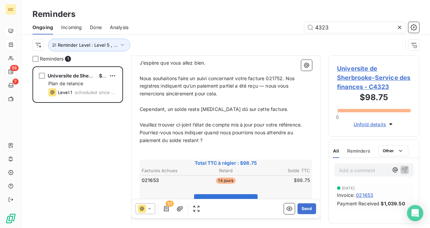
scroll to position [102, 0]
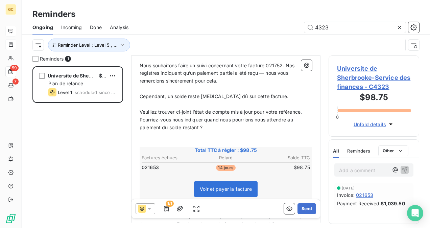
click at [306, 113] on p "Veuillez trouver ci-joint l’état de compte mis à jour pour votre référence." at bounding box center [226, 112] width 173 height 8
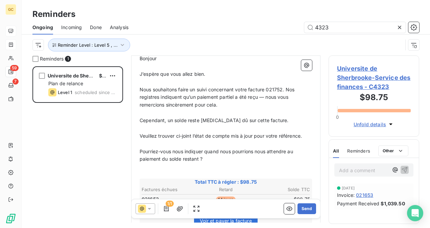
scroll to position [68, 0]
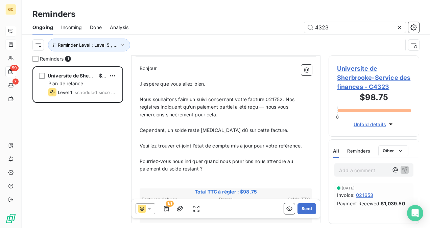
click at [284, 98] on span "Nous souhaitons faire un suivi concernant votre facture 021752. Nos registres i…" at bounding box center [218, 106] width 156 height 21
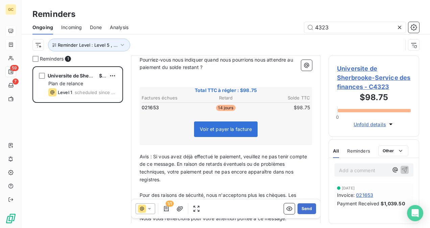
scroll to position [203, 0]
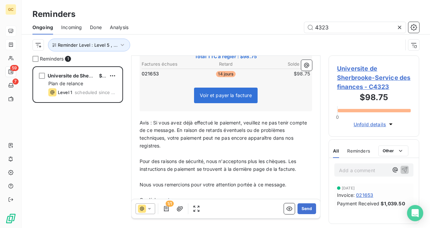
click at [141, 121] on span "Avis : Si vous avez déjà effectué le paiement, veuillez ne pas tenir compte de …" at bounding box center [224, 134] width 169 height 29
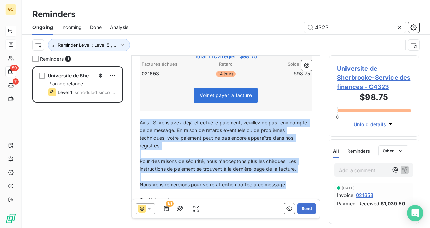
drag, startPoint x: 141, startPoint y: 121, endPoint x: 292, endPoint y: 180, distance: 162.1
click at [292, 180] on div "Bonjour ﻿ ﻿ ﻿ ﻿ J’espère que vous allez bien. ﻿ Nous souhaitons faire un suivi …" at bounding box center [226, 70] width 173 height 282
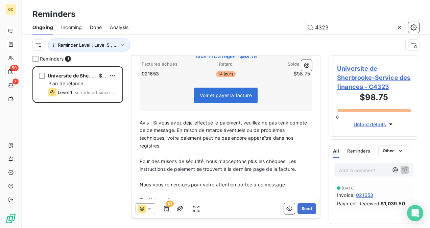
scroll to position [195, 0]
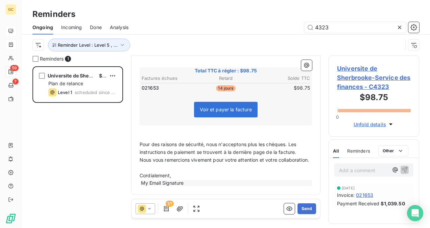
click at [303, 144] on p "Pour des raisons de sécurité, nous n'acceptons plus les chèques. Les instructio…" at bounding box center [226, 149] width 173 height 16
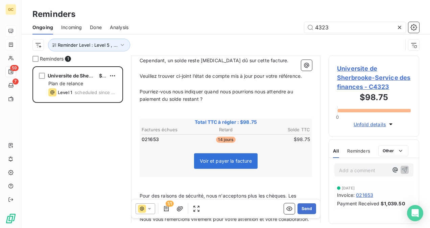
scroll to position [135, 0]
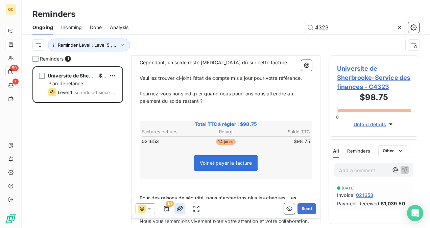
click at [179, 209] on icon "button" at bounding box center [180, 208] width 7 height 7
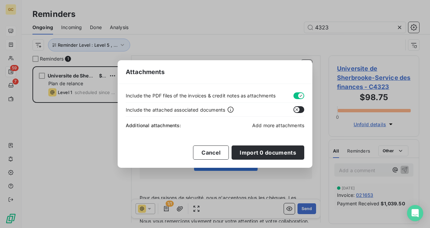
click at [277, 125] on span "Add more attachments" at bounding box center [278, 125] width 52 height 6
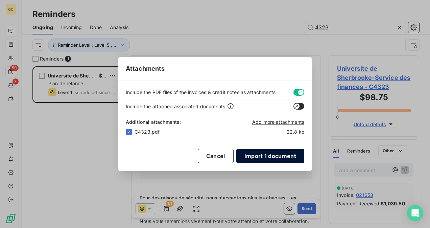
click at [251, 156] on button "Import 1 document" at bounding box center [271, 156] width 68 height 14
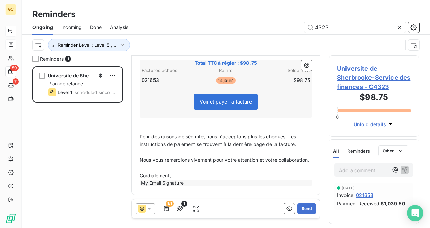
scroll to position [203, 0]
click at [302, 209] on button "Send" at bounding box center [307, 208] width 19 height 11
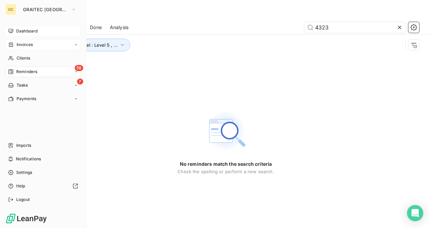
click at [33, 75] on div "58 Reminders" at bounding box center [42, 71] width 75 height 11
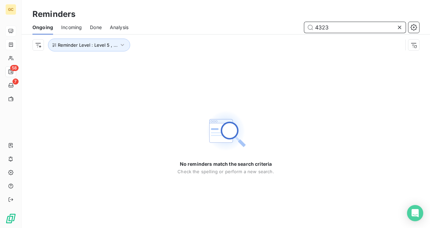
click at [336, 24] on input "4323" at bounding box center [356, 27] width 102 height 11
type input "4"
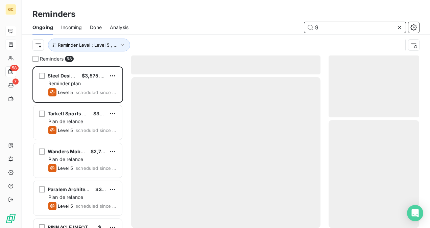
scroll to position [156, 85]
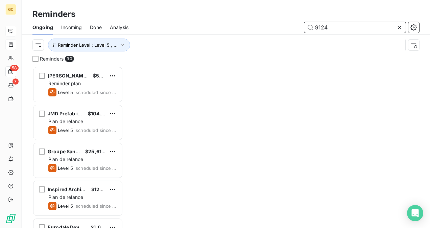
scroll to position [156, 85]
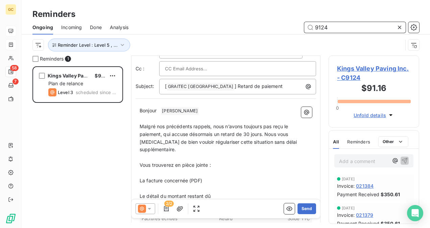
scroll to position [34, 0]
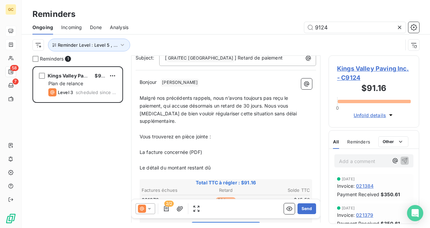
scroll to position [68, 0]
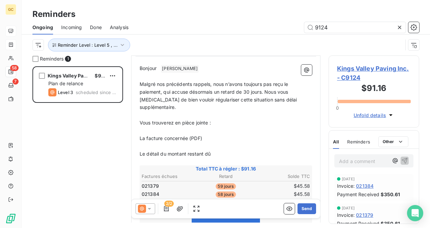
click at [219, 150] on p "Le détail du montant restant dû" at bounding box center [226, 154] width 173 height 8
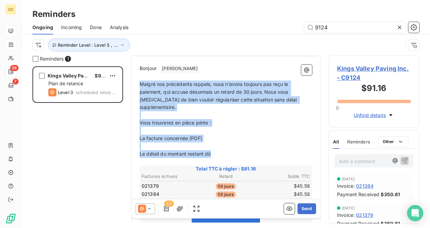
drag, startPoint x: 192, startPoint y: 143, endPoint x: 147, endPoint y: 85, distance: 73.6
click at [147, 85] on div "Bonjour ﻿ Patel ﻿ ﻿ ﻿ Malgré nos précédents rappels, nous n’avons toujours pas …" at bounding box center [226, 202] width 173 height 274
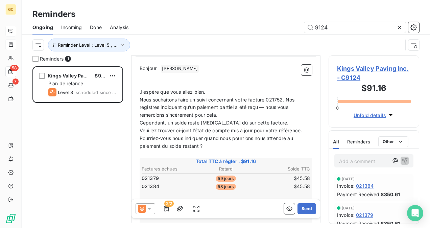
click at [215, 88] on p "J’espère que vous allez bien." at bounding box center [226, 92] width 173 height 8
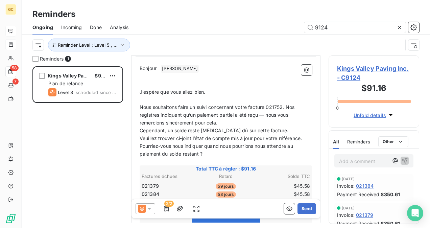
click at [284, 104] on span "Nous souhaitons faire un suivi concernant votre facture 021752. Nos registres i…" at bounding box center [218, 114] width 156 height 21
click at [250, 106] on span "Nous souhaitons faire un suivi concernant votre facture 021379 et 021384. Nos r…" at bounding box center [225, 114] width 171 height 21
click at [263, 109] on span "Nous souhaitons faire un suivi concernant vos facture 021379 et 021384. Nos reg…" at bounding box center [224, 114] width 168 height 21
click at [250, 122] on p "Nous souhaitons faire un suivi concernant vos factures 021379 et 021384. Nos re…" at bounding box center [226, 115] width 173 height 23
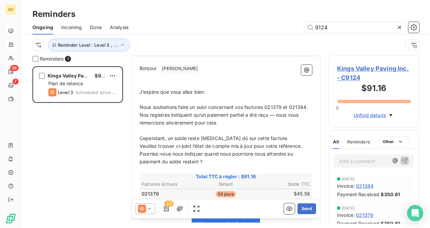
click at [267, 138] on p "Cependant, un solde reste encore dû sur cette facture." at bounding box center [226, 139] width 173 height 8
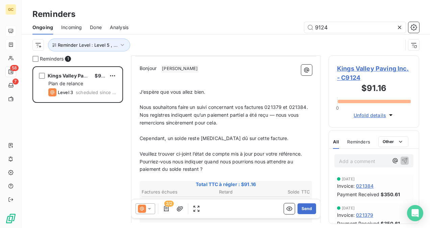
click at [244, 138] on span "Cependant, un solde reste encore dû sur cette facture." at bounding box center [214, 138] width 149 height 6
click at [245, 139] on span "Cependant, un solde reste encore dû sur cette facture." at bounding box center [214, 138] width 149 height 6
click at [305, 153] on p "Veuillez trouver ci-joint l’état de compte mis à jour pour votre référence." at bounding box center [226, 154] width 173 height 8
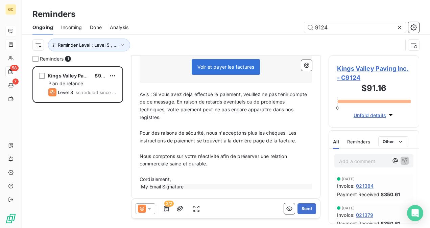
scroll to position [242, 0]
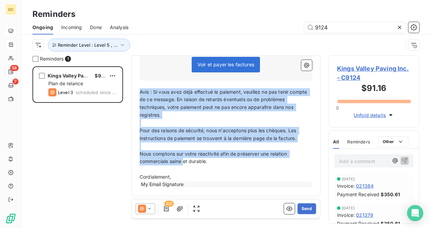
drag, startPoint x: 210, startPoint y: 162, endPoint x: 136, endPoint y: 94, distance: 100.1
click at [136, 94] on div "Bonjour ﻿ Patel ﻿ ﻿ ﻿ ﻿ J’espère que vous allez bien. ﻿ Nous souhaitons faire u…" at bounding box center [226, 39] width 181 height 306
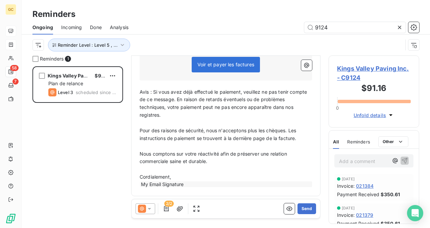
scroll to position [204, 0]
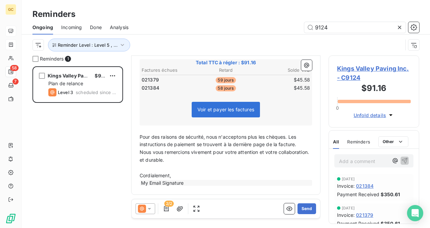
click at [299, 139] on p "Pour des raisons de sécurité, nous n'acceptons plus les chèques. Les instructio…" at bounding box center [226, 141] width 173 height 16
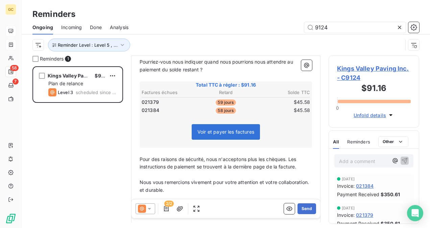
scroll to position [178, 0]
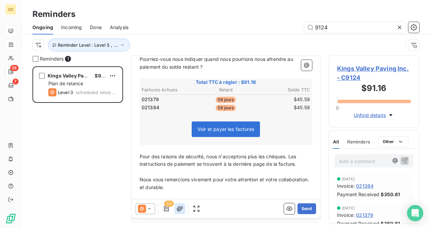
click at [182, 212] on icon "button" at bounding box center [180, 208] width 7 height 7
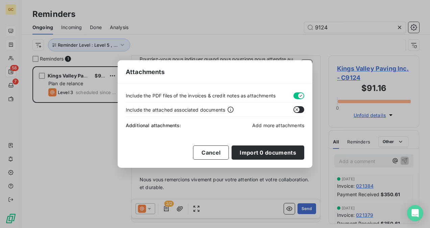
click at [274, 124] on span "Add more attachments" at bounding box center [278, 125] width 52 height 6
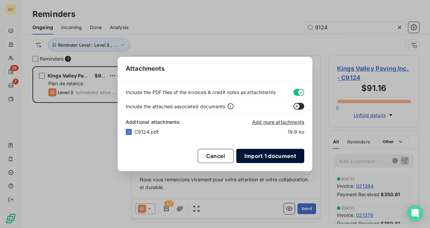
click at [263, 156] on button "Import 1 document" at bounding box center [271, 156] width 68 height 14
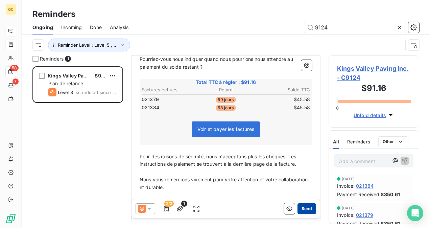
click at [301, 208] on button "Send" at bounding box center [307, 208] width 19 height 11
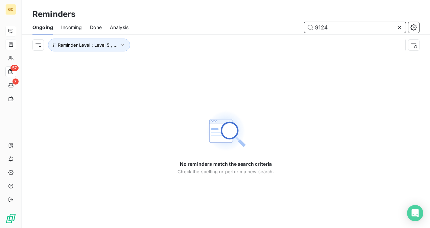
click at [328, 27] on input "9124" at bounding box center [356, 27] width 102 height 11
type input "9"
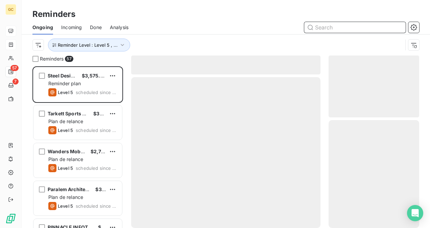
scroll to position [156, 85]
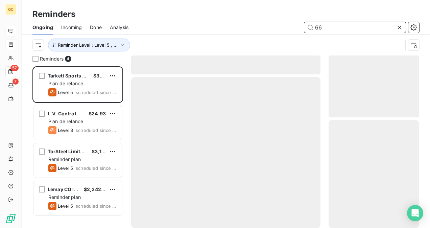
scroll to position [156, 85]
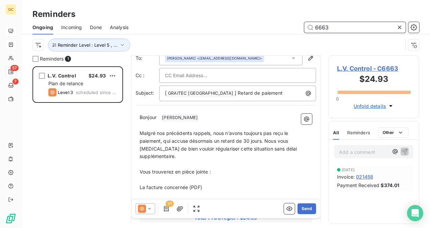
scroll to position [34, 0]
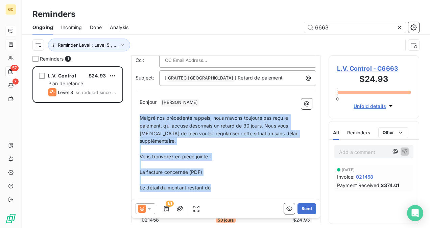
drag, startPoint x: 141, startPoint y: 117, endPoint x: 220, endPoint y: 179, distance: 100.7
click at [220, 179] on div "Bonjour ﻿ Murray ﻿ ﻿ ﻿ Malgré nos précédents rappels, nous n’avons toujours pas…" at bounding box center [226, 231] width 173 height 266
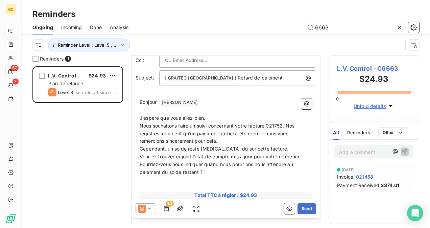
click at [207, 116] on p "J’espère que vous allez bien." at bounding box center [226, 118] width 173 height 8
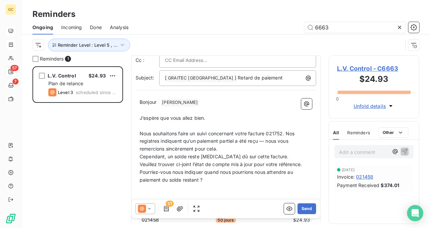
click at [283, 131] on span "Nous souhaitons faire un suivi concernant votre facture 021752. Nos registres i…" at bounding box center [218, 141] width 156 height 21
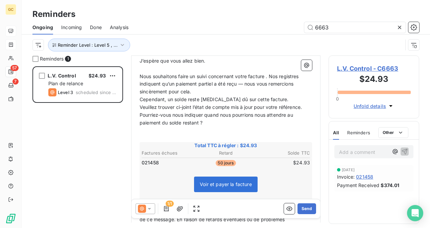
scroll to position [102, 0]
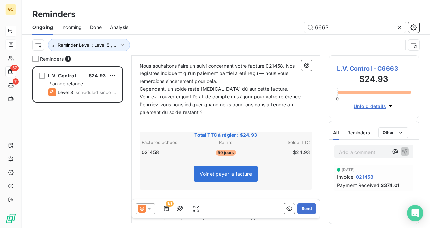
click at [236, 78] on p "Nous souhaitons faire un suivi concernant votre facture 021458. Nos registres i…" at bounding box center [226, 73] width 173 height 23
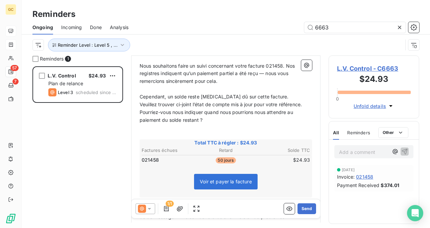
click at [275, 96] on p "Cependant, un solde reste encore dû sur cette facture." at bounding box center [226, 97] width 173 height 8
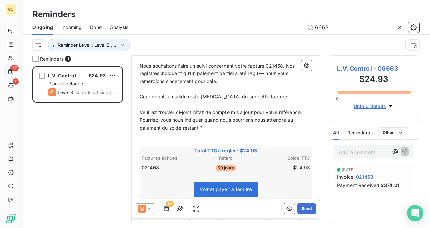
click at [307, 111] on p "Veuillez trouver ci-joint l’état de compte mis à jour pour votre référence." at bounding box center [226, 113] width 173 height 8
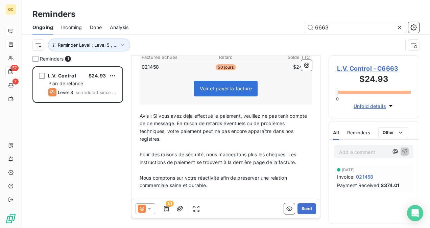
scroll to position [234, 0]
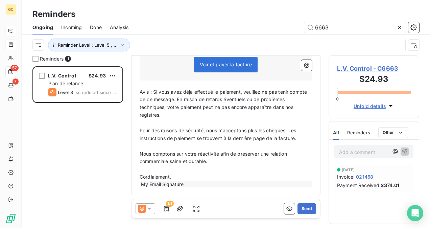
click at [234, 194] on div "From: Alona Levshuk - alona.levshuk@graitec.com To: Daniel Murray <danielm@lvco…" at bounding box center [226, 9] width 190 height 375
click at [140, 91] on span "Avis : Si vous avez déjà effectué le paiement, veuillez ne pas tenir compte de …" at bounding box center [224, 103] width 169 height 29
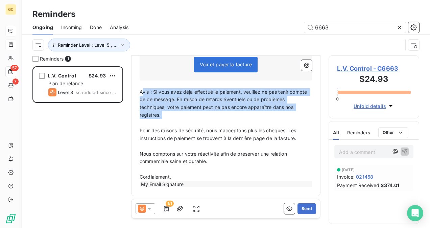
drag, startPoint x: 144, startPoint y: 93, endPoint x: 176, endPoint y: 125, distance: 45.2
click at [176, 125] on div "Bonjour ﻿ Murray ﻿ ﻿ ﻿ J’espère que vous allez bien. ﻿ Nous souhaitons faire un…" at bounding box center [226, 43] width 173 height 290
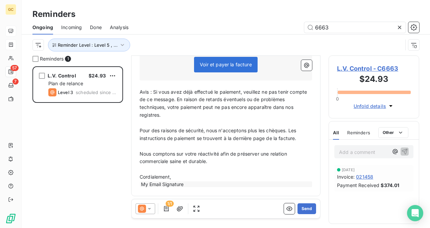
drag, startPoint x: 215, startPoint y: 165, endPoint x: 202, endPoint y: 159, distance: 14.0
click at [215, 165] on p "﻿" at bounding box center [226, 169] width 173 height 8
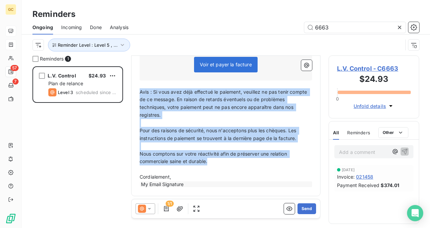
drag, startPoint x: 202, startPoint y: 159, endPoint x: 137, endPoint y: 90, distance: 95.3
click at [137, 90] on div "Bonjour ﻿ Murray ﻿ ﻿ ﻿ J’espère que vous allez bien. ﻿ Nous souhaitons faire un…" at bounding box center [226, 43] width 181 height 298
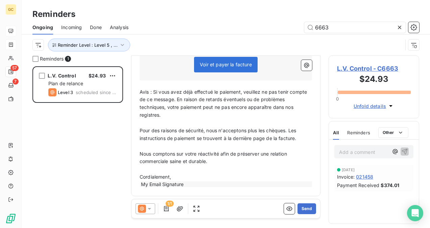
scroll to position [196, 0]
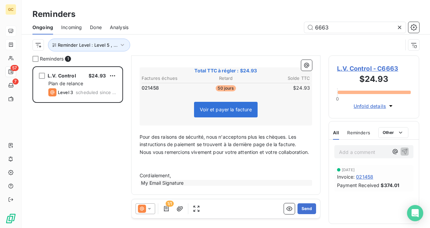
click at [298, 139] on p "Pour des raisons de sécurité, nous n'acceptons plus les chèques. Les instructio…" at bounding box center [226, 141] width 173 height 16
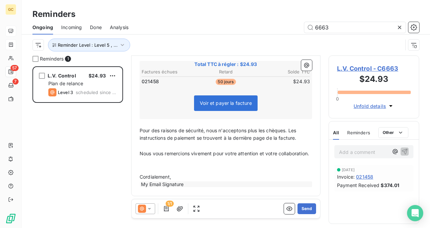
scroll to position [203, 0]
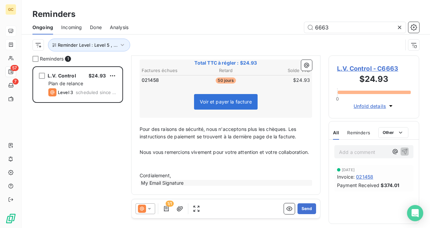
click at [139, 124] on div "Bonjour ﻿ Murray ﻿ ﻿ ﻿ J’espère que vous allez bien. ﻿ Nous souhaitons faire un…" at bounding box center [226, 60] width 181 height 259
click at [138, 122] on div "Bonjour ﻿ Murray ﻿ ﻿ ﻿ J’espère que vous allez bien. ﻿ Nous souhaitons faire un…" at bounding box center [226, 60] width 181 height 259
click at [140, 126] on span "Pour des raisons de sécurité, nous n'acceptons plus les chèques. Les instructio…" at bounding box center [219, 133] width 158 height 14
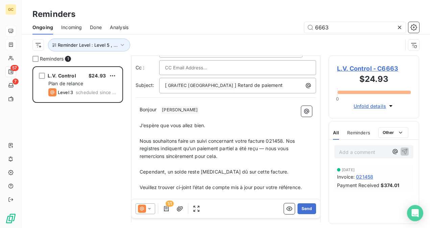
scroll to position [42, 0]
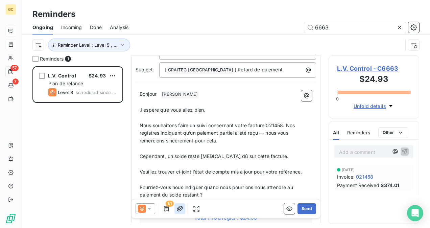
click at [182, 209] on icon "button" at bounding box center [180, 208] width 7 height 7
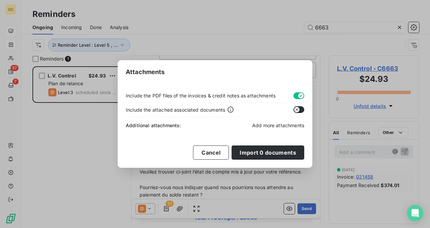
click at [265, 126] on span "Add more attachments" at bounding box center [278, 125] width 52 height 6
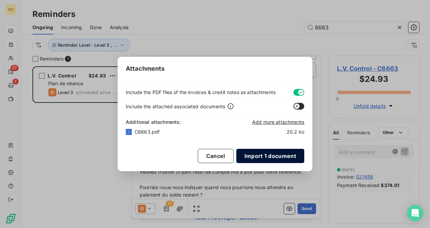
click at [262, 158] on button "Import 1 document" at bounding box center [271, 156] width 68 height 14
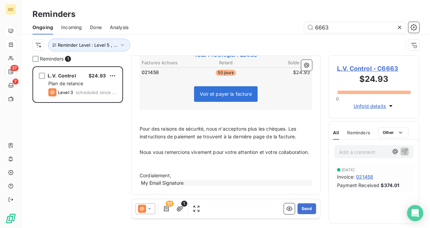
scroll to position [211, 0]
click at [306, 207] on button "Send" at bounding box center [307, 208] width 19 height 11
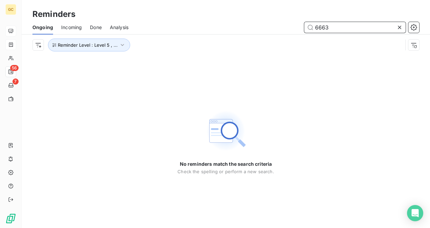
click at [346, 27] on input "6663" at bounding box center [356, 27] width 102 height 11
type input "6"
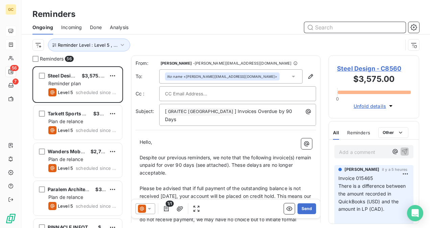
scroll to position [156, 85]
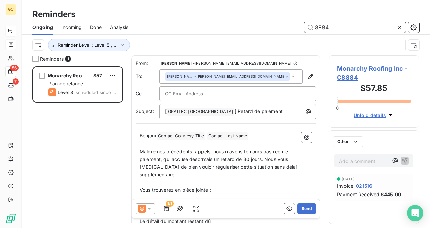
scroll to position [156, 85]
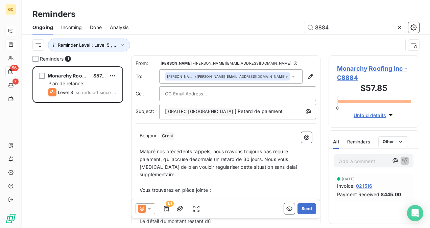
drag, startPoint x: 99, startPoint y: 201, endPoint x: 188, endPoint y: 163, distance: 96.1
click at [100, 202] on div "Monarchy Roofing Inc $57.85 Plan de relance Level 3 scheduled since 12 days" at bounding box center [77, 147] width 91 height 162
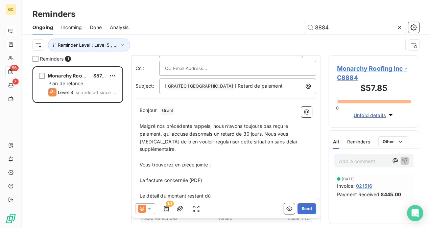
scroll to position [68, 0]
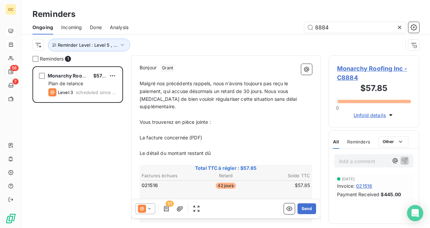
click at [139, 83] on div "Bonjour ﻿ Grant ﻿ ﻿ ﻿ Malgré nos précédents rappels, nous n’avons toujours pas …" at bounding box center [226, 197] width 181 height 274
drag, startPoint x: 139, startPoint y: 83, endPoint x: 196, endPoint y: 110, distance: 63.0
click at [196, 110] on div "Bonjour ﻿ Grant ﻿ ﻿ ﻿ Malgré nos précédents rappels, nous n’avons toujours pas …" at bounding box center [226, 197] width 181 height 274
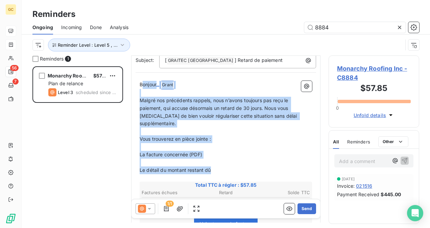
scroll to position [22, 0]
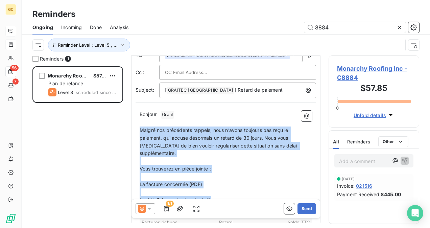
drag, startPoint x: 221, startPoint y: 113, endPoint x: 141, endPoint y: 126, distance: 80.9
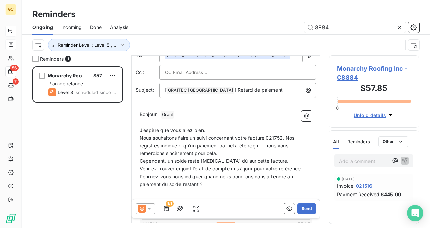
click at [227, 129] on p "J’espère que vous allez bien." at bounding box center [226, 131] width 173 height 8
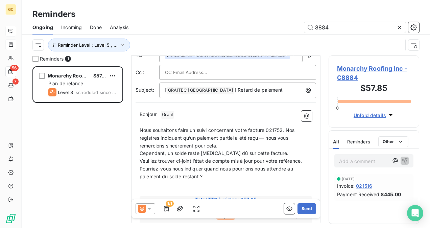
click at [285, 129] on span "Nous souhaitons faire un suivi concernant votre facture 021752. Nos registres i…" at bounding box center [218, 137] width 156 height 21
click at [226, 146] on p "Nous souhaitons faire un suivi concernant votre facture 021516. Nos registres i…" at bounding box center [226, 138] width 173 height 23
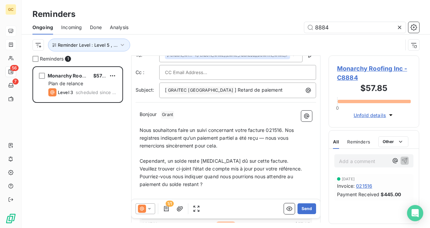
click at [268, 160] on p "Cependant, un solde reste encore dû sur cette facture." at bounding box center [226, 161] width 173 height 8
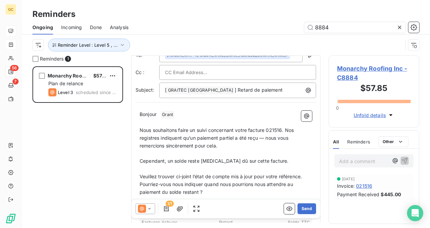
click at [307, 173] on p "Veuillez trouver ci-joint l’état de compte mis à jour pour votre référence." at bounding box center [226, 177] width 173 height 8
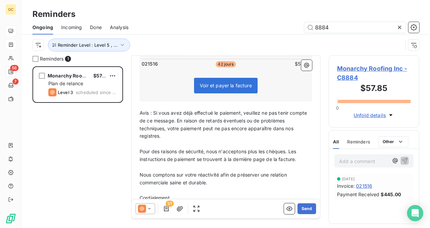
scroll to position [219, 0]
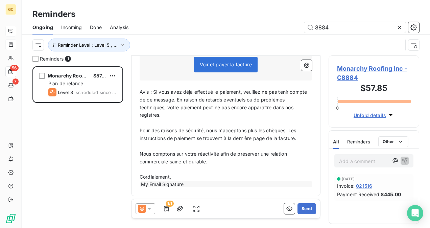
click at [214, 162] on p "Nous comptons sur votre réactivité afin de préserver une relation commerciale s…" at bounding box center [226, 158] width 173 height 16
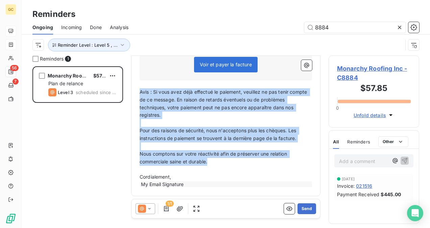
drag, startPoint x: 175, startPoint y: 155, endPoint x: 139, endPoint y: 92, distance: 72.5
click at [139, 92] on div "Bonjour ﻿ Grant ﻿ ﻿ ﻿ Nous souhaitons faire un suivi concernant votre facture 0…" at bounding box center [226, 51] width 181 height 282
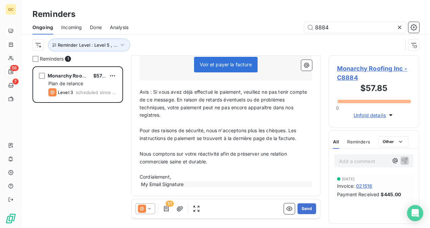
scroll to position [188, 0]
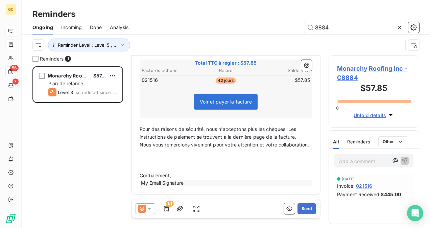
click at [138, 120] on div "Bonjour ﻿ Grant ﻿ ﻿ ﻿ Nous souhaitons faire un suivi concernant votre facture 0…" at bounding box center [226, 69] width 181 height 244
click at [139, 121] on div "Bonjour ﻿ Grant ﻿ ﻿ ﻿ Nous souhaitons faire un suivi concernant votre facture 0…" at bounding box center [226, 69] width 181 height 244
click at [140, 126] on span "Pour des raisons de sécurité, nous n'acceptons plus les chèques. Les instructio…" at bounding box center [219, 133] width 158 height 14
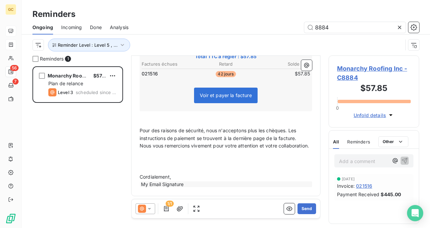
click at [297, 137] on span "Pour des raisons de sécurité, nous n'acceptons plus les chèques. Les instructio…" at bounding box center [219, 135] width 158 height 14
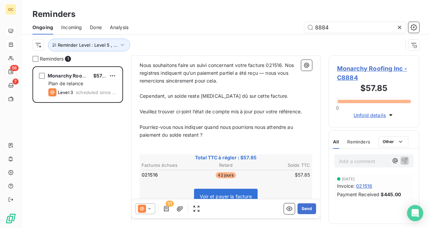
scroll to position [86, 0]
click at [181, 211] on icon "button" at bounding box center [180, 208] width 7 height 7
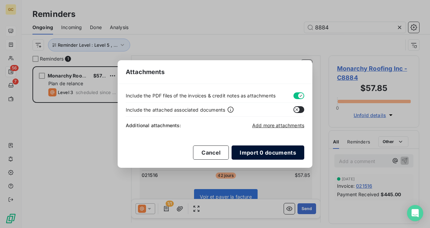
click at [254, 155] on button "Import 0 documents" at bounding box center [268, 153] width 73 height 14
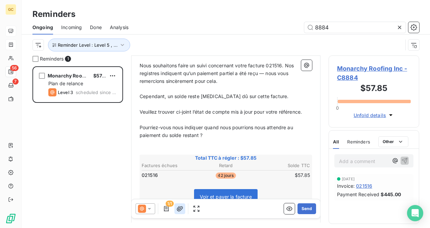
click at [181, 211] on icon "button" at bounding box center [180, 208] width 7 height 7
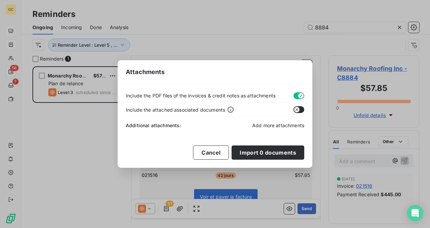
click at [271, 125] on span "Add more attachments" at bounding box center [278, 125] width 52 height 6
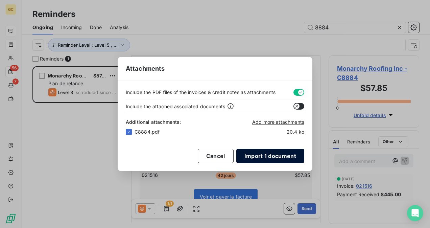
click at [255, 156] on button "Import 1 document" at bounding box center [271, 156] width 68 height 14
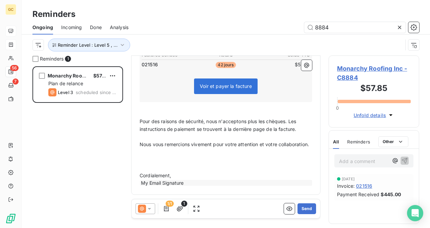
scroll to position [203, 0]
click at [307, 207] on button "Send" at bounding box center [307, 208] width 19 height 11
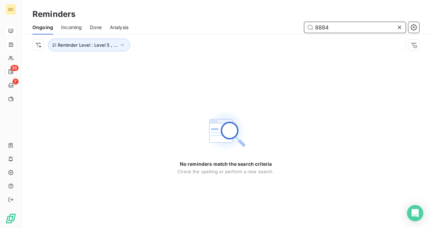
drag, startPoint x: 346, startPoint y: 29, endPoint x: 294, endPoint y: 29, distance: 52.5
click at [294, 29] on div "8884" at bounding box center [278, 27] width 283 height 11
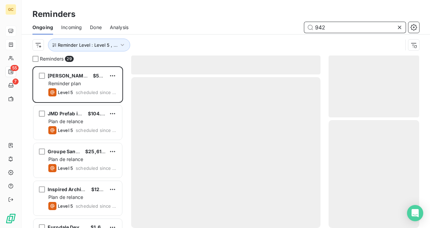
scroll to position [156, 85]
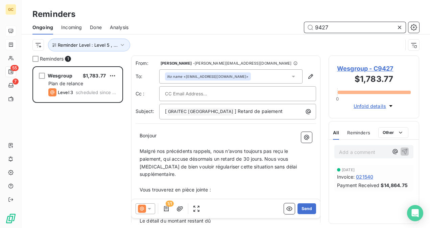
scroll to position [156, 85]
type input "9427"
drag, startPoint x: 31, startPoint y: 167, endPoint x: 61, endPoint y: 165, distance: 30.2
click at [31, 167] on div "Reminders 1 Wesgroup $1,783.77 Plan de relance Level 3 scheduled since 12 days …" at bounding box center [226, 141] width 409 height 173
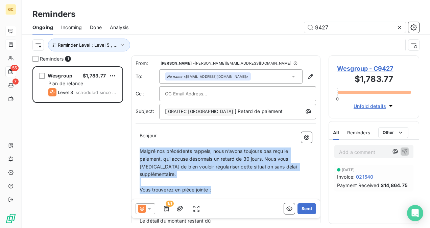
drag, startPoint x: 140, startPoint y: 150, endPoint x: 218, endPoint y: 180, distance: 83.1
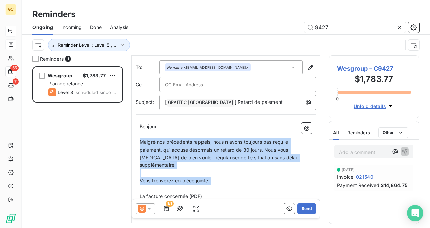
scroll to position [35, 0]
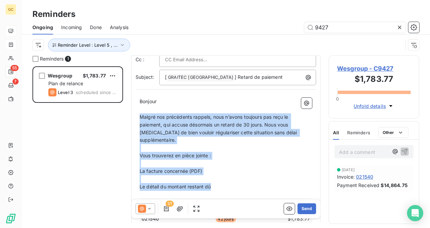
drag, startPoint x: 217, startPoint y: 179, endPoint x: 140, endPoint y: 114, distance: 100.7
click at [140, 114] on div "Bonjour ﻿ ﻿ ﻿ ﻿ Malgré nos précédents rappels, nous n’avons toujours pas reçu l…" at bounding box center [226, 231] width 173 height 266
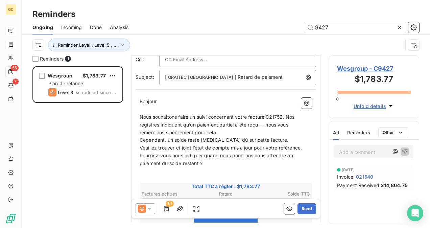
click at [283, 115] on span "Nous souhaitons faire un suivi concernant votre facture 021752. Nos registres i…" at bounding box center [218, 124] width 156 height 21
click at [225, 136] on p "Cependant, un solde reste encore dû sur cette facture." at bounding box center [226, 140] width 173 height 8
click at [224, 131] on p "Nous souhaitons faire un suivi concernant votre facture 021540. Nos registres i…" at bounding box center [226, 124] width 173 height 23
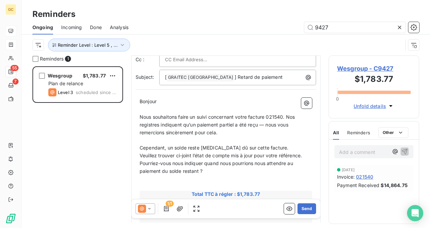
click at [268, 145] on p "Cependant, un solde reste encore dû sur cette facture." at bounding box center [226, 148] width 173 height 8
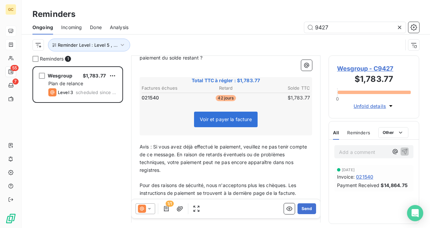
scroll to position [170, 0]
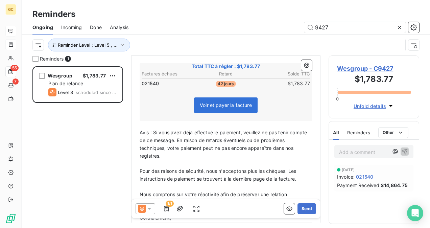
drag, startPoint x: 105, startPoint y: 202, endPoint x: 128, endPoint y: 199, distance: 23.2
click at [105, 201] on div "Wesgroup $1,783.77 Plan de relance Level 3 scheduled since 12 days" at bounding box center [77, 147] width 91 height 162
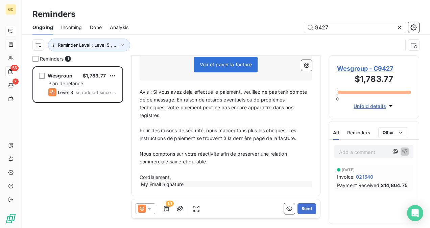
scroll to position [211, 0]
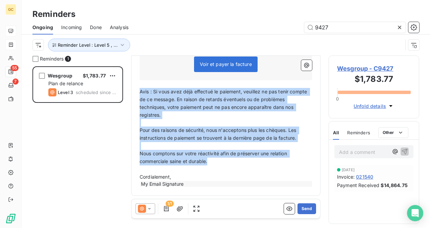
drag, startPoint x: 220, startPoint y: 161, endPoint x: 139, endPoint y: 92, distance: 106.5
click at [140, 92] on div "Bonjour ﻿ ﻿ ﻿ ﻿ Nous souhaitons faire un suivi concernant votre facture 021540.…" at bounding box center [226, 54] width 173 height 266
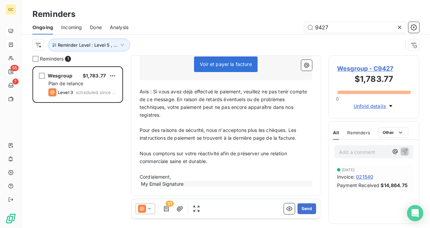
scroll to position [172, 0]
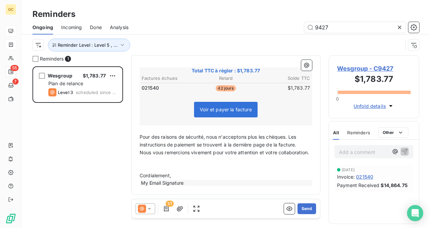
click at [304, 135] on p "Pour des raisons de sécurité, nous n'acceptons plus les chèques. Les instructio…" at bounding box center [226, 141] width 173 height 16
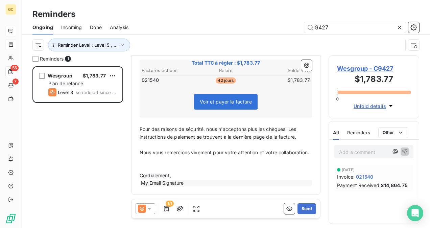
click at [141, 126] on span "Pour des raisons de sécurité, nous n'acceptons plus les chèques. Les instructio…" at bounding box center [219, 133] width 158 height 14
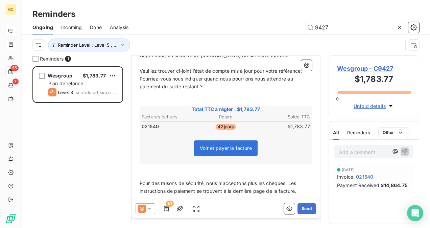
scroll to position [187, 0]
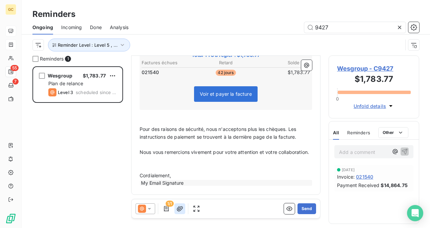
click at [181, 211] on icon "button" at bounding box center [180, 208] width 7 height 7
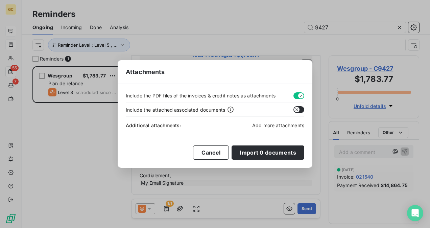
click at [272, 125] on span "Add more attachments" at bounding box center [278, 125] width 52 height 6
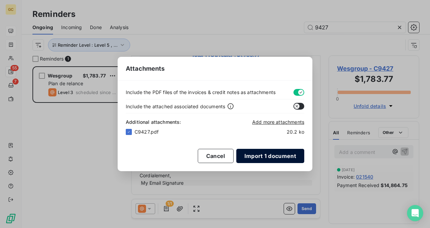
click at [277, 154] on button "Import 1 document" at bounding box center [271, 156] width 68 height 14
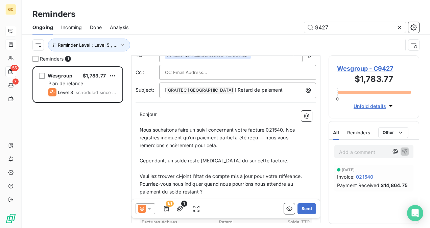
scroll to position [0, 0]
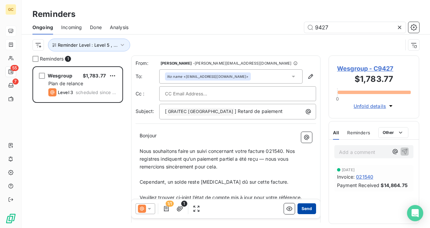
click at [307, 210] on button "Send" at bounding box center [307, 208] width 19 height 11
